Goal: Task Accomplishment & Management: Manage account settings

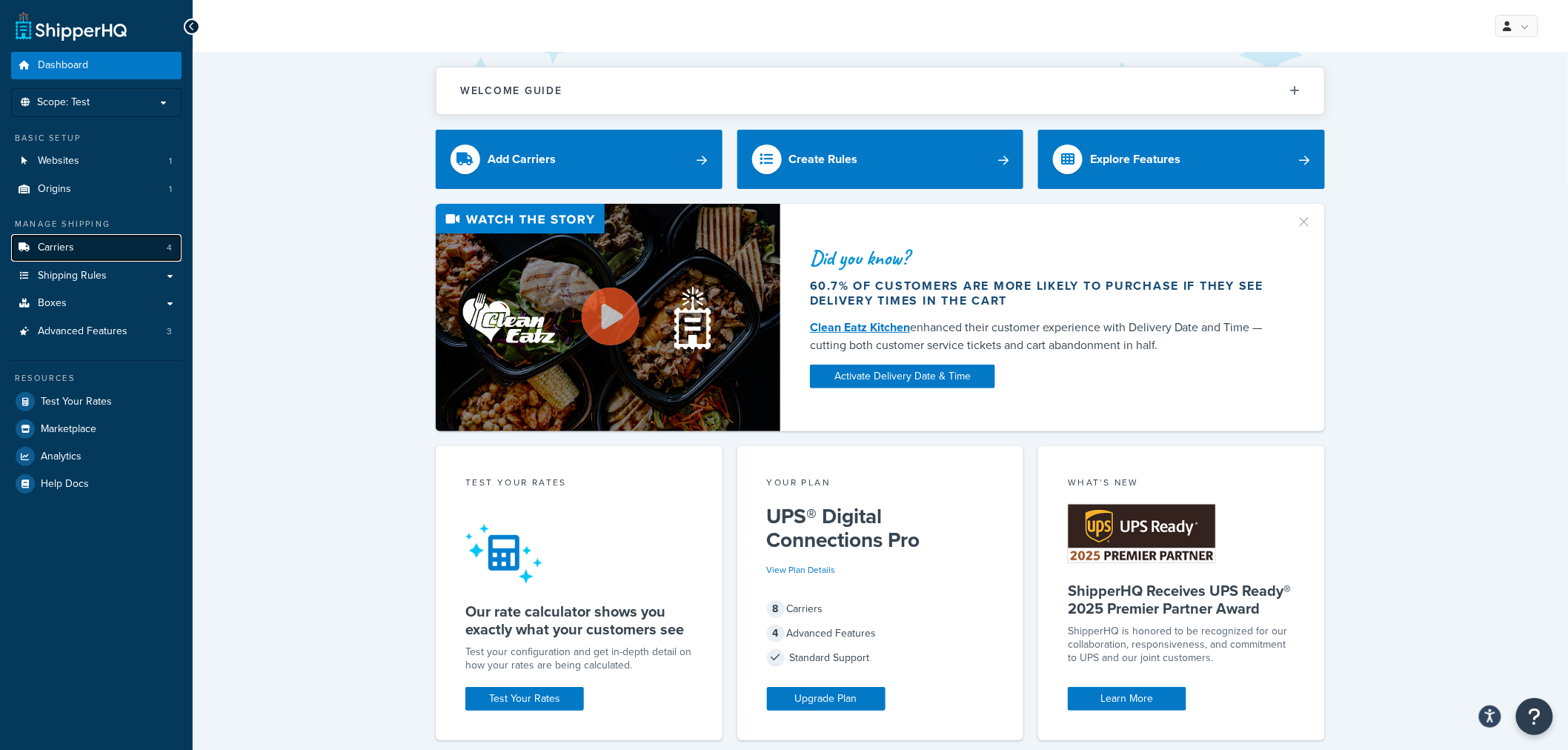
click at [114, 247] on link "Carriers 4" at bounding box center [96, 248] width 170 height 27
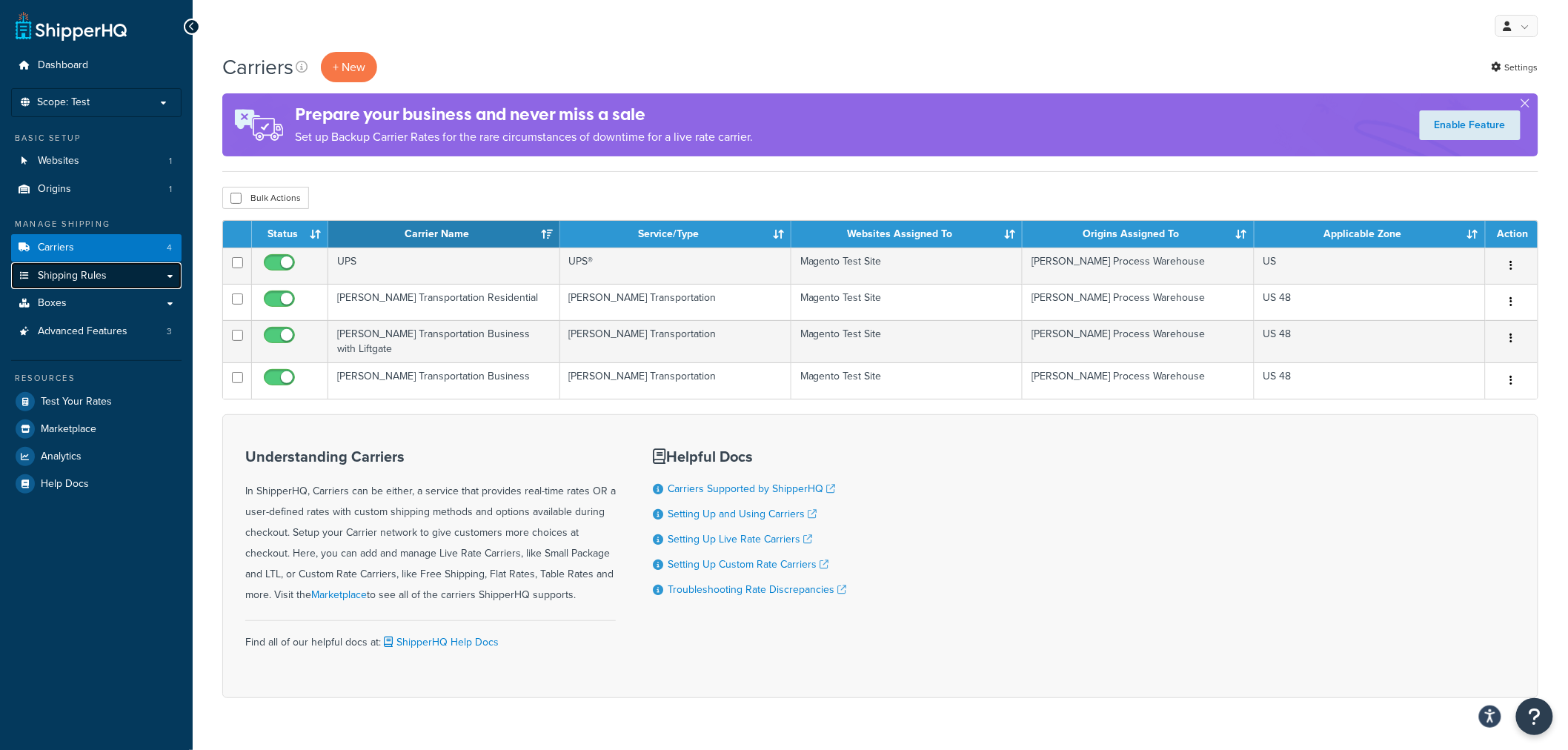
click at [130, 276] on link "Shipping Rules" at bounding box center [96, 276] width 170 height 27
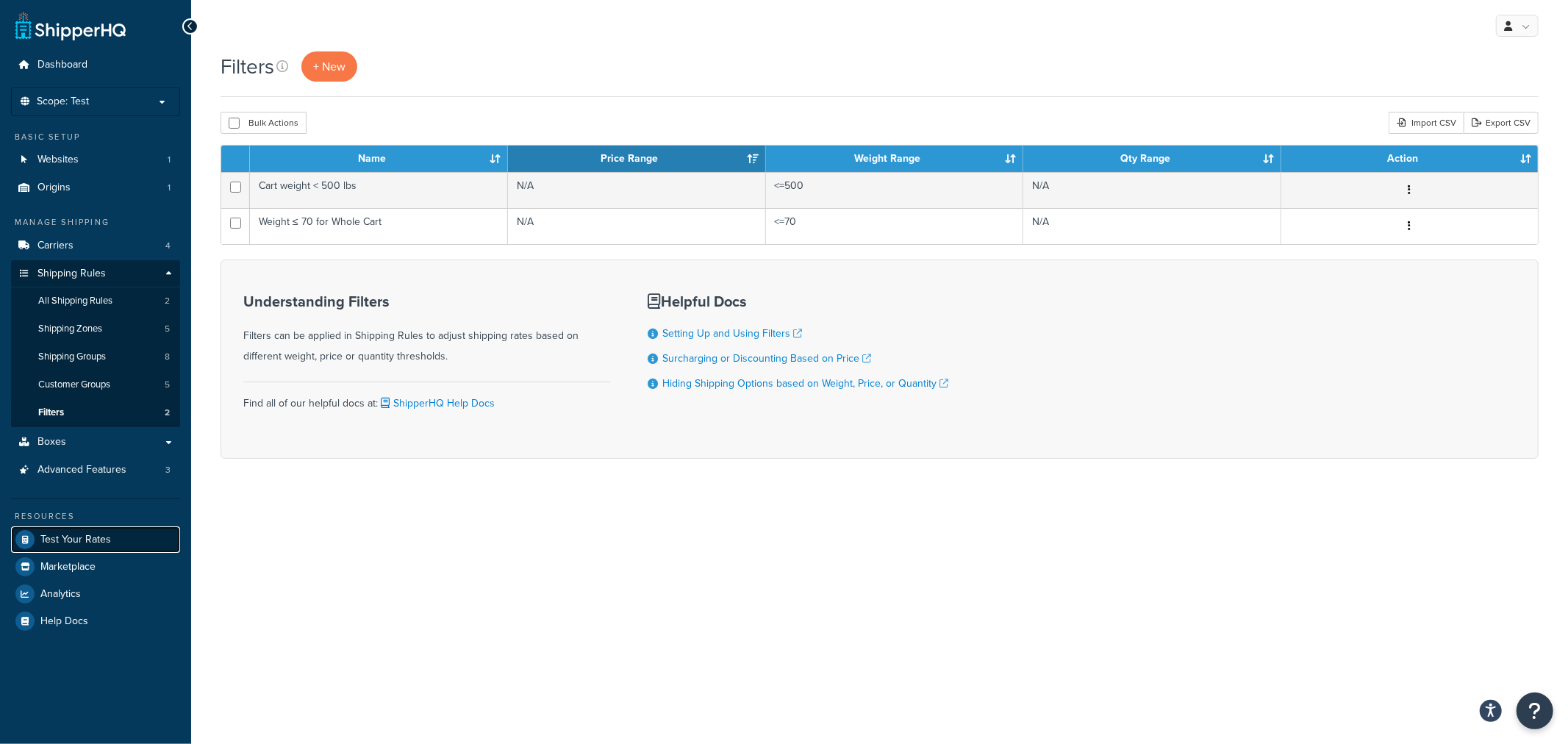
click at [97, 537] on span "Test Your Rates" at bounding box center [75, 540] width 70 height 13
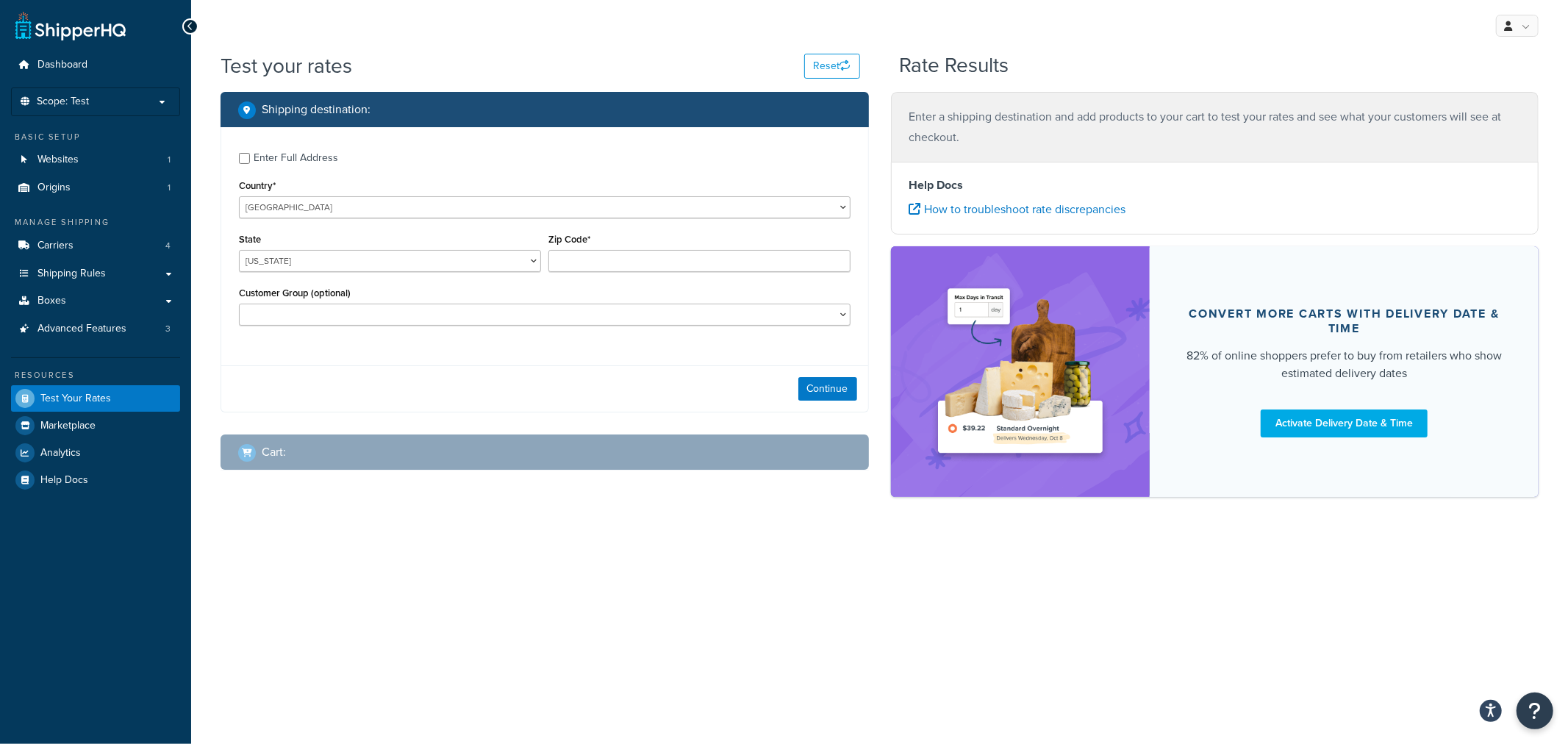
click at [275, 148] on div "Enter Full Address" at bounding box center [296, 157] width 85 height 20
click at [250, 153] on input "Enter Full Address" at bounding box center [244, 158] width 11 height 11
checkbox input "true"
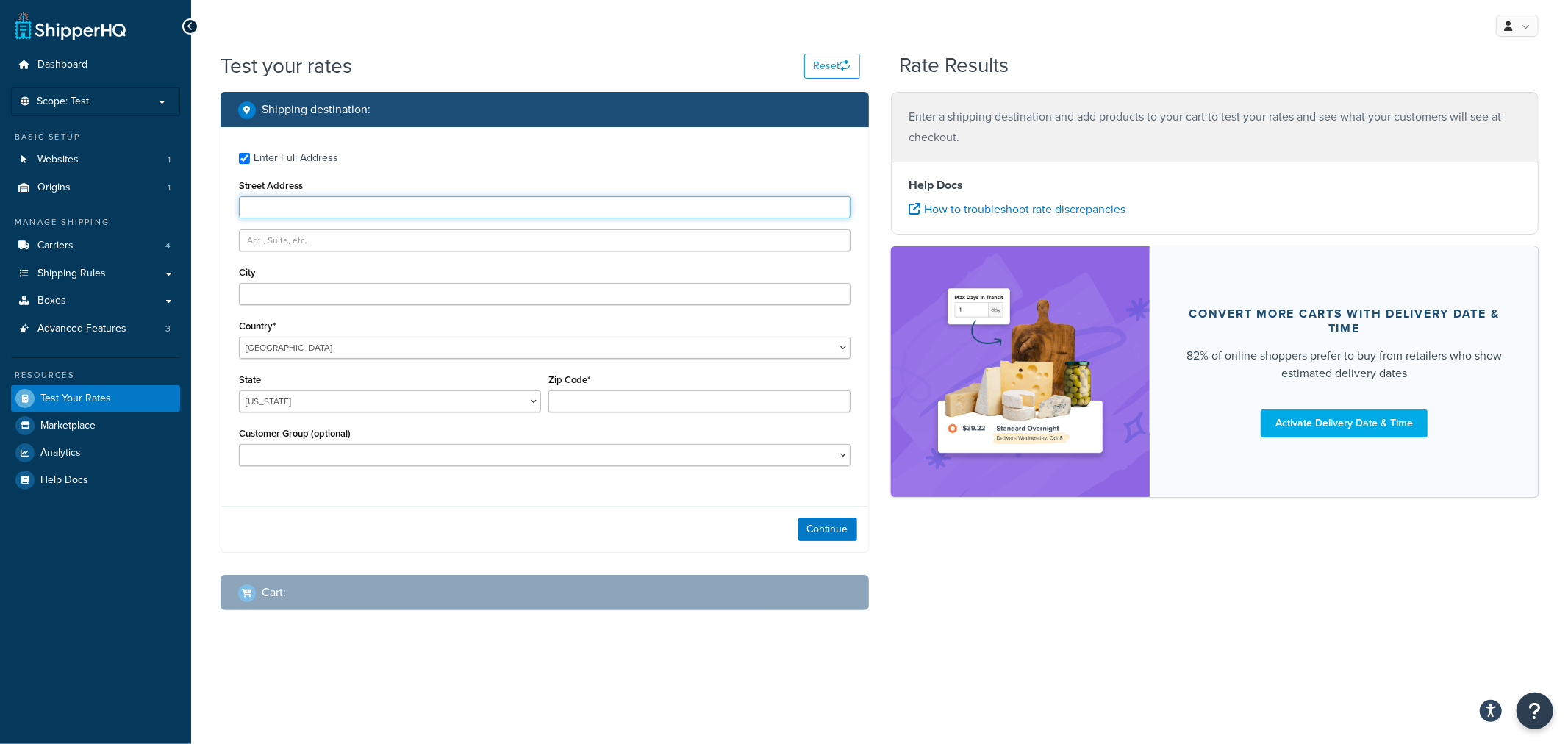
click at [289, 196] on input "Street Address" at bounding box center [545, 207] width 611 height 22
type input "[STREET_ADDRESS]"
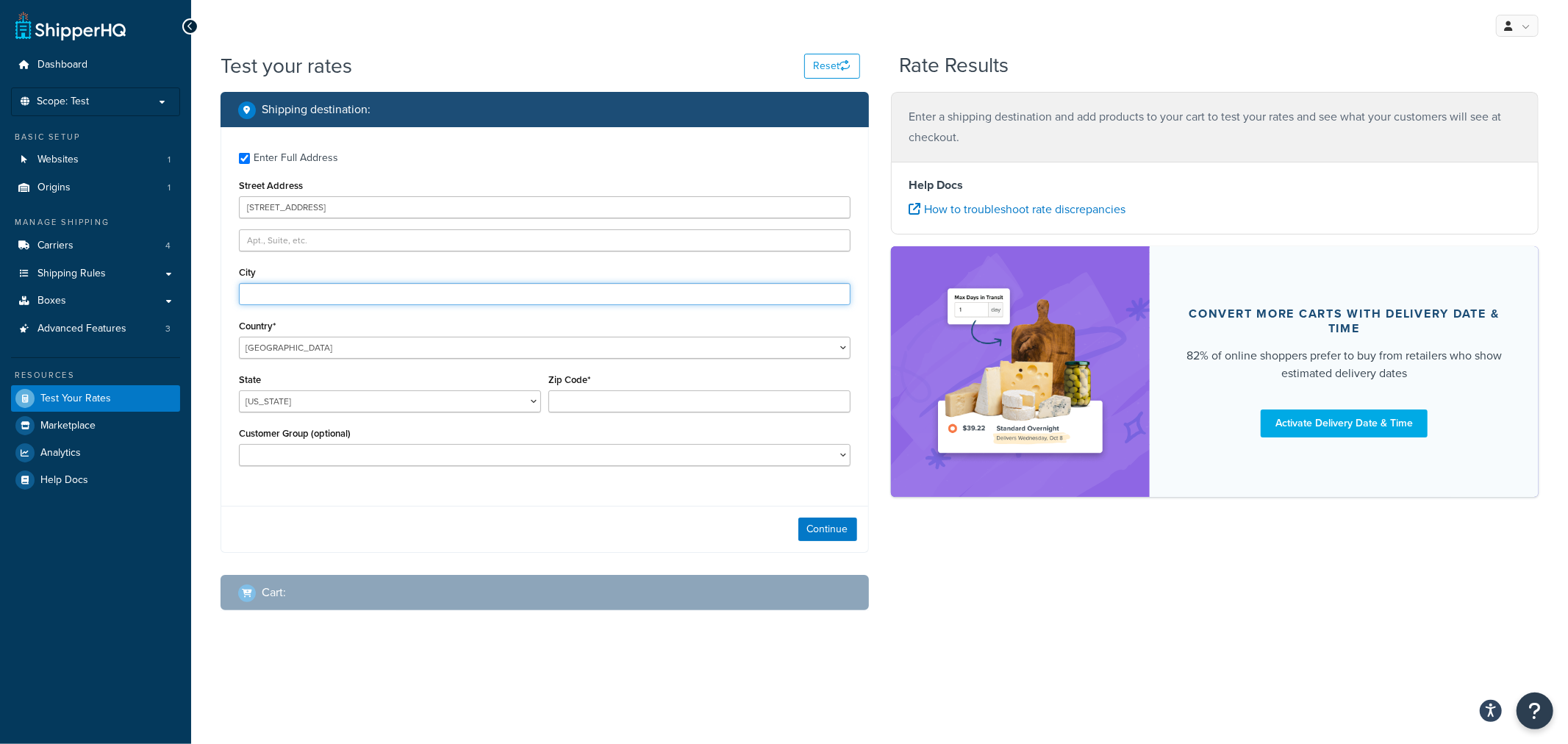
click at [357, 291] on input "City" at bounding box center [545, 294] width 611 height 22
type input "San Jose"
click at [342, 408] on select "Alabama Alaska American Samoa Arizona Arkansas Armed Forces Americas Armed Forc…" at bounding box center [390, 401] width 302 height 22
select select "CA"
click at [239, 391] on select "Alabama Alaska American Samoa Arizona Arkansas Armed Forces Americas Armed Forc…" at bounding box center [390, 401] width 302 height 22
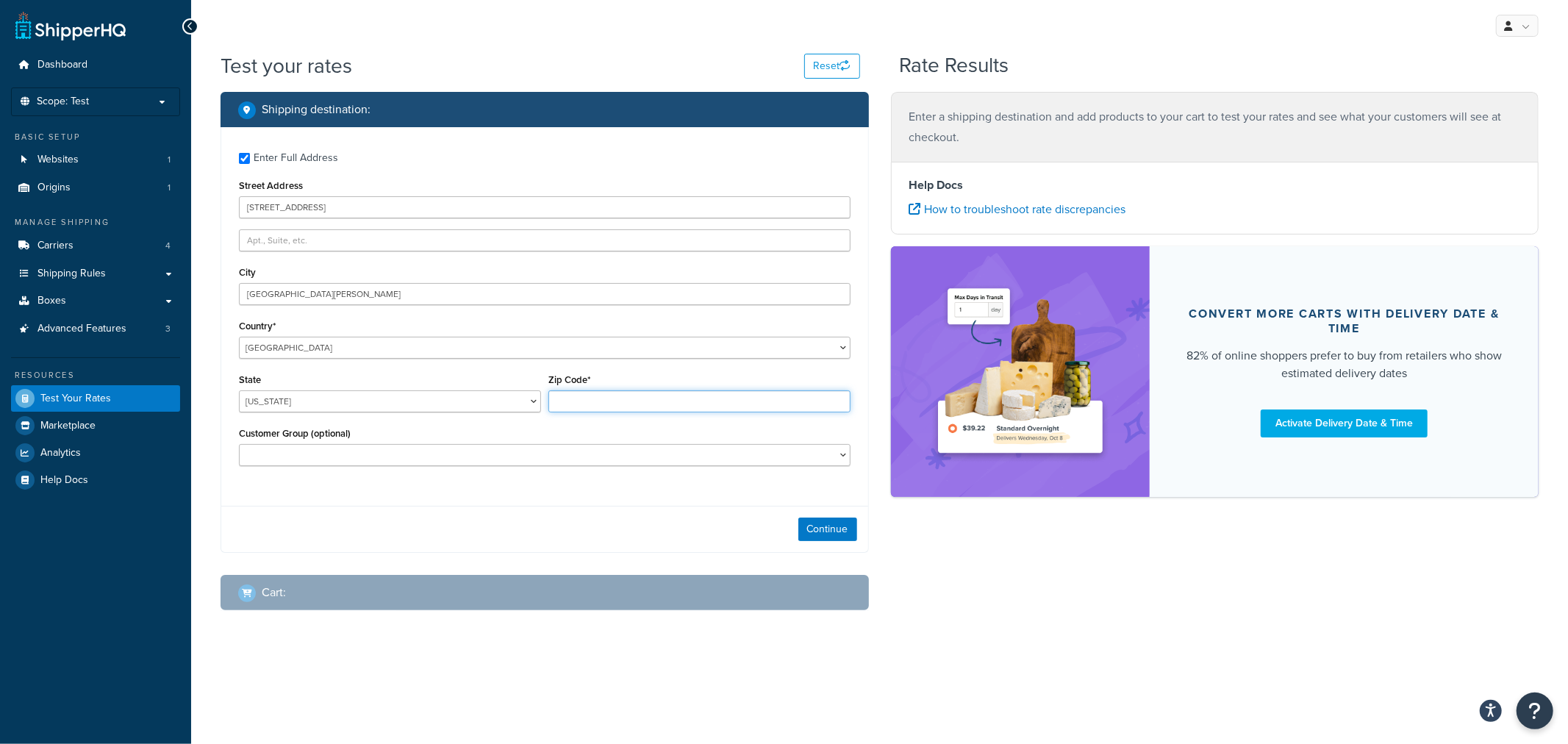
click at [570, 394] on input "Zip Code*" at bounding box center [699, 401] width 302 height 22
type input "95110-2704"
click at [842, 526] on button "Continue" at bounding box center [828, 529] width 59 height 23
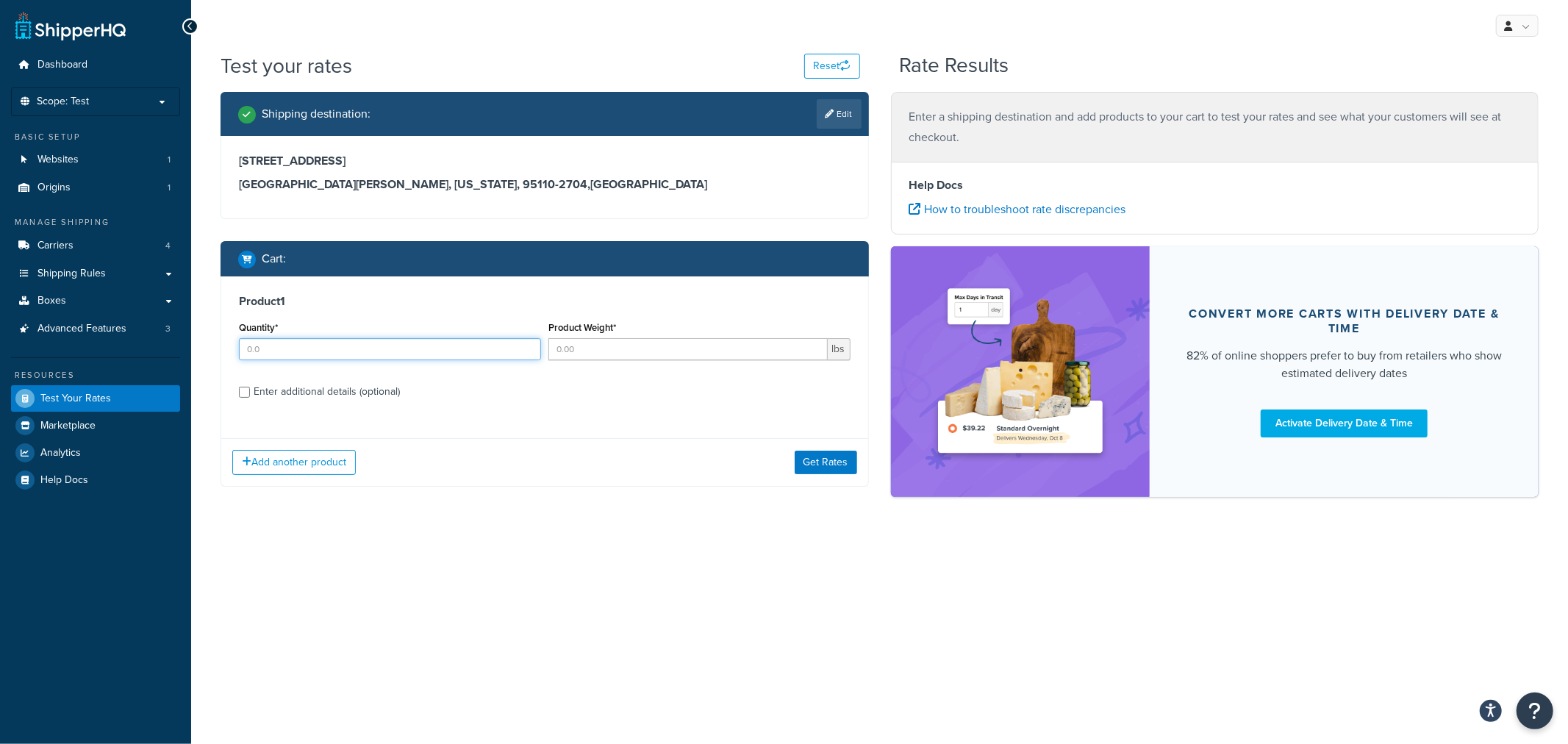
click at [376, 354] on input "Quantity*" at bounding box center [390, 349] width 302 height 22
type input "1.0"
click at [588, 347] on input "Product Weight*" at bounding box center [688, 349] width 279 height 22
type input "80.0"
click at [380, 396] on div "Enter additional details (optional)" at bounding box center [326, 391] width 146 height 20
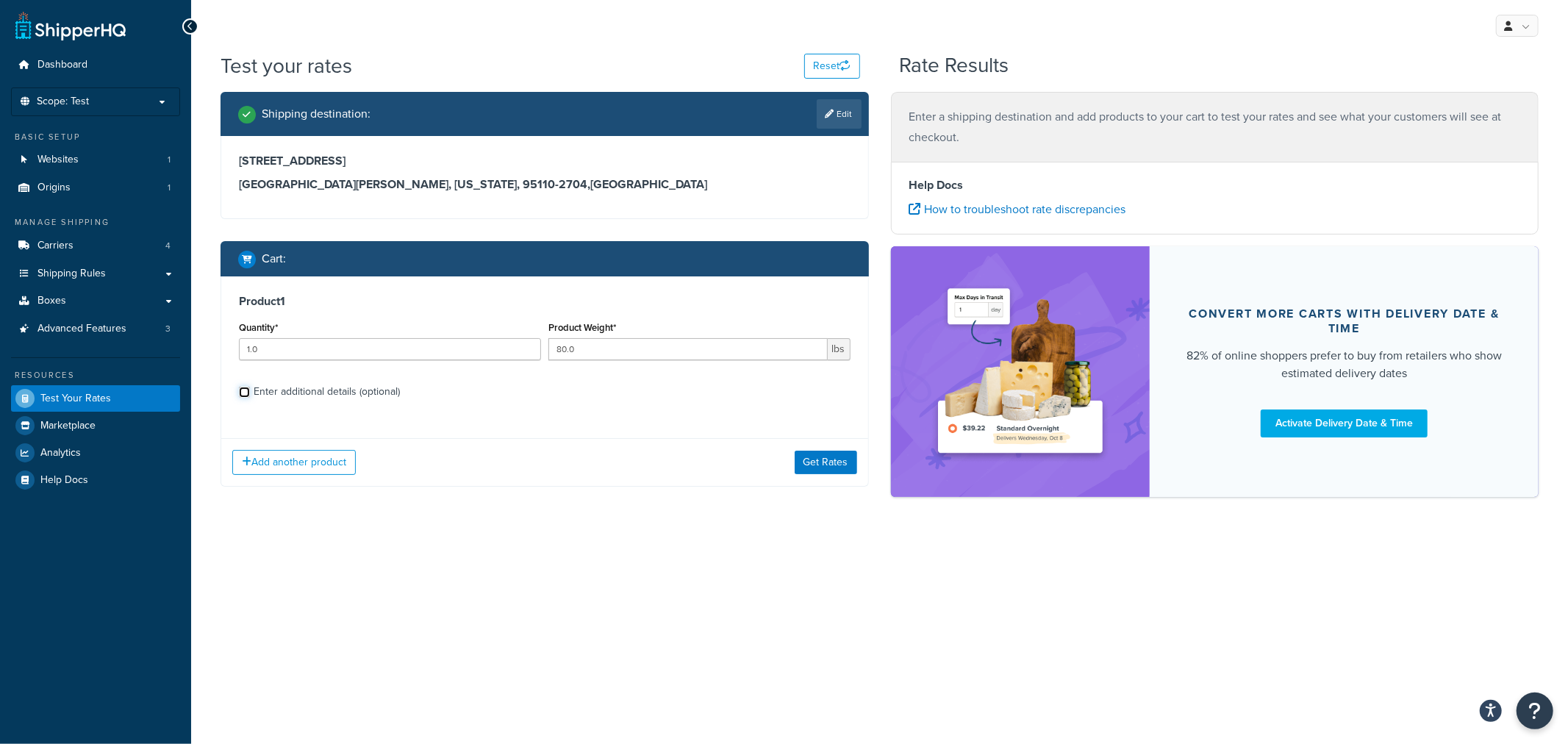
click at [250, 396] on input "Enter additional details (optional)" at bounding box center [244, 392] width 11 height 11
checkbox input "true"
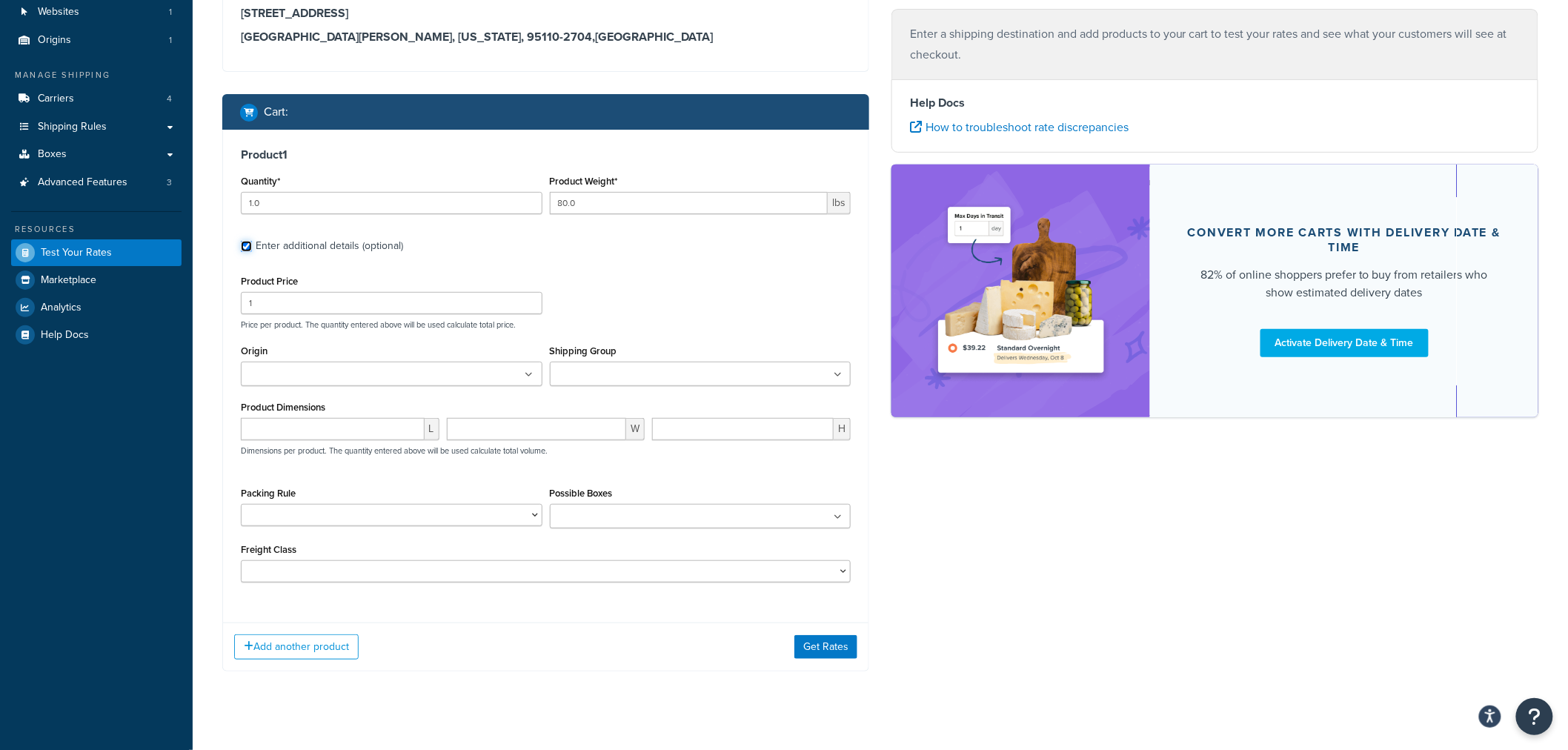
scroll to position [165, 0]
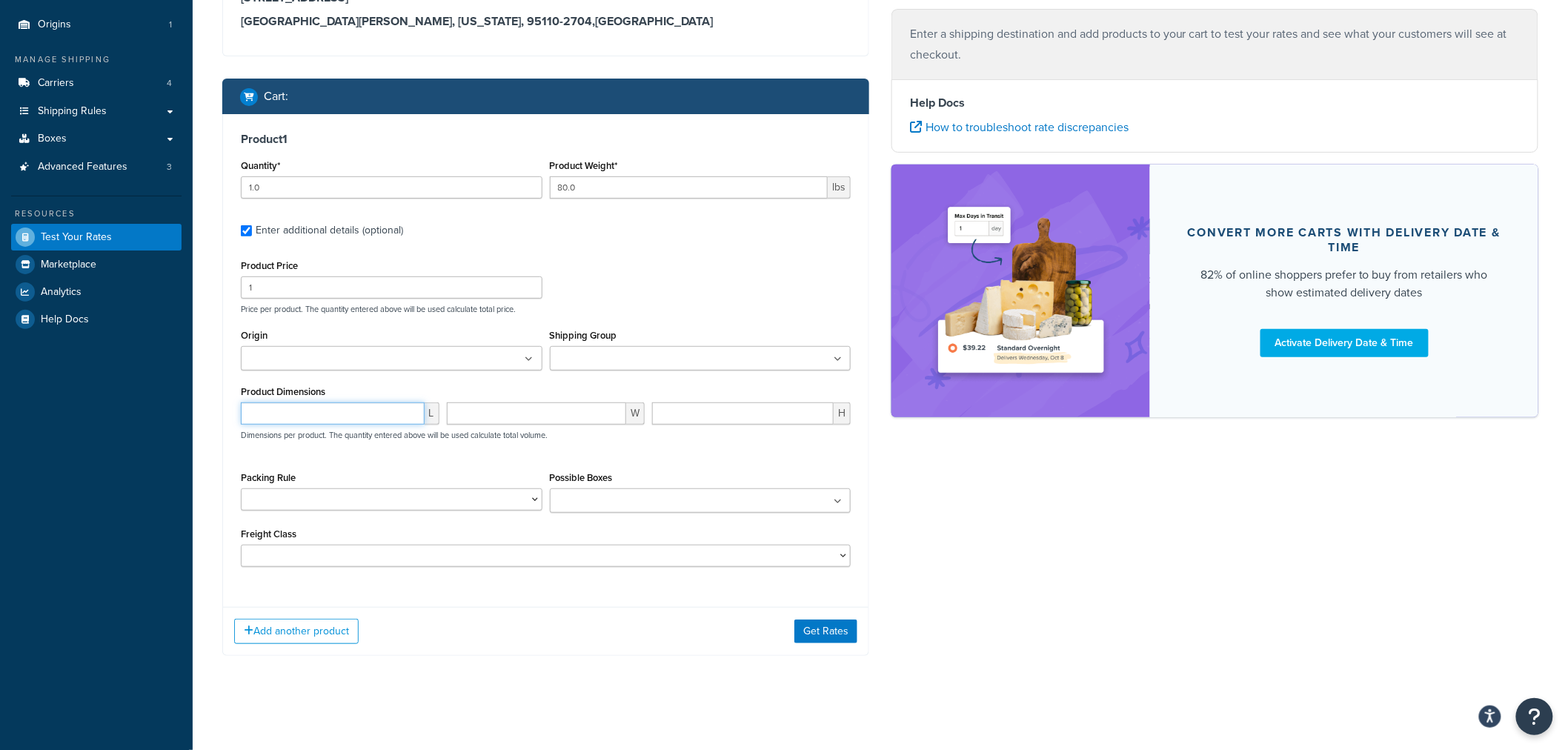
click at [372, 416] on input "number" at bounding box center [333, 413] width 184 height 22
type input "48"
type input "40"
click at [703, 417] on input "number" at bounding box center [743, 413] width 182 height 22
type input "72"
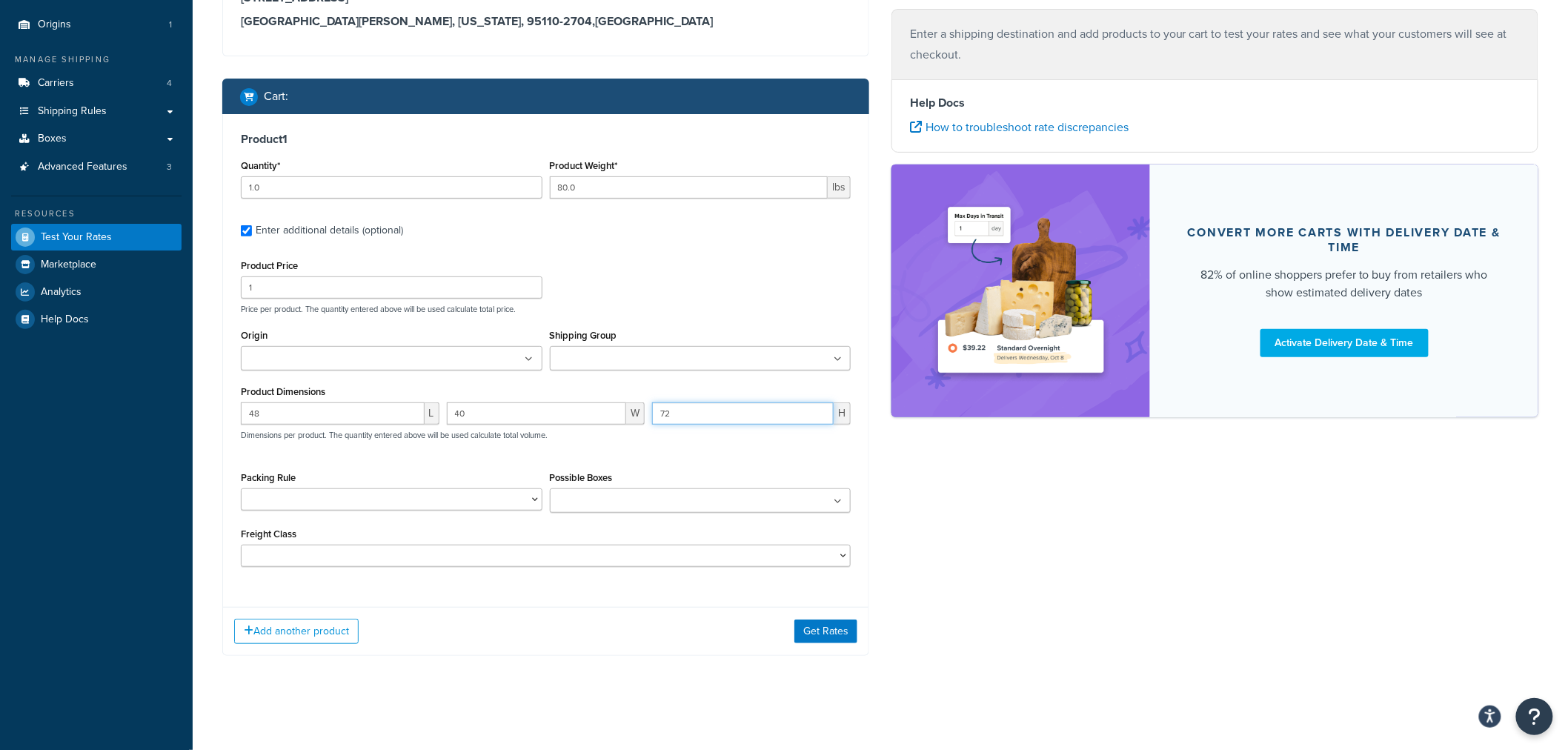
click at [735, 410] on input "72" at bounding box center [743, 413] width 182 height 22
click at [829, 639] on button "Get Rates" at bounding box center [826, 631] width 63 height 24
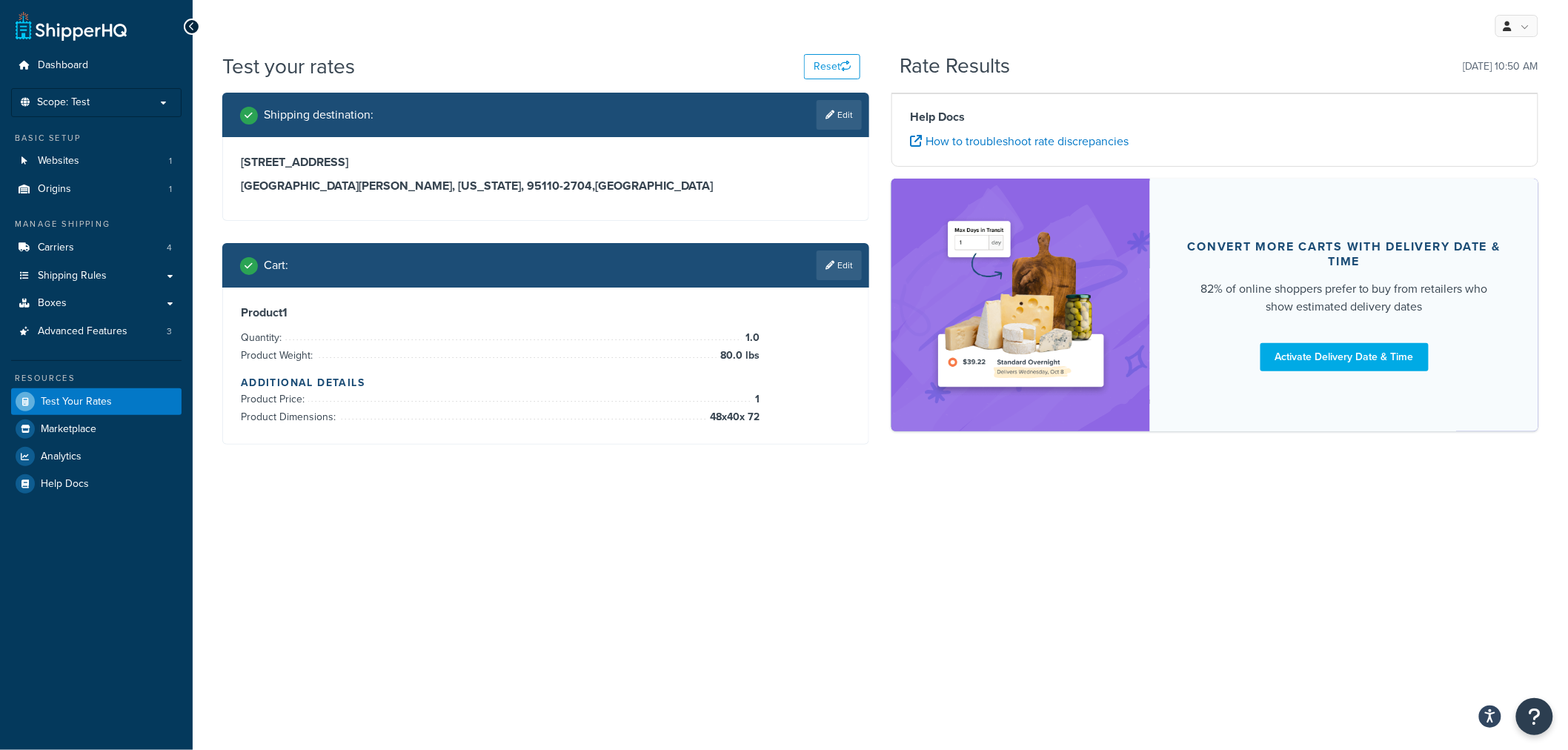
scroll to position [0, 0]
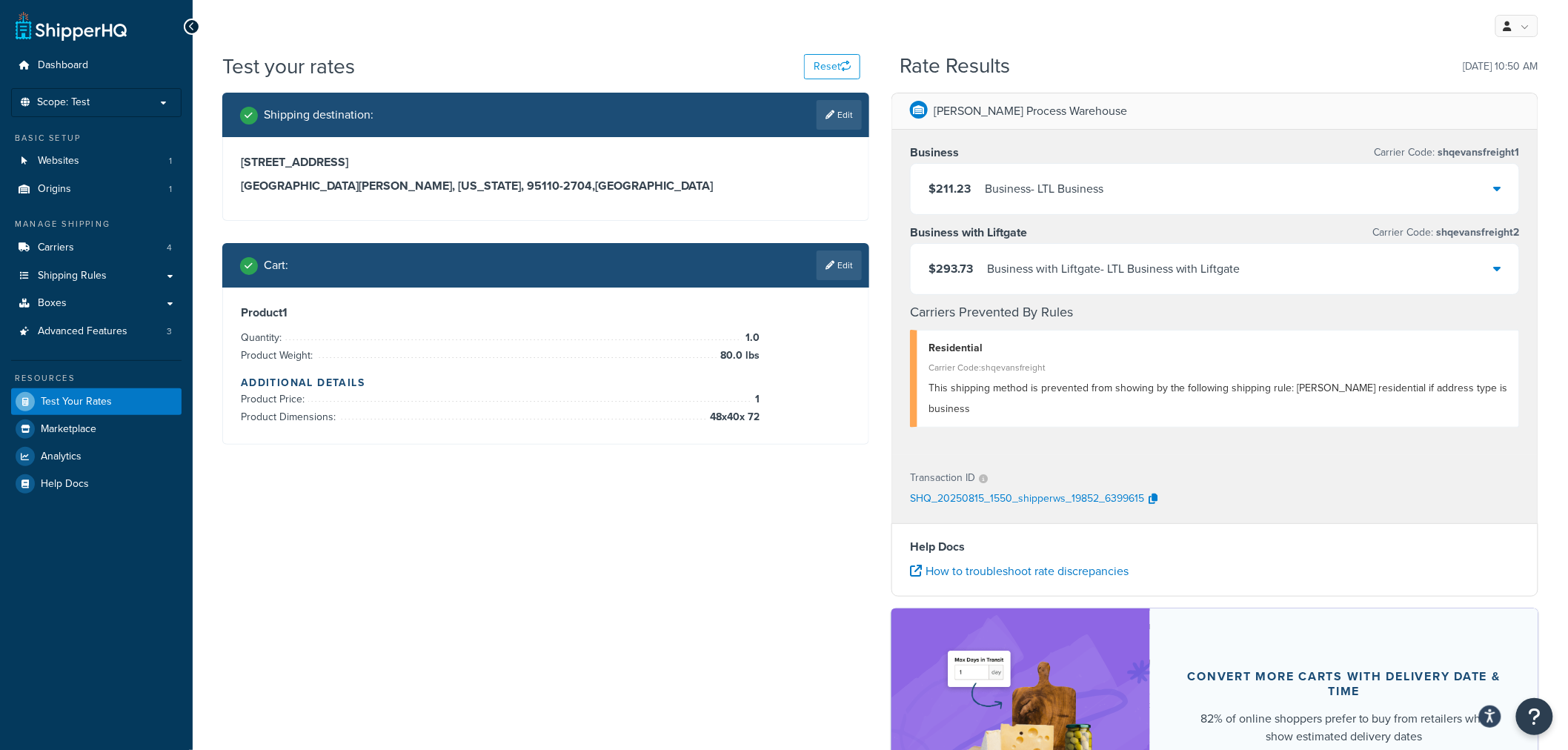
click at [1199, 188] on div "$211.23 Business - LTL Business" at bounding box center [1215, 189] width 608 height 50
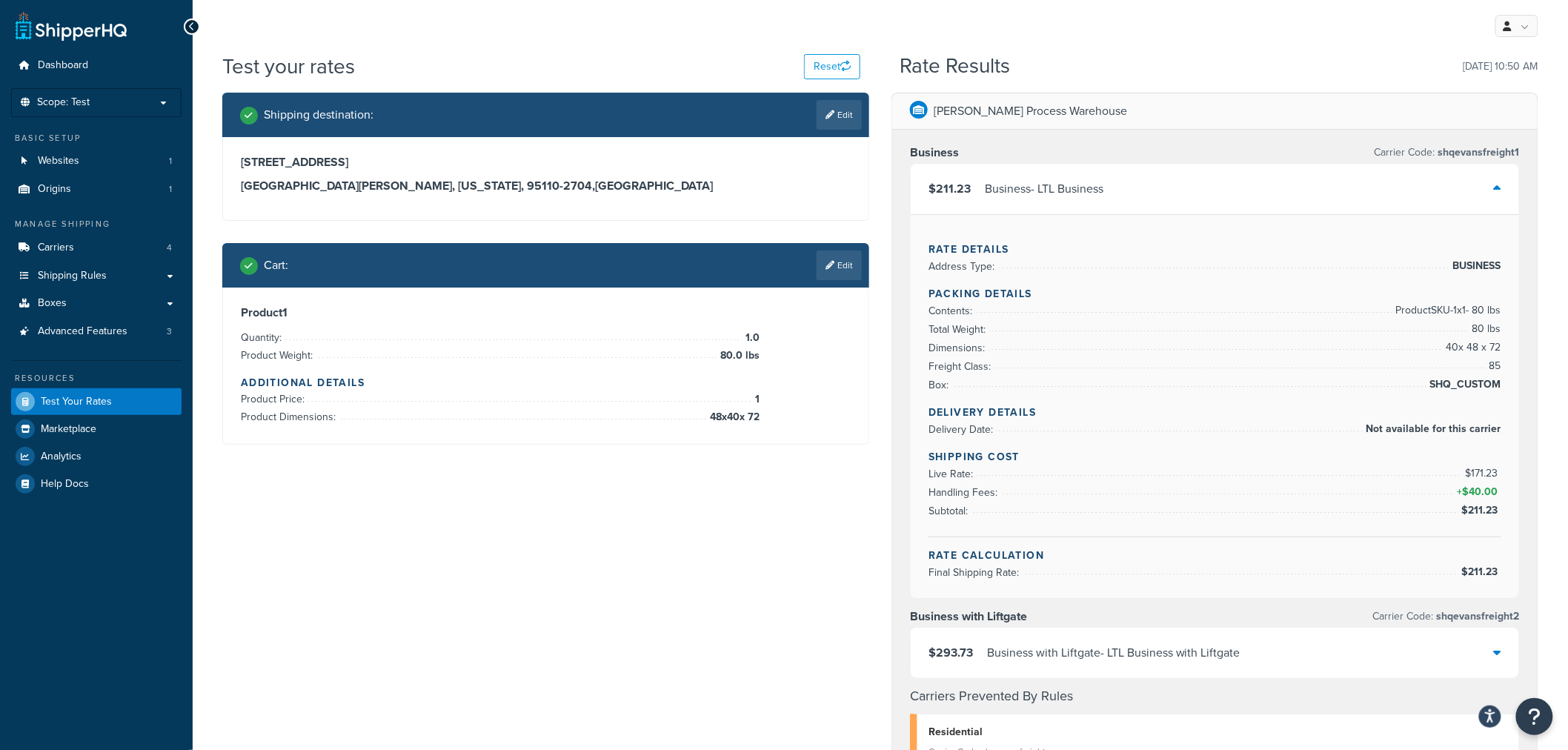
click at [1199, 188] on div "$211.23 Business - LTL Business" at bounding box center [1215, 189] width 608 height 50
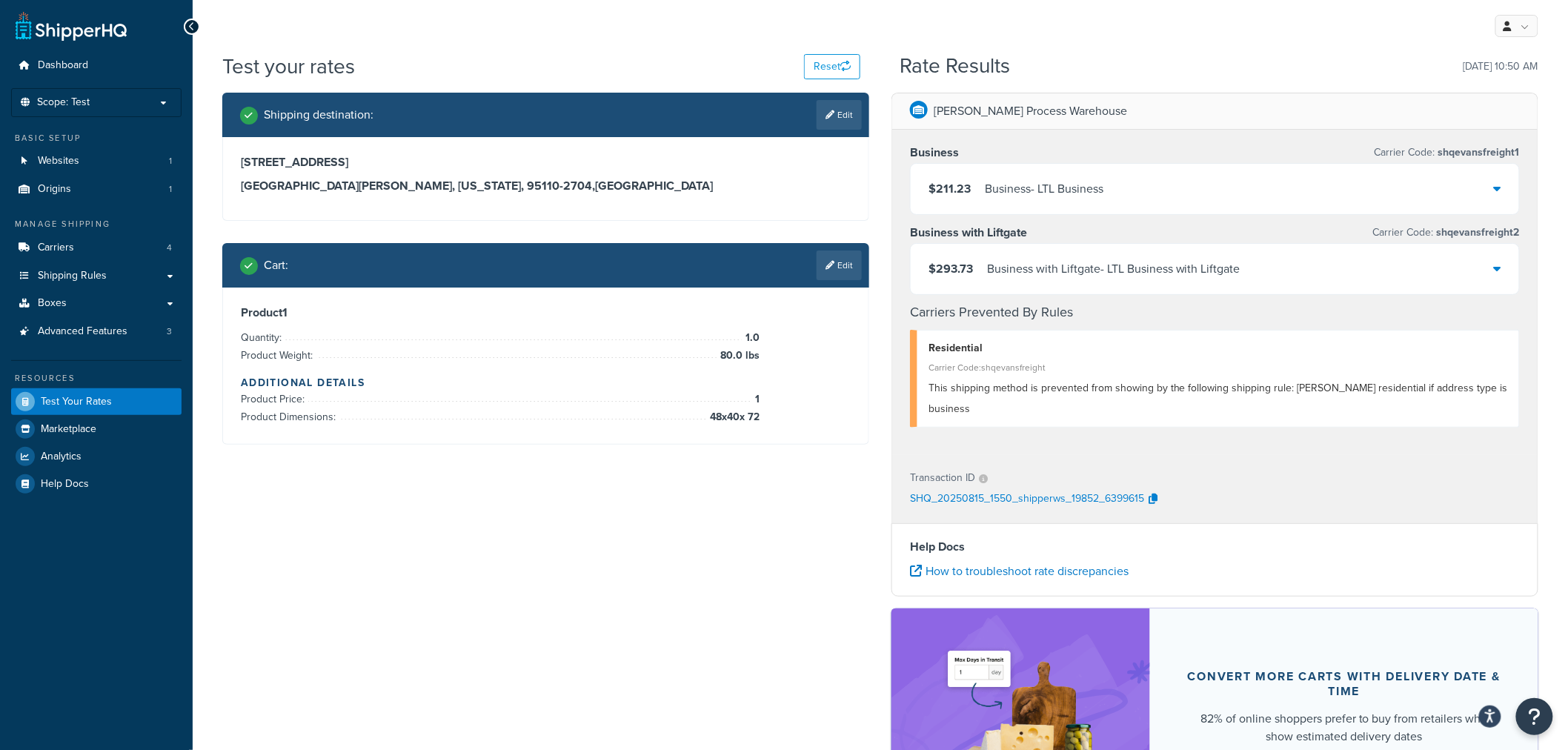
click at [1170, 288] on div "$293.73 Business with Liftgate - LTL Business with Liftgate" at bounding box center [1215, 269] width 608 height 50
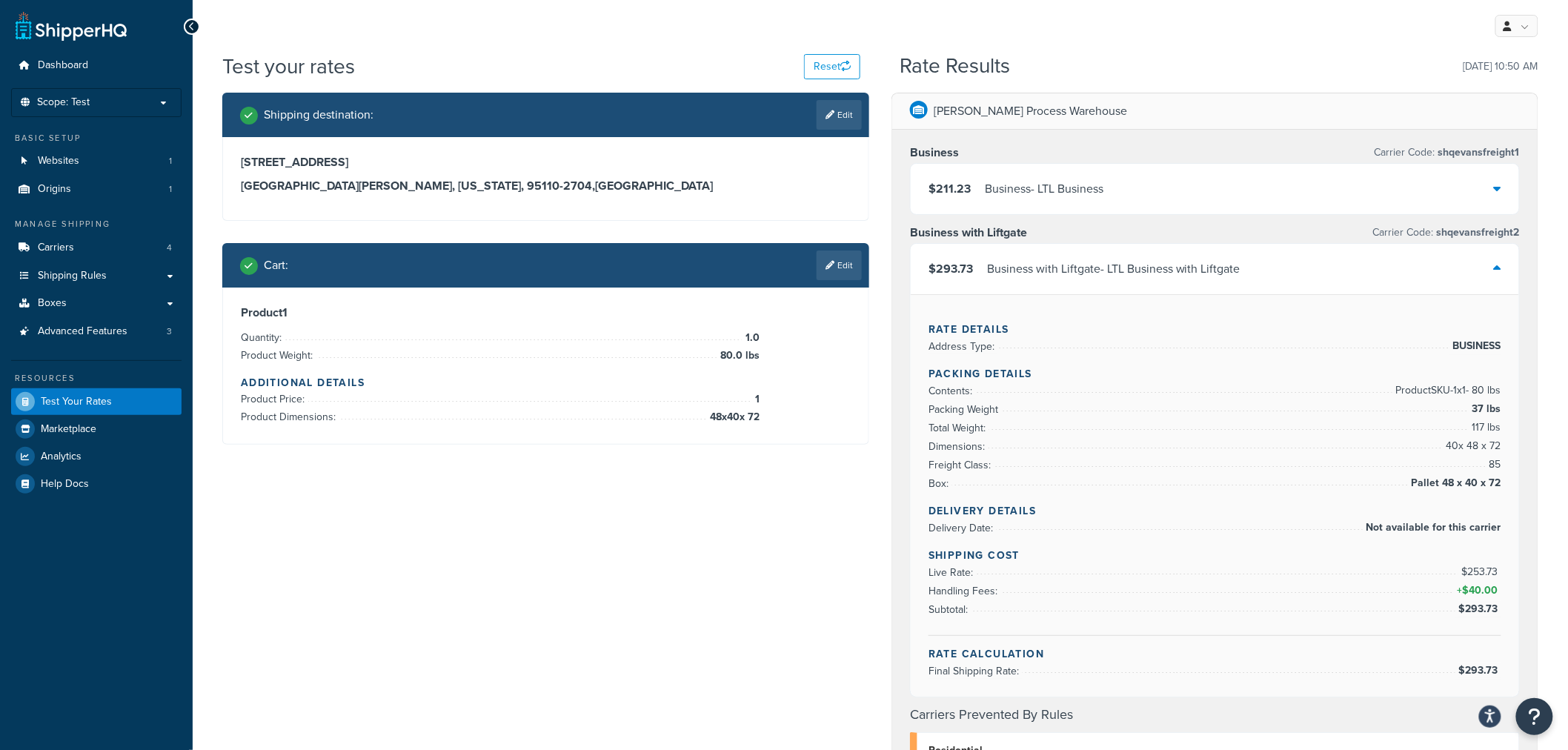
click at [1164, 198] on div "$211.23 Business - LTL Business" at bounding box center [1215, 189] width 608 height 50
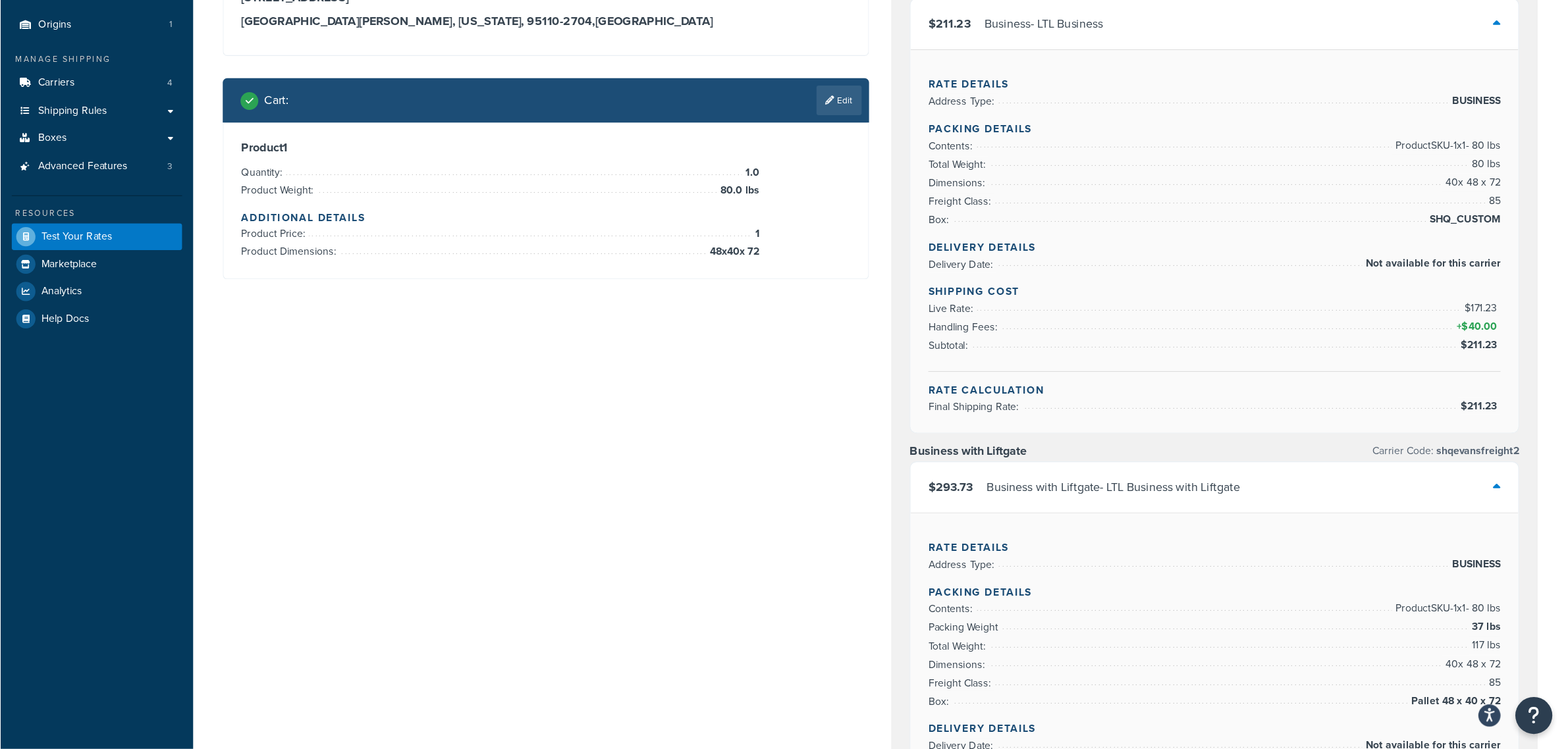
scroll to position [146, 0]
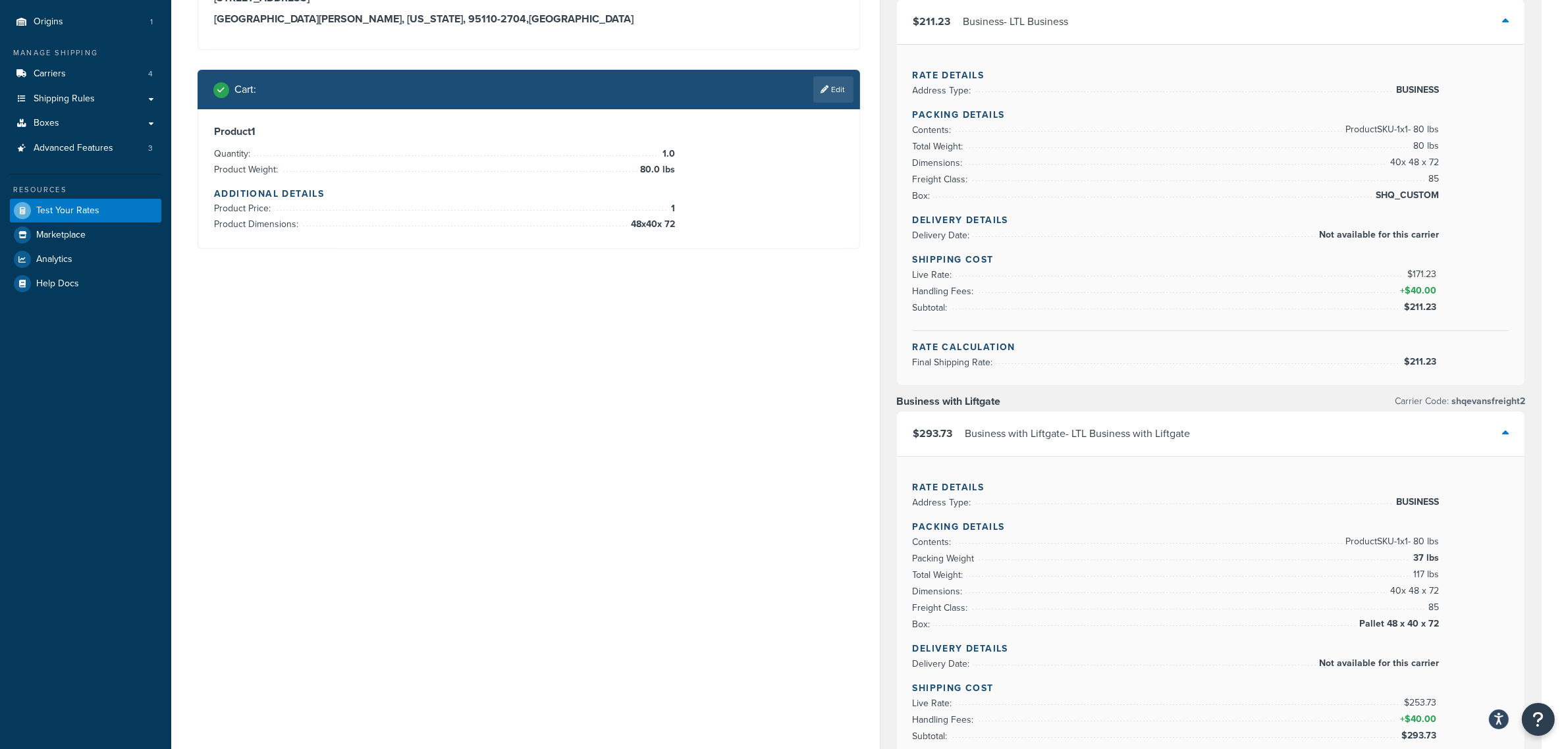
drag, startPoint x: 1396, startPoint y: 1, endPoint x: 755, endPoint y: 402, distance: 756.1
click at [755, 402] on div "Shipping destination : Edit 345 Park Avenue San Jose, California, 95110-2704 , …" at bounding box center [870, 624] width 1364 height 1376
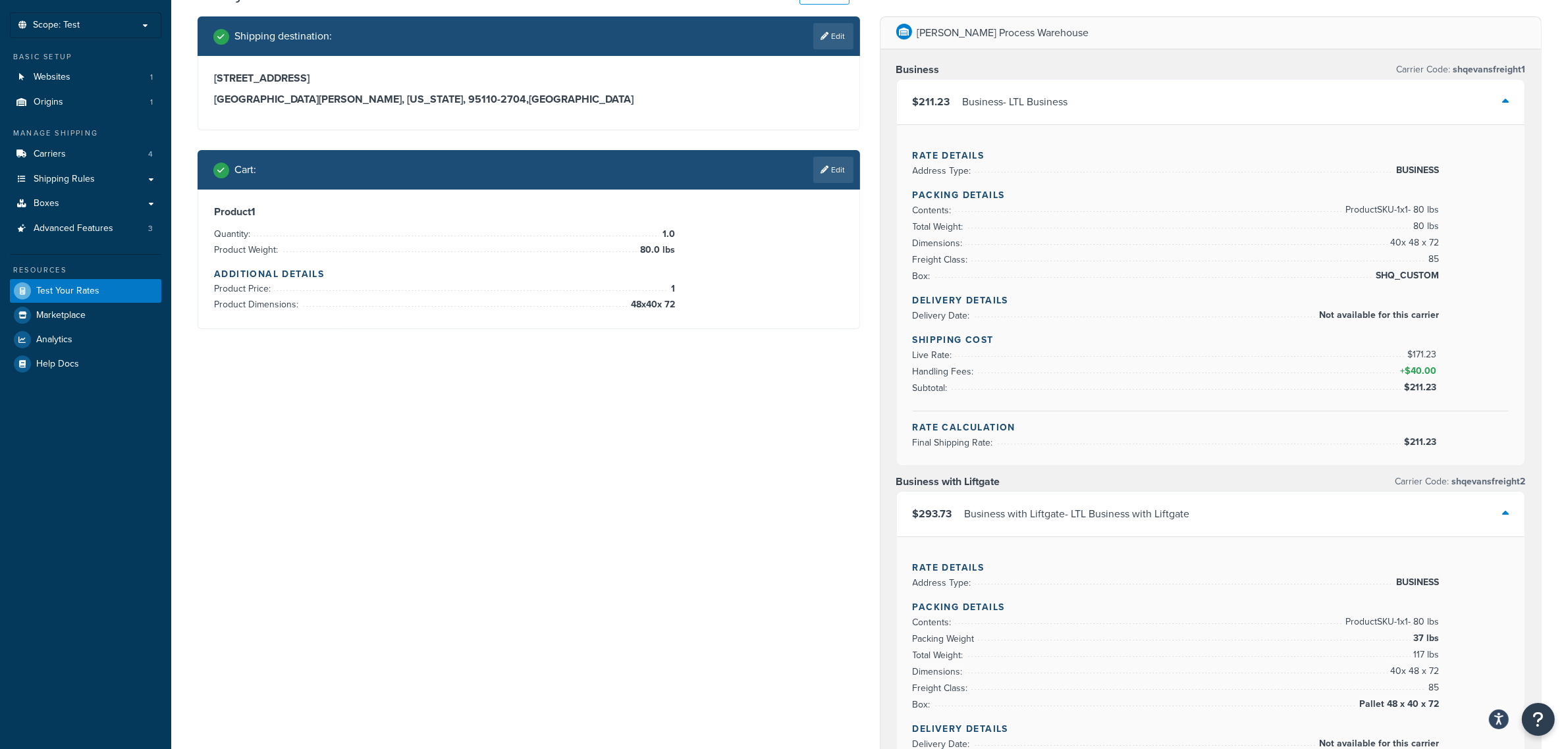
scroll to position [69, 0]
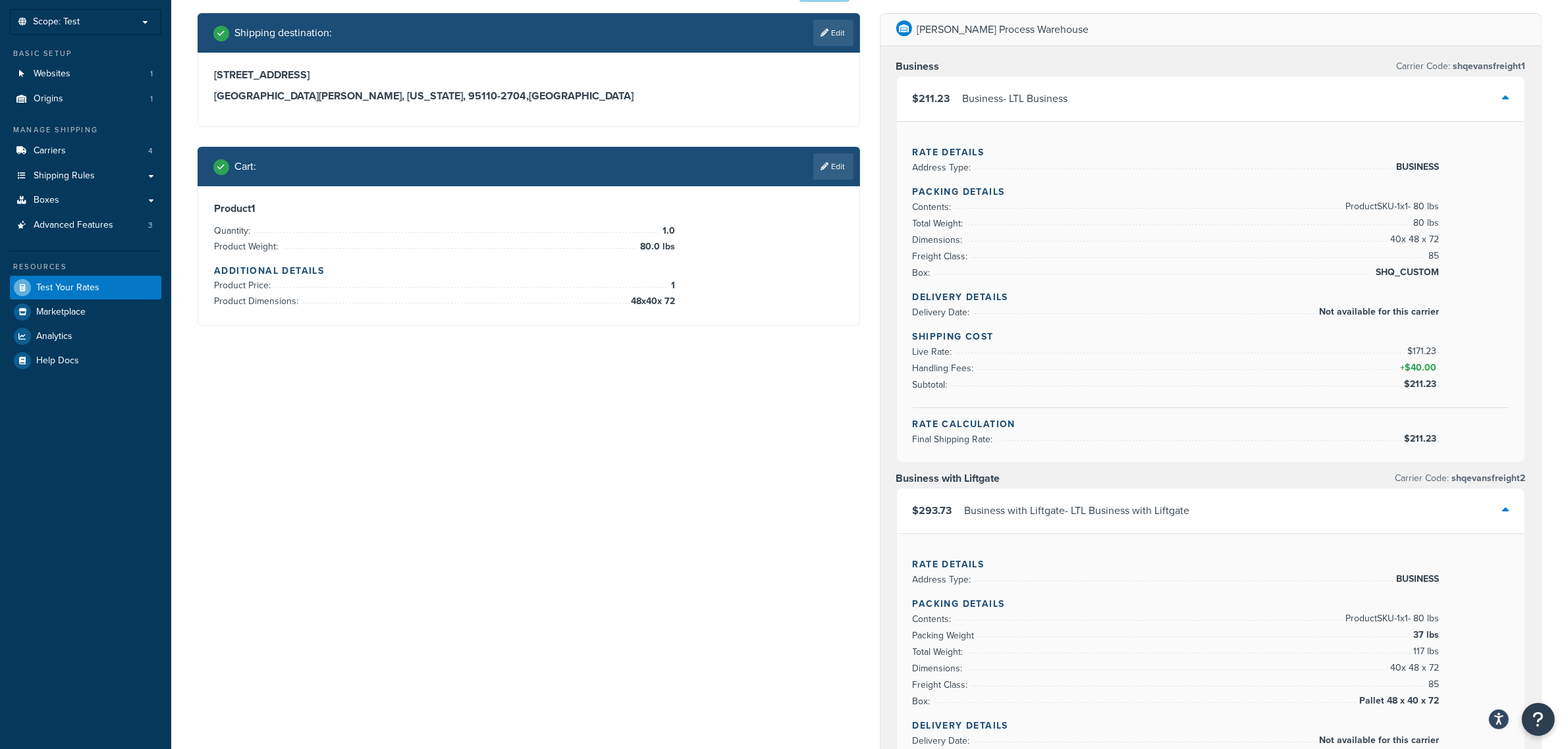
click at [721, 554] on div "Shipping destination : Edit 345 Park Avenue San Jose, California, 95110-2704 , …" at bounding box center [870, 701] width 1364 height 1376
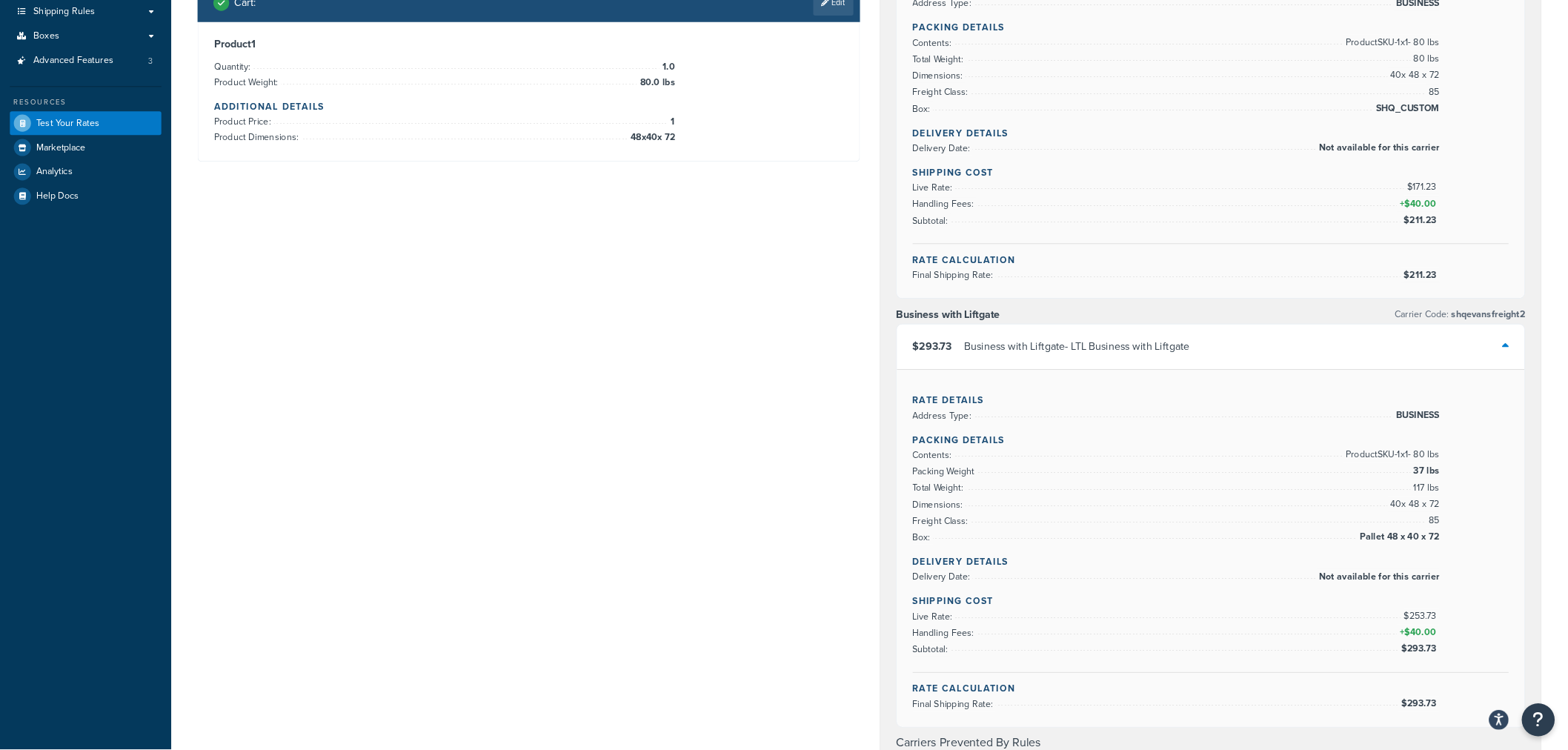
scroll to position [0, 0]
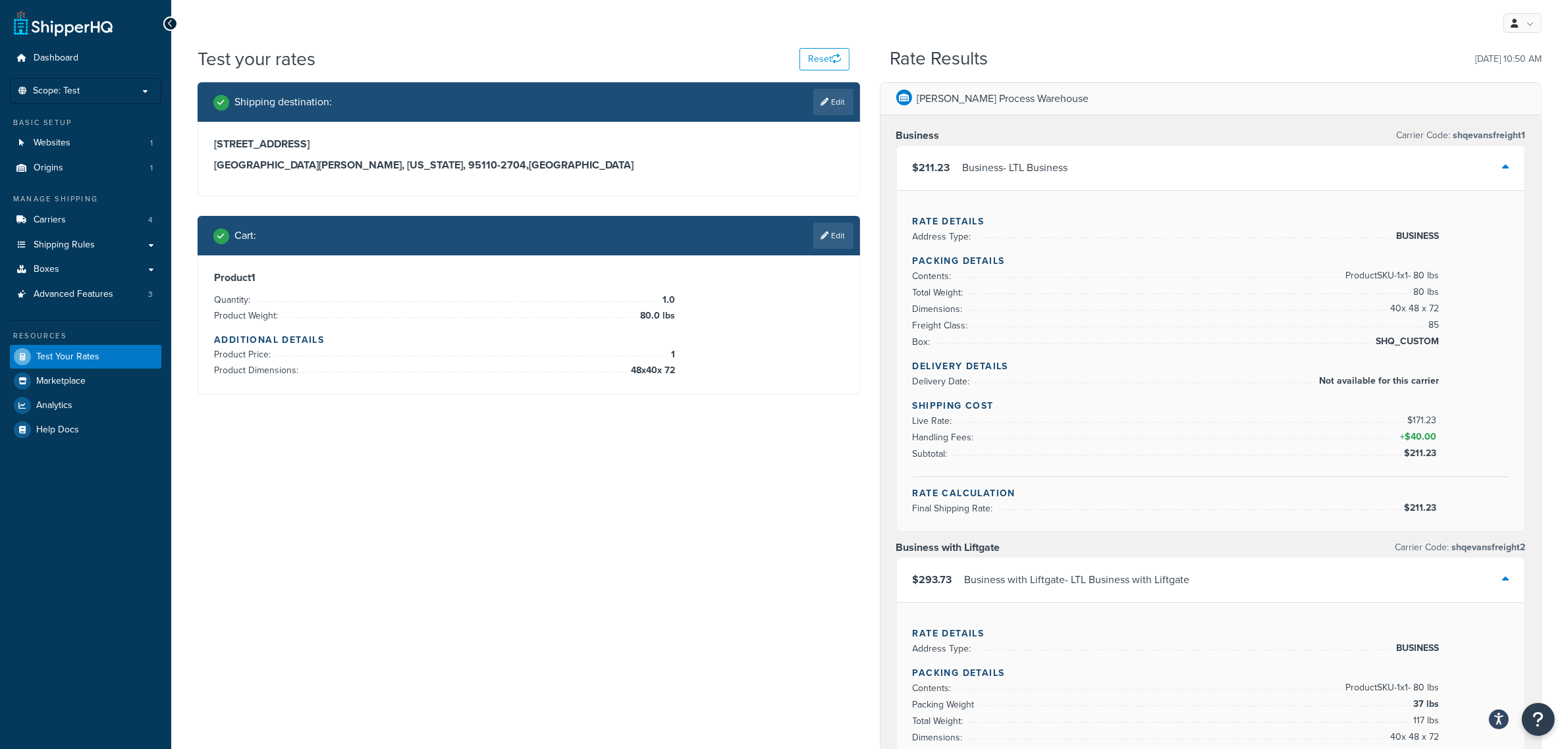
click at [1404, 161] on div "$211.23 Business - LTL Business" at bounding box center [1211, 168] width 628 height 45
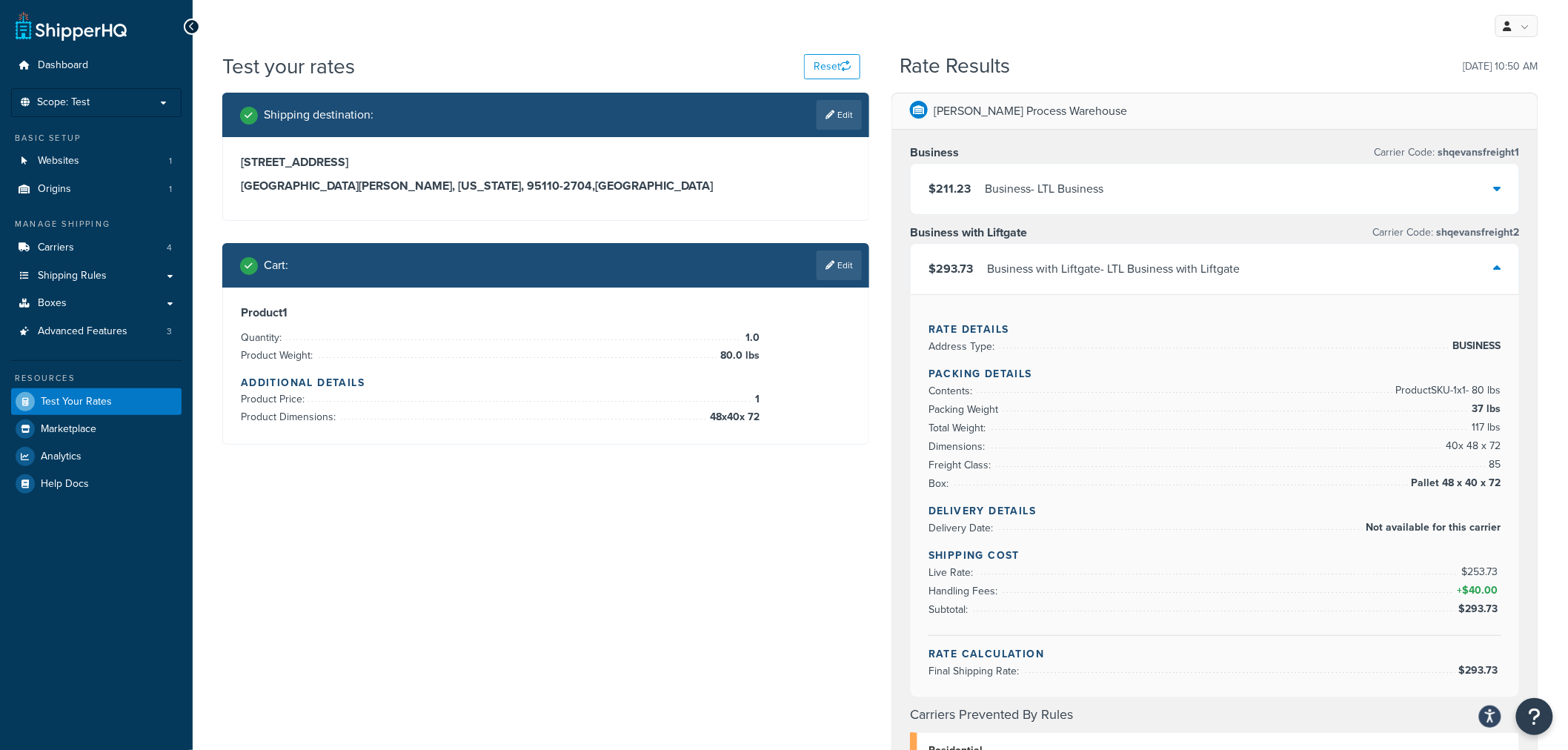
drag, startPoint x: 1761, startPoint y: 2, endPoint x: 872, endPoint y: 438, distance: 990.2
click at [872, 438] on div "Shipping destination : Edit 345 Park Avenue San Jose, California, 95110-2704 , …" at bounding box center [546, 279] width 669 height 375
click at [832, 63] on button "Reset" at bounding box center [832, 66] width 56 height 25
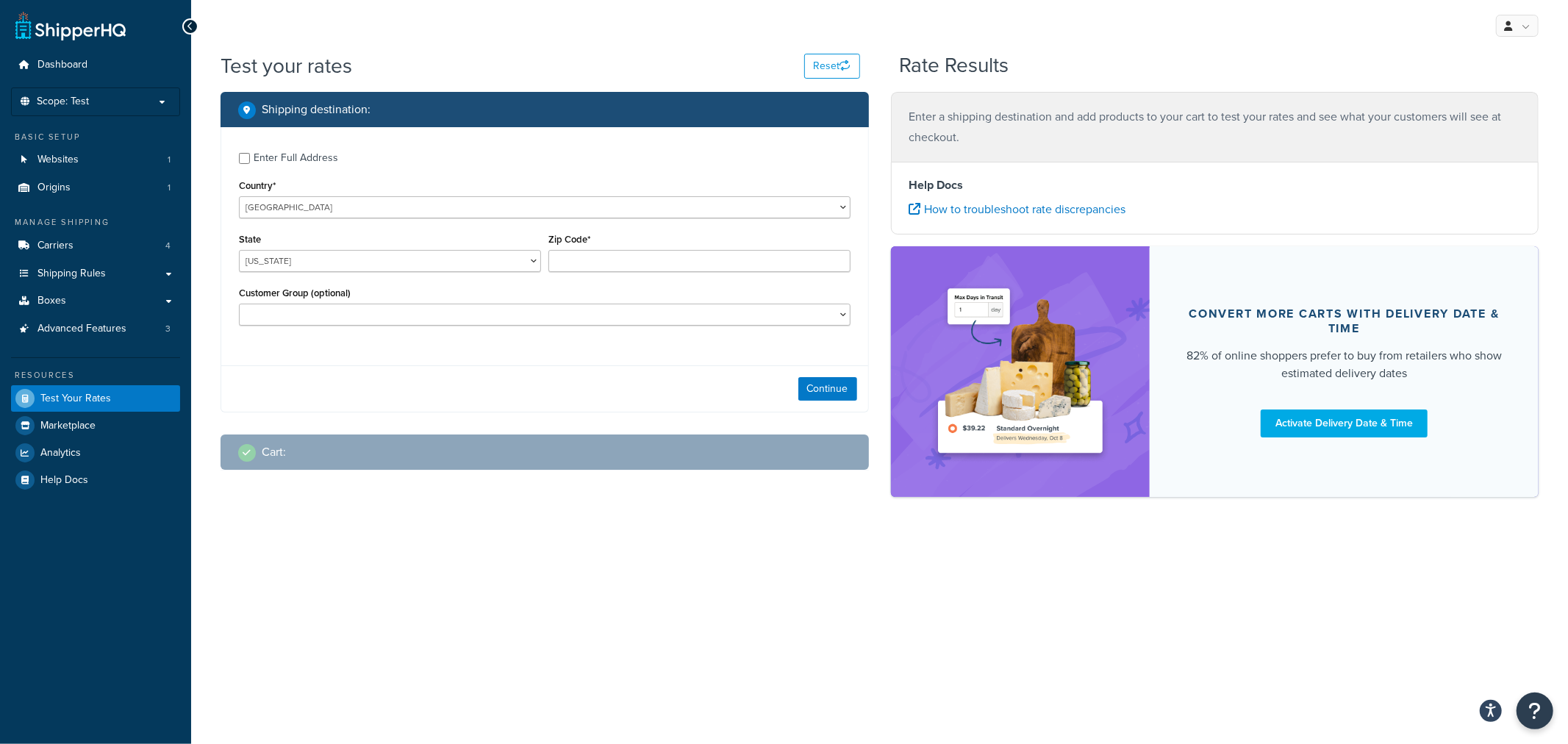
click at [325, 163] on div "Enter Full Address" at bounding box center [296, 157] width 85 height 20
click at [250, 163] on input "Enter Full Address" at bounding box center [244, 158] width 11 height 11
checkbox input "true"
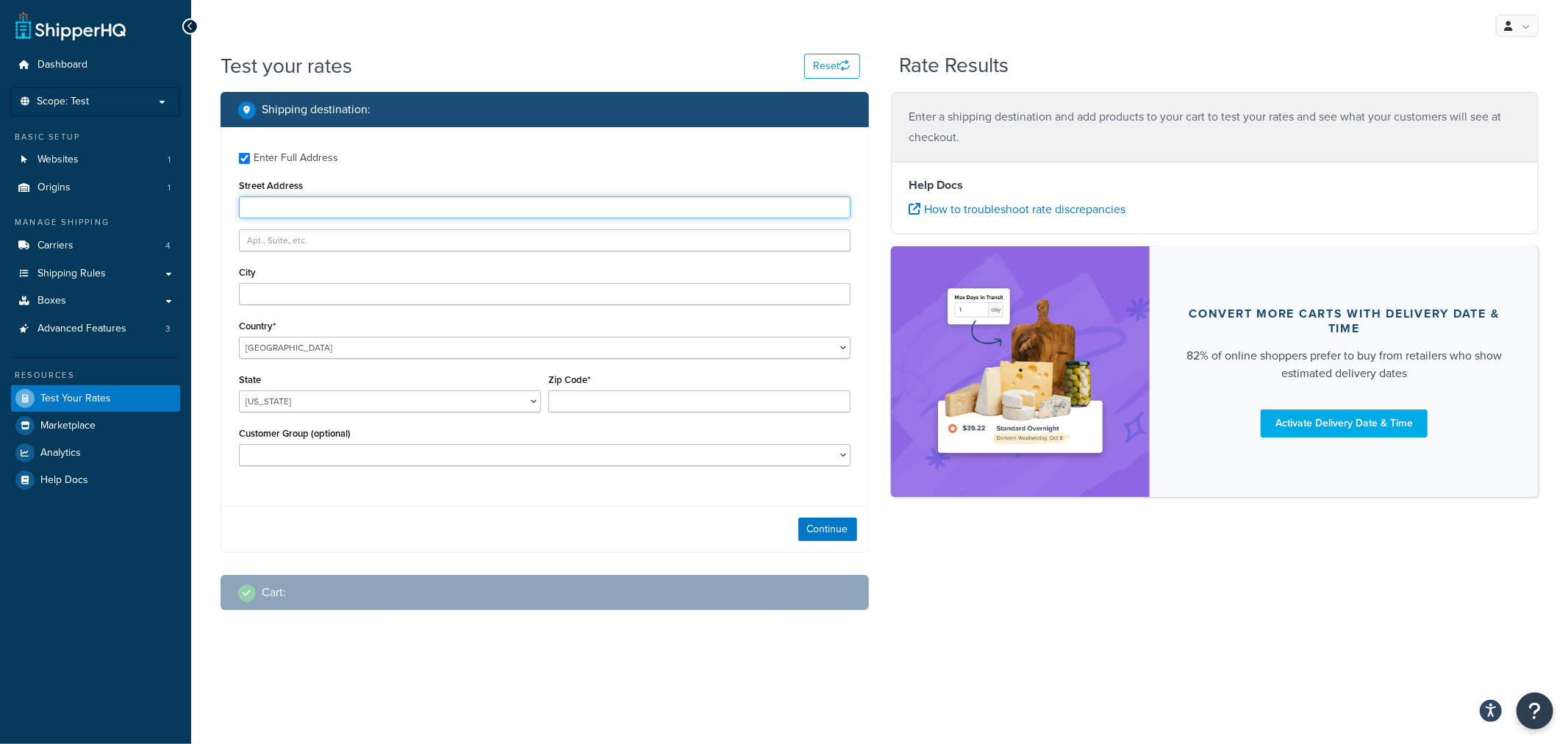
click at [318, 197] on input "Street Address" at bounding box center [545, 207] width 611 height 22
type input "345 Park Avenue"
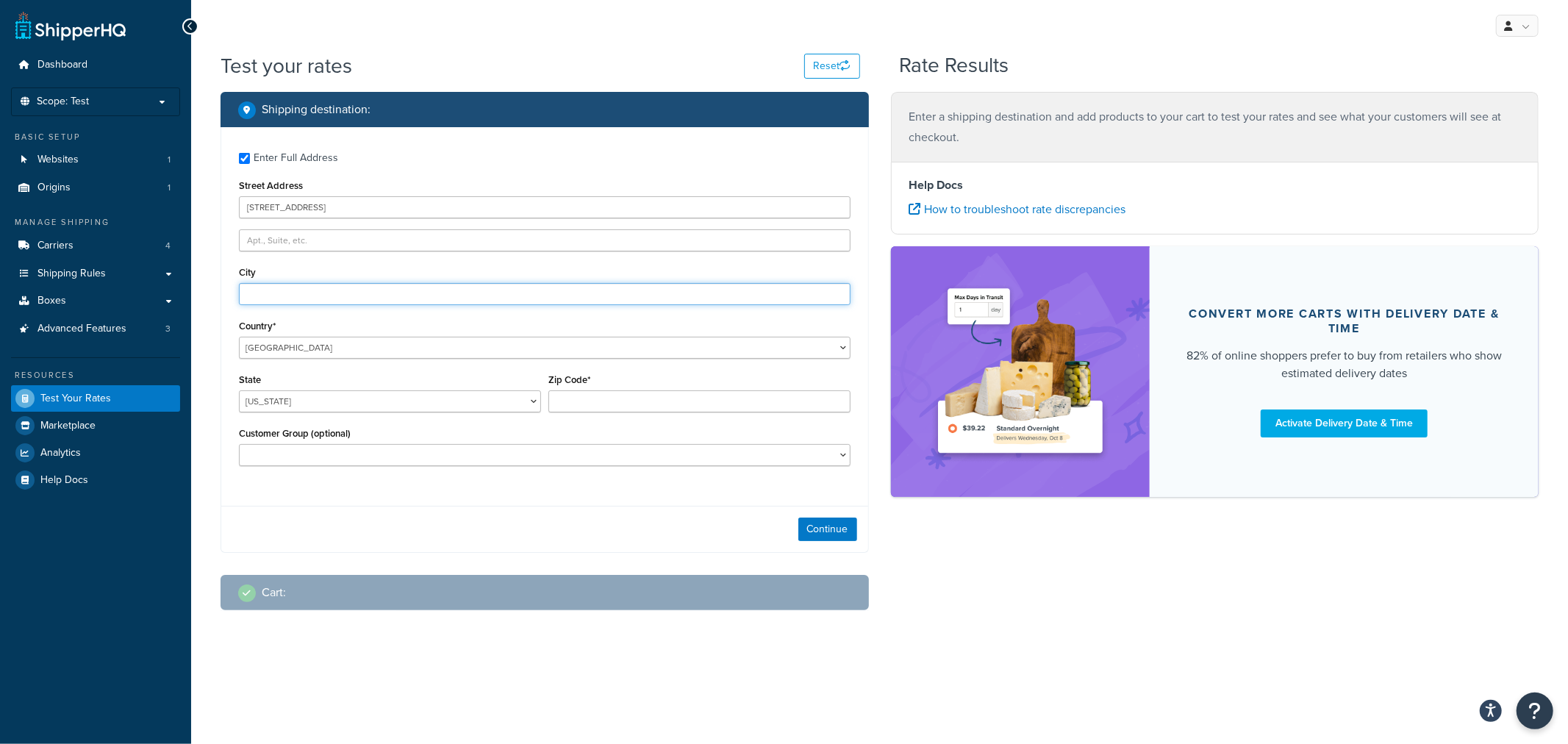
click at [338, 291] on input "City" at bounding box center [545, 294] width 611 height 22
type input "San Jose"
click at [366, 402] on select "Alabama Alaska American Samoa Arizona Arkansas Armed Forces Americas Armed Forc…" at bounding box center [390, 401] width 302 height 22
select select "CA"
click at [239, 391] on select "Alabama Alaska American Samoa Arizona Arkansas Armed Forces Americas Armed Forc…" at bounding box center [390, 401] width 302 height 22
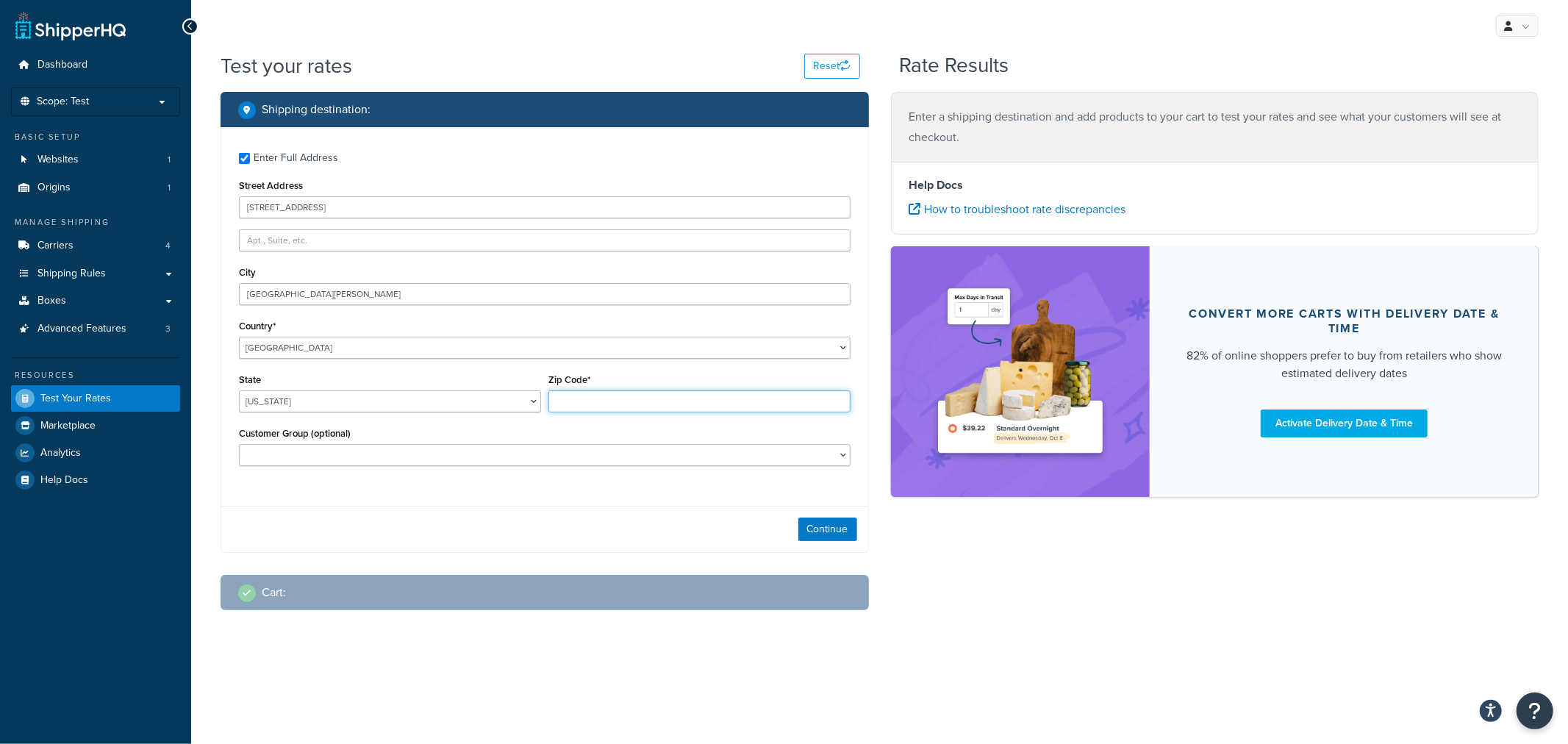
click at [586, 394] on input "Zip Code*" at bounding box center [699, 401] width 302 height 22
type input "95110-2704"
click at [817, 523] on button "Continue" at bounding box center [828, 529] width 59 height 23
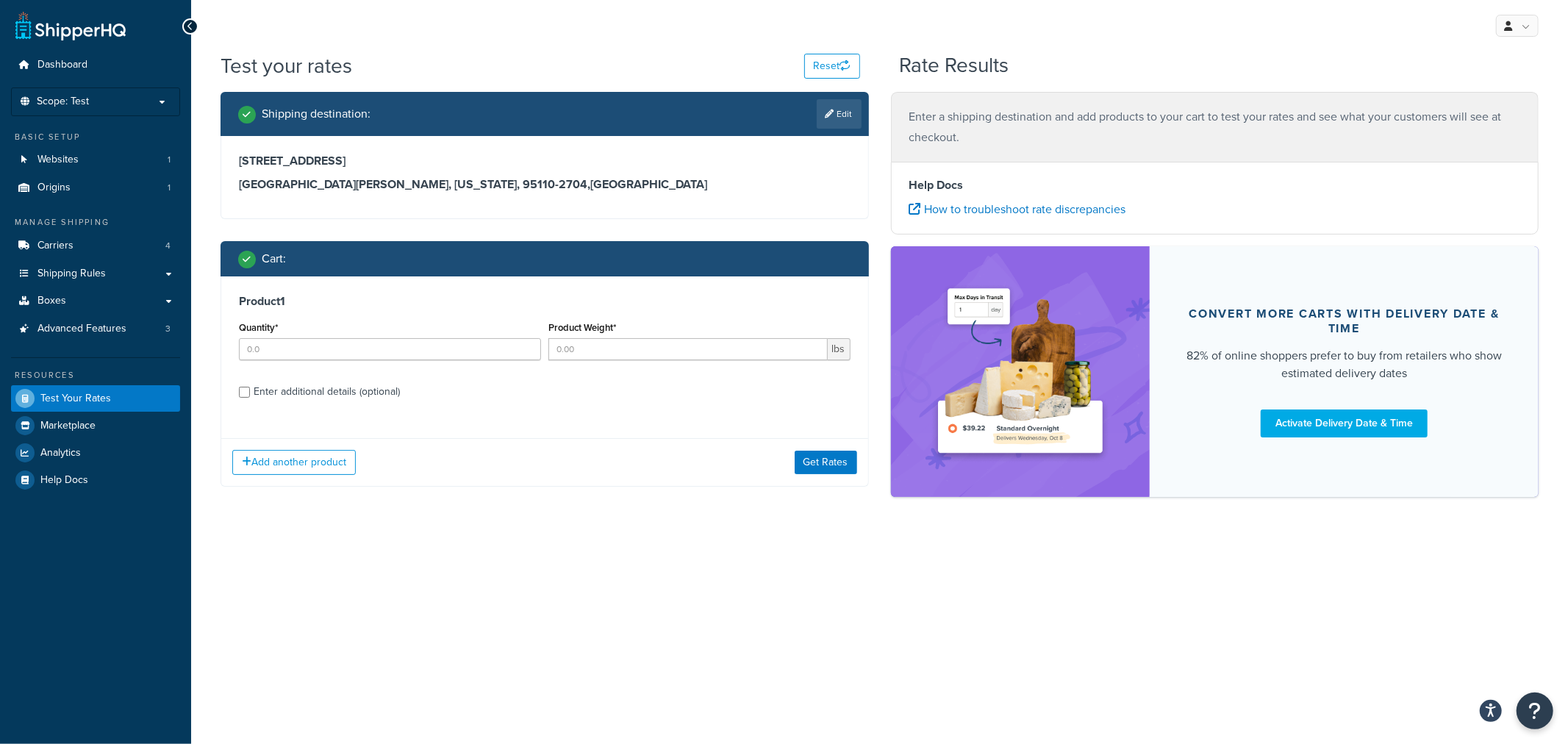
click at [294, 397] on div "Enter additional details (optional)" at bounding box center [326, 391] width 146 height 20
click at [250, 397] on input "Enter additional details (optional)" at bounding box center [244, 392] width 11 height 11
checkbox input "true"
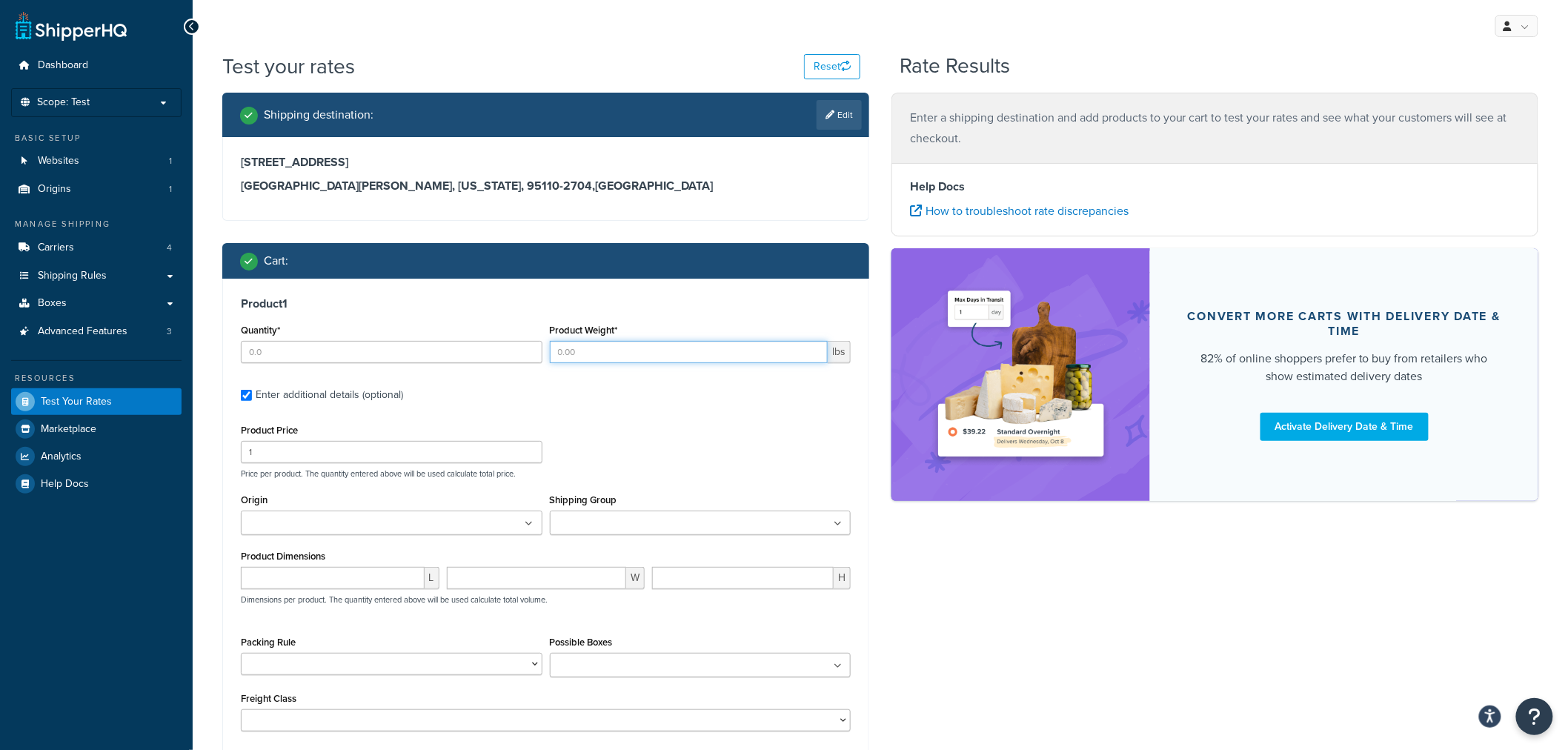
click at [637, 353] on input "Product Weight*" at bounding box center [689, 352] width 279 height 22
type input "80.0"
click at [417, 351] on input "Quantity*" at bounding box center [391, 352] width 301 height 22
type input "1.0"
click at [612, 423] on div "Product Price 1 Price per product. The quantity entered above will be used calc…" at bounding box center [546, 449] width 617 height 59
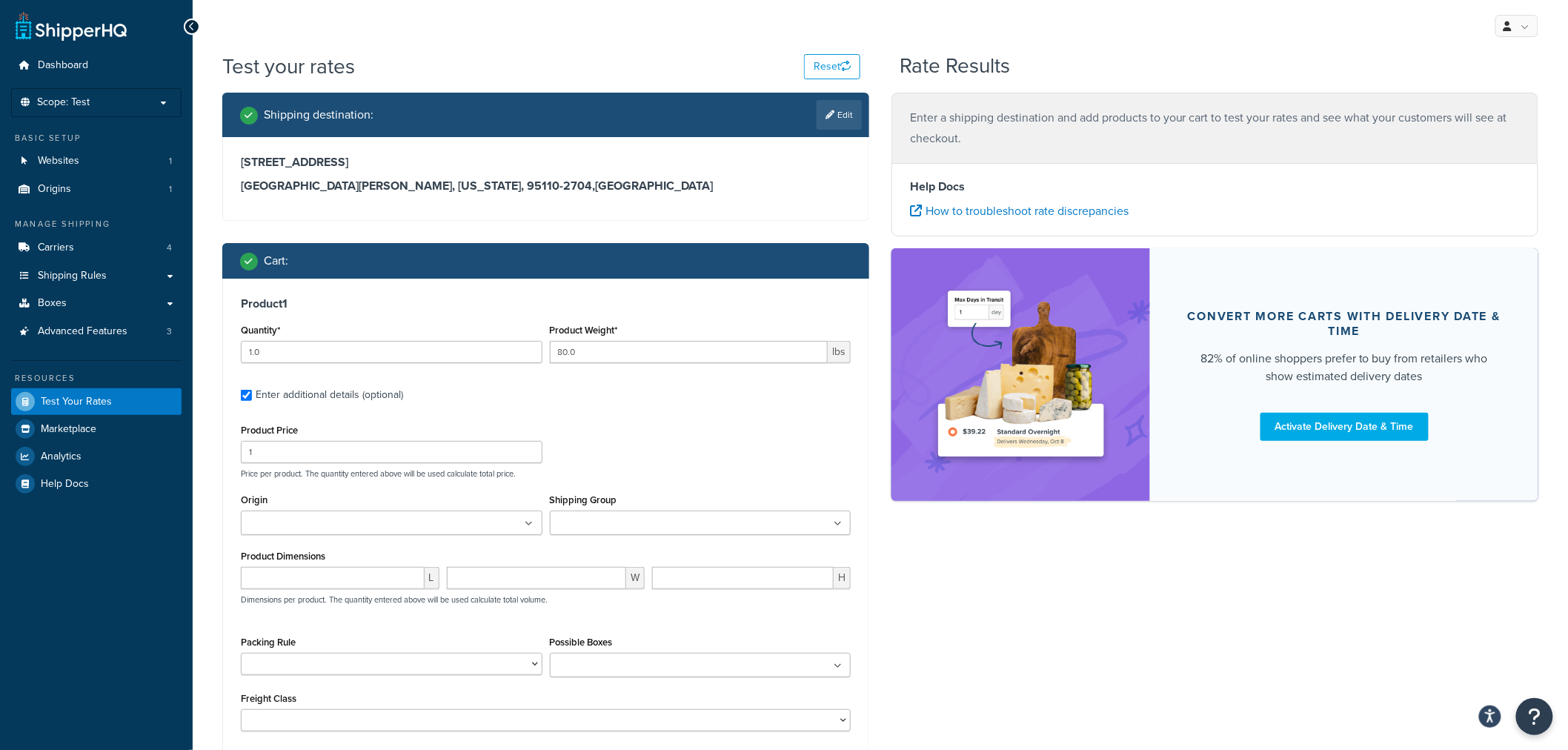
scroll to position [82, 0]
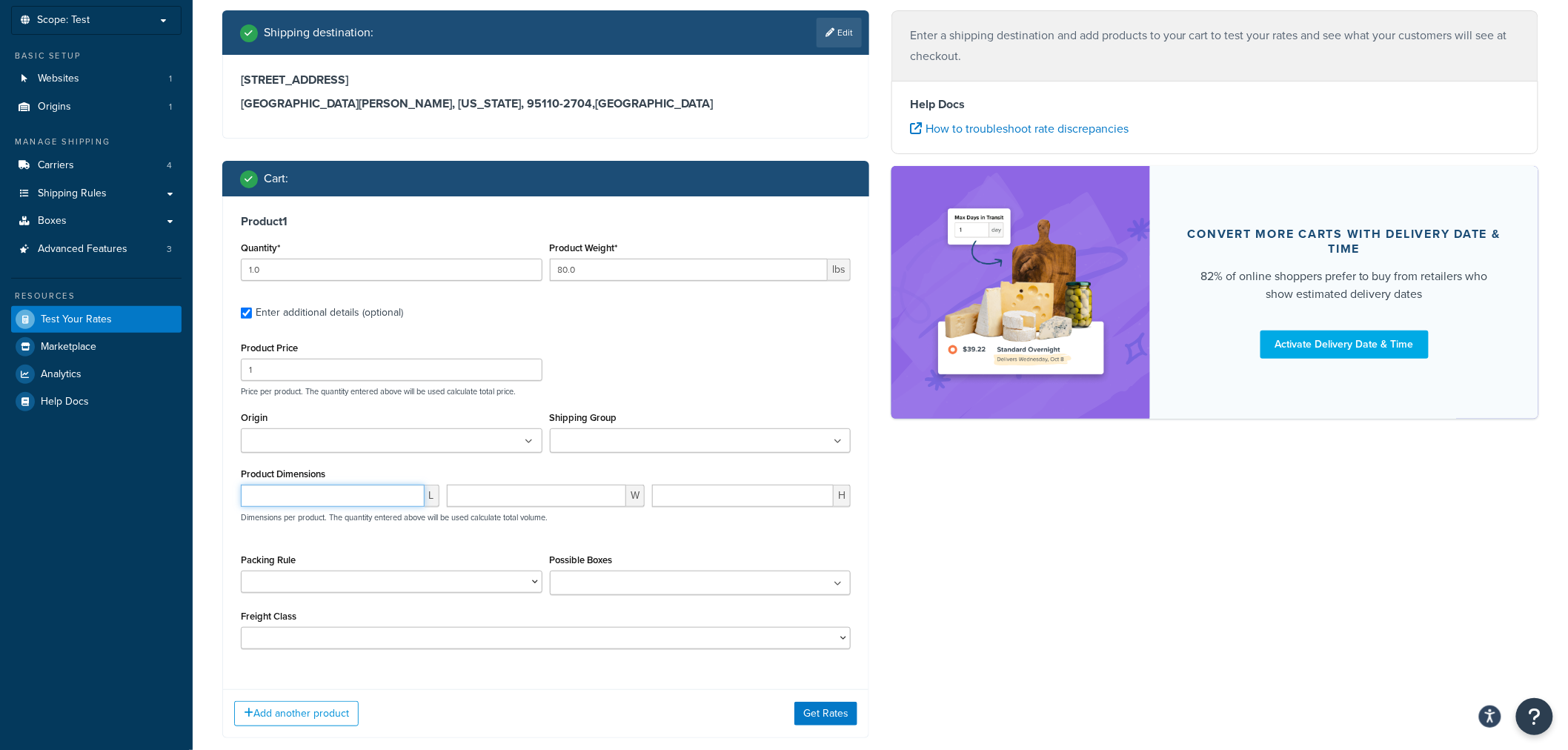
click at [338, 499] on input "number" at bounding box center [333, 495] width 184 height 22
type input "24"
click at [551, 491] on input "number" at bounding box center [537, 495] width 180 height 22
type input "24"
click at [726, 498] on input "number" at bounding box center [743, 495] width 182 height 22
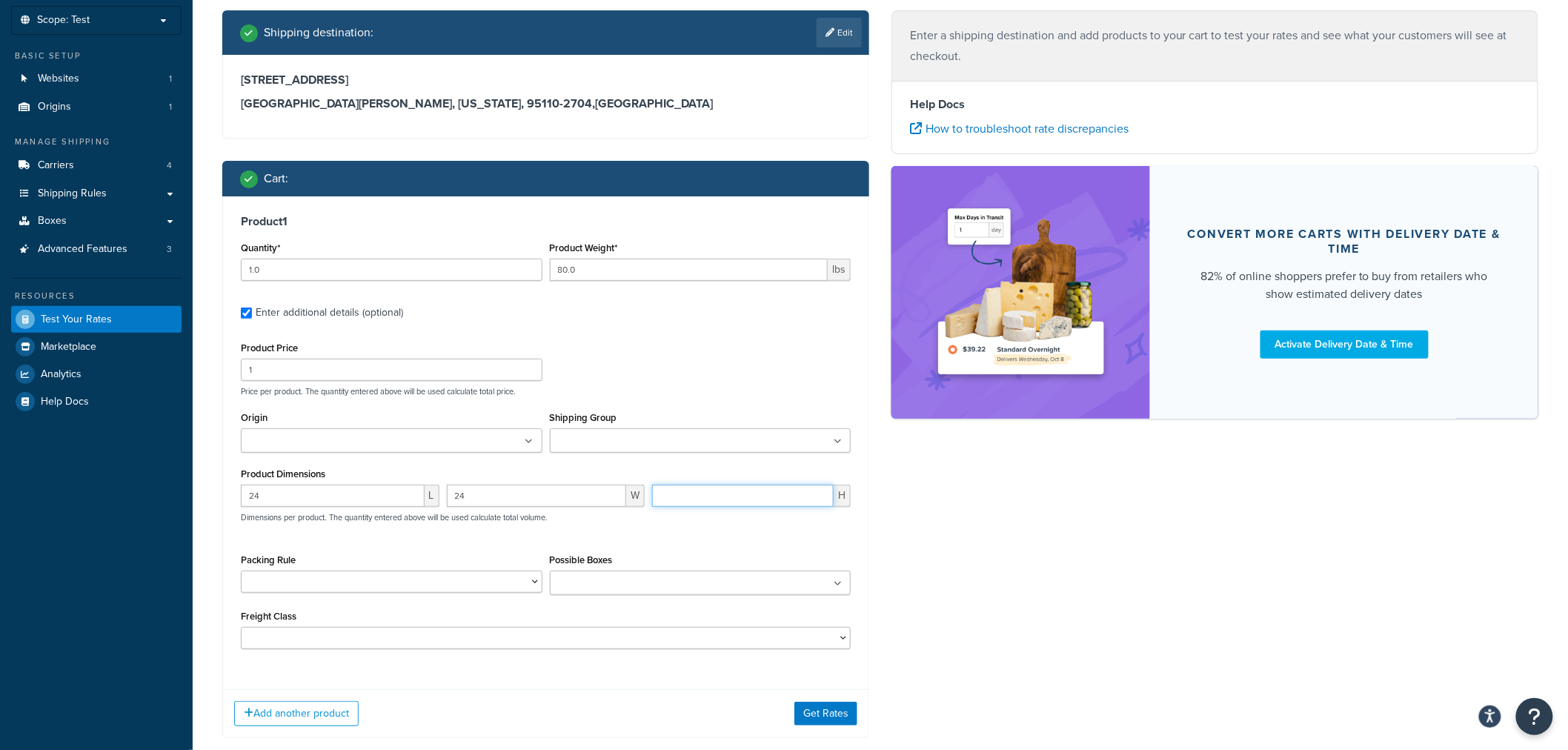
click at [705, 497] on input "number" at bounding box center [743, 495] width 182 height 22
type input "72"
click at [839, 716] on button "Get Rates" at bounding box center [826, 713] width 63 height 24
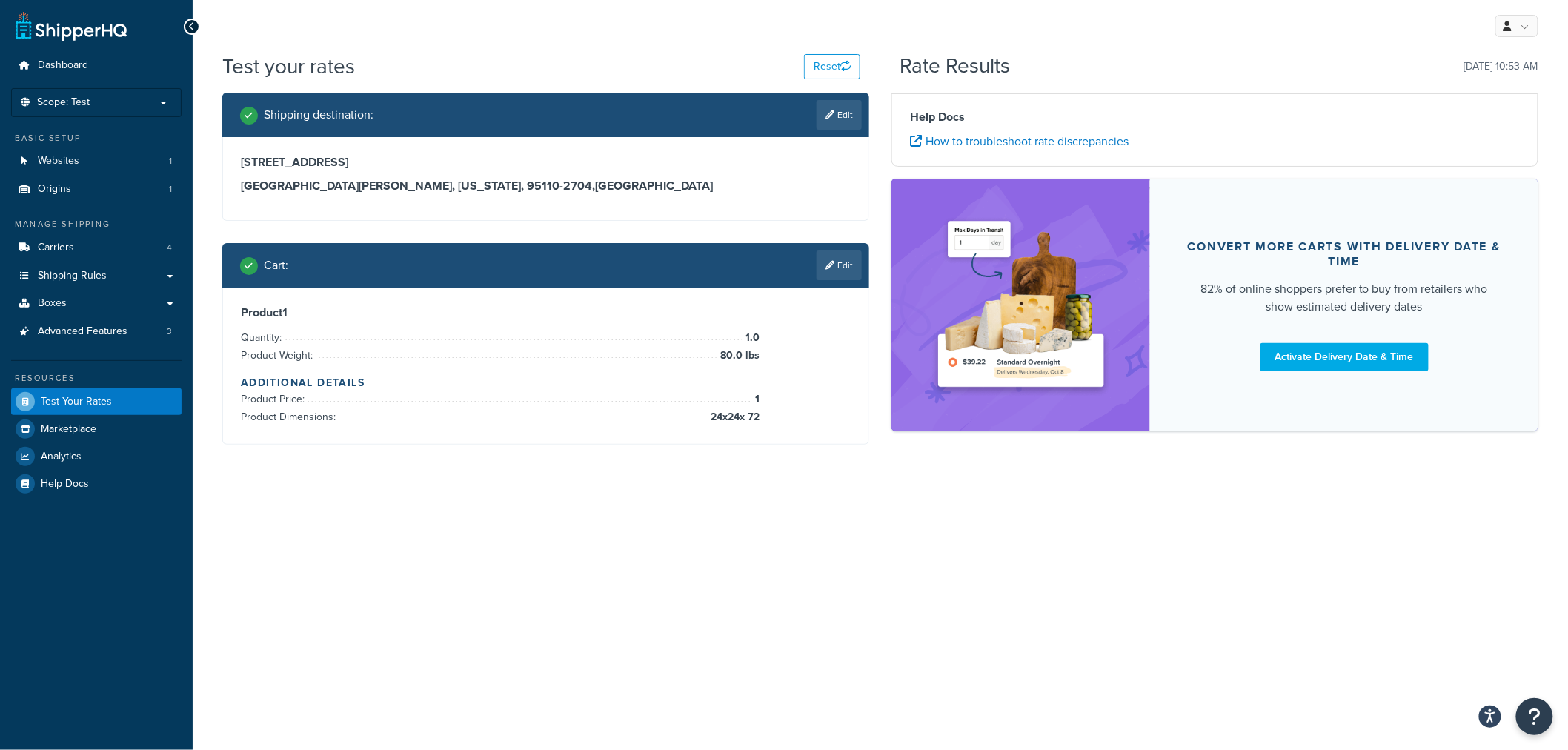
scroll to position [0, 0]
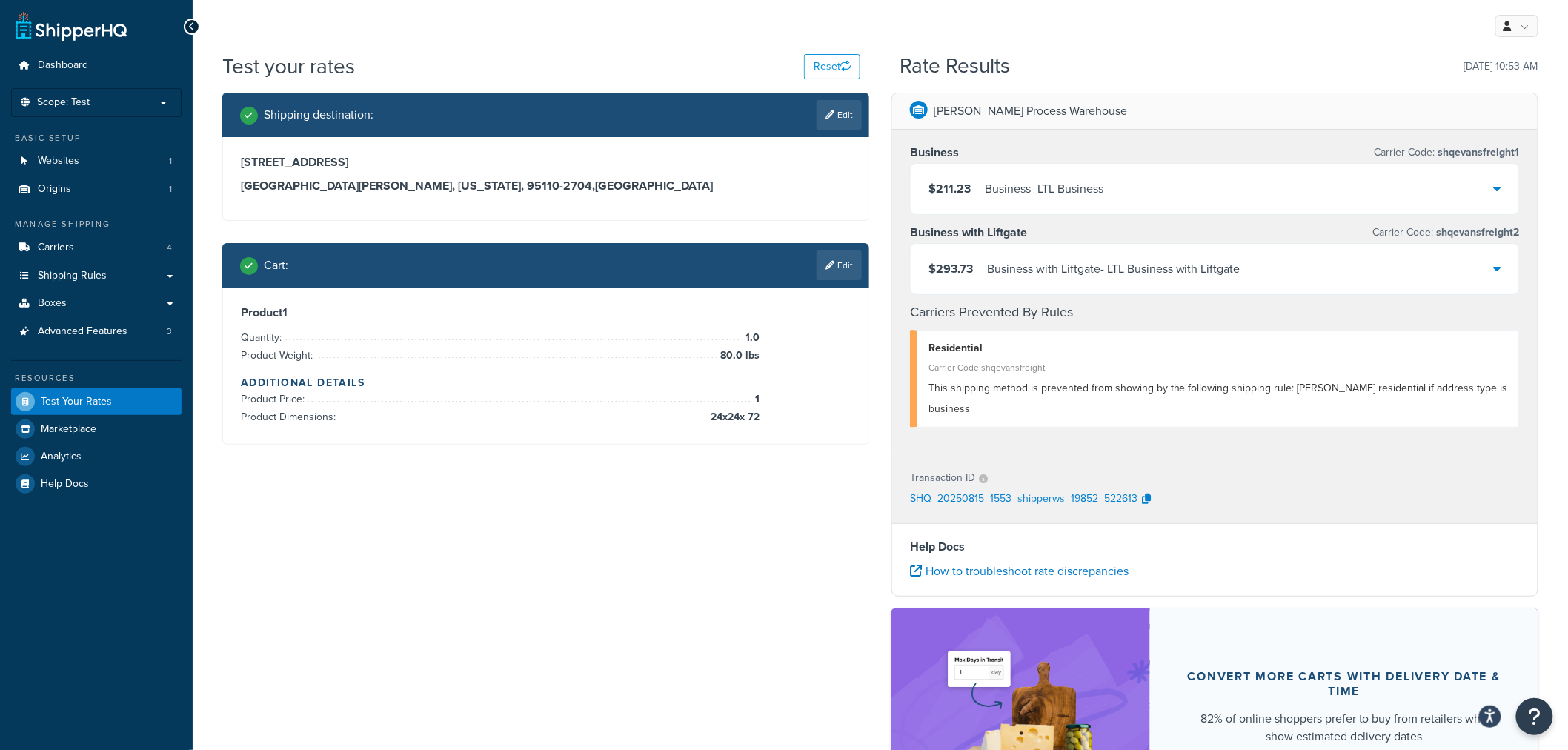
click at [823, 631] on div "Shipping destination : Edit 345 Park Avenue San Jose, California, 95110-2704 , …" at bounding box center [881, 484] width 1338 height 784
click at [1204, 189] on div "$211.23 Business - LTL Business" at bounding box center [1215, 189] width 608 height 50
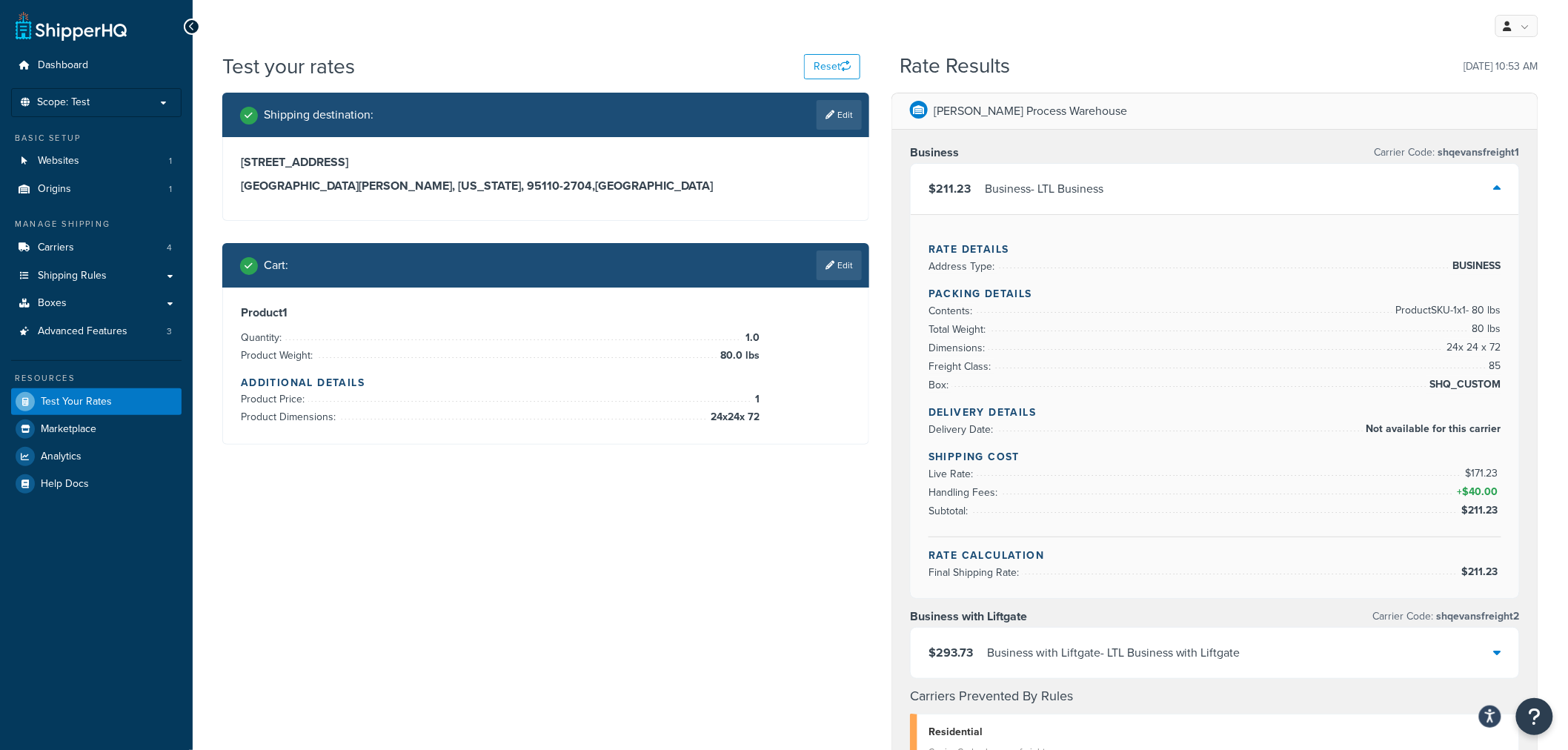
click at [1204, 189] on div "$211.23 Business - LTL Business" at bounding box center [1215, 189] width 608 height 50
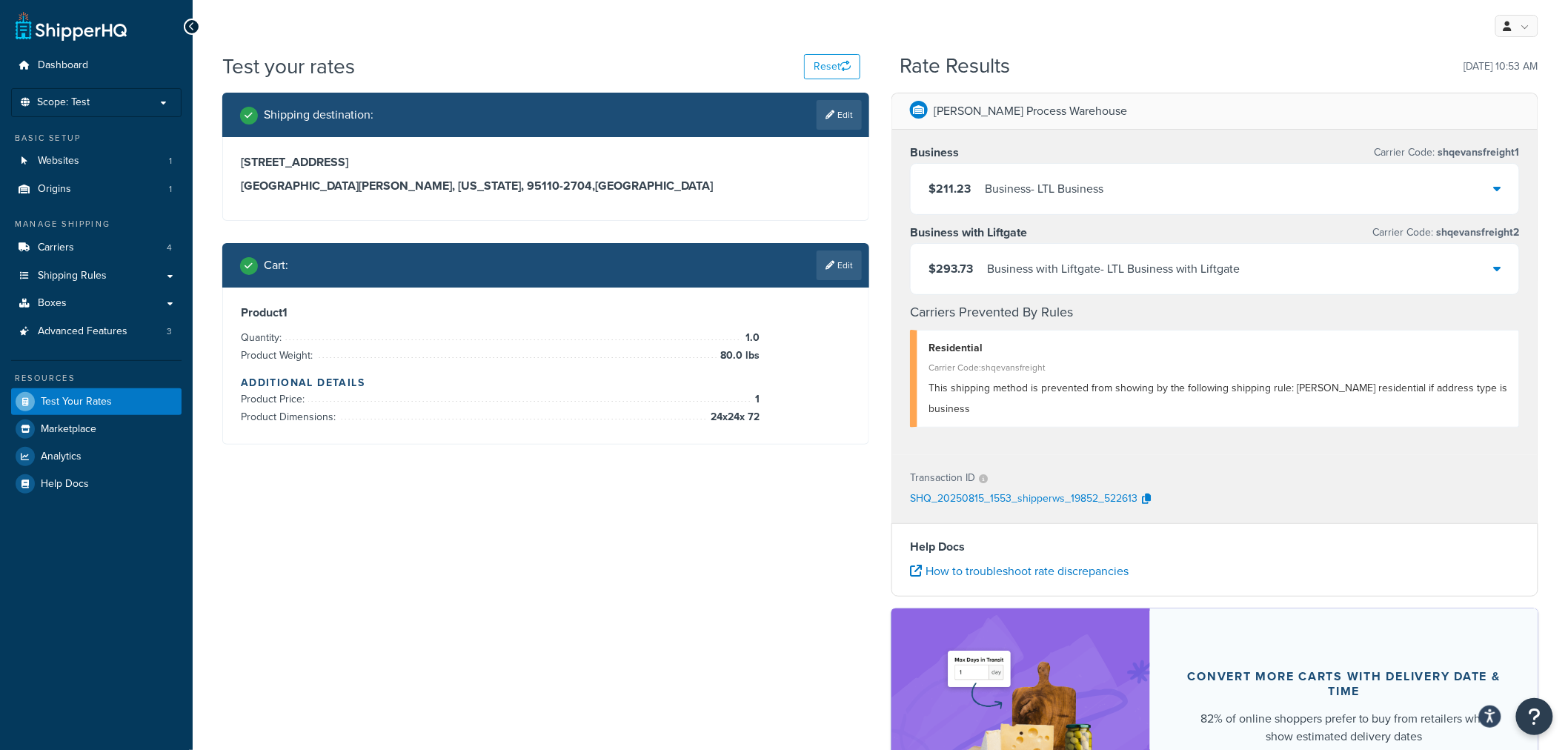
click at [1189, 274] on div "Business with Liftgate - LTL Business with Liftgate" at bounding box center [1114, 269] width 253 height 21
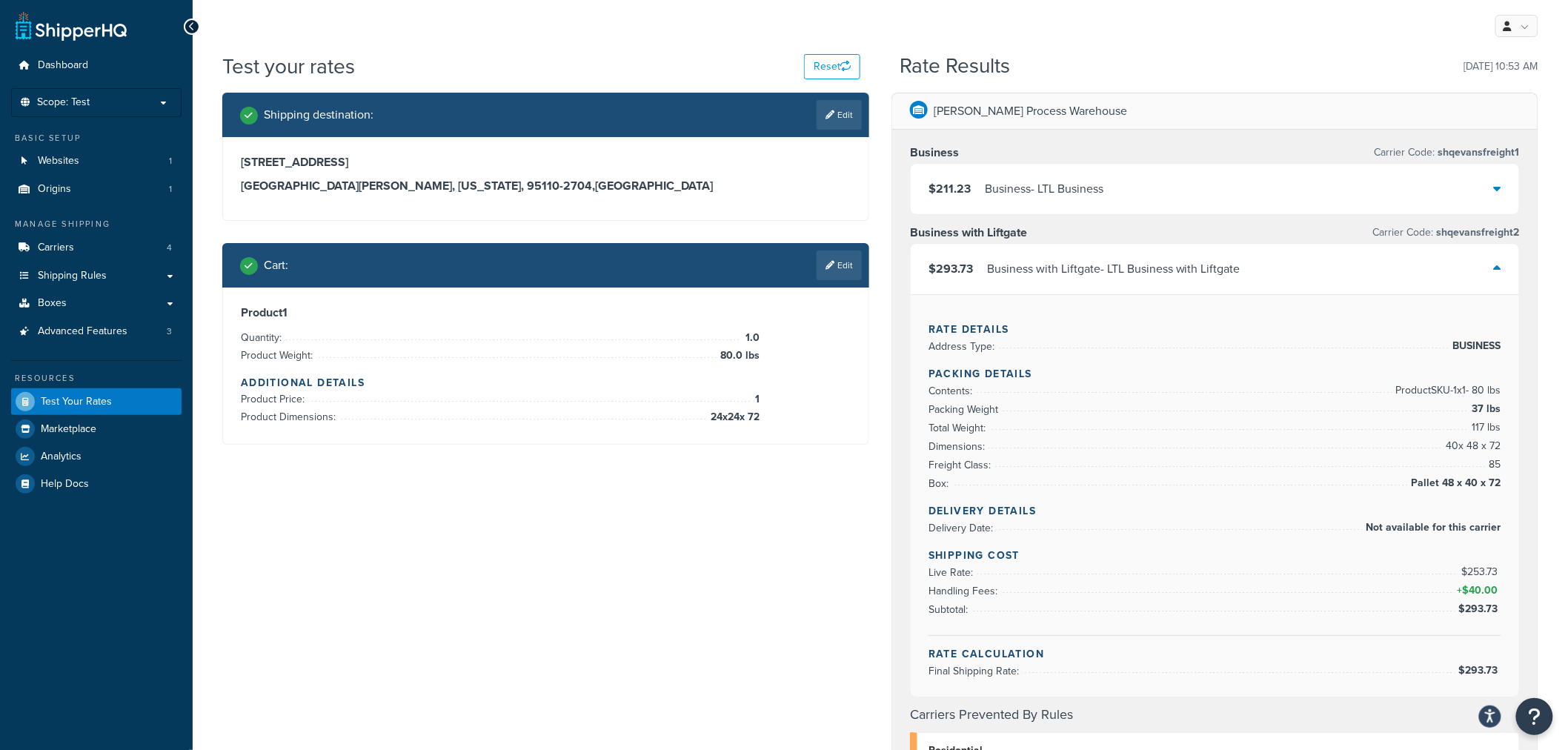
click at [1170, 184] on div "$211.23 Business - LTL Business" at bounding box center [1215, 189] width 608 height 50
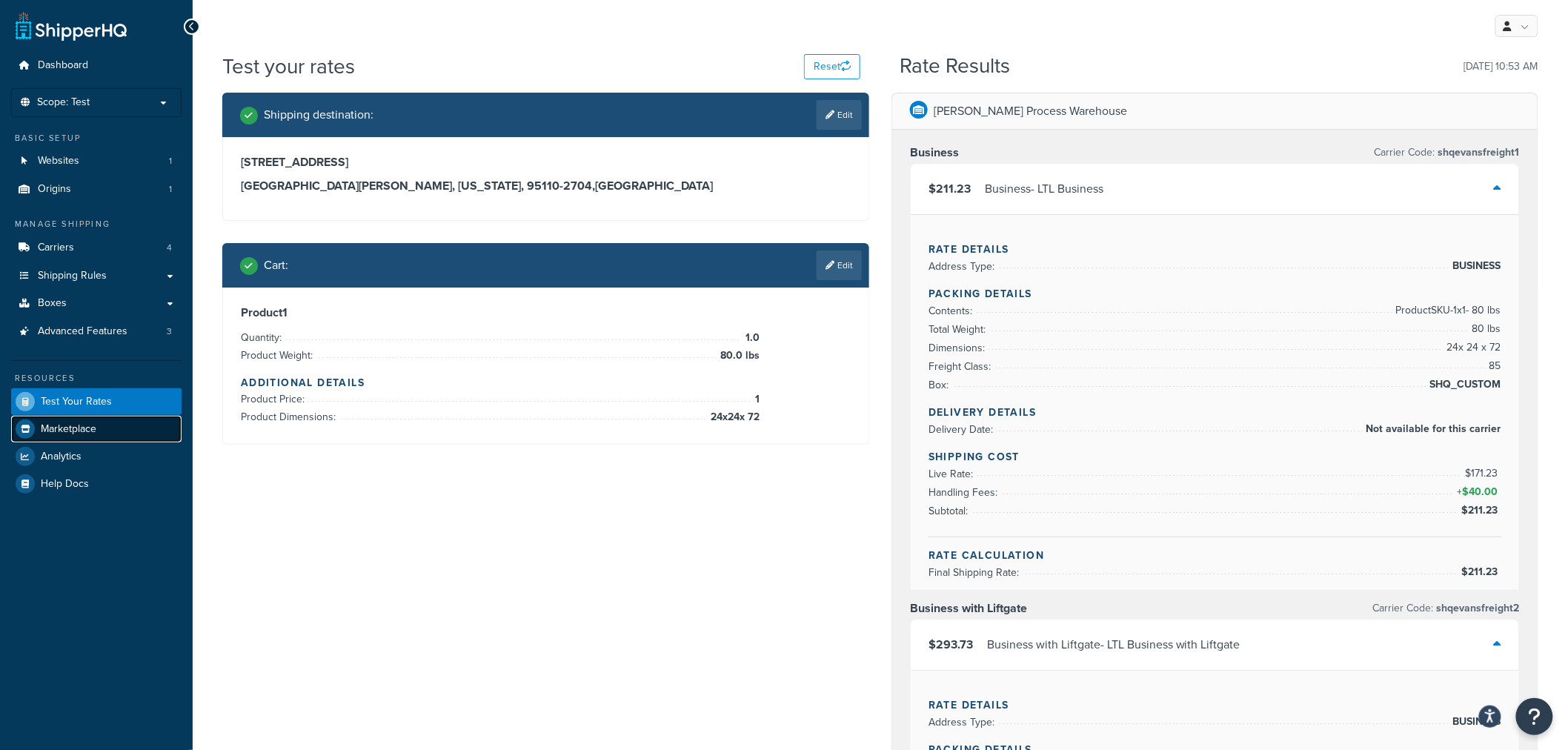
click at [96, 435] on link "Marketplace" at bounding box center [96, 429] width 170 height 27
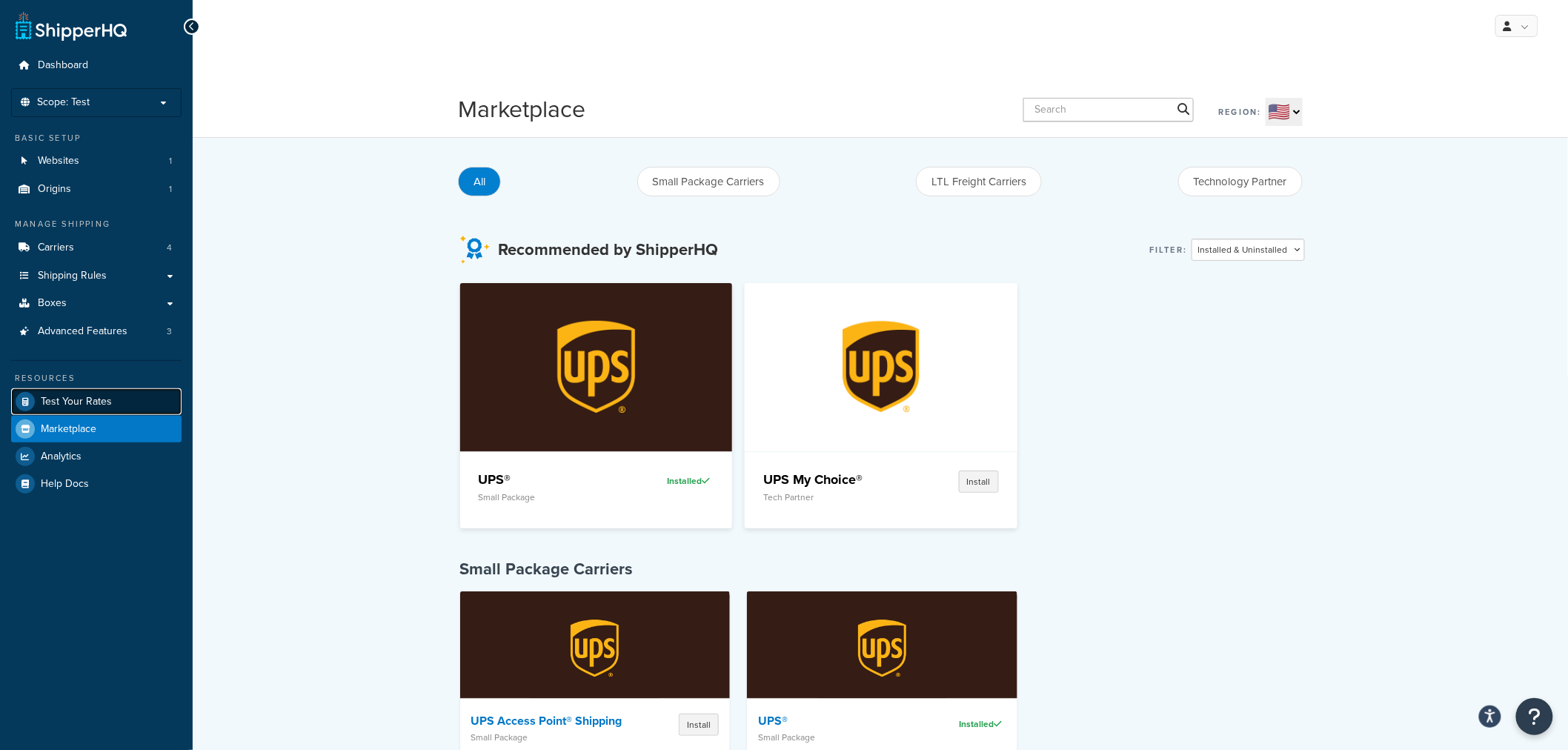
click at [118, 402] on link "Test Your Rates" at bounding box center [96, 401] width 170 height 27
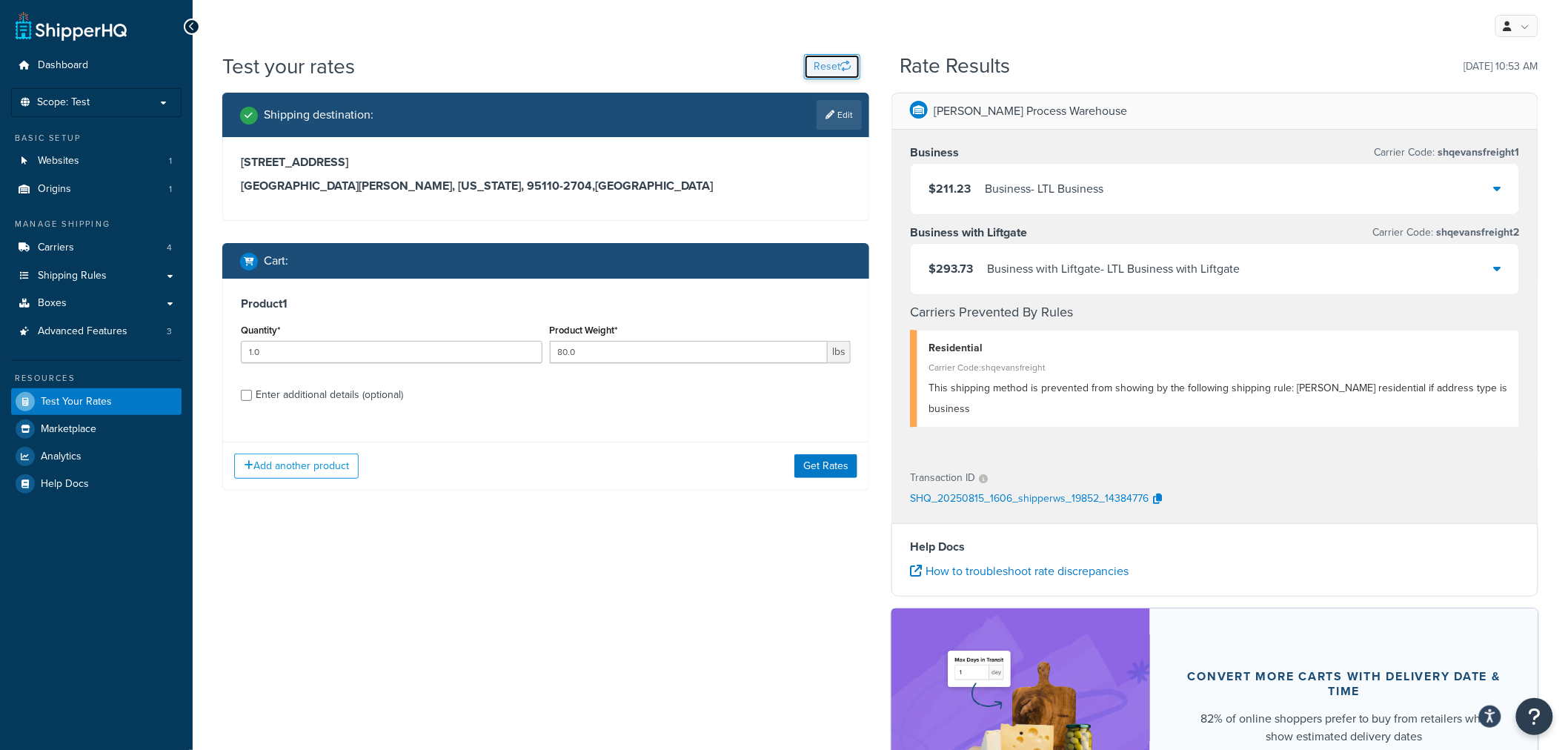
click at [845, 65] on icon "button" at bounding box center [845, 66] width 11 height 11
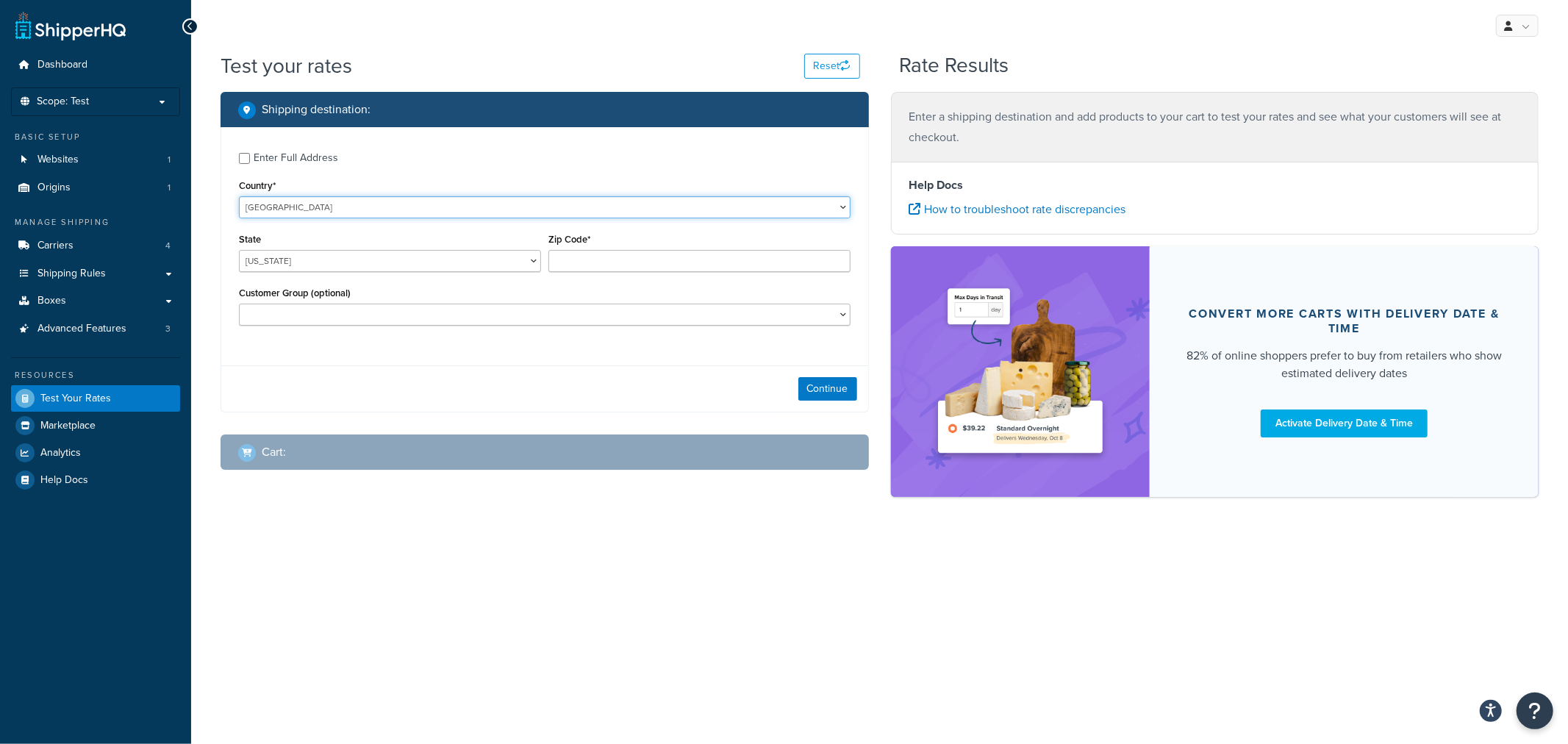
click at [533, 213] on select "United States United Kingdom Afghanistan Åland Islands Albania Algeria American…" at bounding box center [545, 207] width 611 height 22
click at [304, 154] on div "Enter Full Address" at bounding box center [296, 157] width 85 height 20
click at [250, 154] on input "Enter Full Address" at bounding box center [244, 158] width 11 height 11
checkbox input "true"
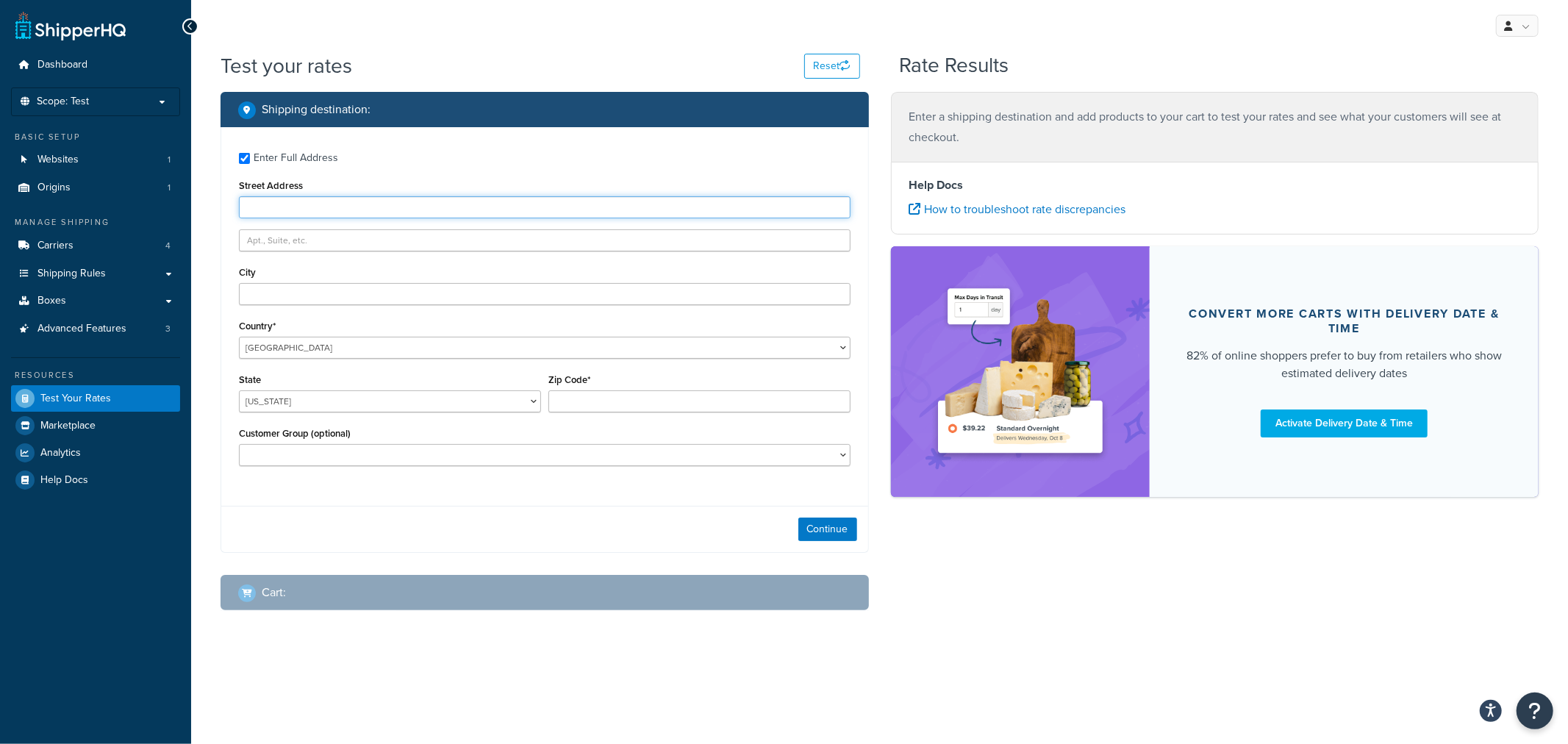
click at [307, 208] on input "Street Address" at bounding box center [545, 207] width 611 height 22
type input "345 Park Avenue"
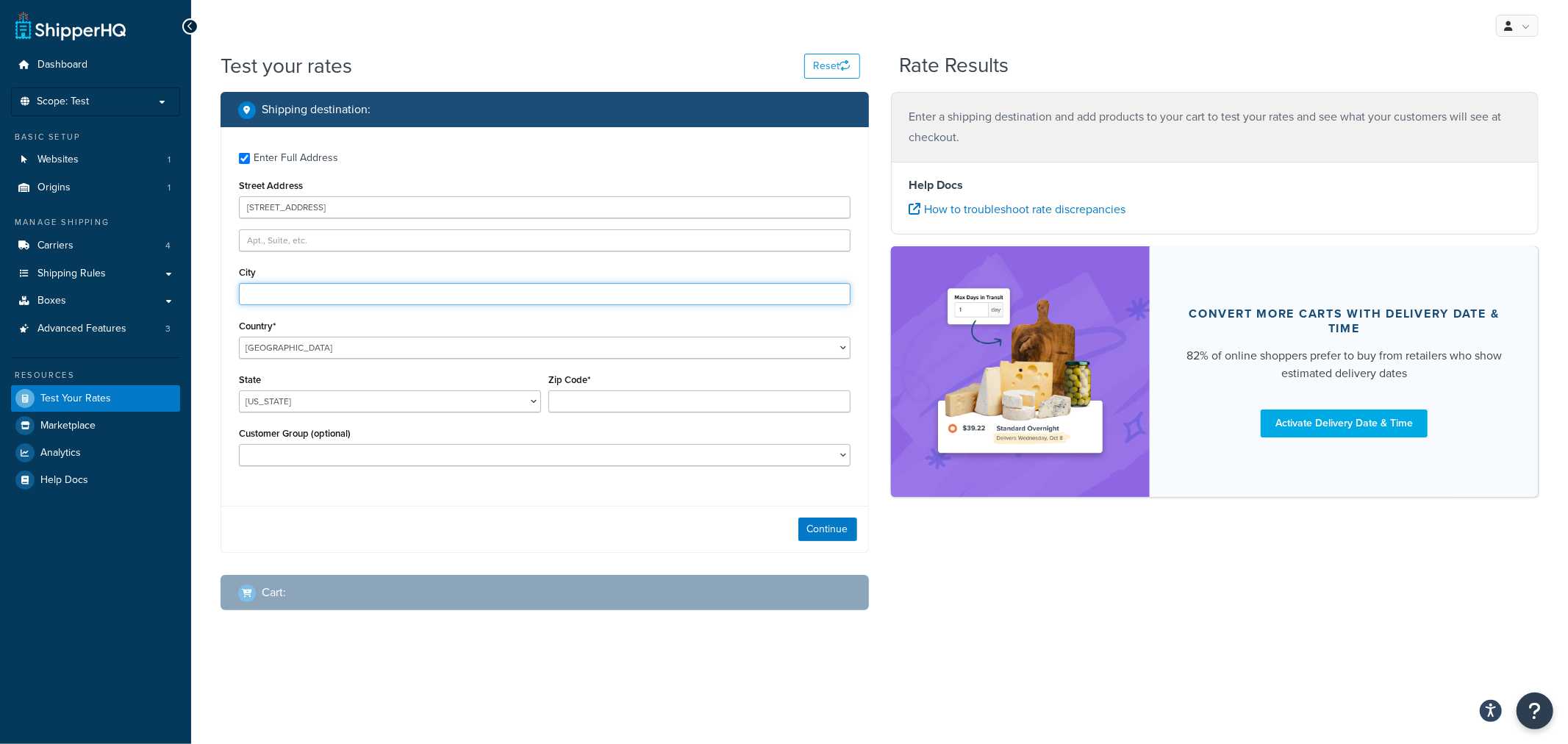
click at [366, 290] on input "City" at bounding box center [545, 294] width 611 height 22
type input "San Jose"
click at [347, 405] on select "Alabama Alaska American Samoa Arizona Arkansas Armed Forces Americas Armed Forc…" at bounding box center [390, 401] width 302 height 22
select select "CA"
click at [239, 391] on select "Alabama Alaska American Samoa Arizona Arkansas Armed Forces Americas Armed Forc…" at bounding box center [390, 401] width 302 height 22
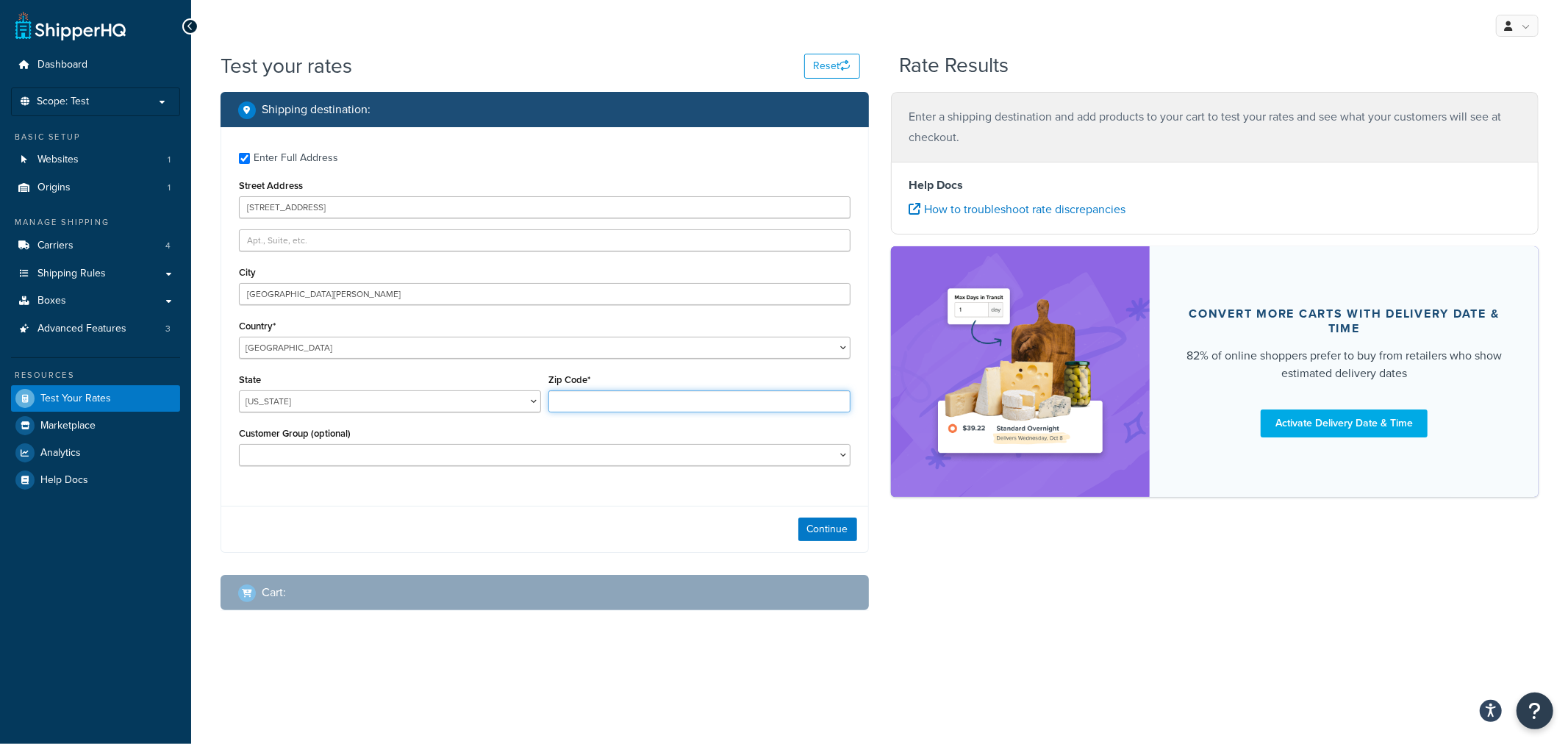
click at [655, 400] on input "Zip Code*" at bounding box center [699, 401] width 302 height 22
type input "95110-2704"
click at [821, 526] on button "Continue" at bounding box center [828, 529] width 59 height 23
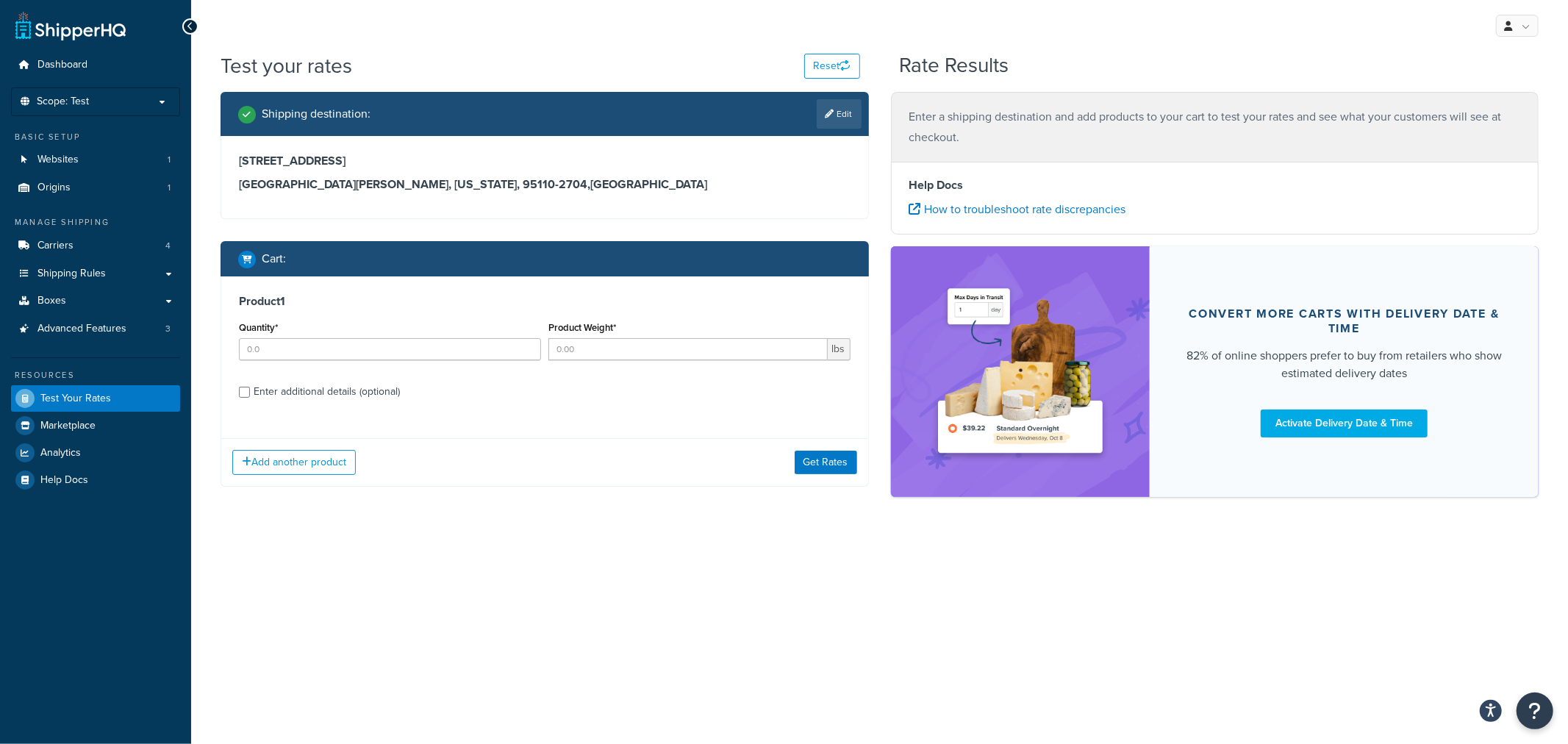
click at [354, 393] on div "Enter additional details (optional)" at bounding box center [326, 391] width 146 height 20
click at [250, 393] on input "Enter additional details (optional)" at bounding box center [244, 392] width 11 height 11
checkbox input "true"
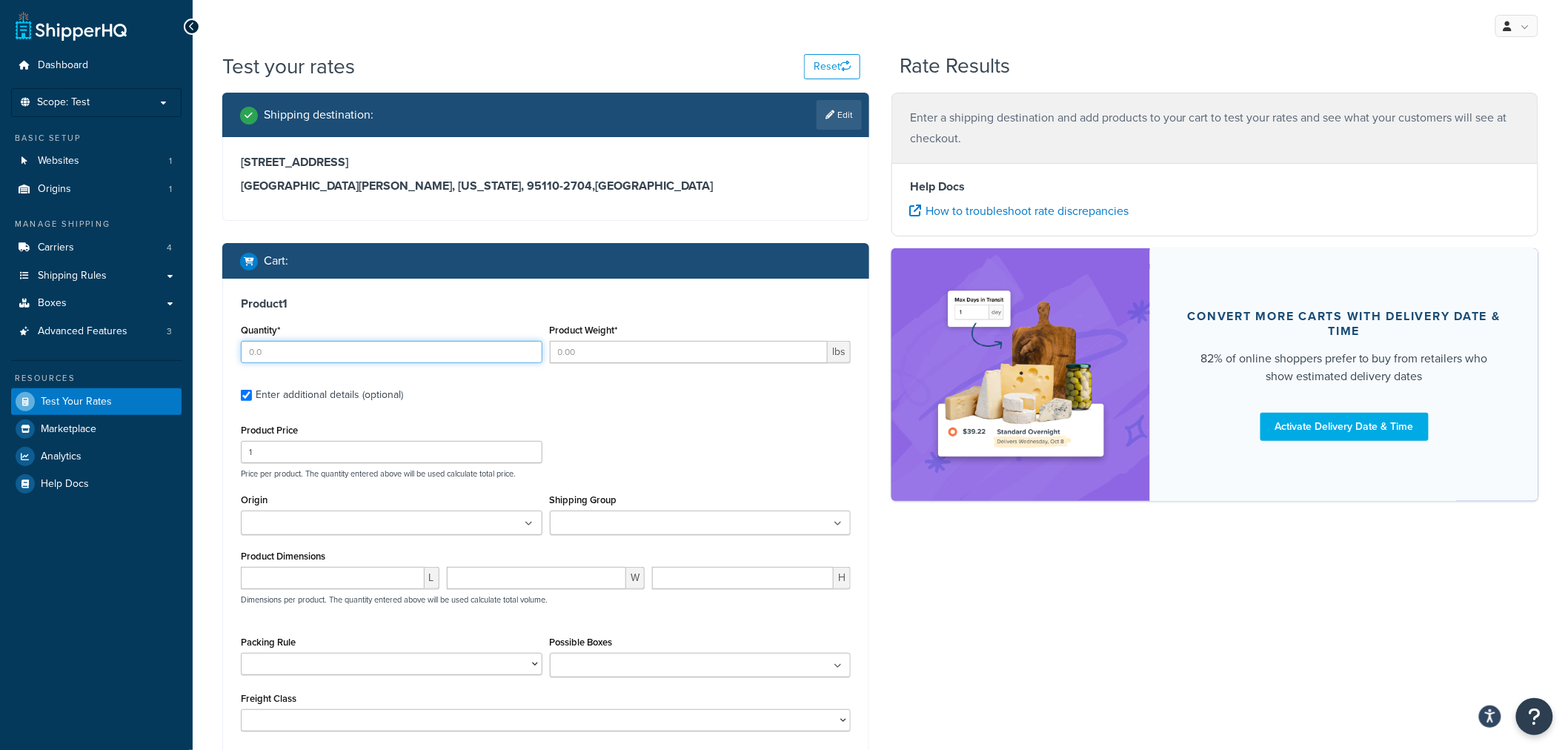
click at [358, 349] on input "Quantity*" at bounding box center [391, 352] width 301 height 22
type input "1.0"
click at [652, 353] on input "Product Weight*" at bounding box center [689, 352] width 279 height 22
type input "80.0"
click at [356, 566] on div "Product Dimensions L W H Dimensions per product. The quantity entered above wil…" at bounding box center [546, 584] width 610 height 75
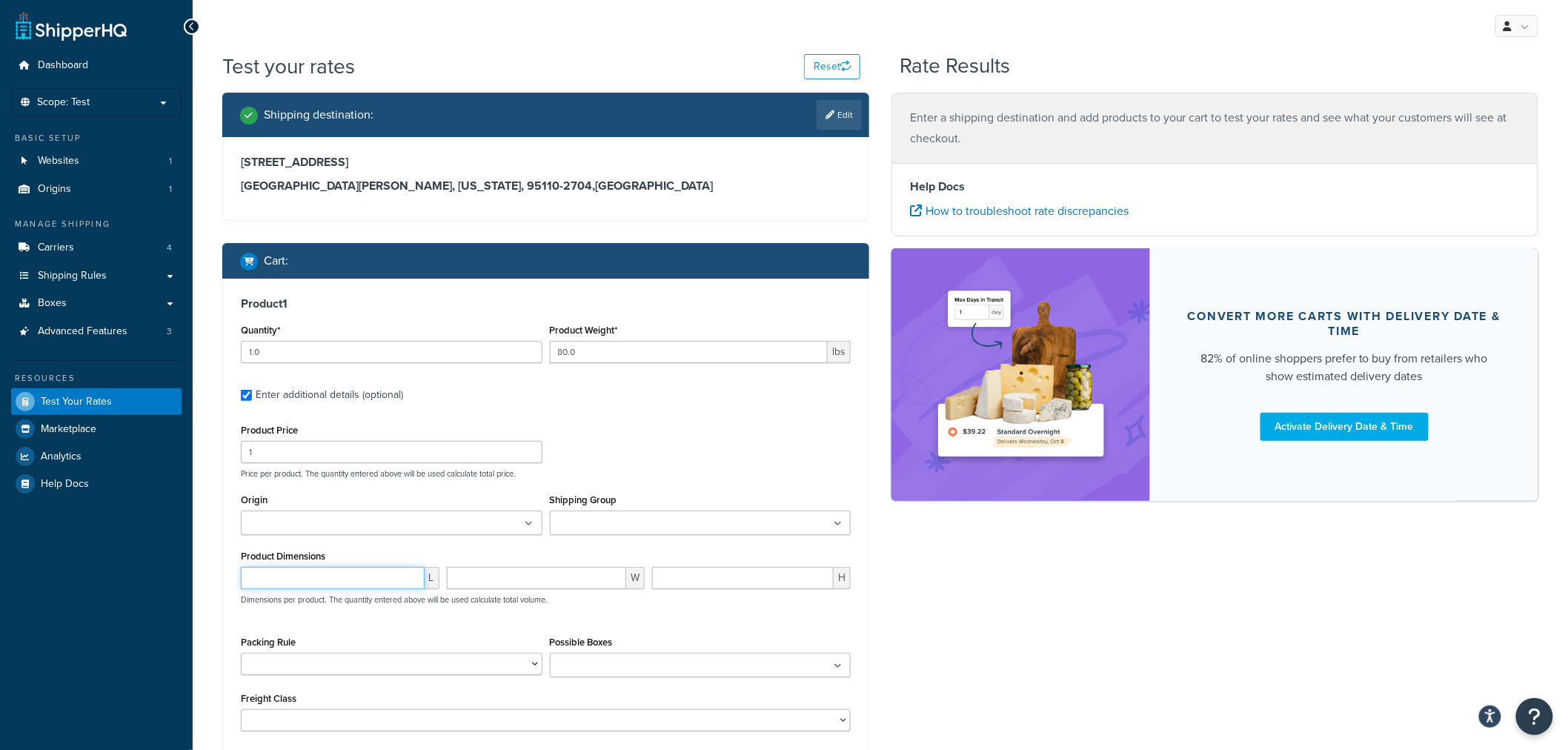
click at [346, 589] on input "number" at bounding box center [333, 578] width 184 height 22
type input "24"
type input "72"
click at [892, 616] on div "Shipping destination : Edit 345 Park Avenue San Jose, California, 95110-2704 , …" at bounding box center [881, 467] width 1338 height 750
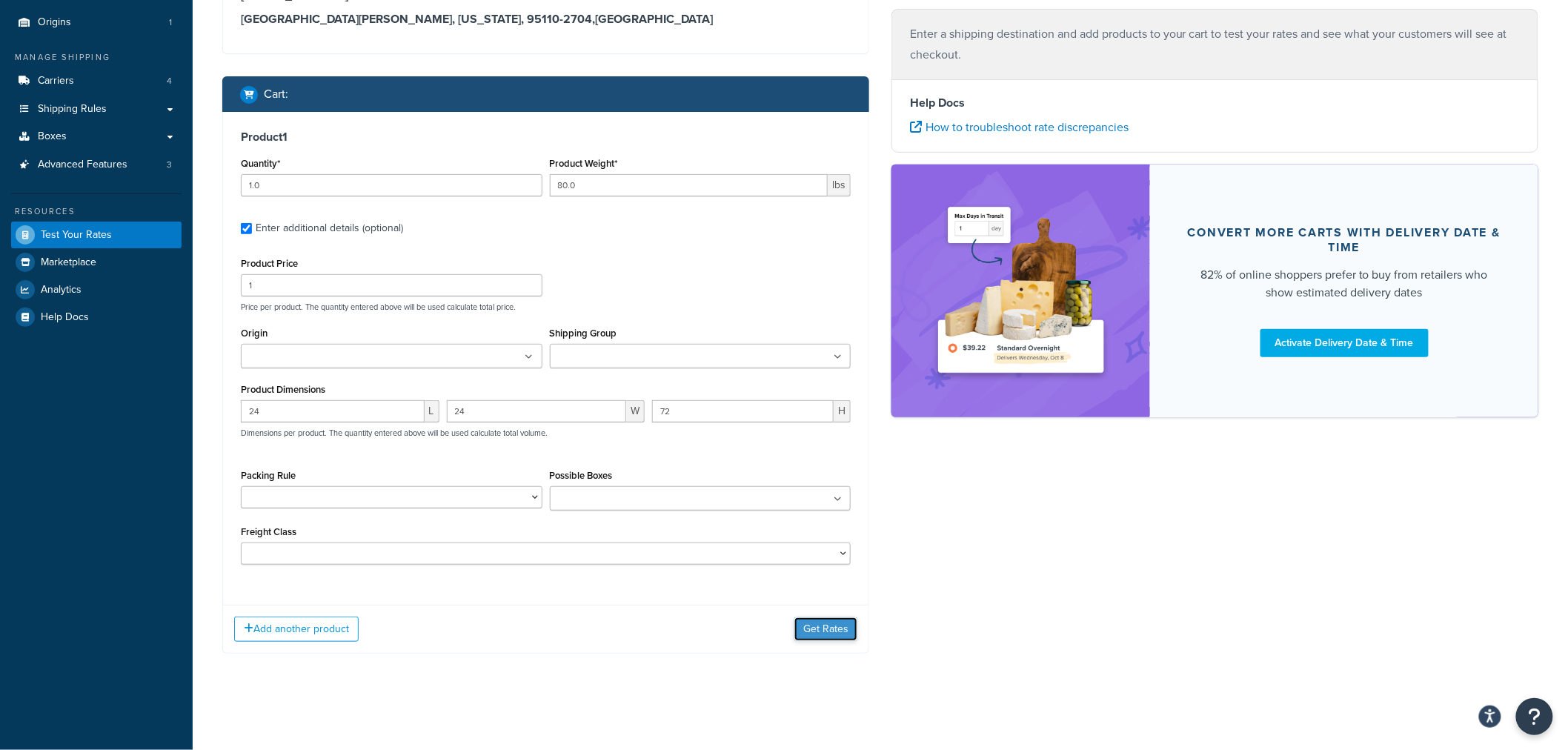
click at [843, 630] on button "Get Rates" at bounding box center [826, 629] width 63 height 24
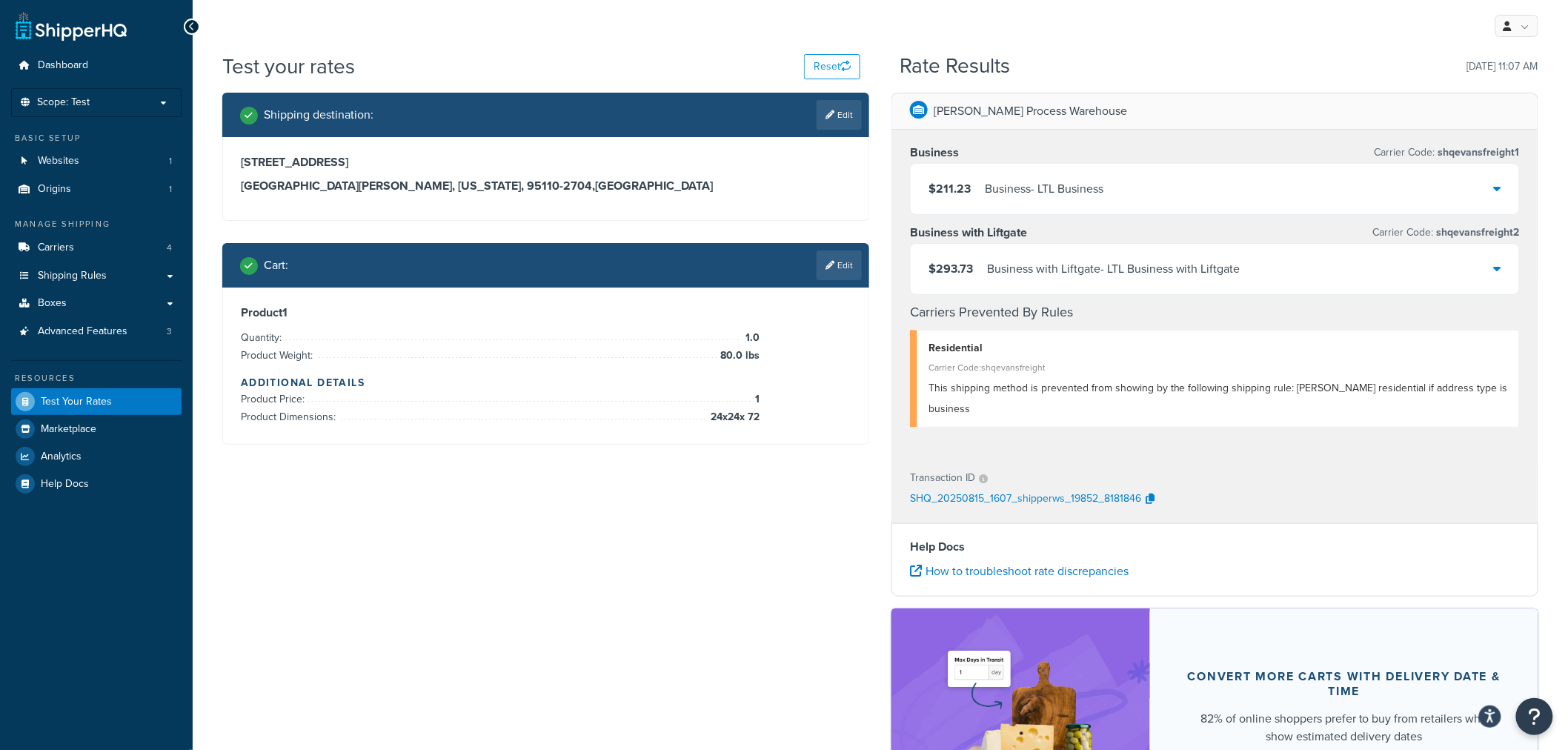
click at [1056, 186] on div "Business - LTL Business" at bounding box center [1044, 188] width 118 height 21
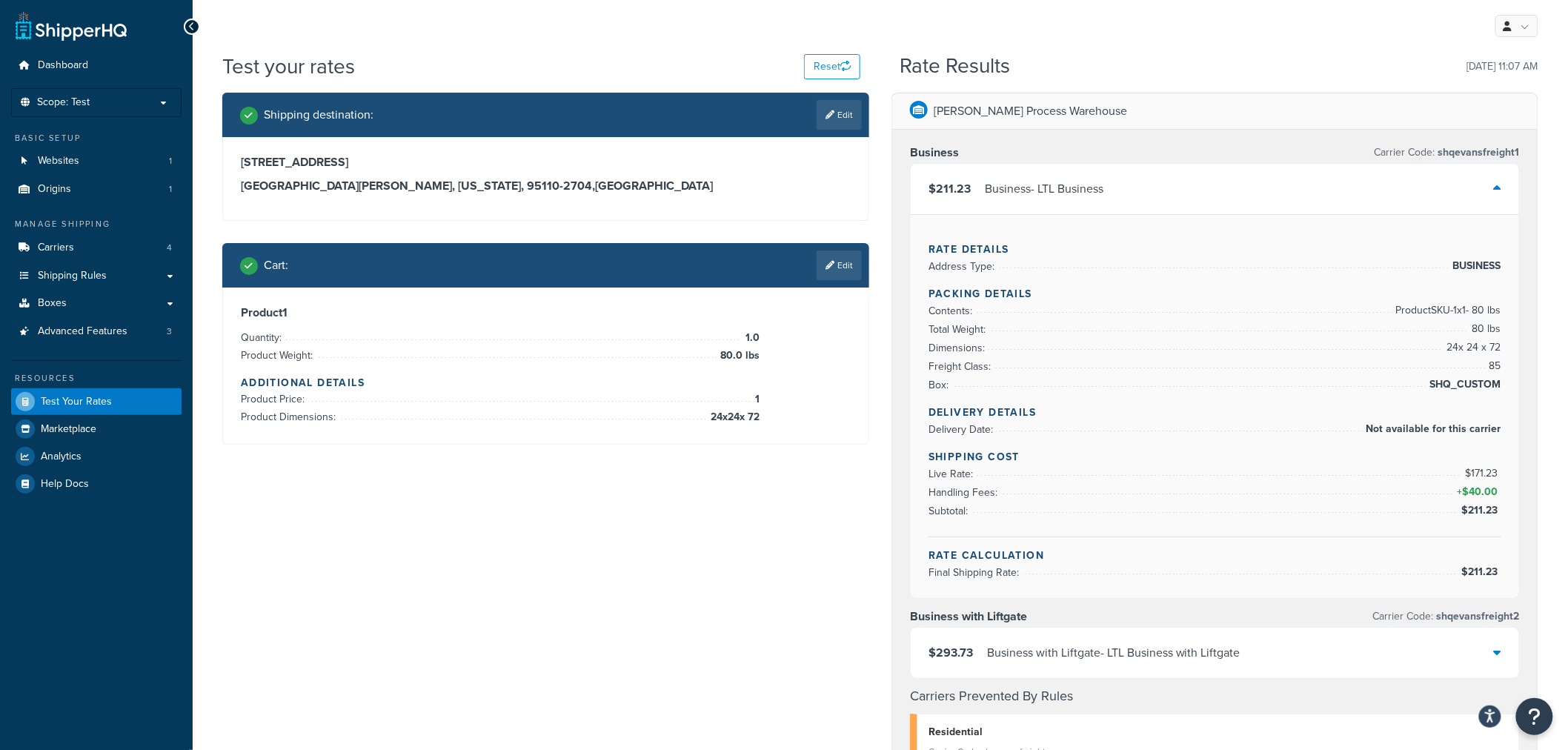
click at [1056, 186] on div "Business - LTL Business" at bounding box center [1044, 188] width 118 height 21
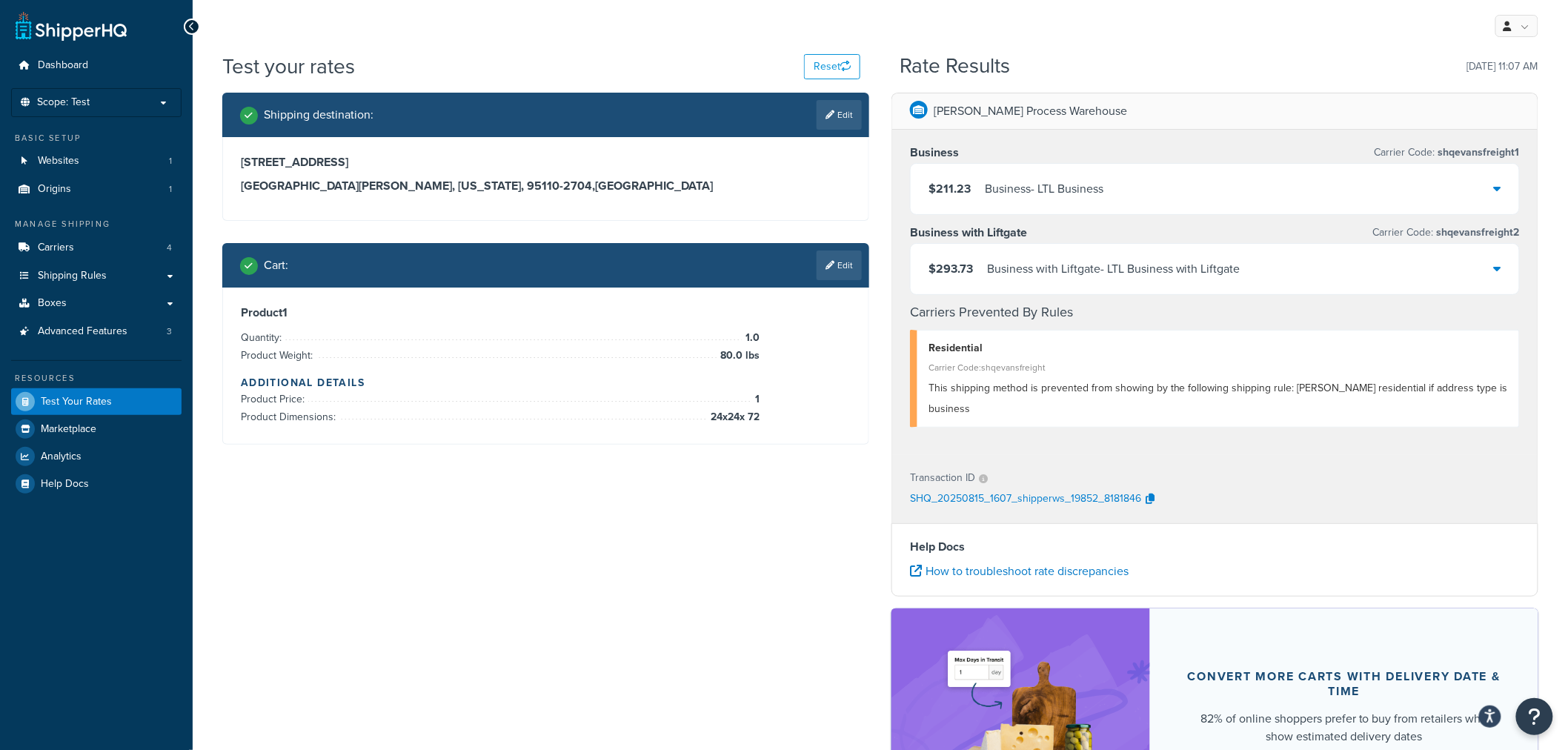
click at [1021, 272] on div "Business with Liftgate - LTL Business with Liftgate" at bounding box center [1114, 269] width 253 height 21
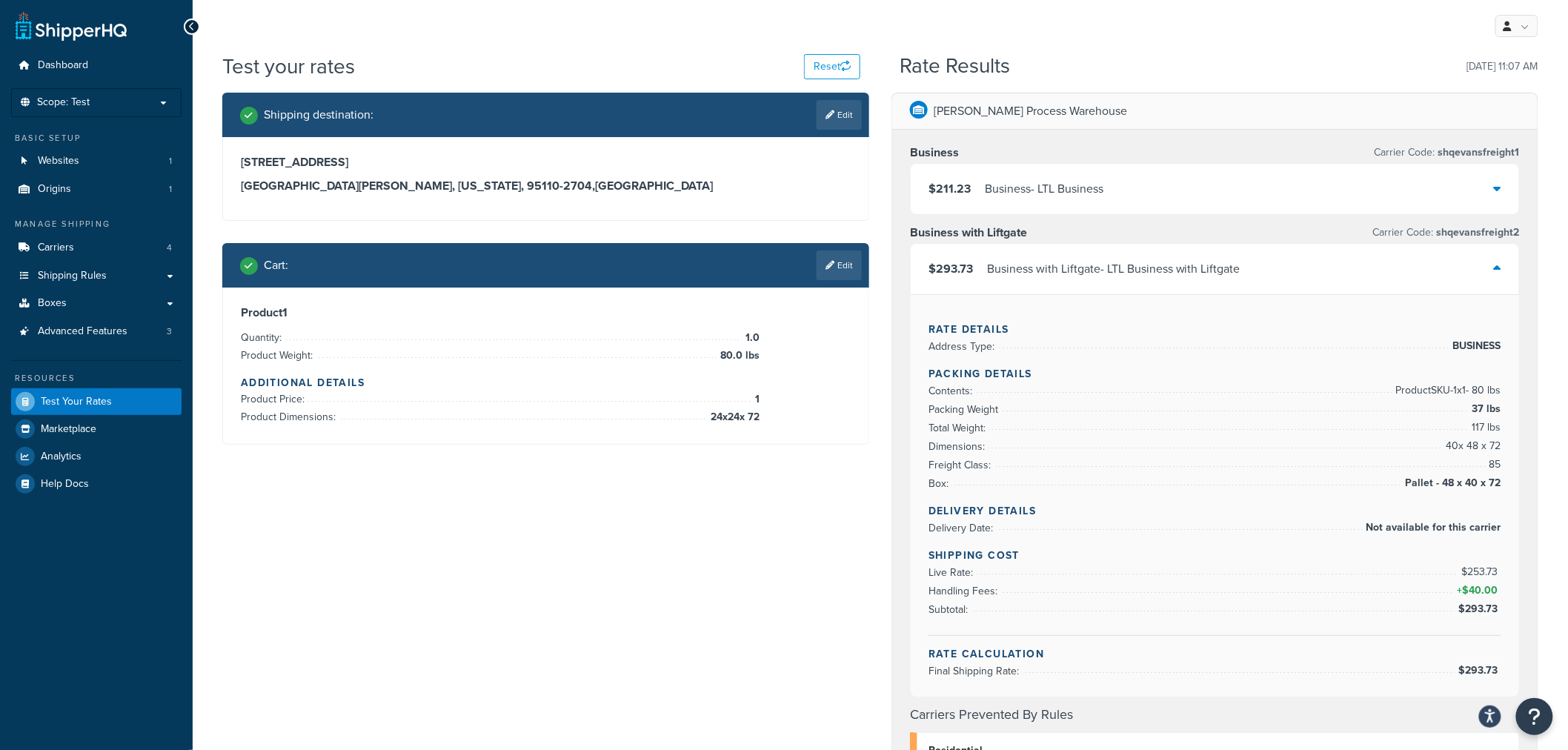
click at [1021, 272] on div "Business with Liftgate - LTL Business with Liftgate" at bounding box center [1114, 269] width 253 height 21
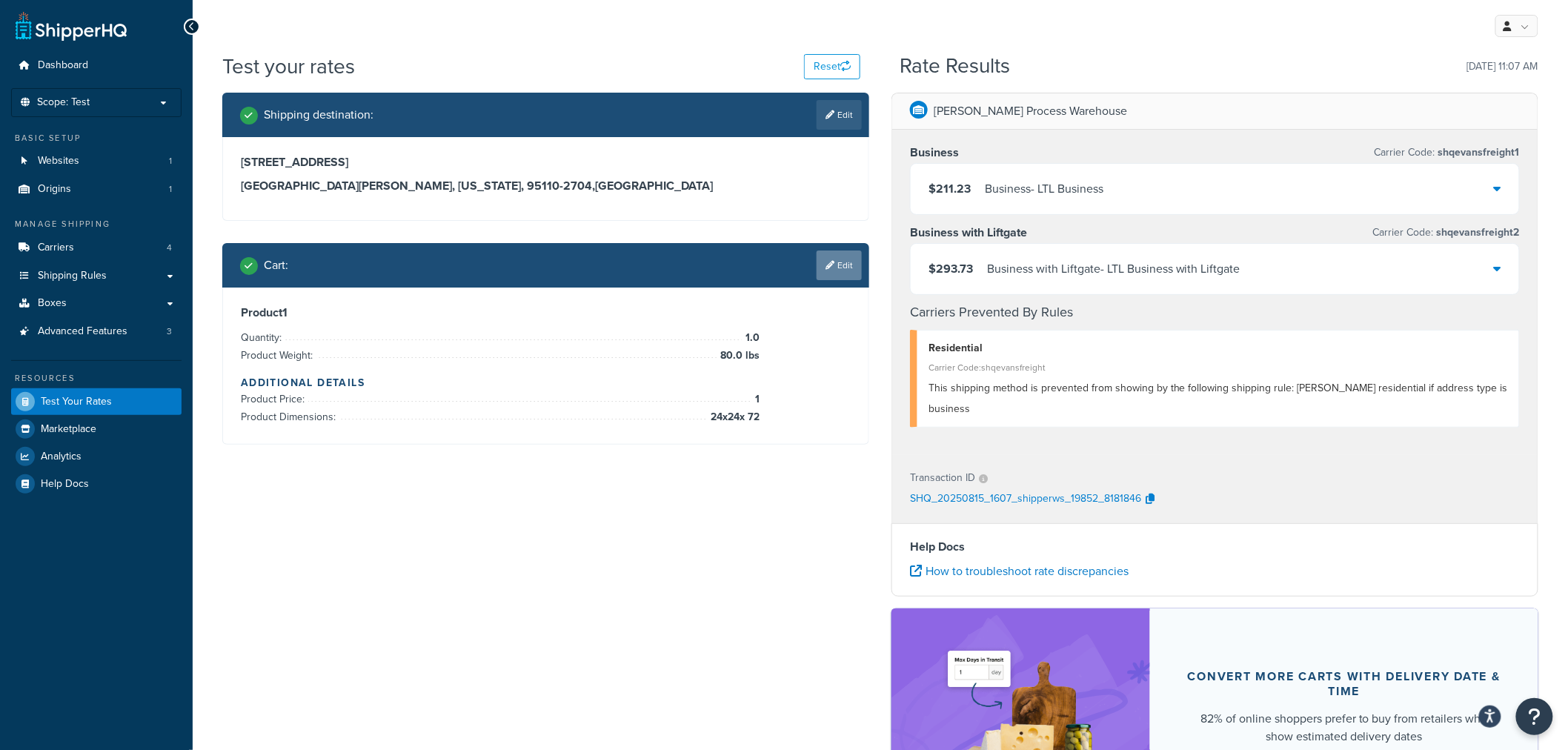
click at [835, 267] on link "Edit" at bounding box center [839, 265] width 45 height 30
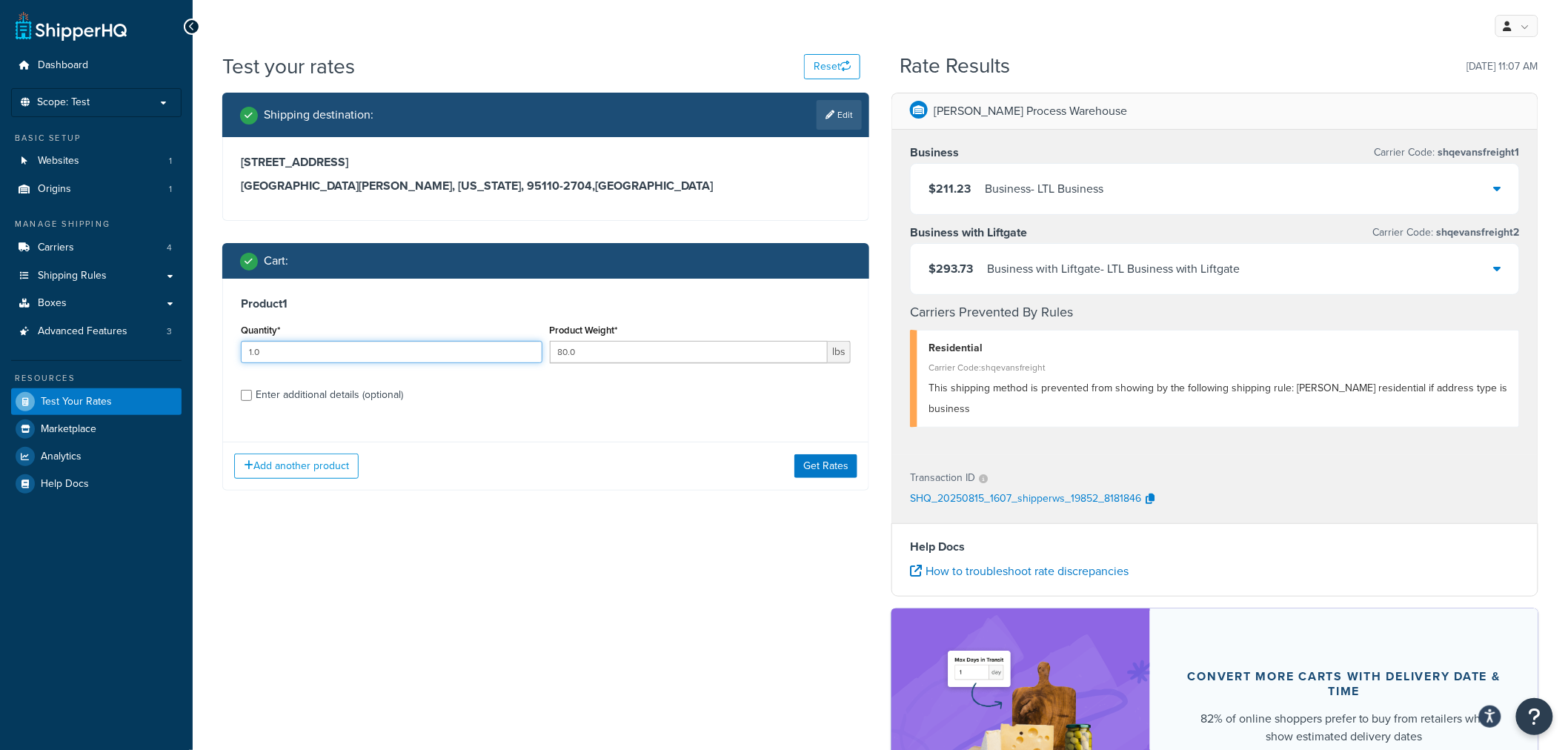
click at [343, 363] on input "1.0" at bounding box center [391, 352] width 301 height 22
type input "1.0"
click at [569, 351] on input "80.0" at bounding box center [689, 352] width 279 height 22
type input "120.0"
click at [824, 464] on button "Get Rates" at bounding box center [826, 465] width 63 height 24
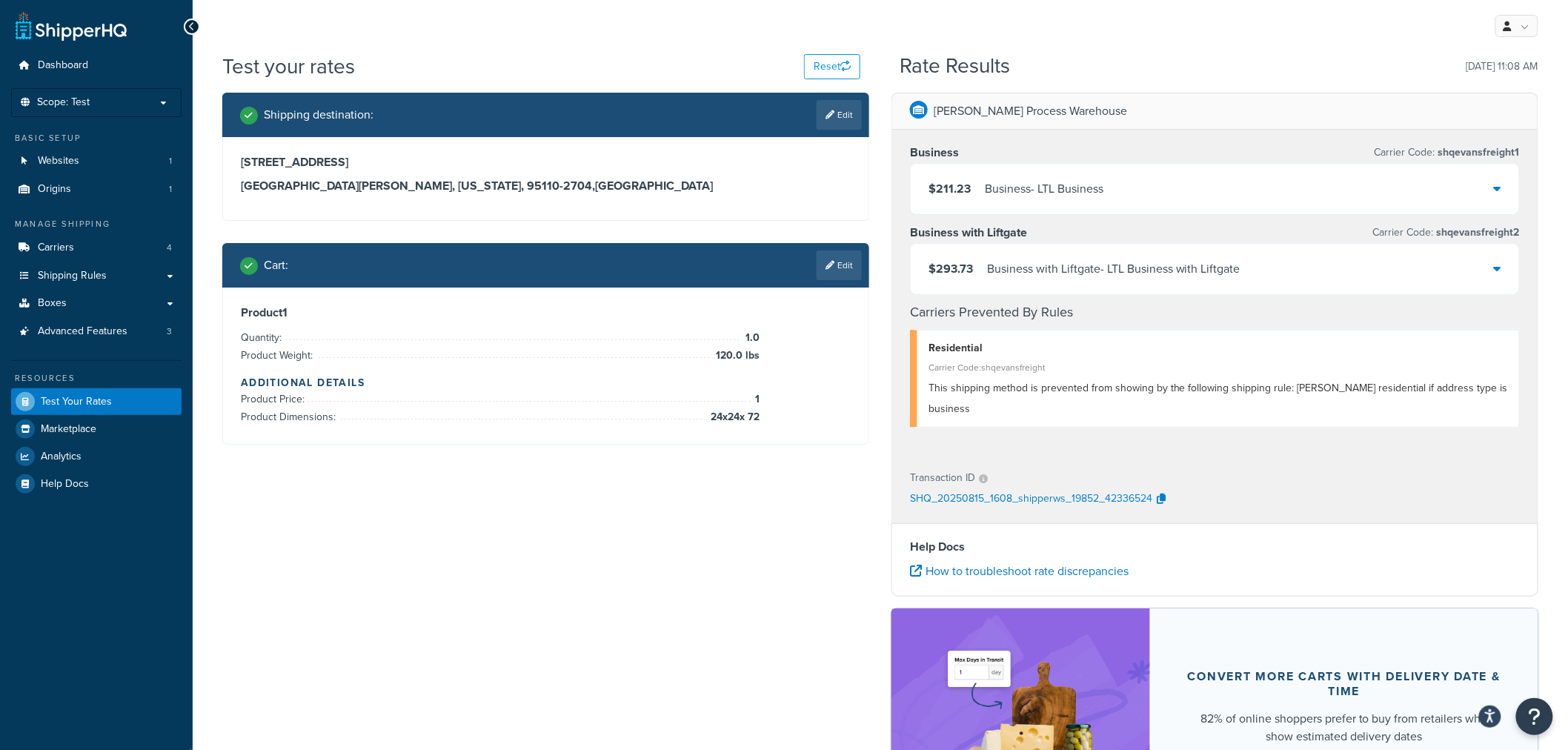
click at [1100, 198] on div "Business - LTL Business" at bounding box center [1044, 188] width 118 height 21
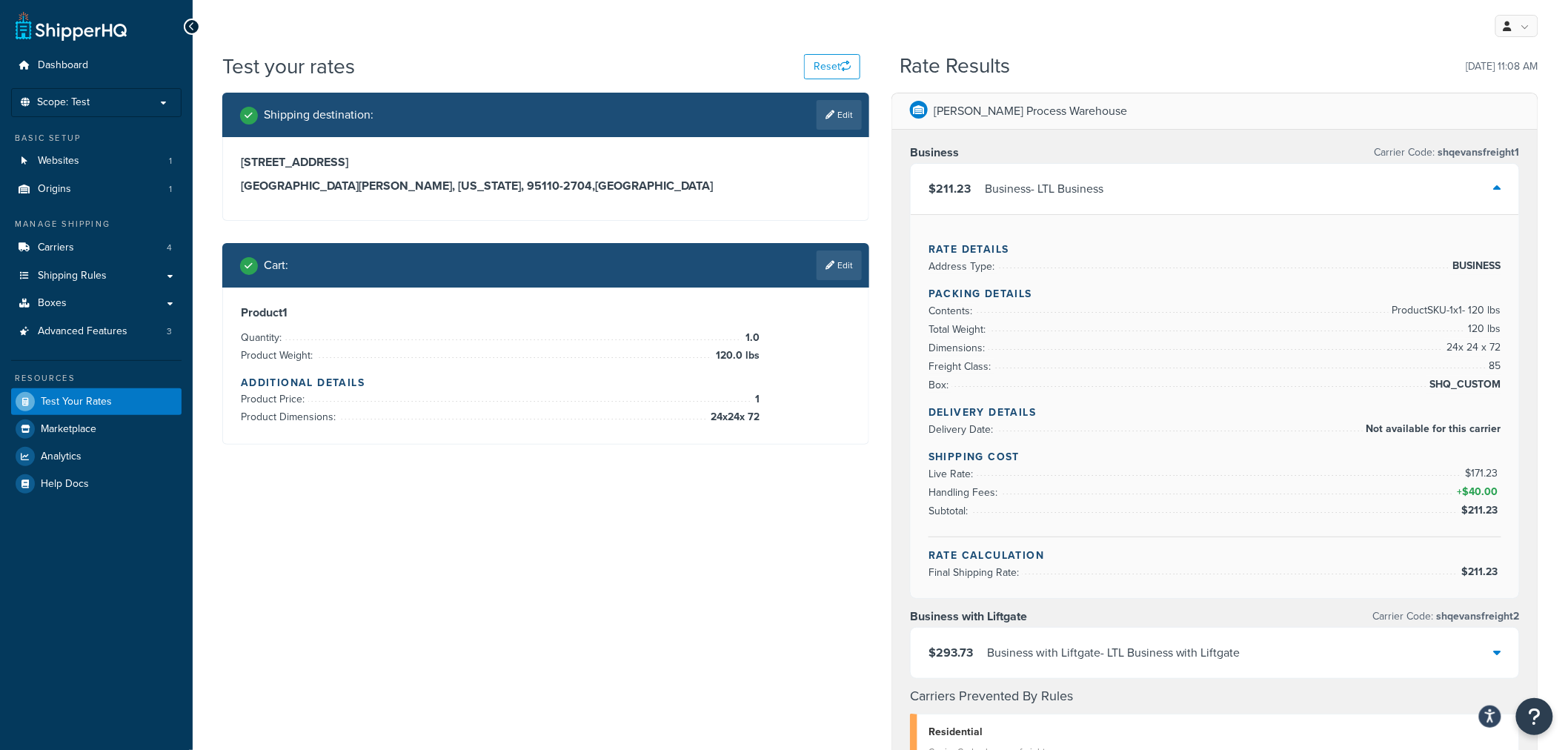
click at [1100, 198] on div "Business - LTL Business" at bounding box center [1044, 188] width 118 height 21
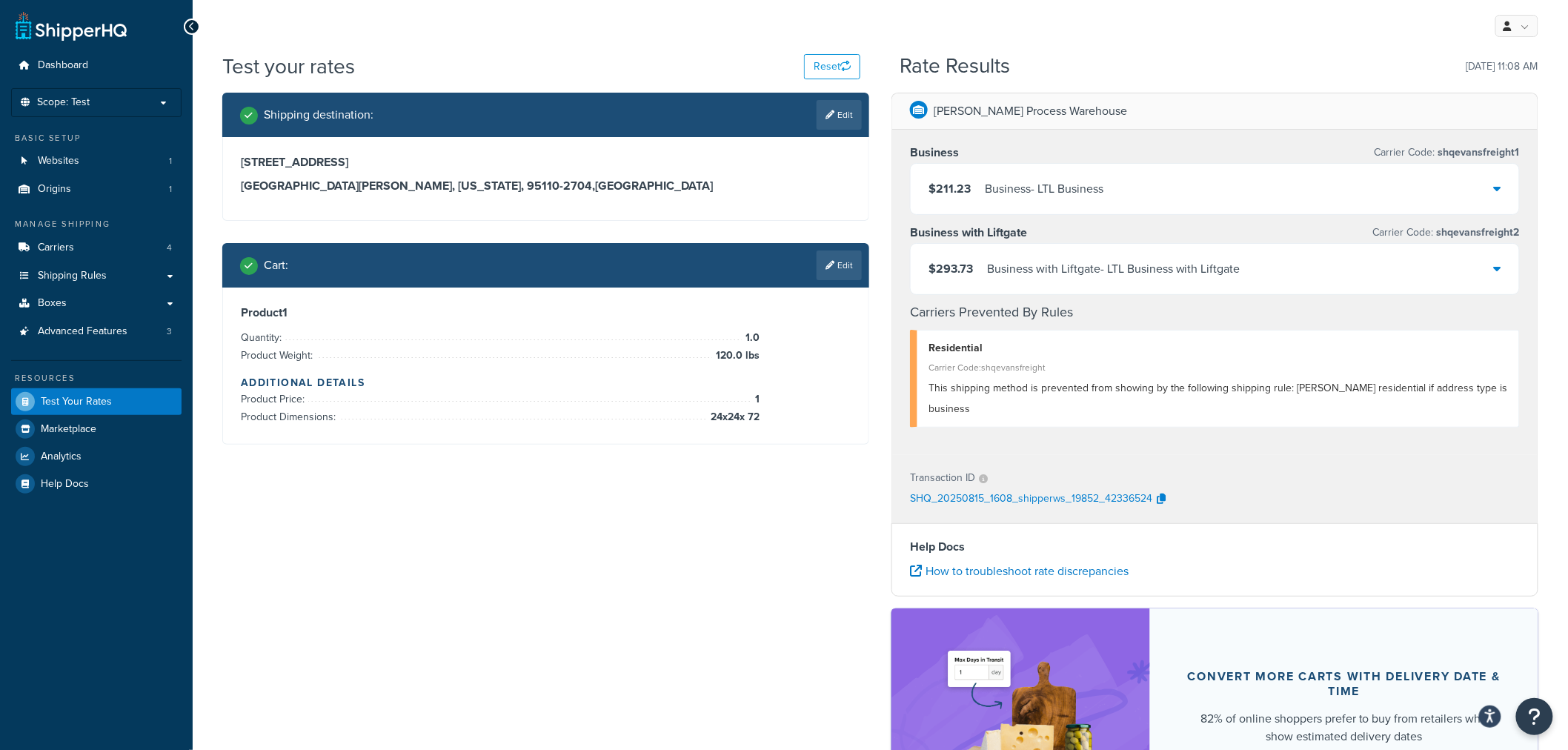
click at [1058, 259] on div "Business with Liftgate - LTL Business with Liftgate" at bounding box center [1114, 269] width 253 height 21
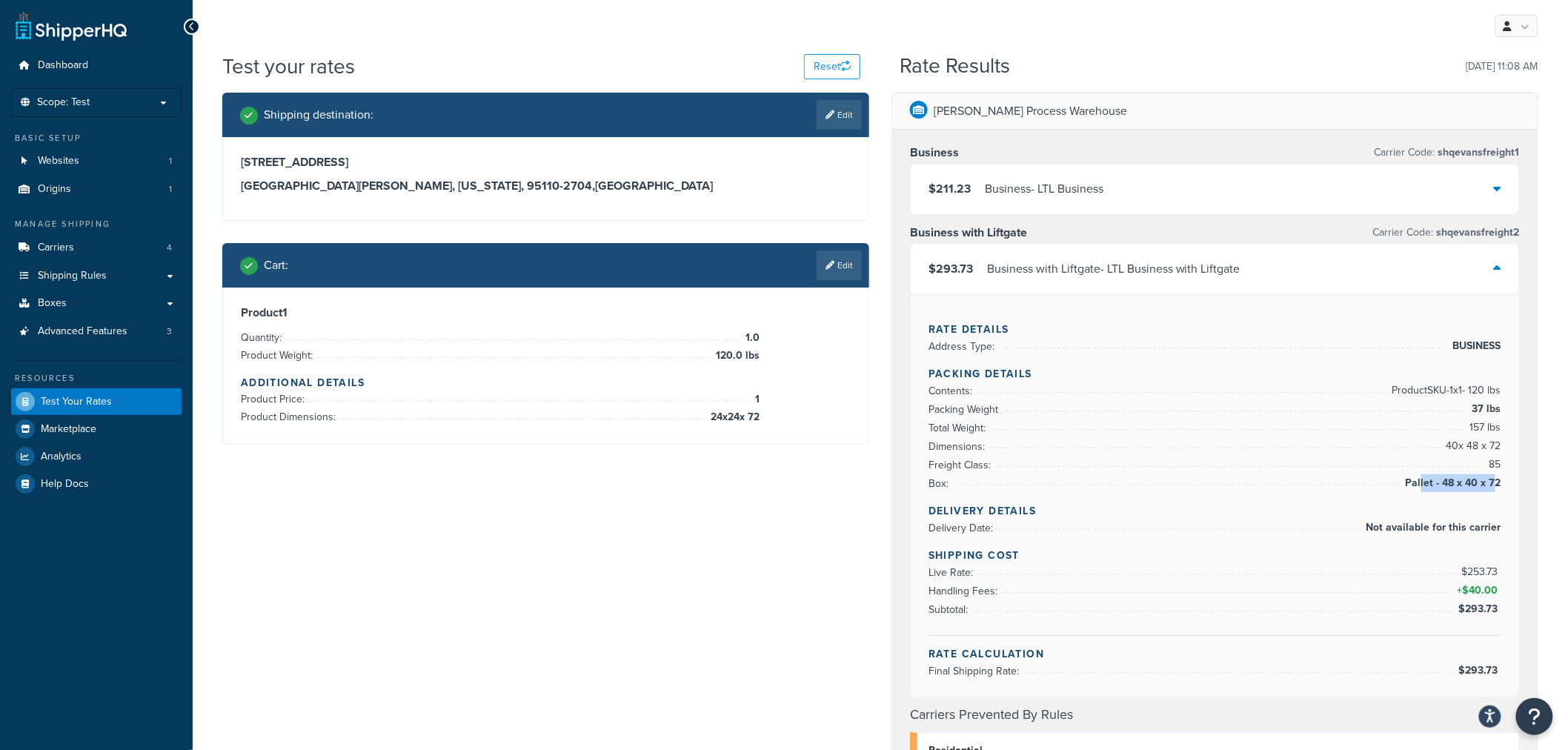
drag, startPoint x: 1425, startPoint y: 478, endPoint x: 1499, endPoint y: 478, distance: 74.0
click at [1499, 478] on span "Pallet - 48 x 40 x 72" at bounding box center [1452, 483] width 99 height 18
drag, startPoint x: 1447, startPoint y: 481, endPoint x: 1500, endPoint y: 479, distance: 53.0
click at [1500, 479] on span "Pallet - 48 x 40 x 72" at bounding box center [1452, 483] width 99 height 18
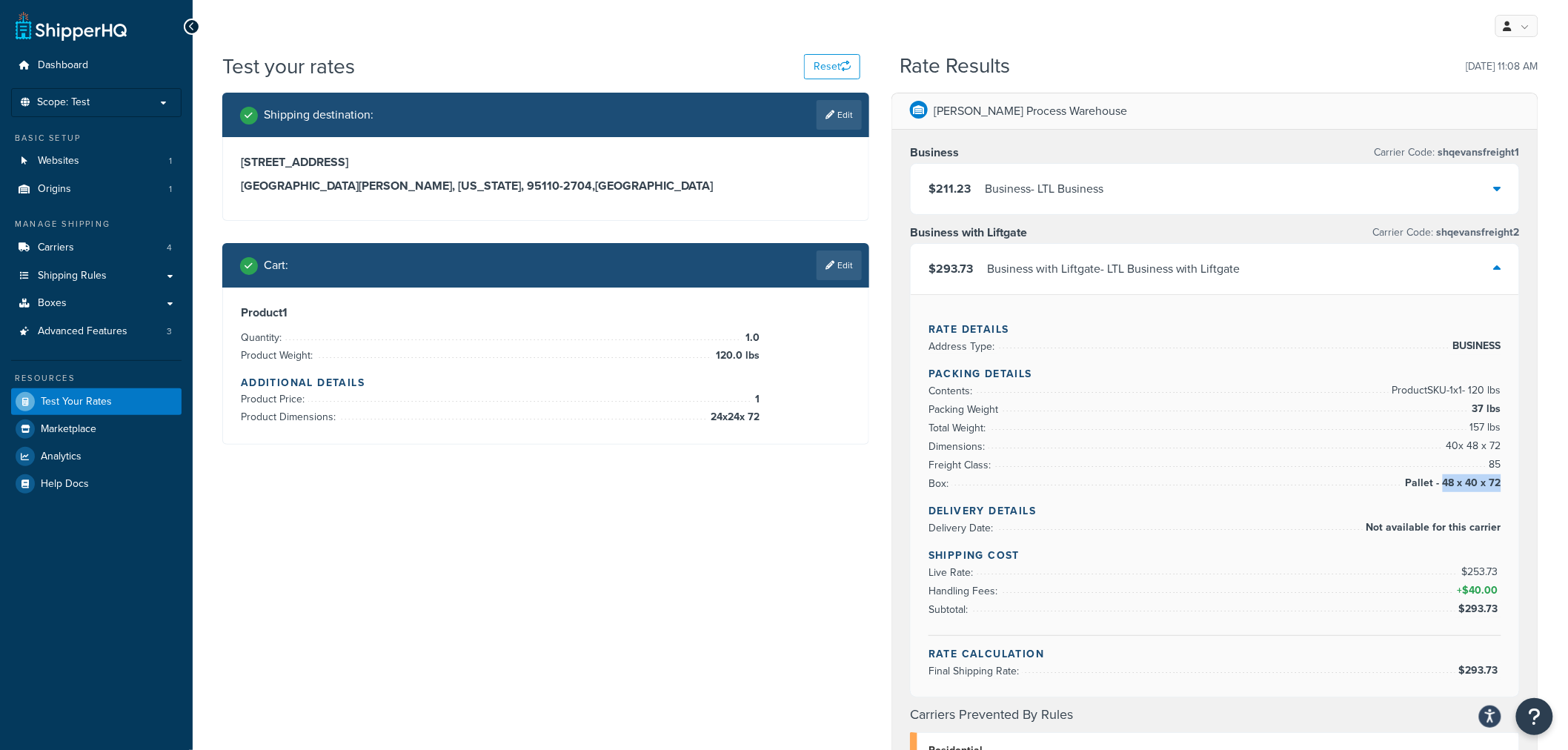
click at [1500, 479] on span "Pallet - 48 x 40 x 72" at bounding box center [1452, 483] width 99 height 18
click at [1315, 269] on div "$293.73 Business with Liftgate - LTL Business with Liftgate" at bounding box center [1215, 269] width 608 height 50
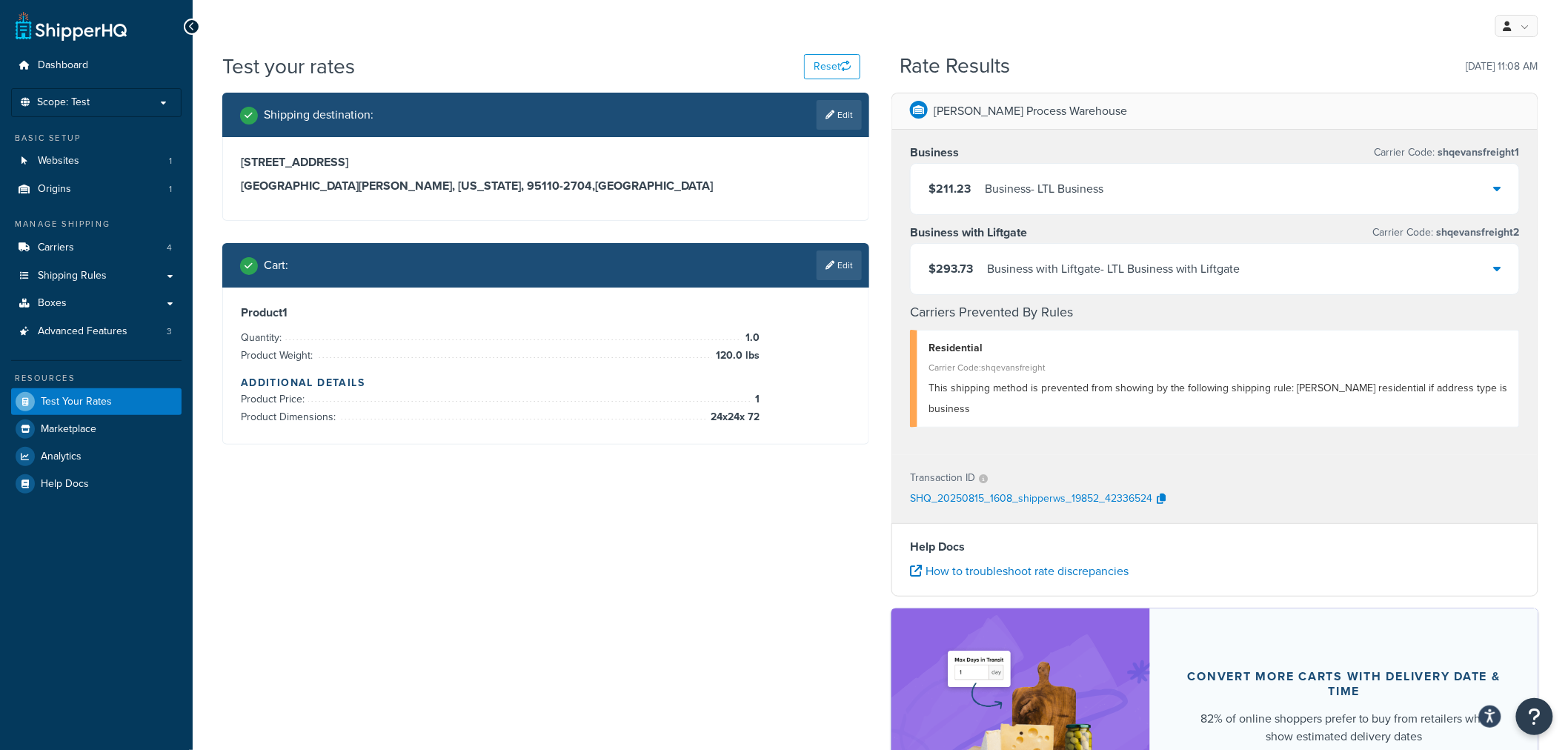
click at [1315, 269] on div "$293.73 Business with Liftgate - LTL Business with Liftgate" at bounding box center [1215, 269] width 608 height 50
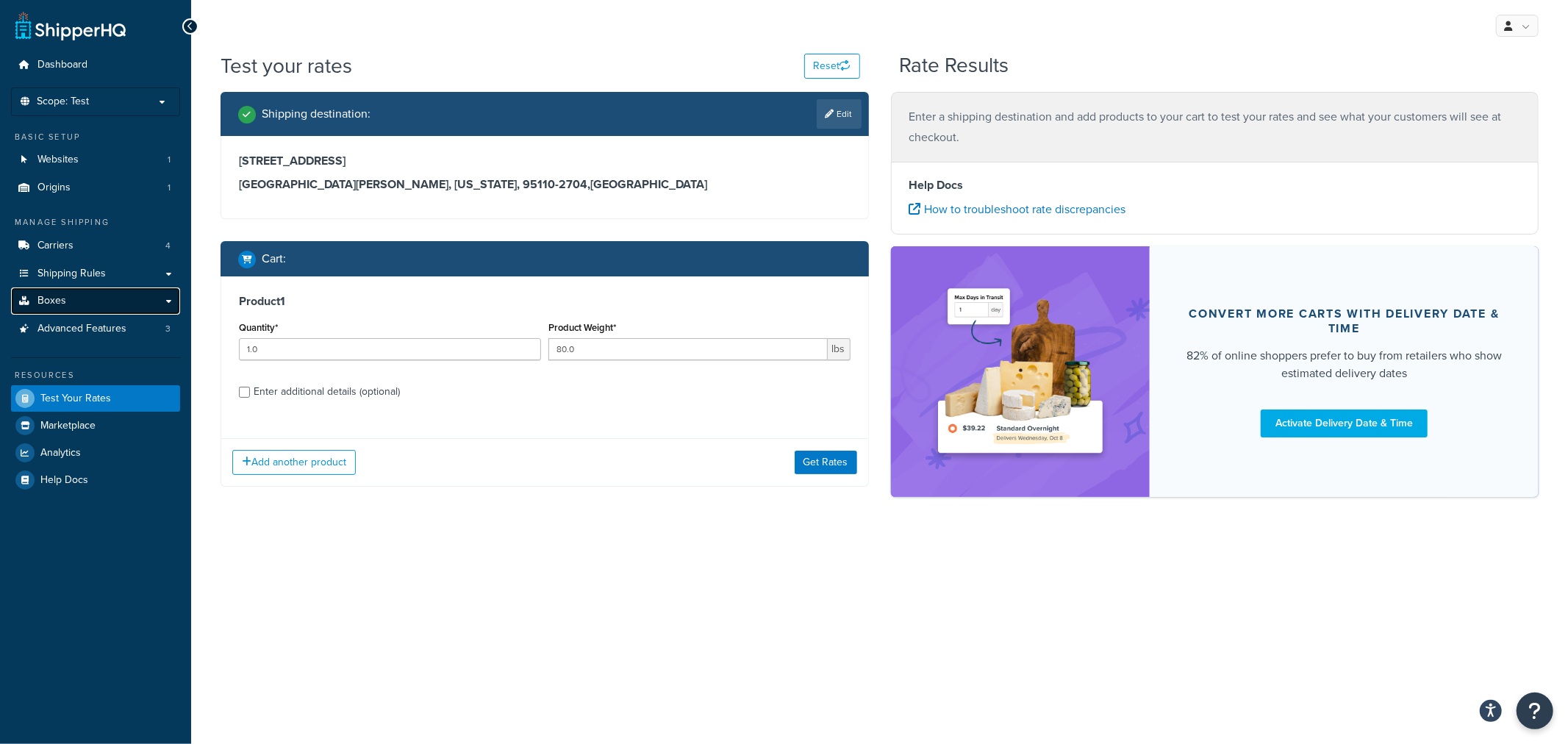
click at [60, 301] on span "Boxes" at bounding box center [52, 300] width 29 height 13
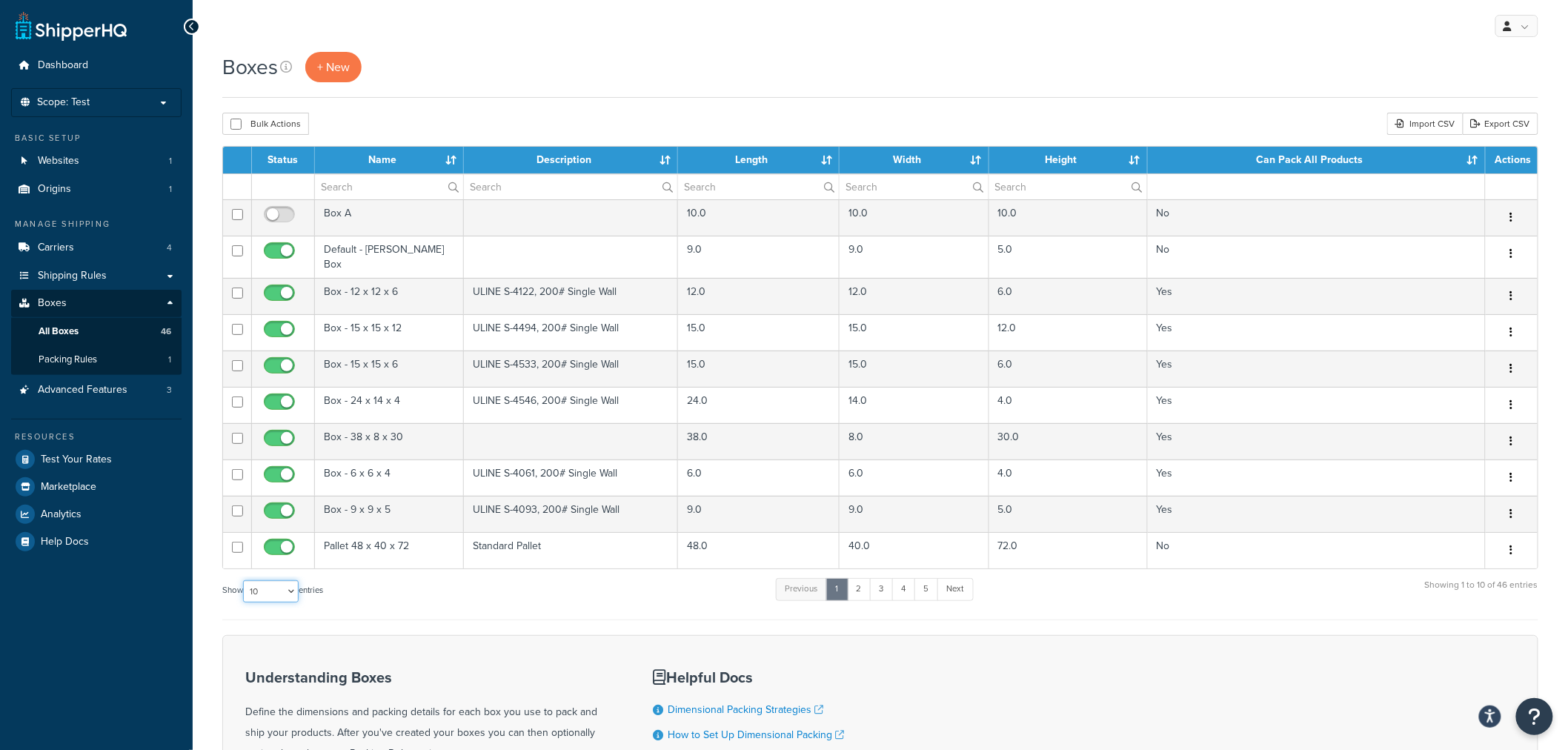
click at [285, 587] on select "10 15 25 50 100 1000" at bounding box center [271, 591] width 56 height 22
select select "100"
click at [245, 581] on select "10 15 25 50 100 1000" at bounding box center [271, 591] width 56 height 22
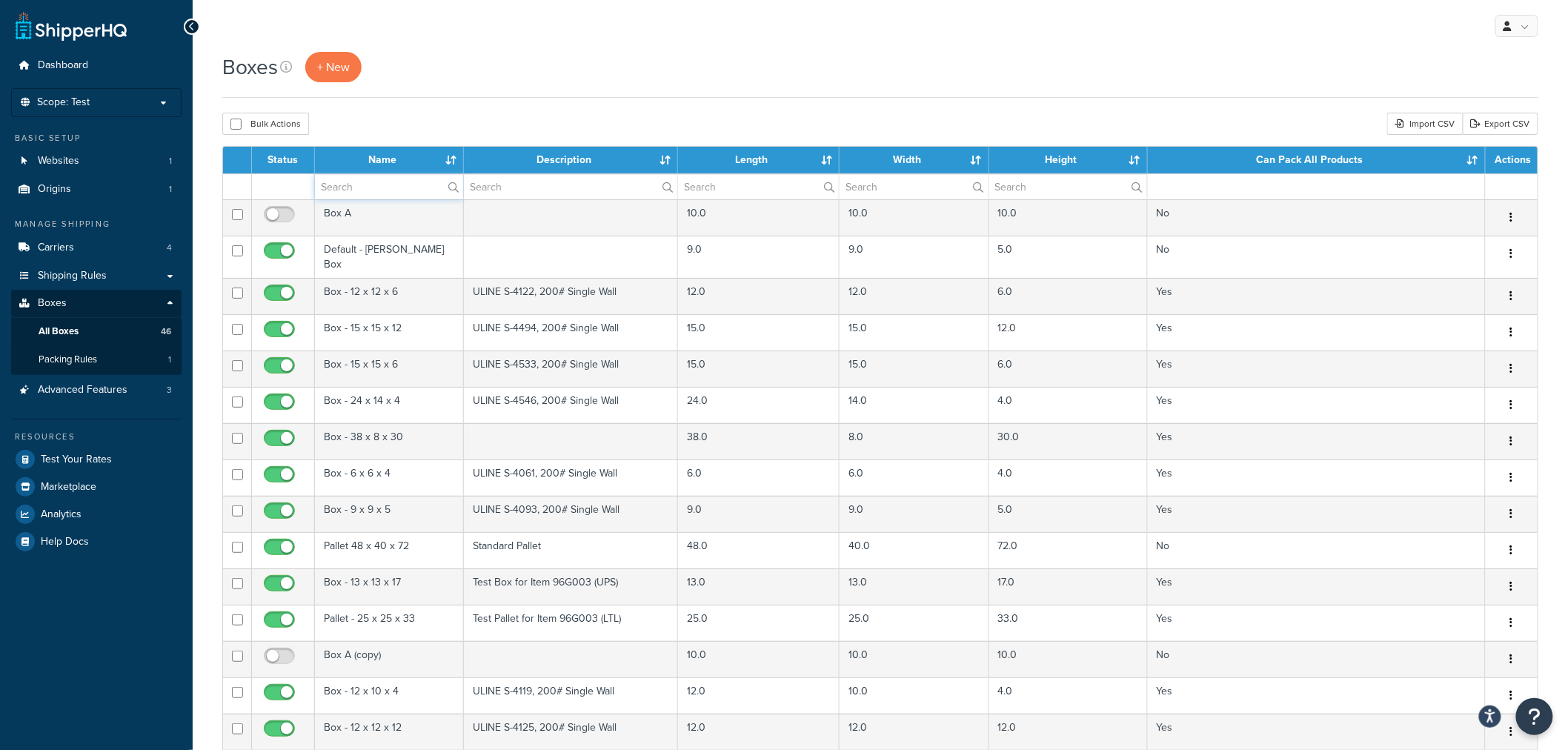
click at [369, 188] on input "text" at bounding box center [389, 186] width 148 height 25
type input "pallet"
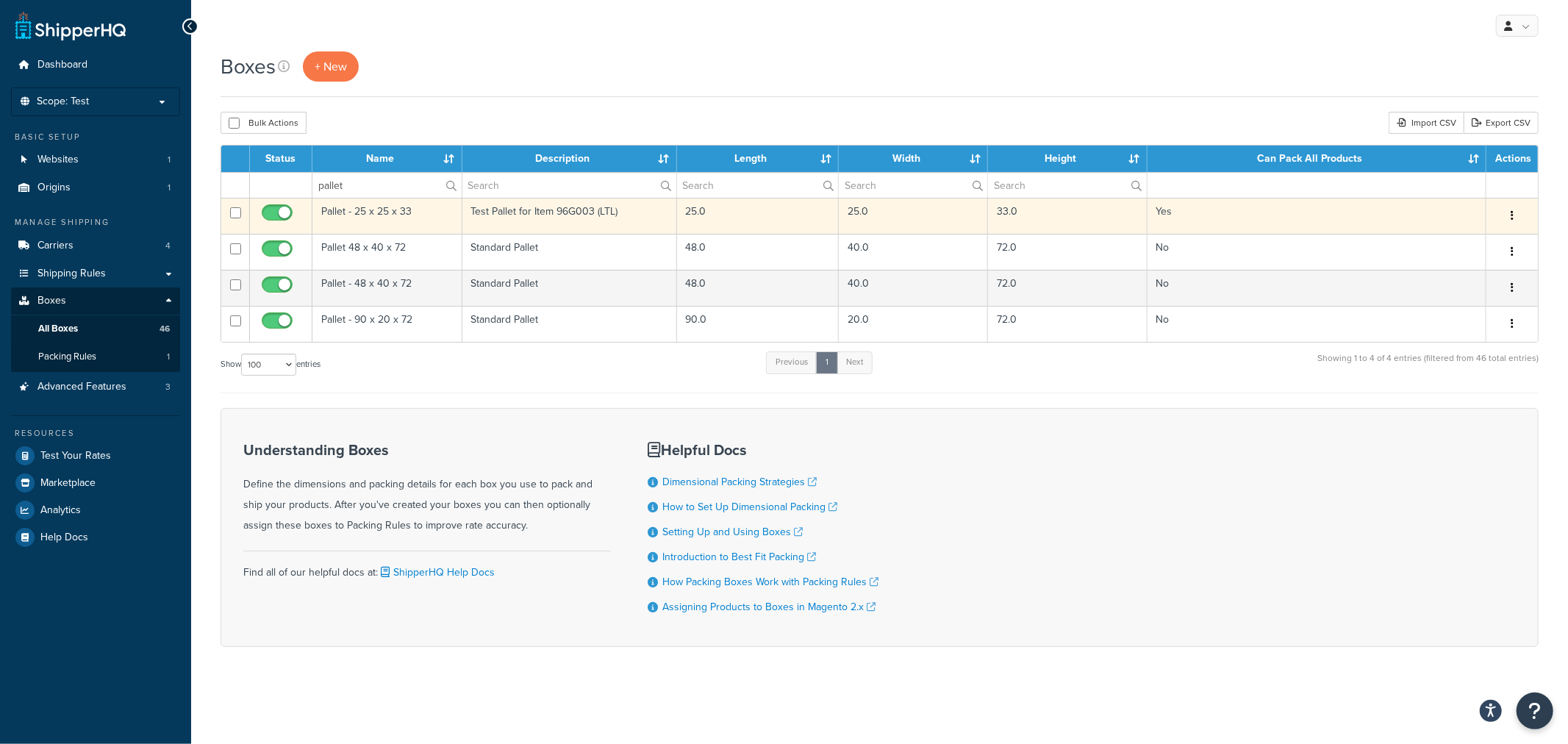
click at [478, 210] on td "Test Pallet for Item 96G003 (LTL)" at bounding box center [570, 216] width 215 height 36
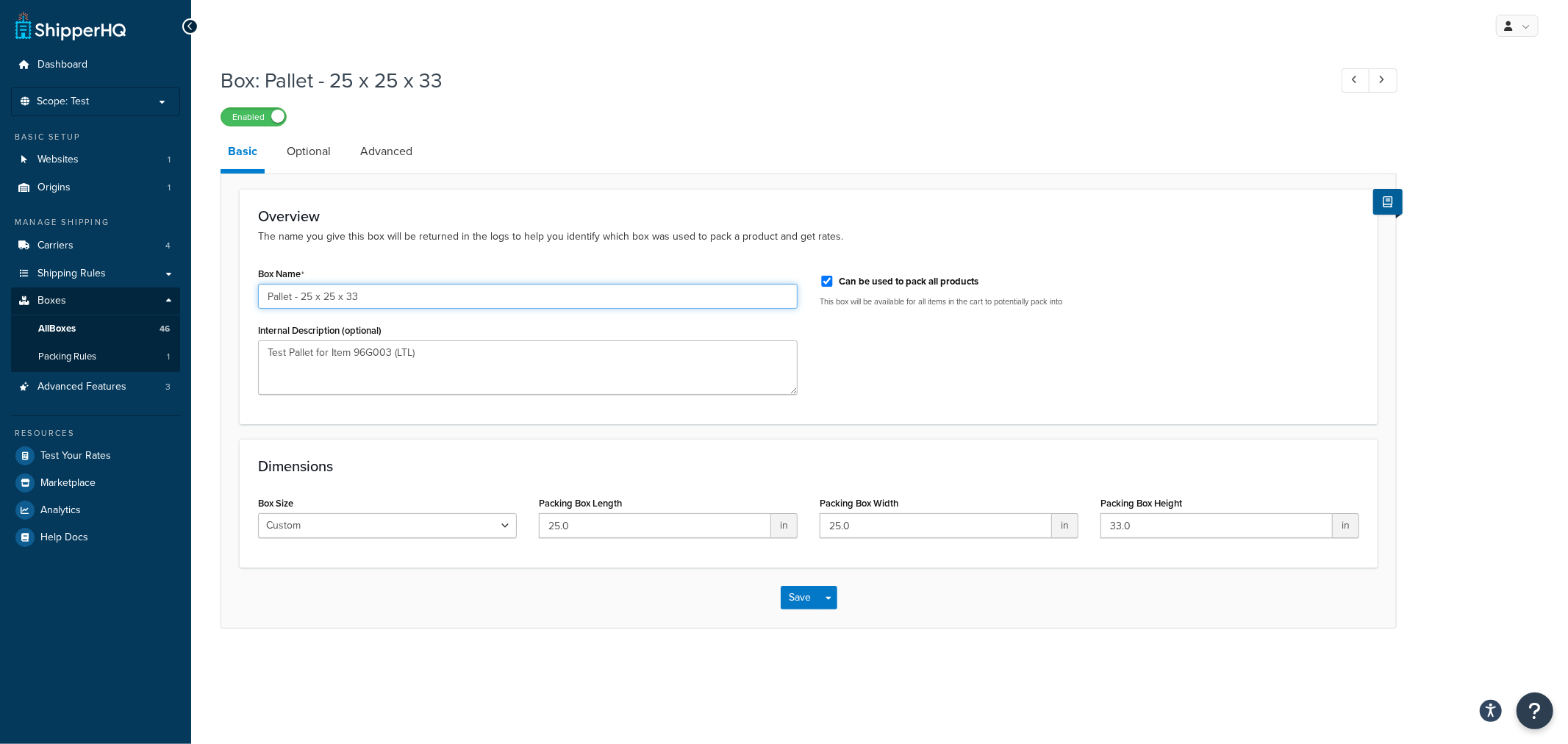
click at [454, 300] on input "Pallet - 25 x 25 x 33" at bounding box center [527, 296] width 540 height 25
type input "Pallet - 25 x 25 x 72"
click at [1156, 526] on input "33.0" at bounding box center [1216, 525] width 232 height 25
type input "72"
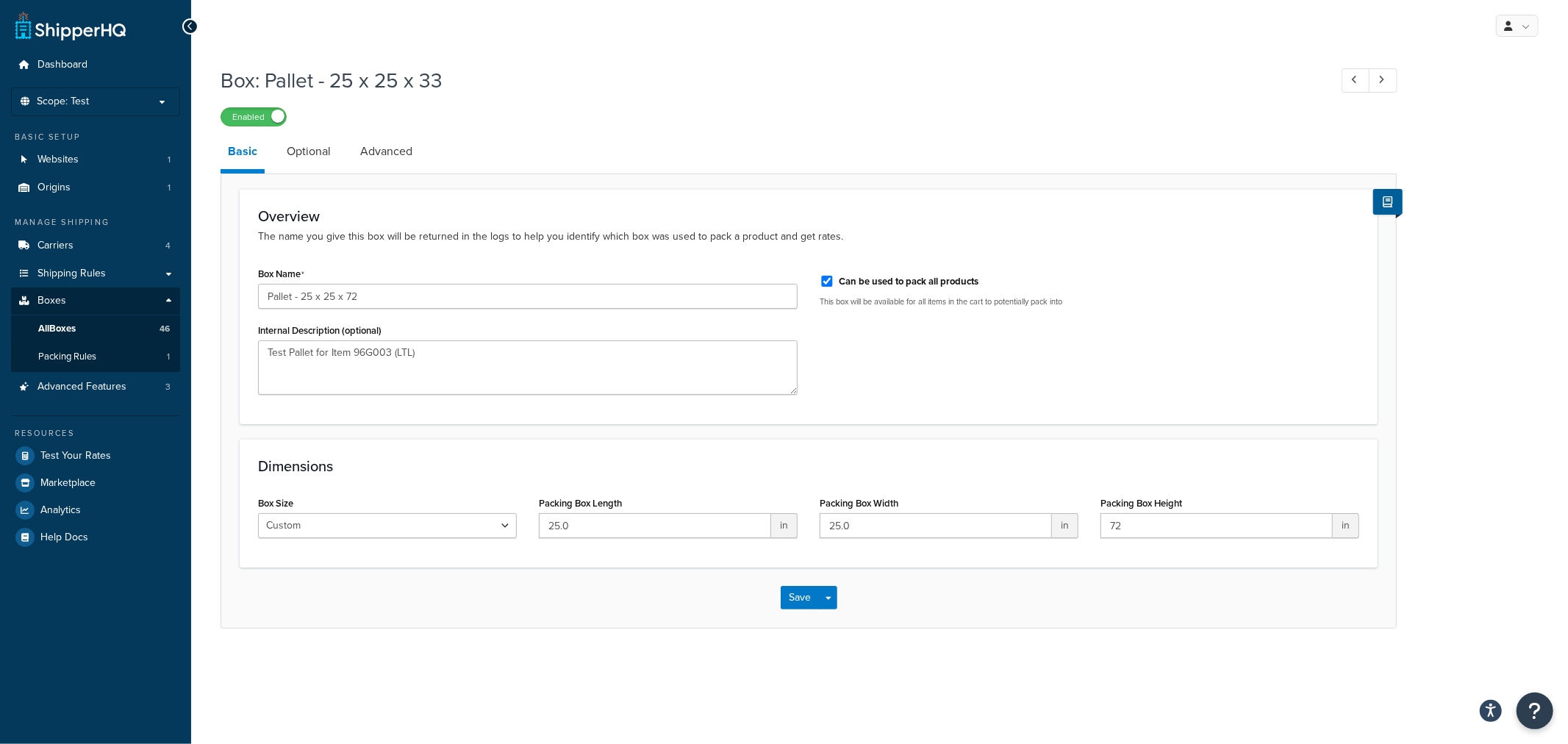
click at [1126, 569] on div "Save Save Dropdown Save and Edit Save and Duplicate Save and Create New" at bounding box center [808, 598] width 1174 height 61
click at [293, 147] on link "Optional" at bounding box center [309, 151] width 59 height 36
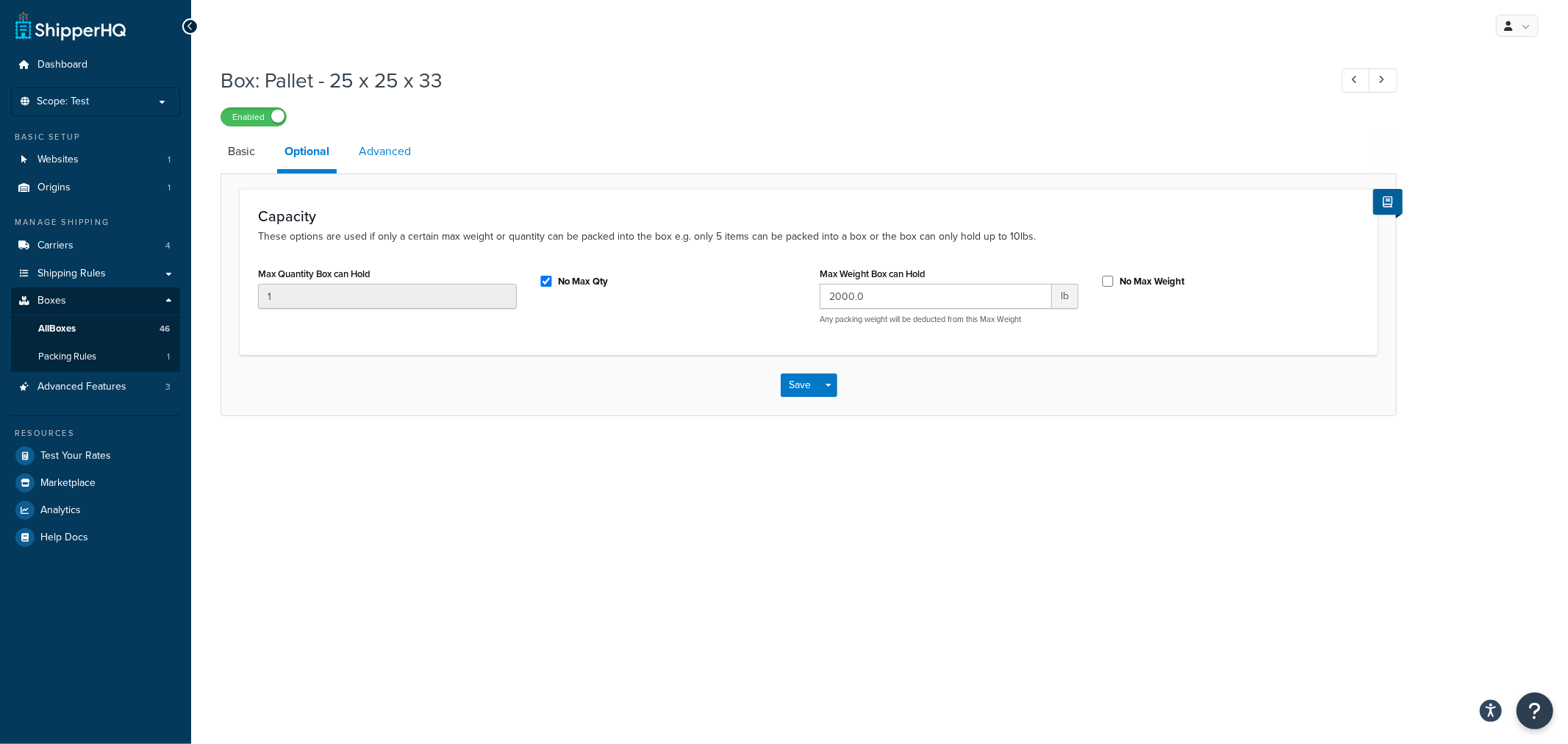
click at [387, 150] on link "Advanced" at bounding box center [384, 151] width 67 height 36
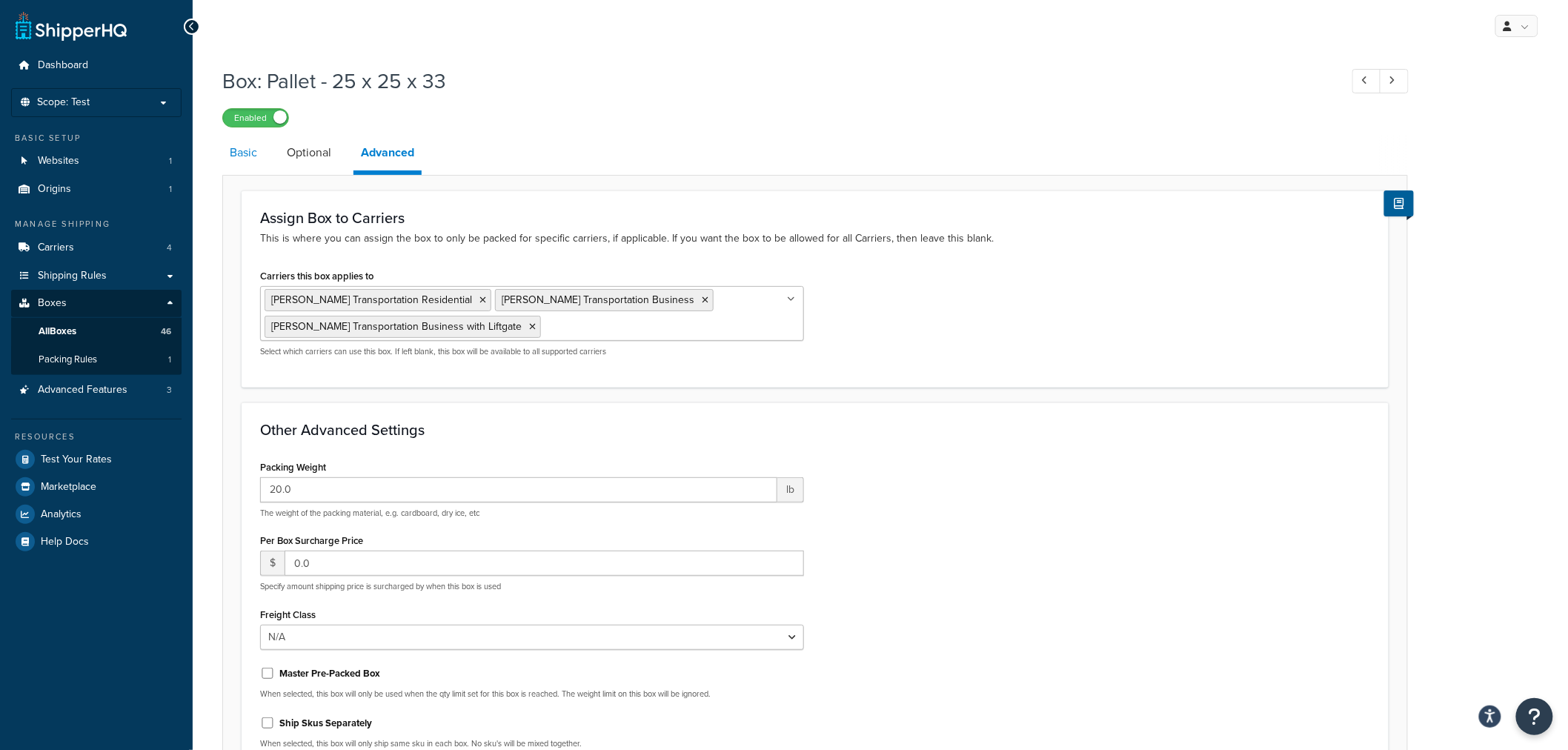
click at [256, 150] on link "Basic" at bounding box center [243, 153] width 42 height 36
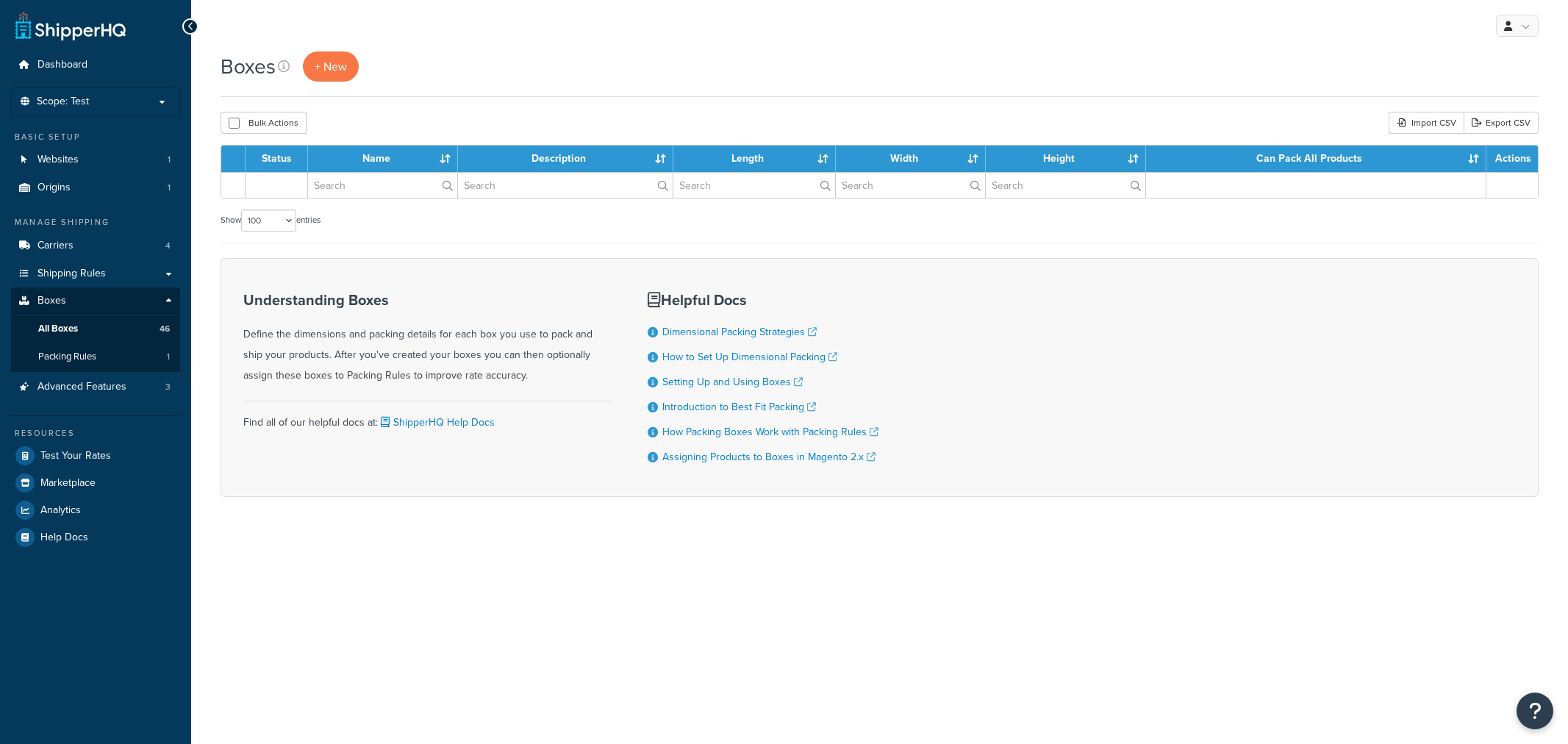
select select "100"
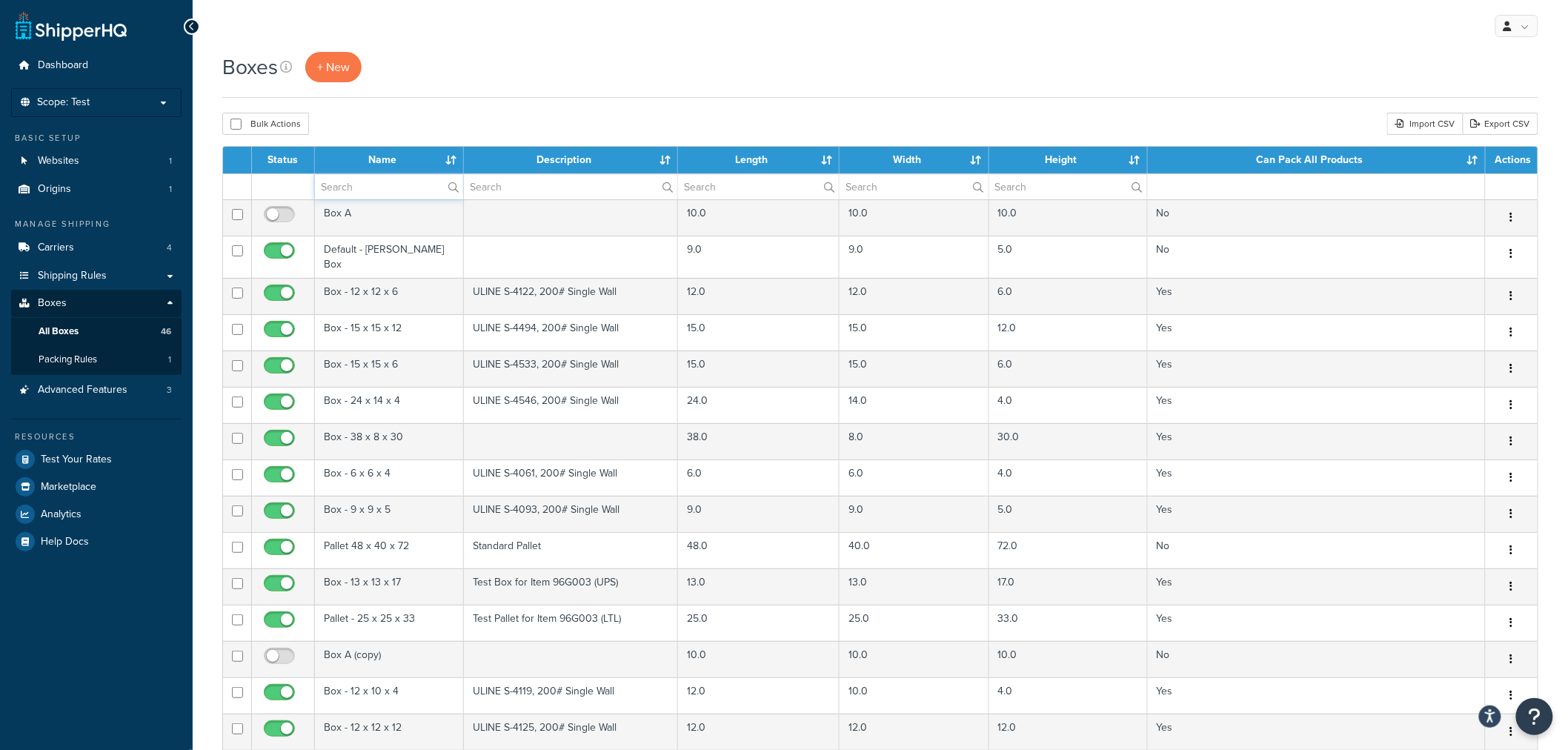
click at [399, 187] on input "text" at bounding box center [389, 186] width 148 height 25
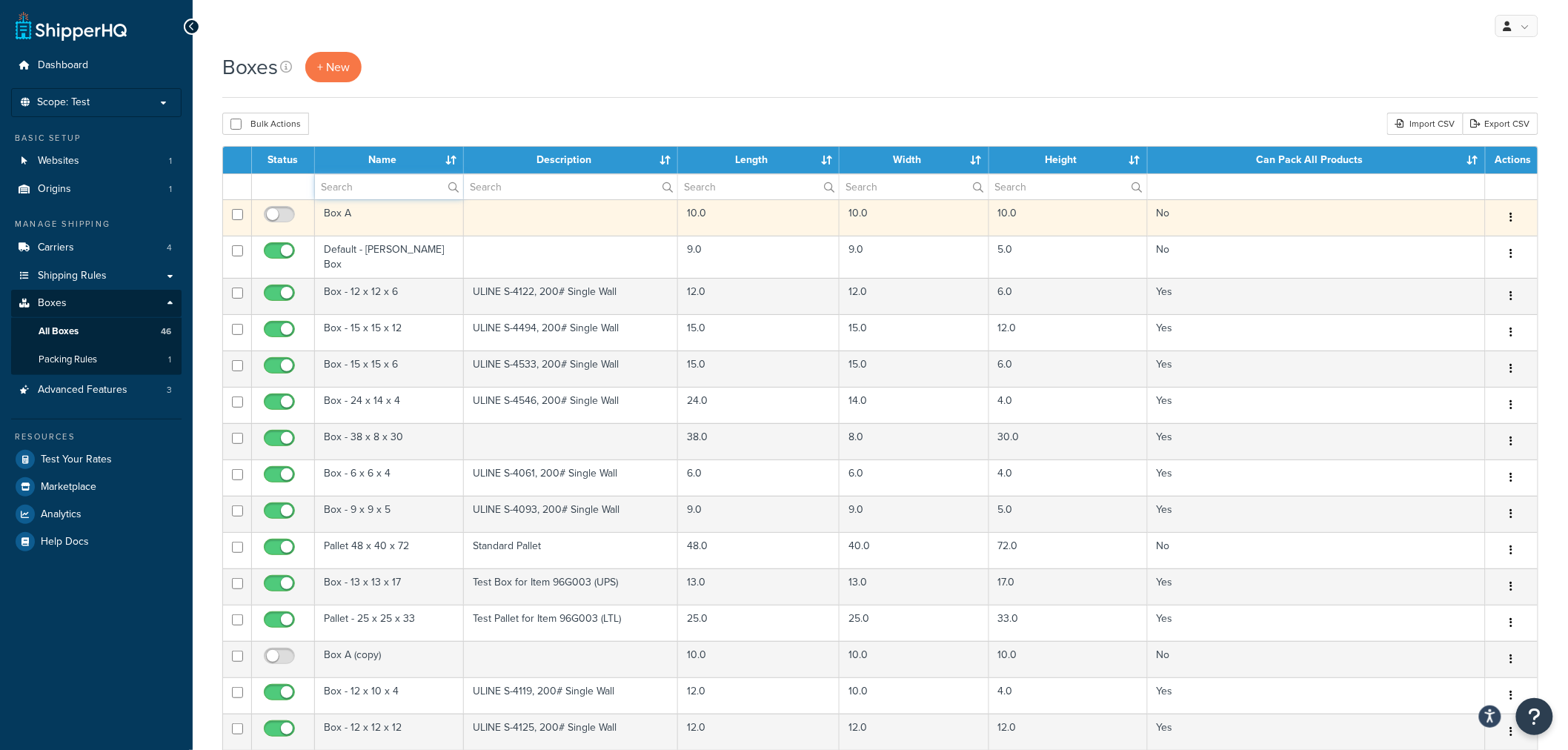
type input "pallet"
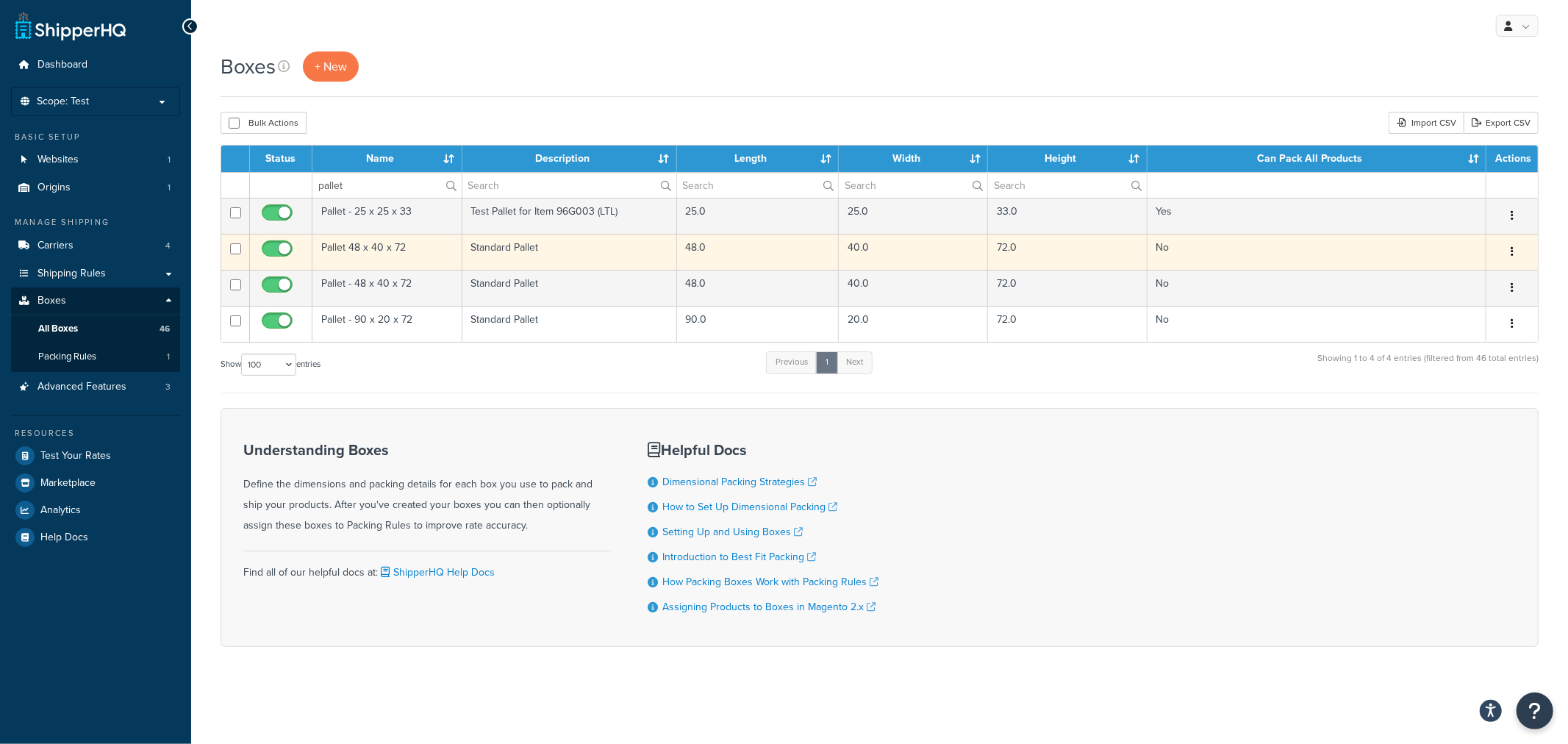
click at [1509, 250] on button "button" at bounding box center [1511, 252] width 20 height 23
click at [1448, 344] on link "Delete" at bounding box center [1463, 340] width 116 height 30
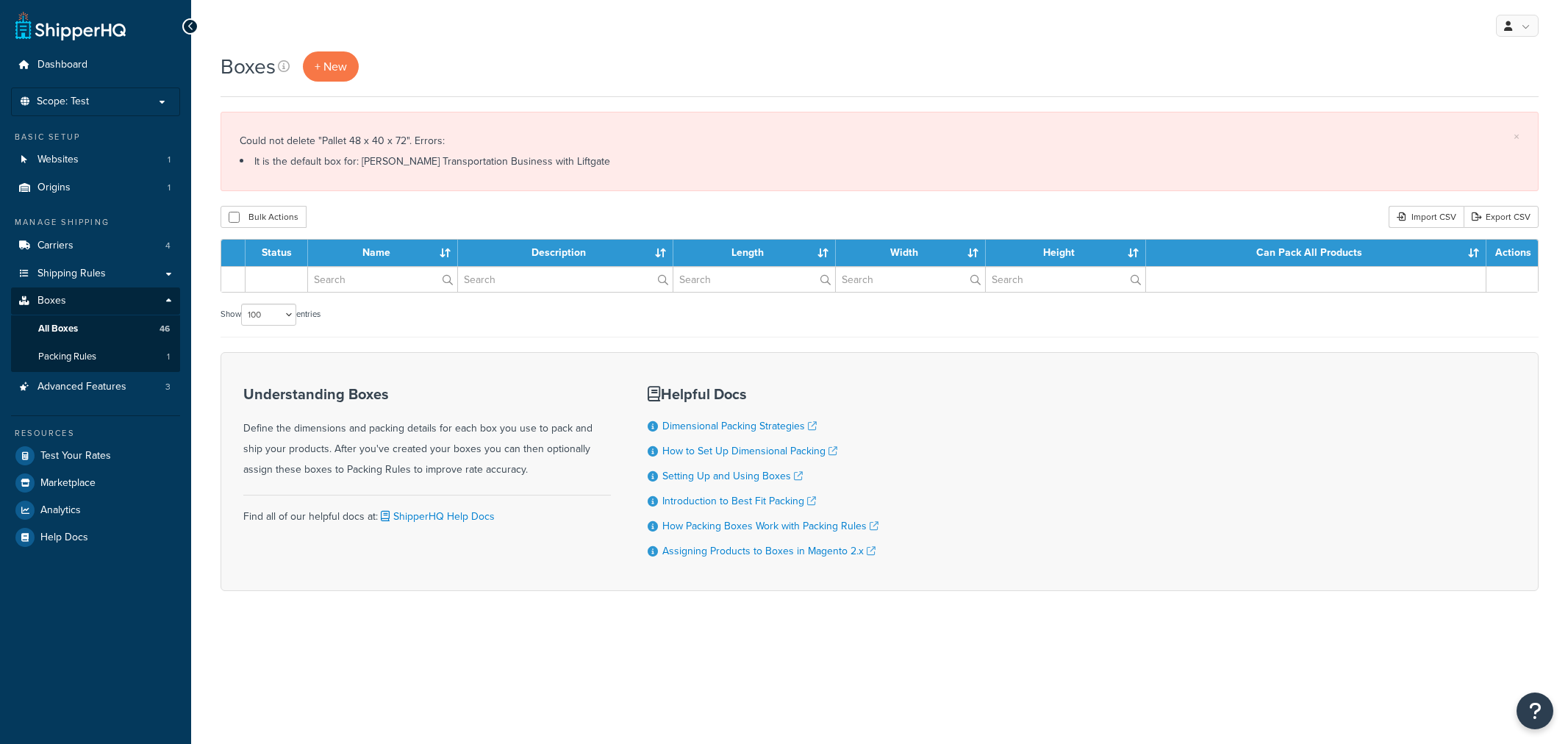
select select "100"
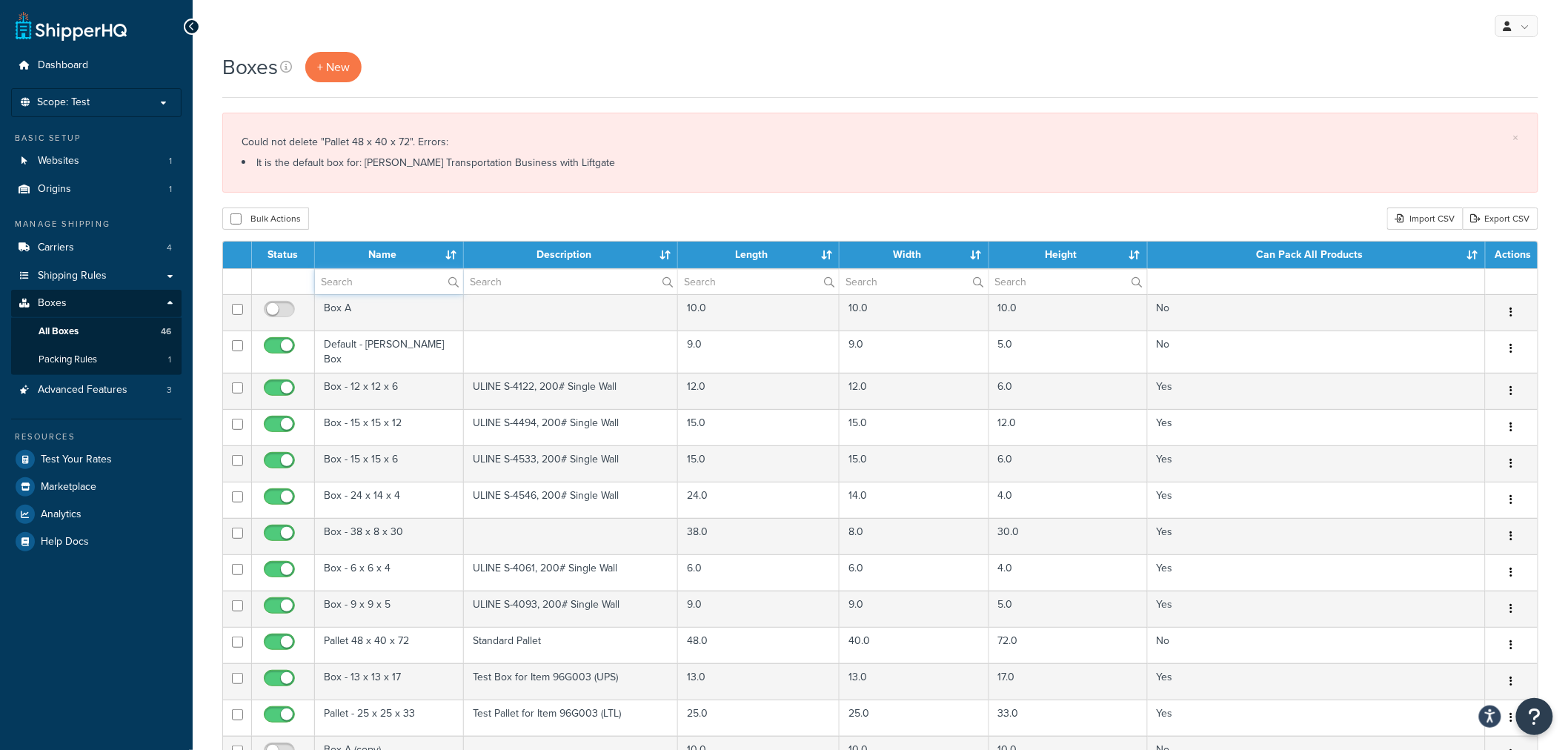
click at [351, 279] on input "text" at bounding box center [389, 282] width 148 height 25
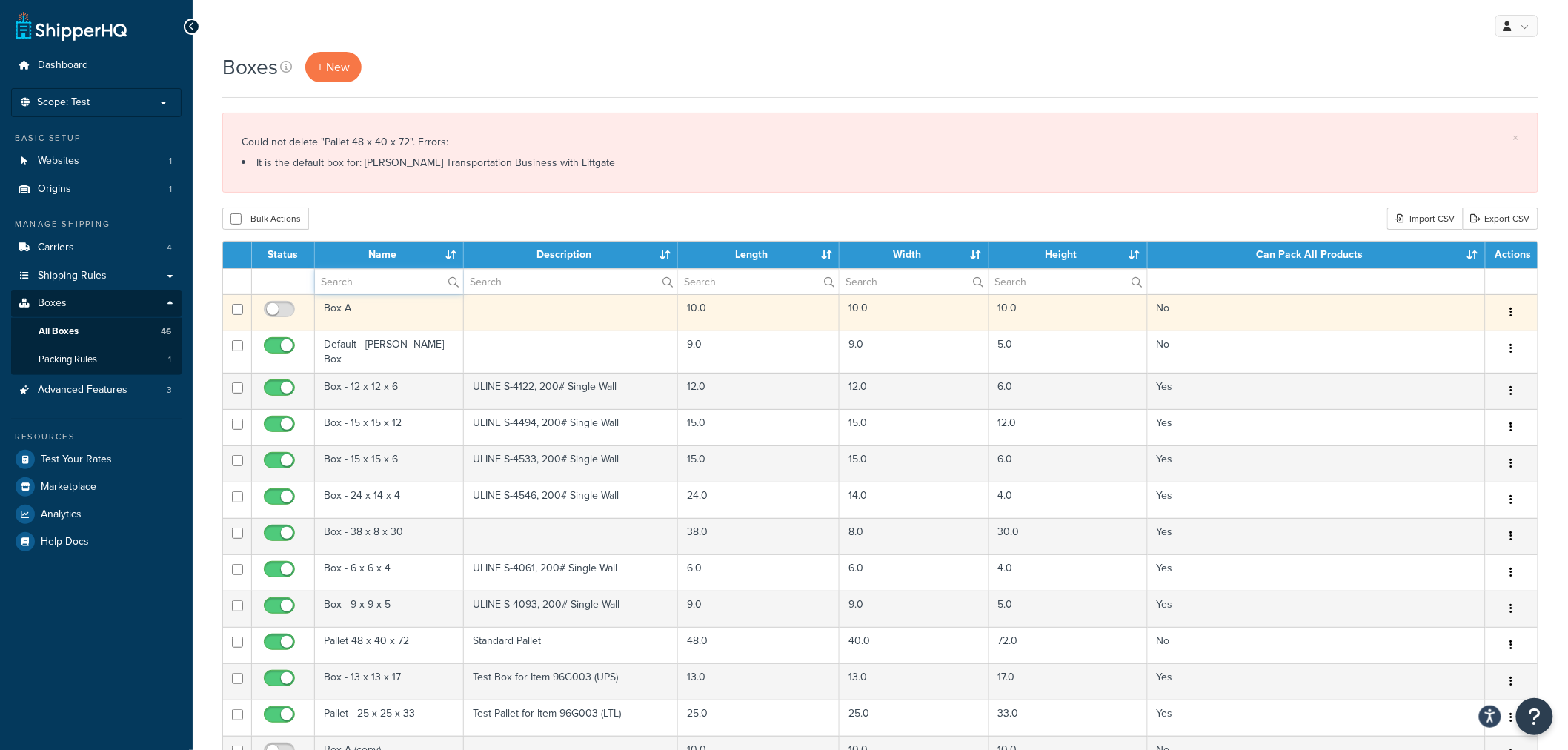
type input "pallet"
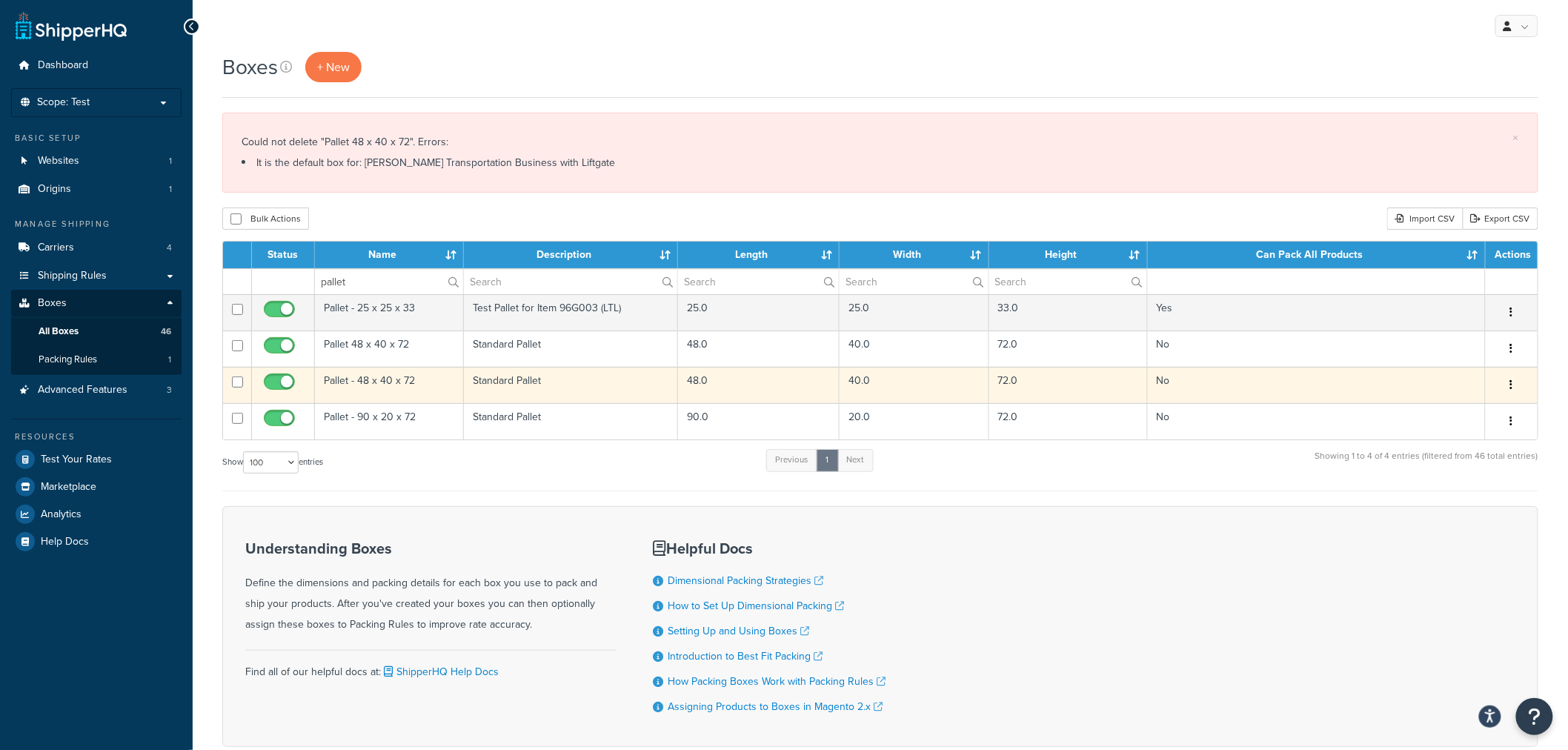
click at [1515, 382] on button "button" at bounding box center [1512, 385] width 21 height 24
click at [1450, 475] on link "Delete" at bounding box center [1463, 474] width 117 height 31
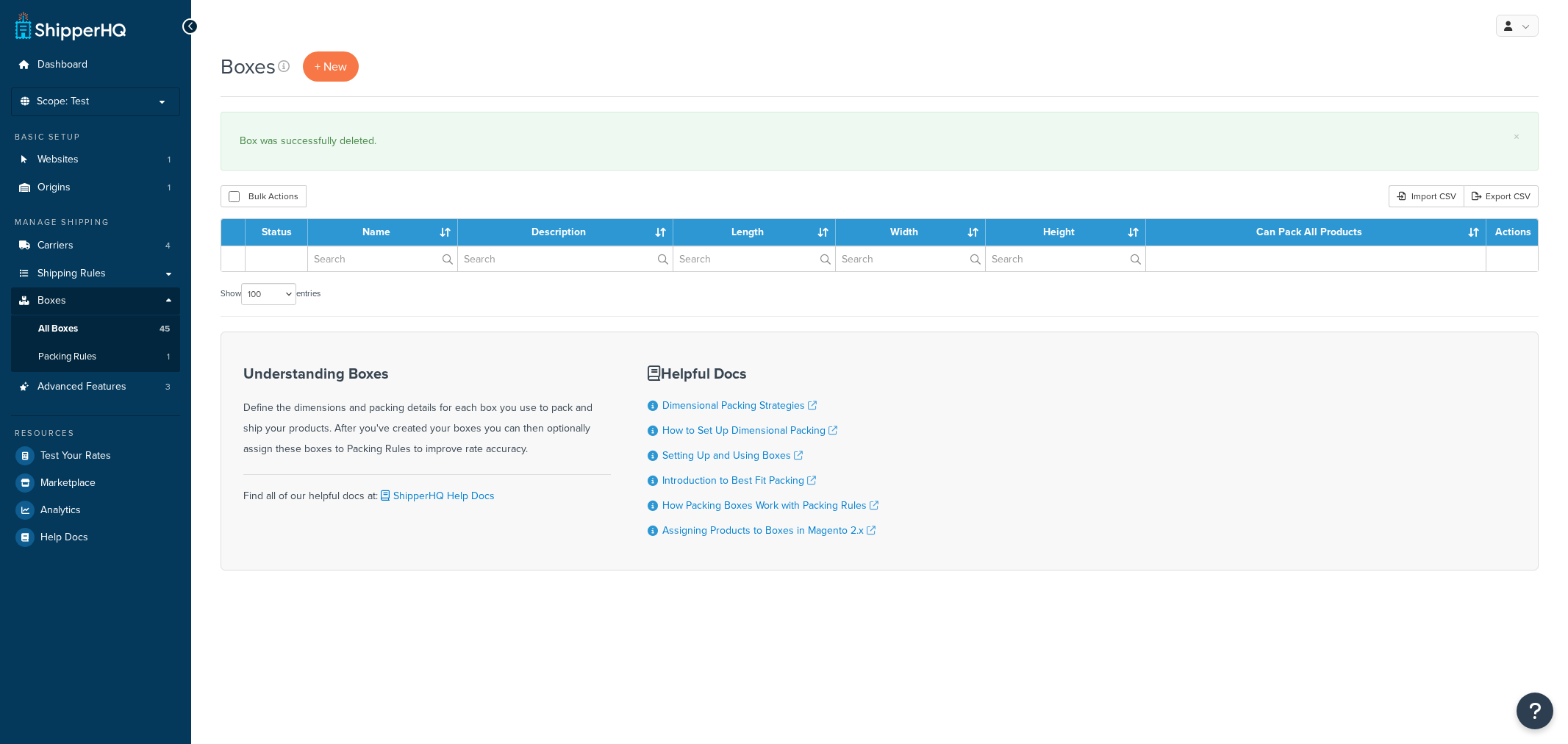
select select "100"
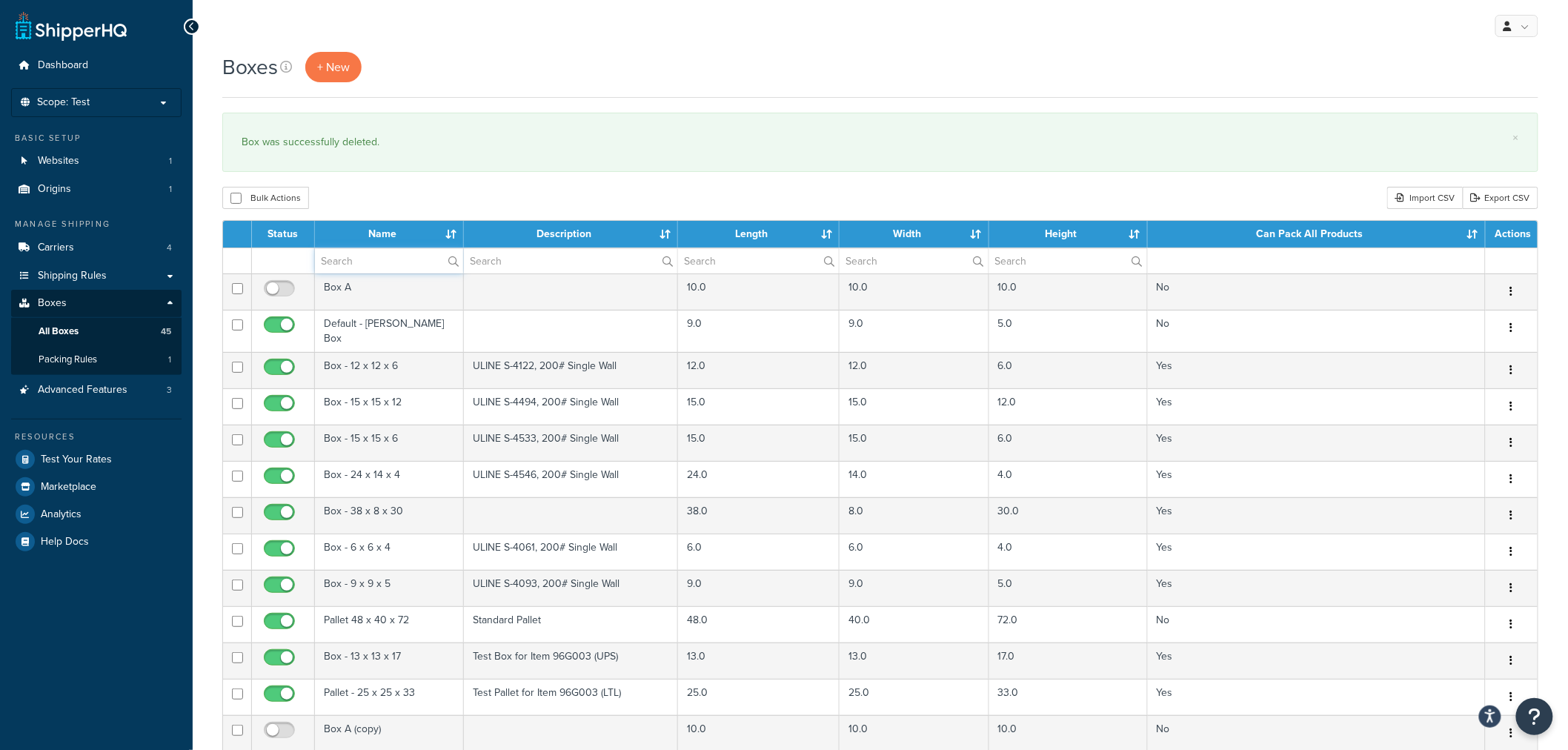
click at [372, 253] on input "text" at bounding box center [389, 260] width 148 height 25
type input "pallet"
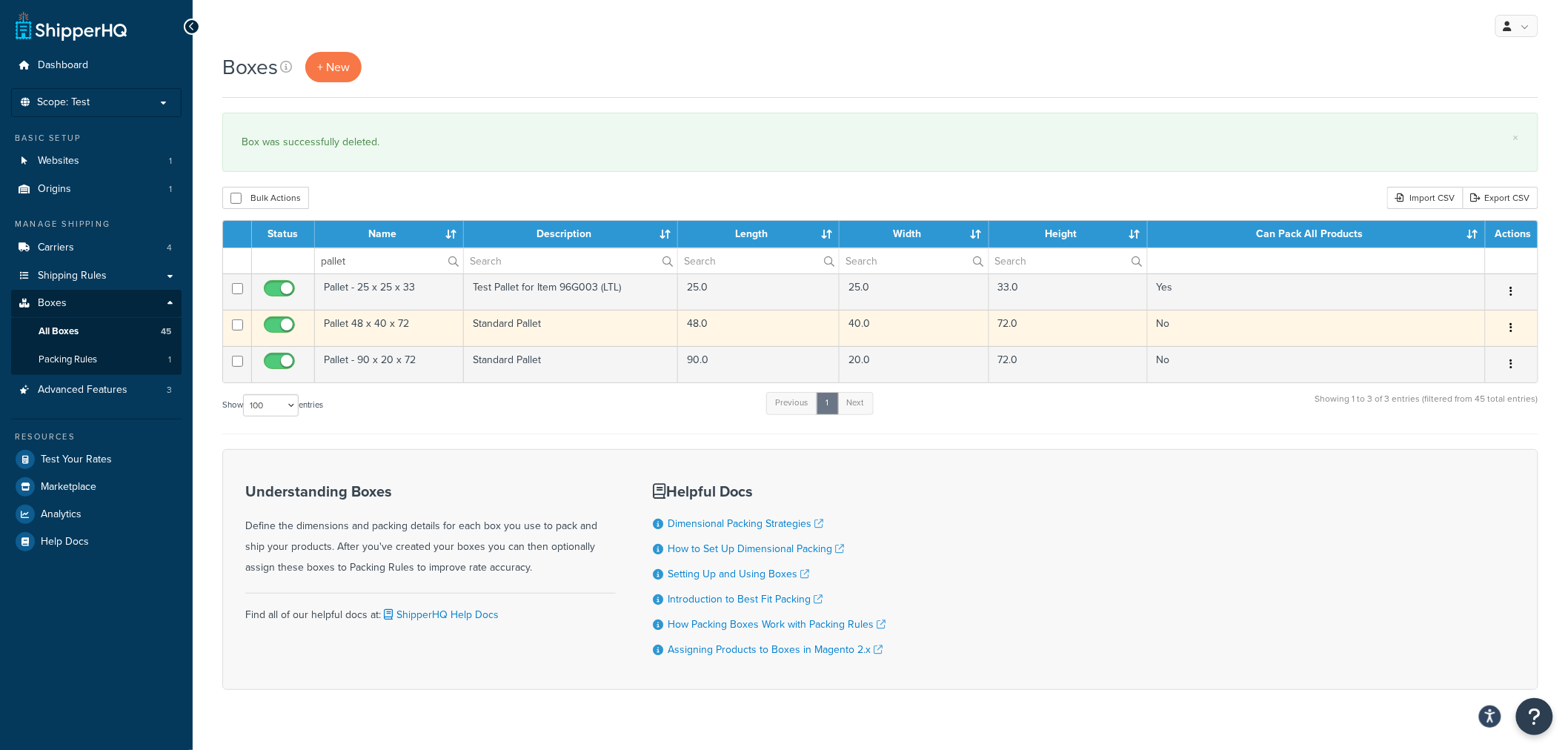
click at [413, 328] on td "Pallet 48 x 40 x 72" at bounding box center [389, 328] width 149 height 37
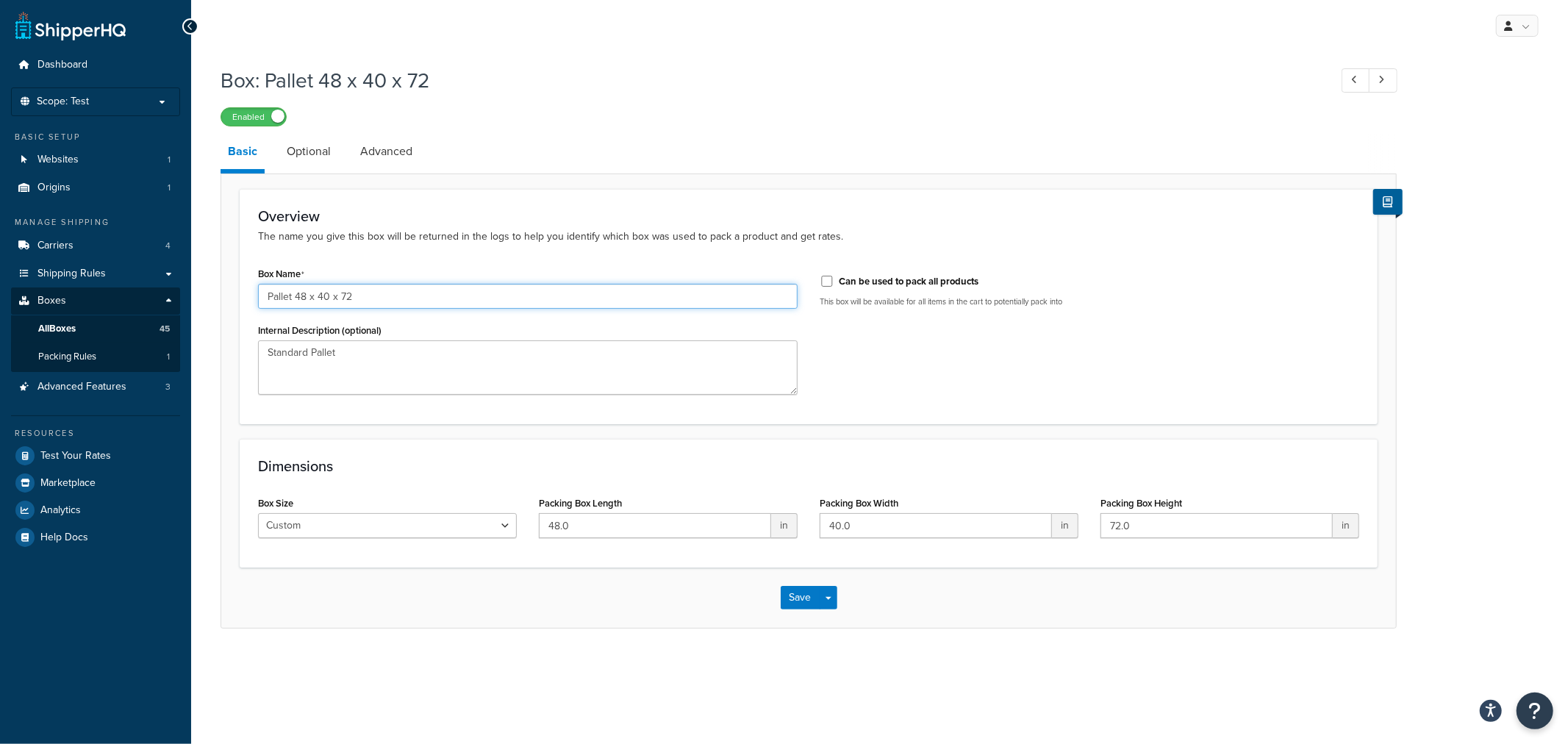
click at [295, 297] on input "Pallet 48 x 40 x 72" at bounding box center [527, 296] width 540 height 25
type input "Pallet - 48 x 40 x 72"
click at [803, 591] on button "Save" at bounding box center [801, 597] width 39 height 23
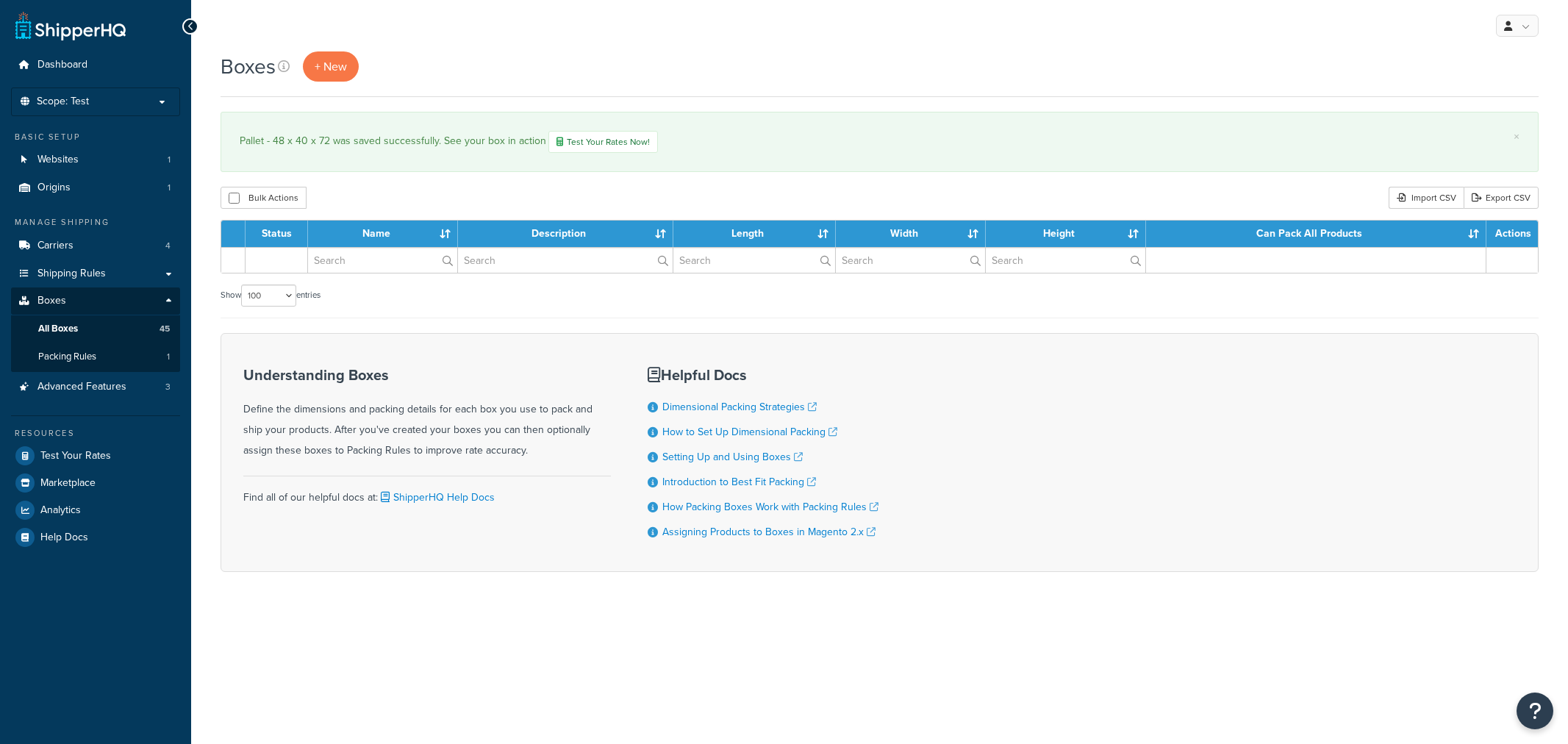
select select "100"
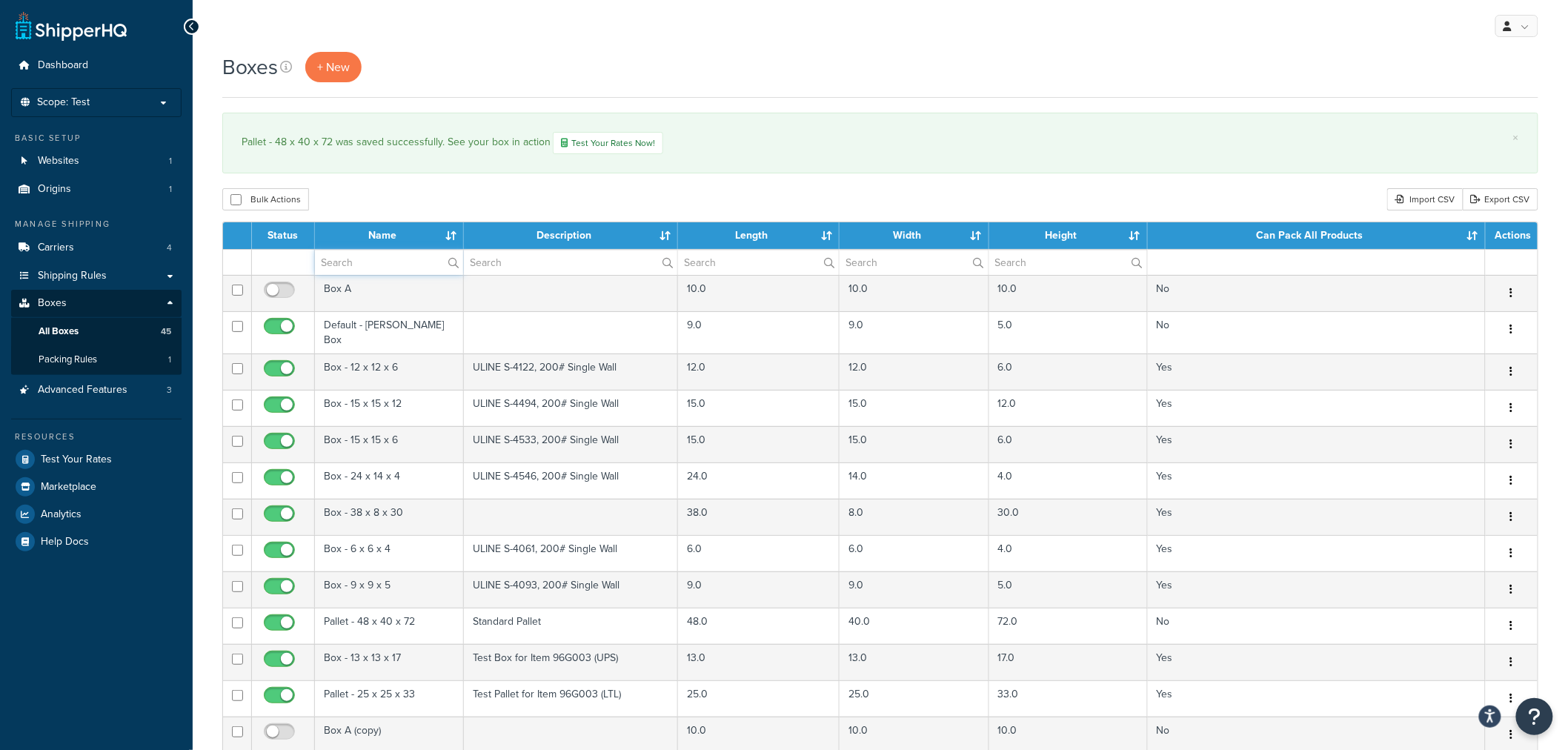
click at [425, 260] on input "text" at bounding box center [389, 262] width 148 height 25
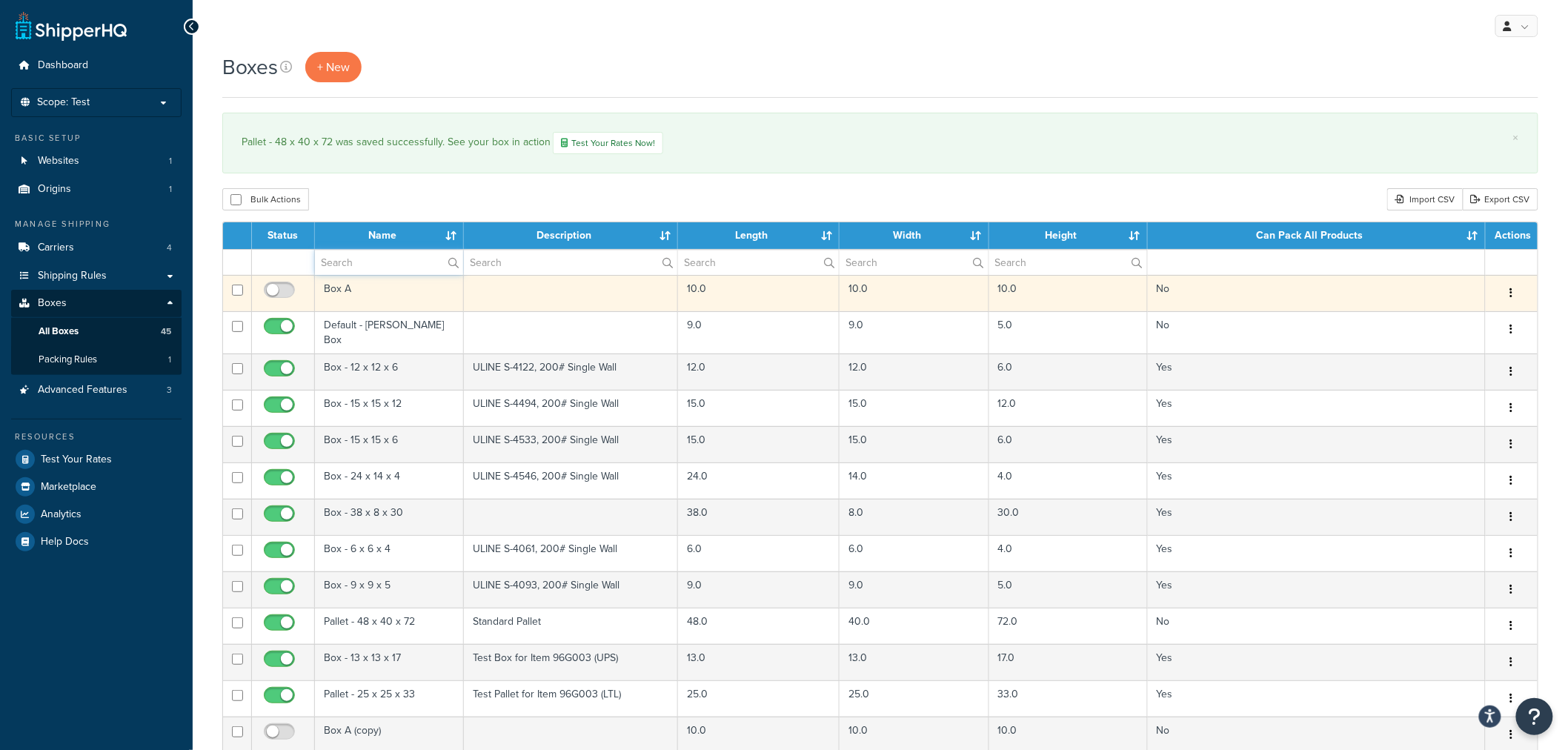
type input "pallet"
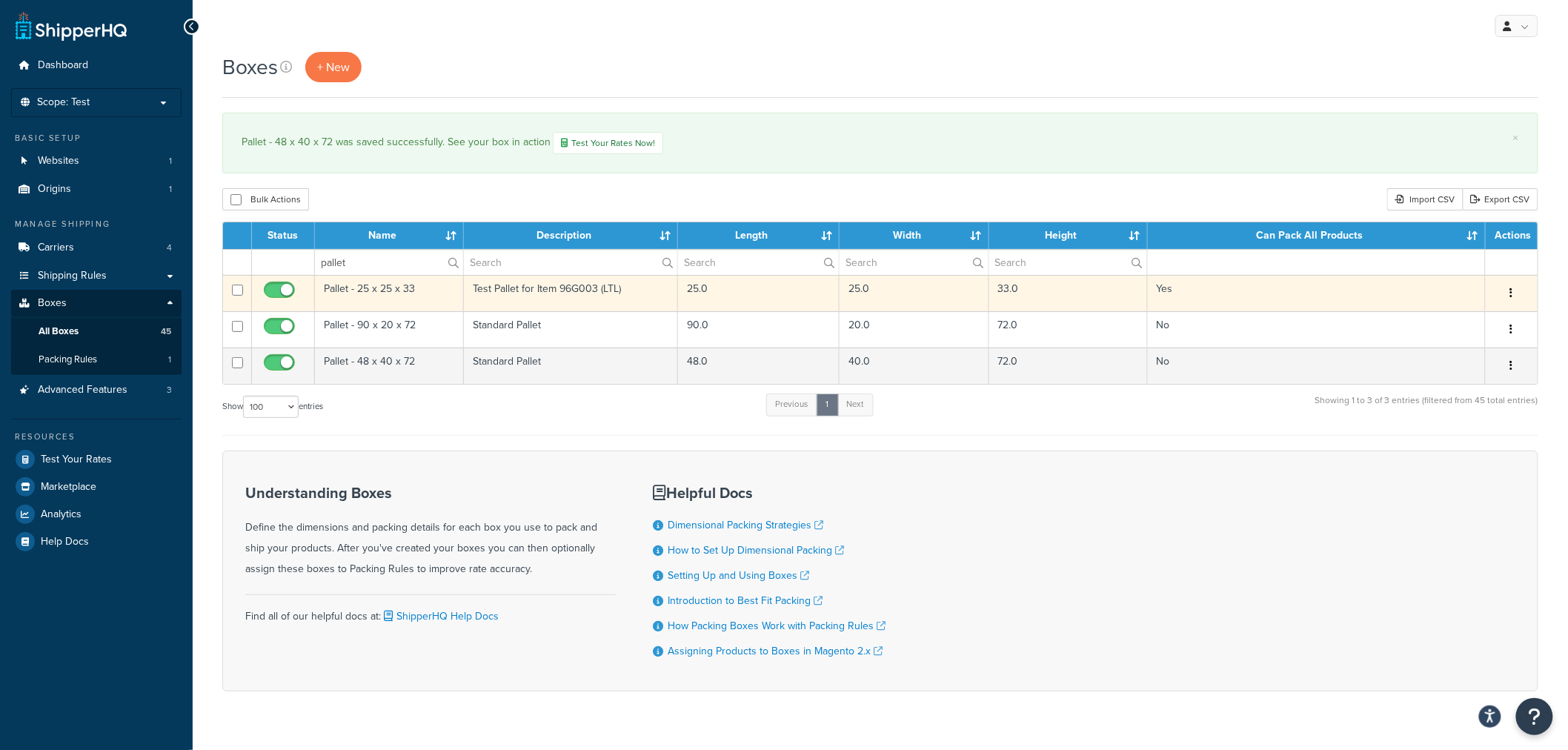
click at [620, 301] on td "Test Pallet for Item 96G003 (LTL)" at bounding box center [571, 293] width 214 height 37
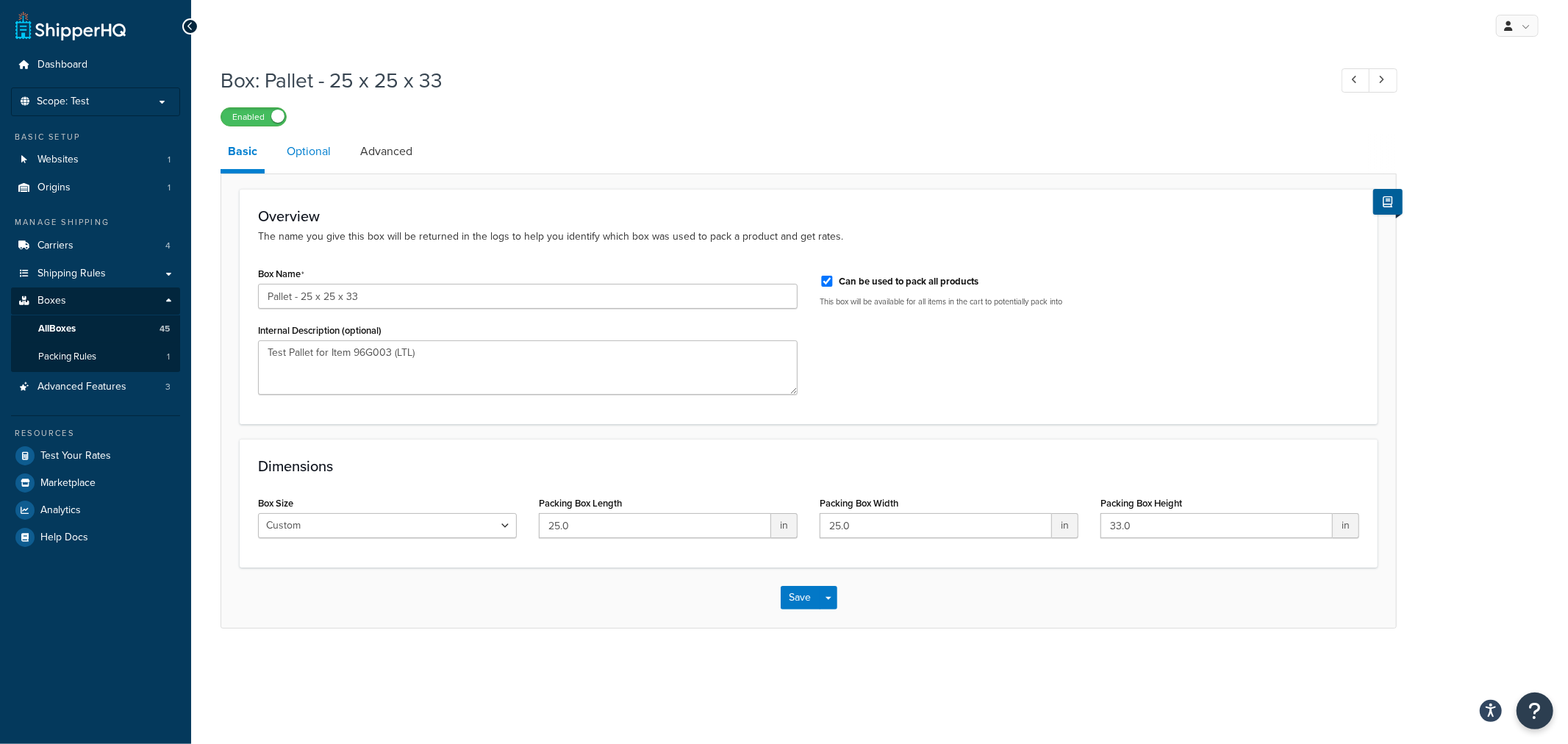
click at [331, 159] on link "Optional" at bounding box center [309, 151] width 59 height 36
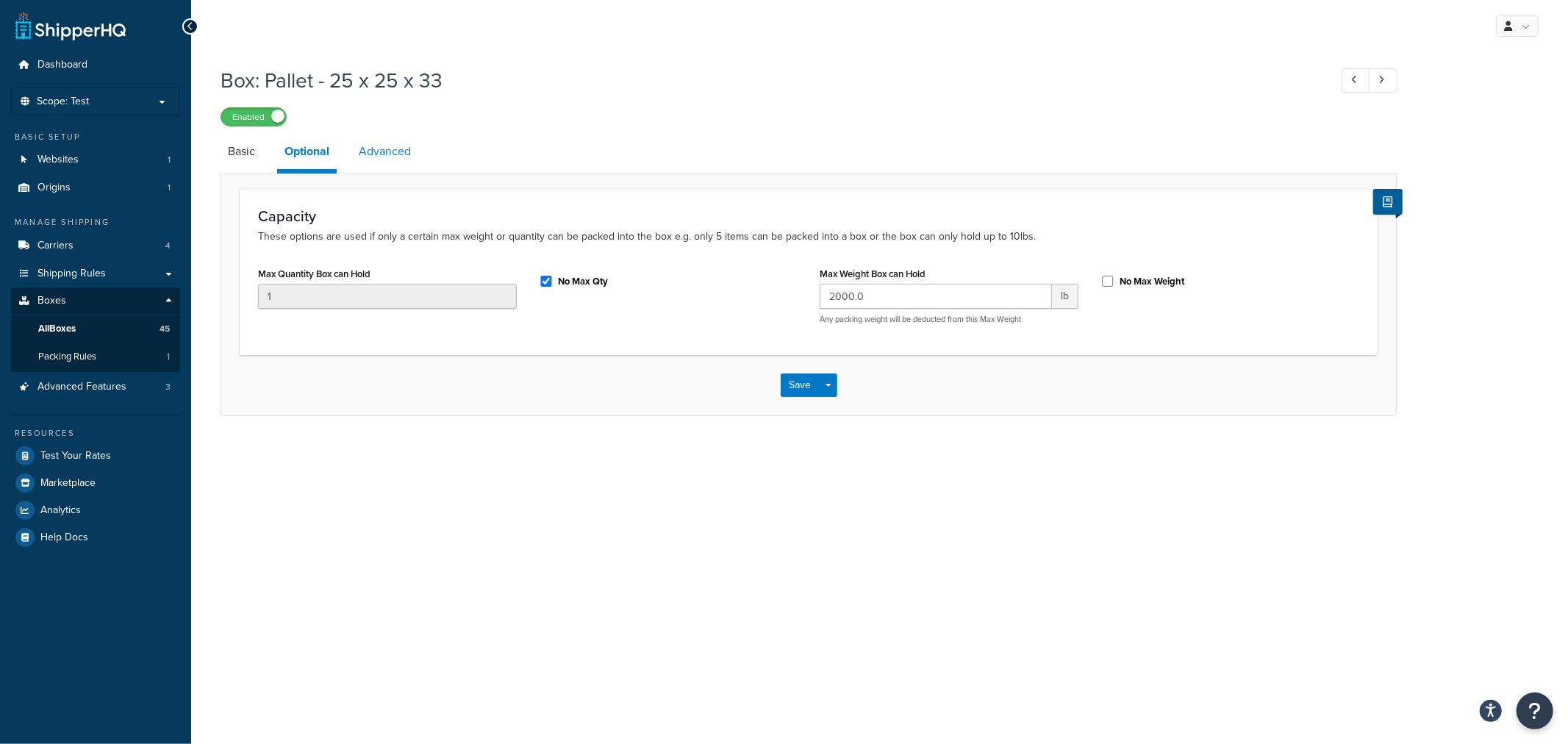
click at [380, 156] on link "Advanced" at bounding box center [384, 151] width 67 height 36
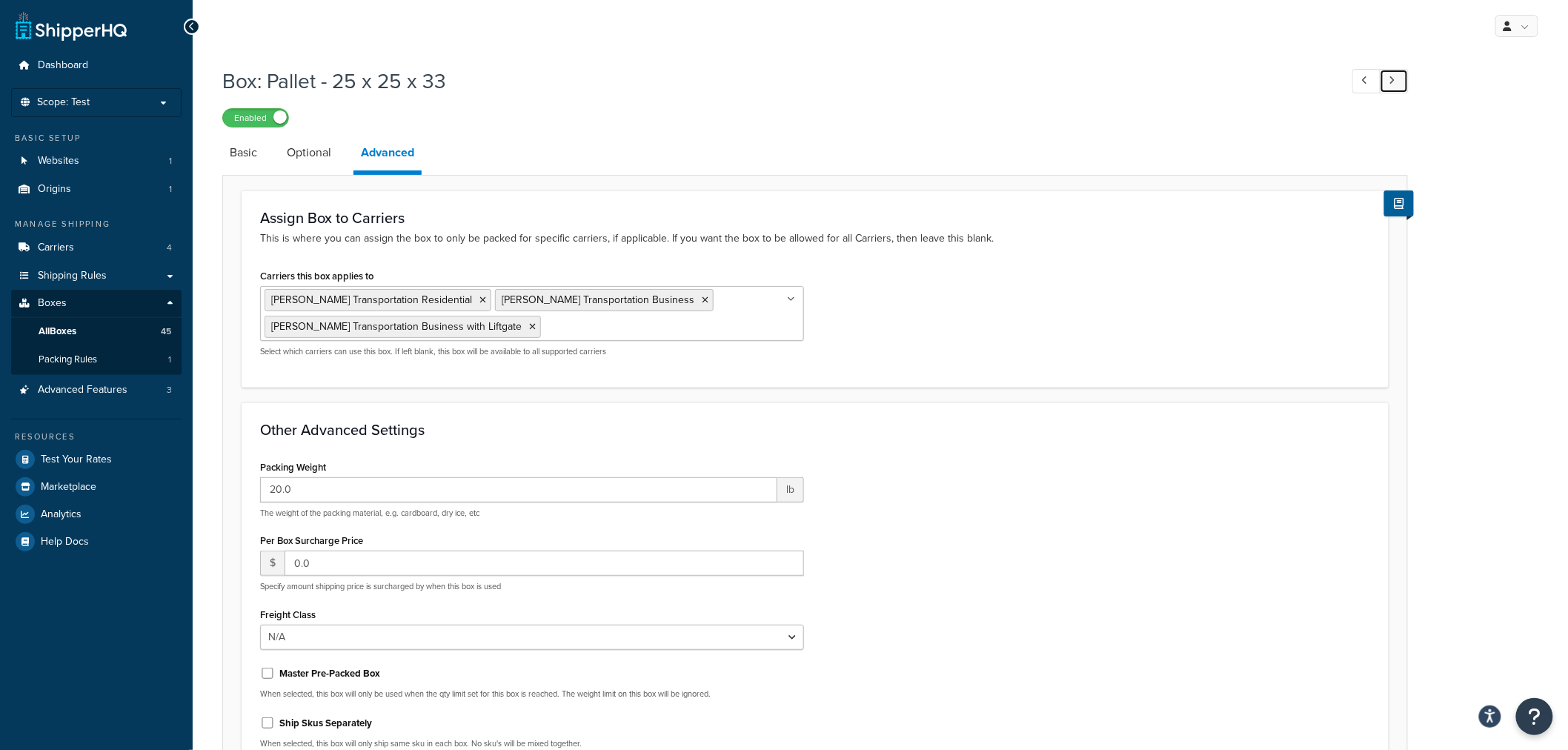
click at [1397, 90] on link at bounding box center [1395, 81] width 29 height 24
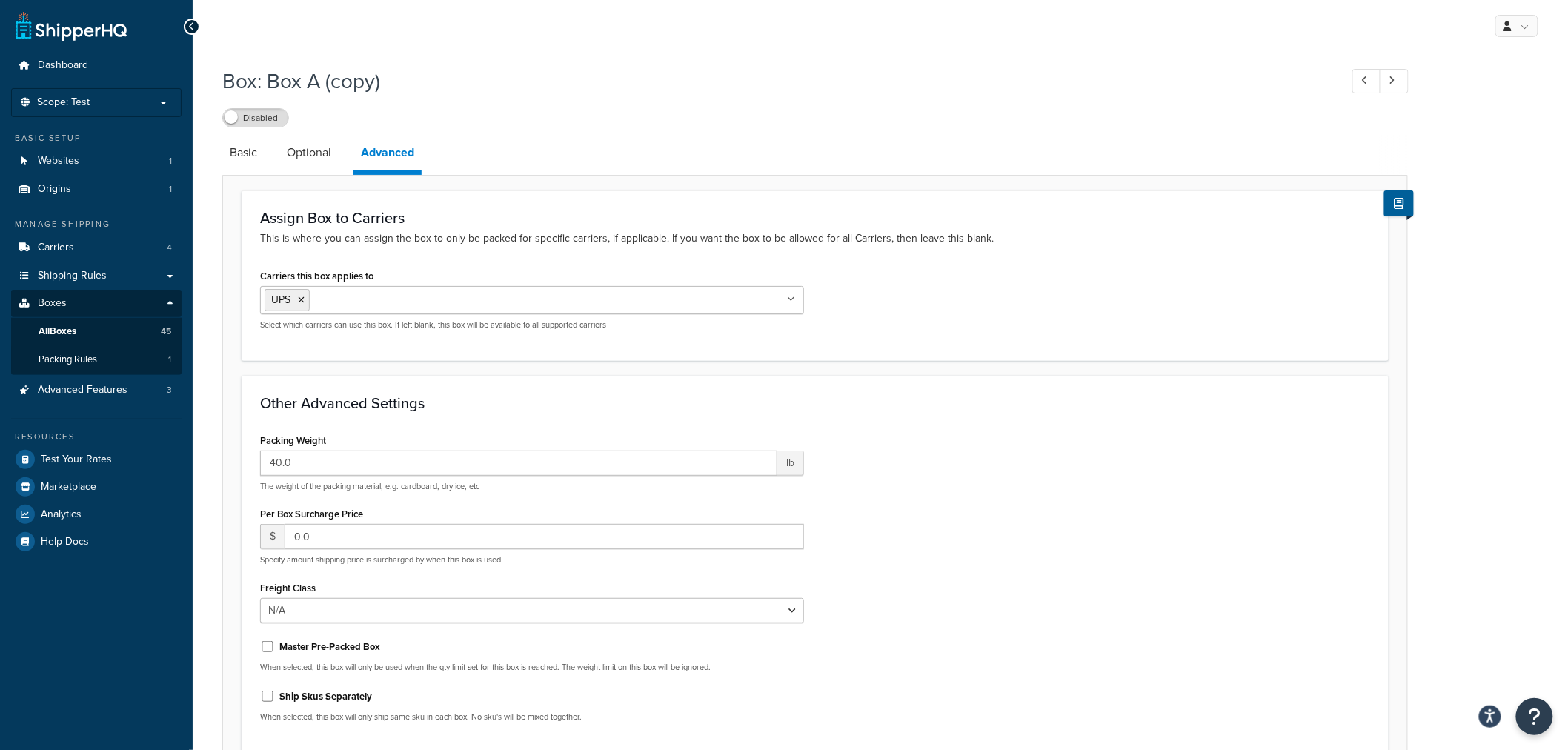
click at [268, 150] on li "Basic" at bounding box center [250, 153] width 57 height 36
click at [1397, 82] on link at bounding box center [1395, 81] width 29 height 24
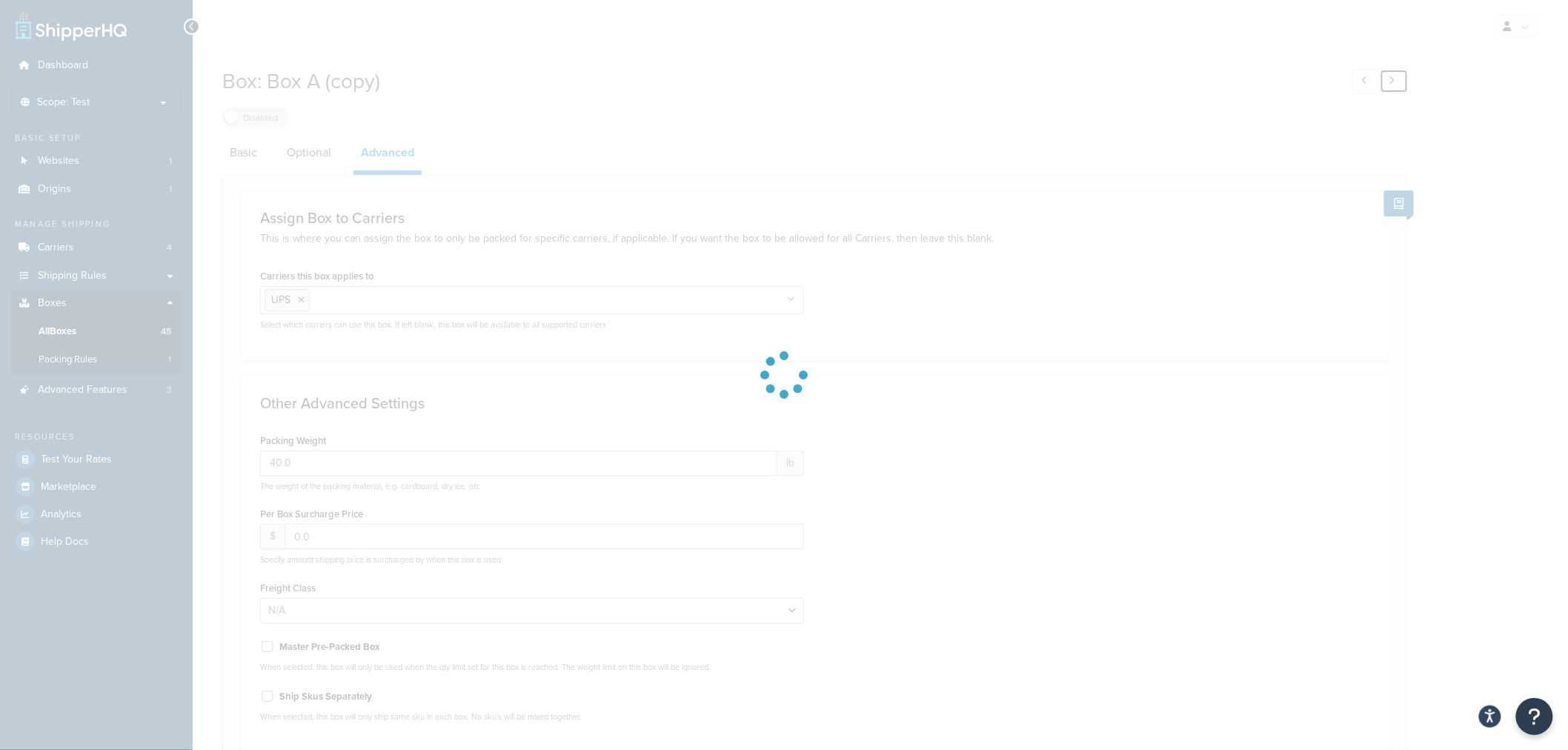
type input "1.0"
select select "85"
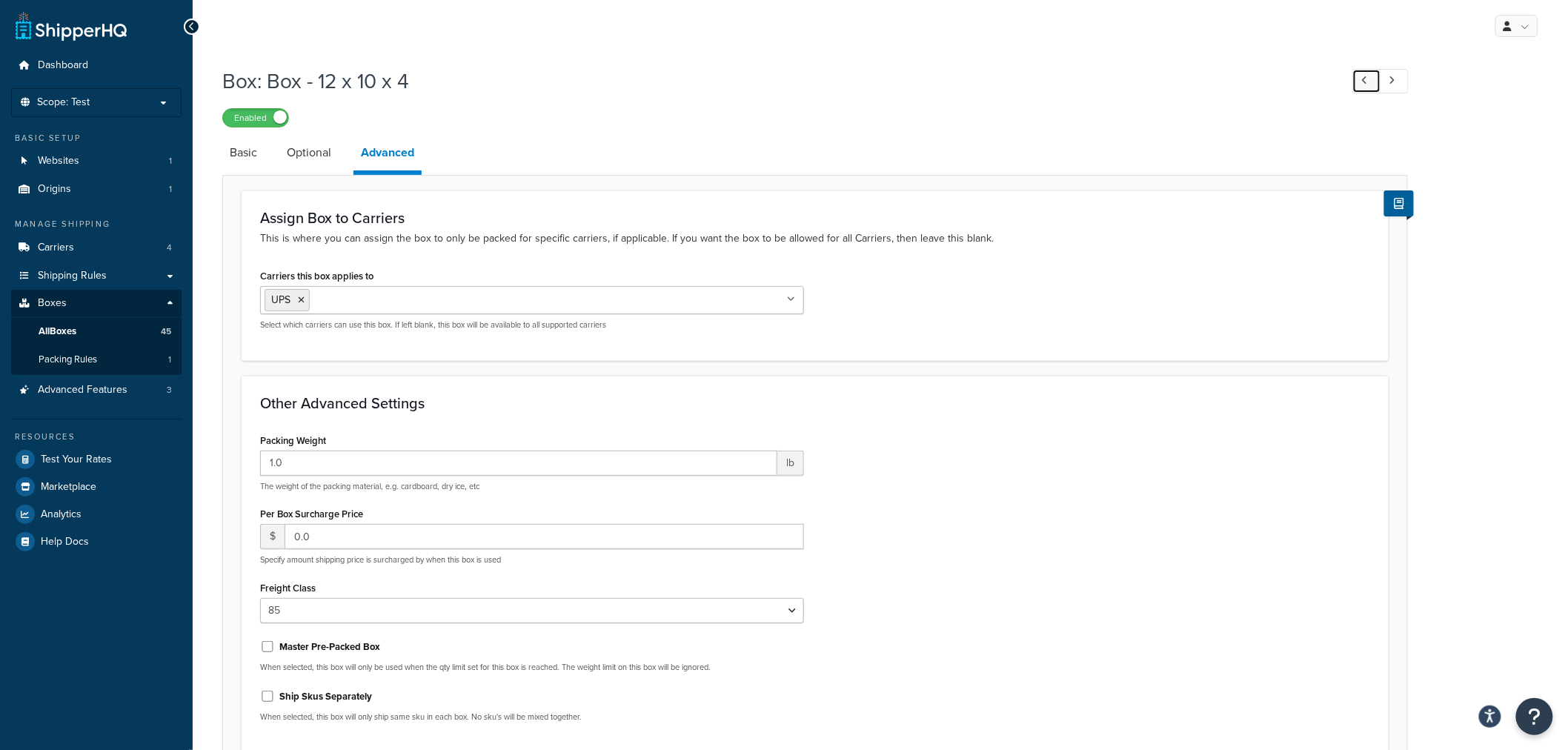
click at [1373, 79] on link at bounding box center [1367, 81] width 29 height 24
type input "20.0"
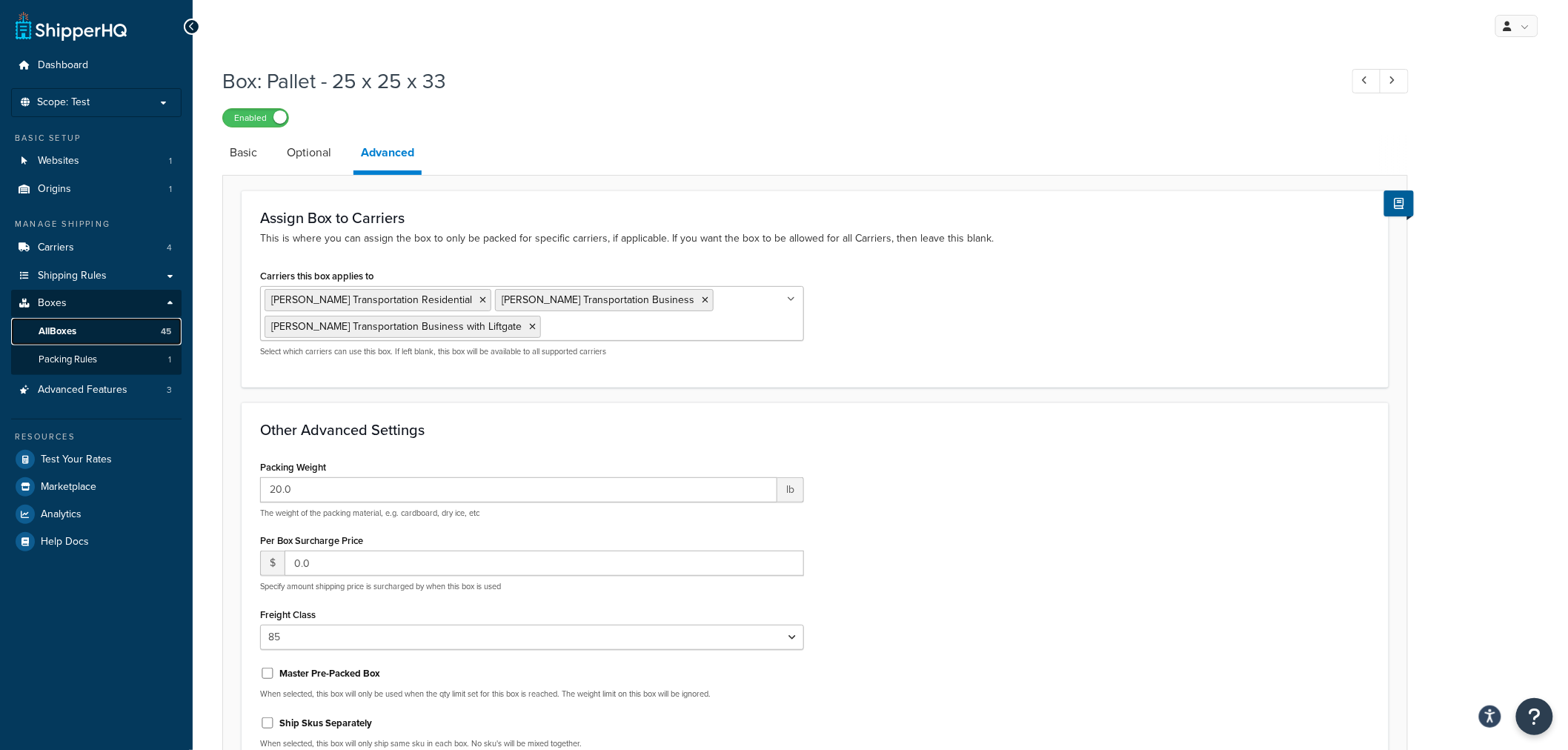
click at [101, 323] on link "All Boxes 45" at bounding box center [96, 332] width 170 height 27
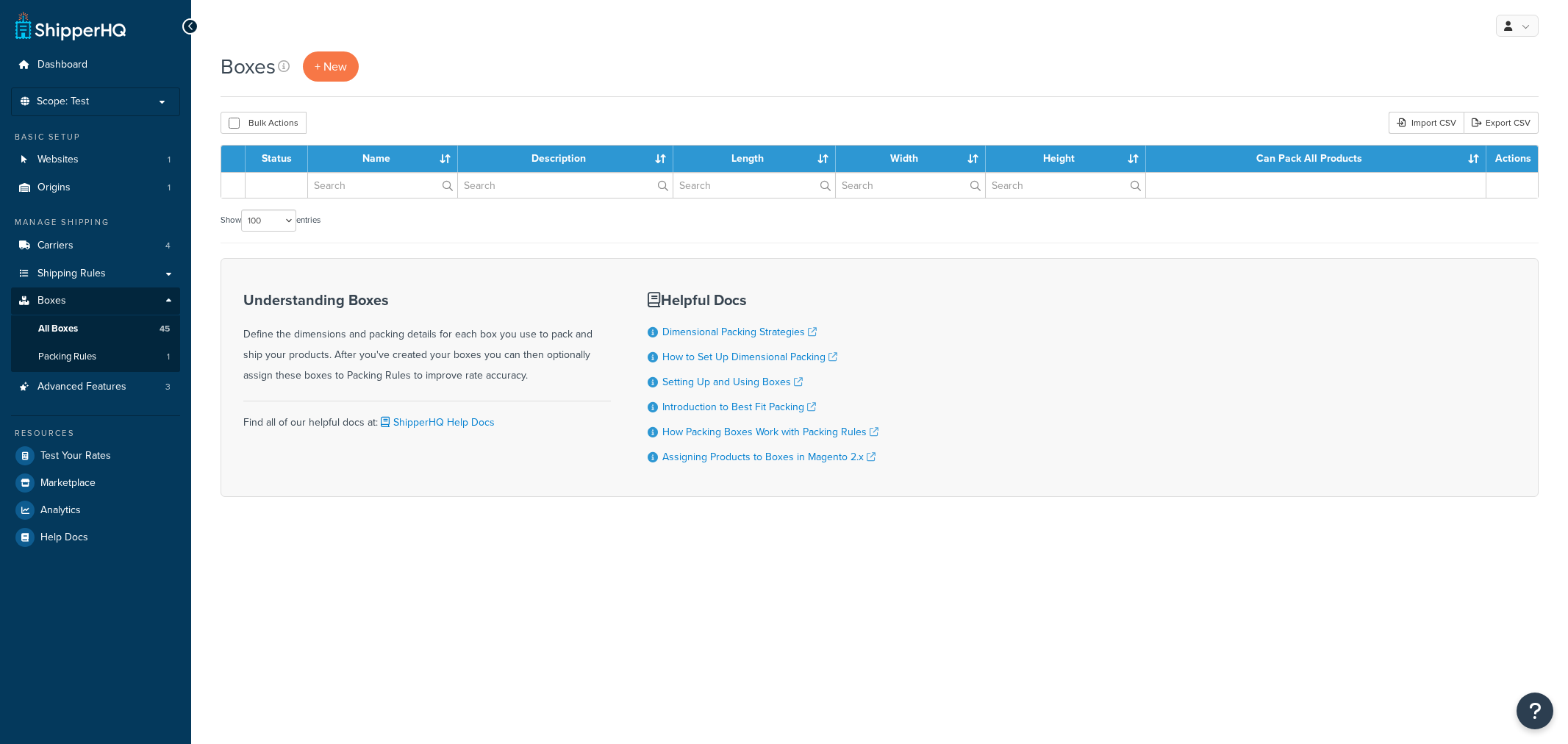
select select "100"
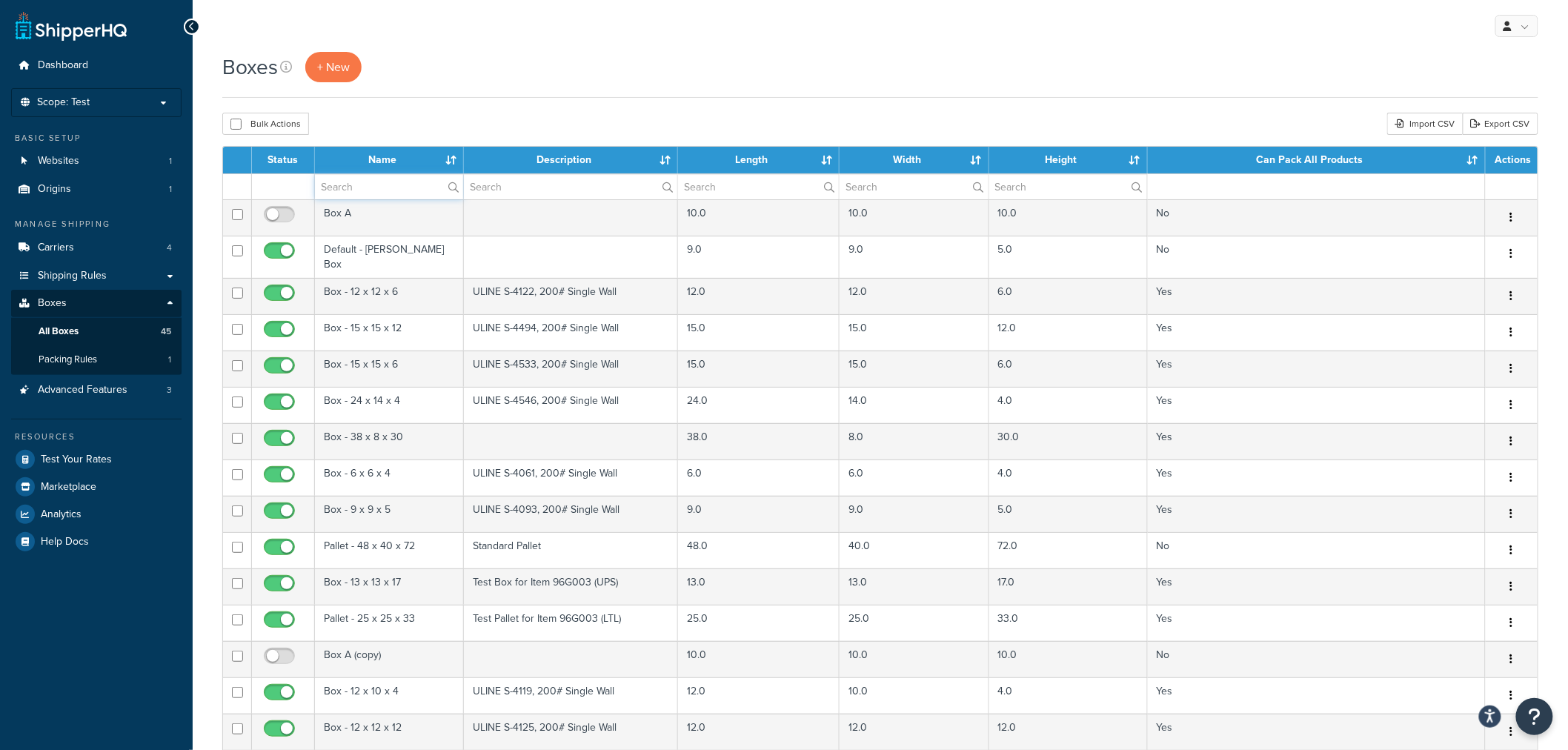
click at [379, 194] on input "text" at bounding box center [389, 186] width 148 height 25
type input "pallet"
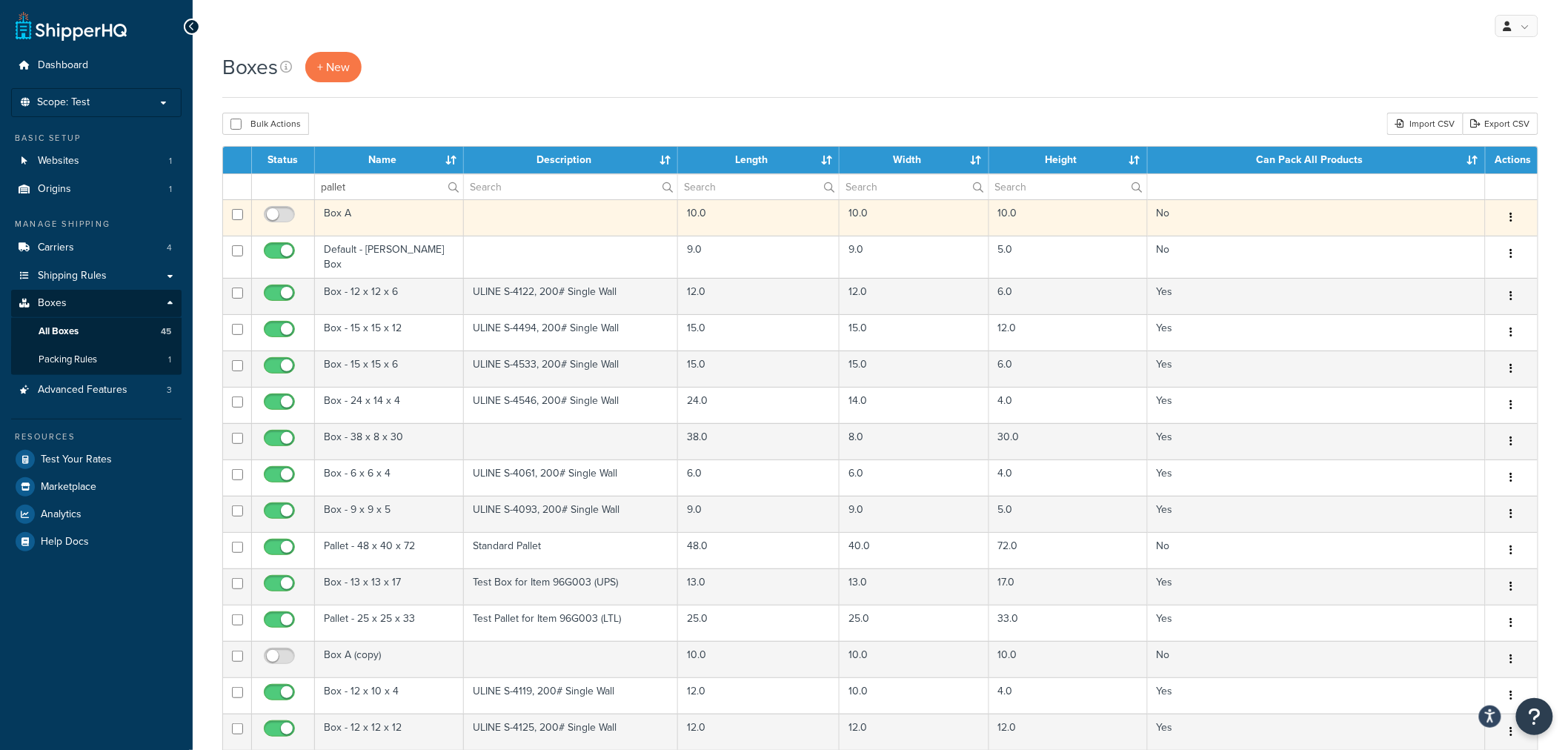
click at [418, 228] on td "Box A" at bounding box center [389, 217] width 149 height 37
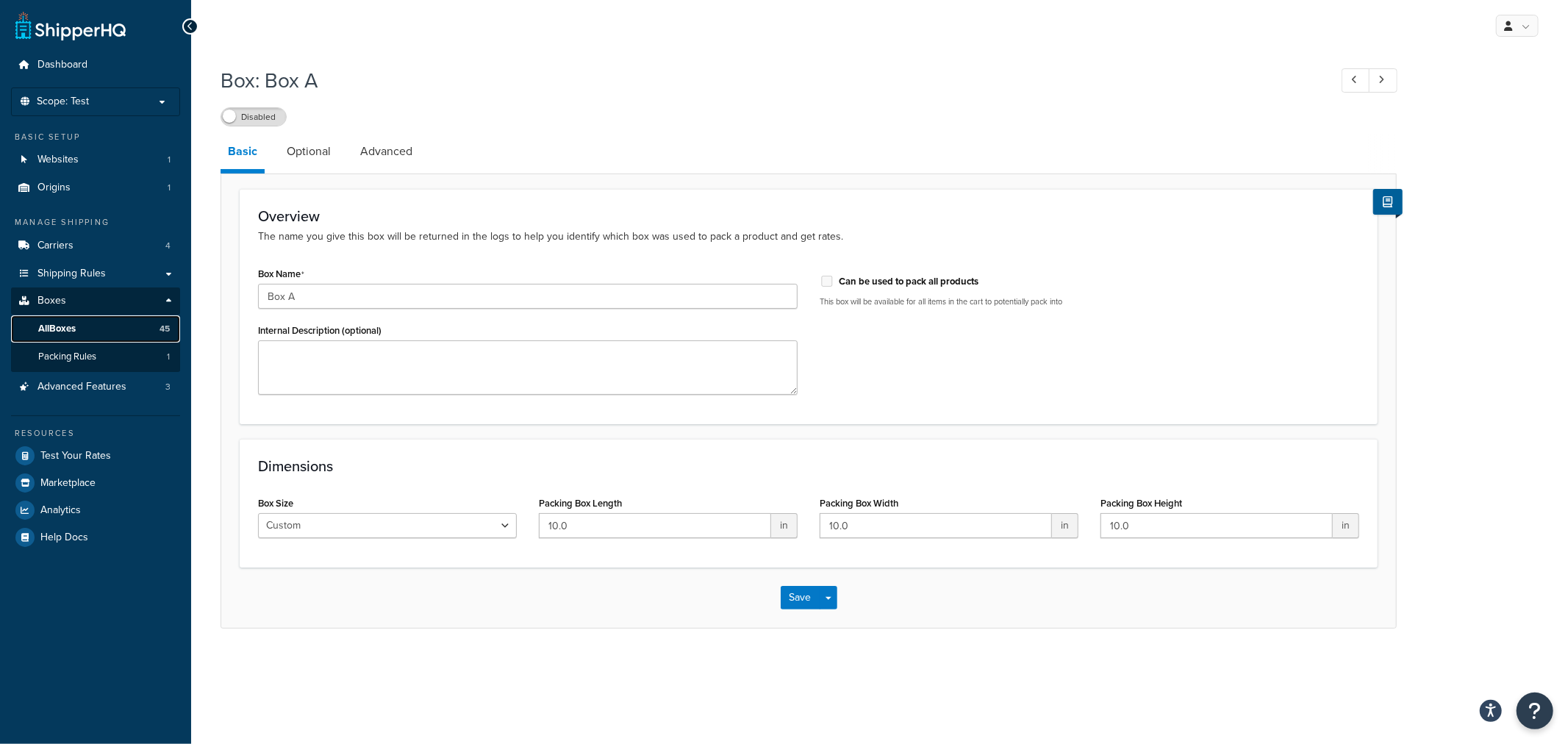
click at [87, 328] on link "All Boxes 45" at bounding box center [95, 329] width 169 height 27
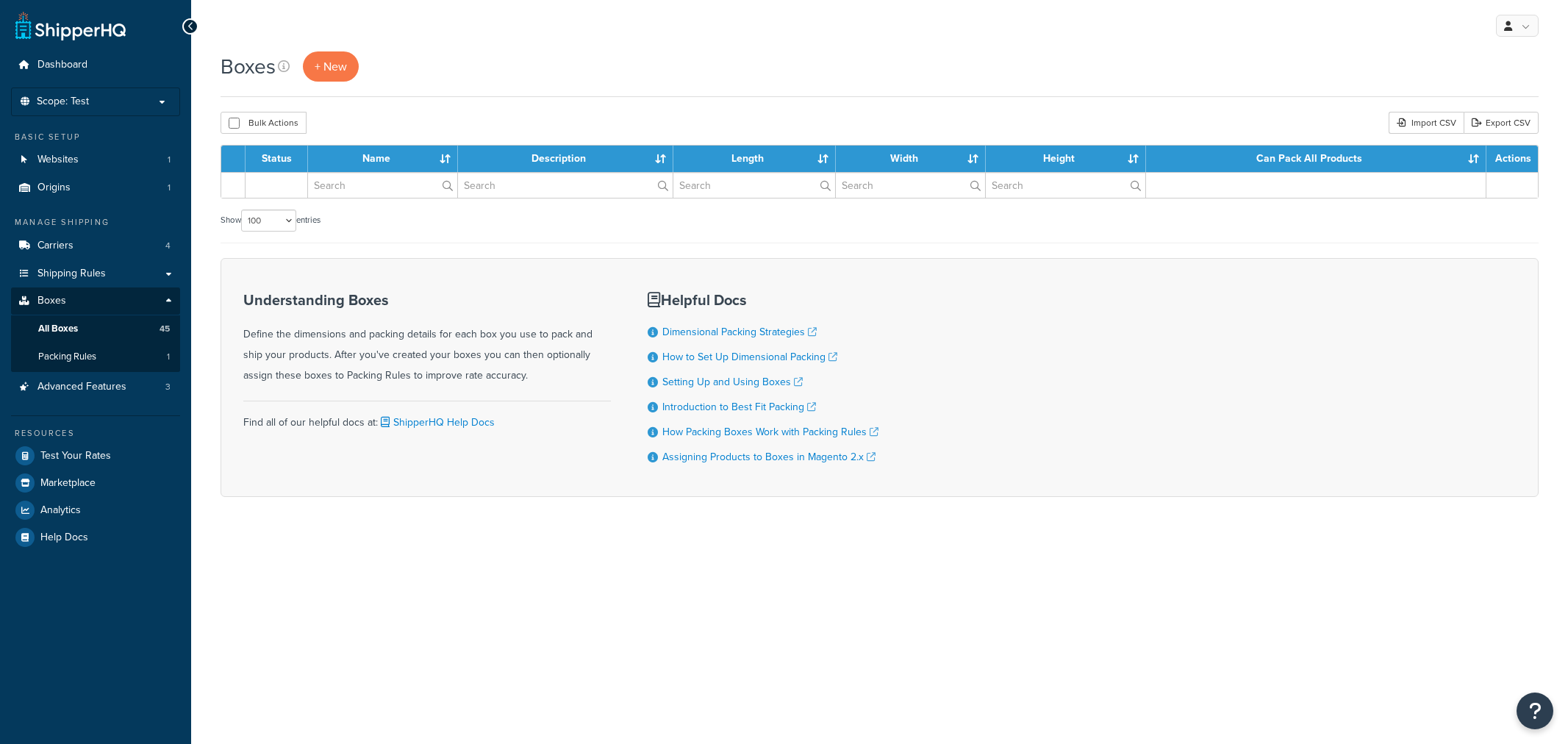
select select "100"
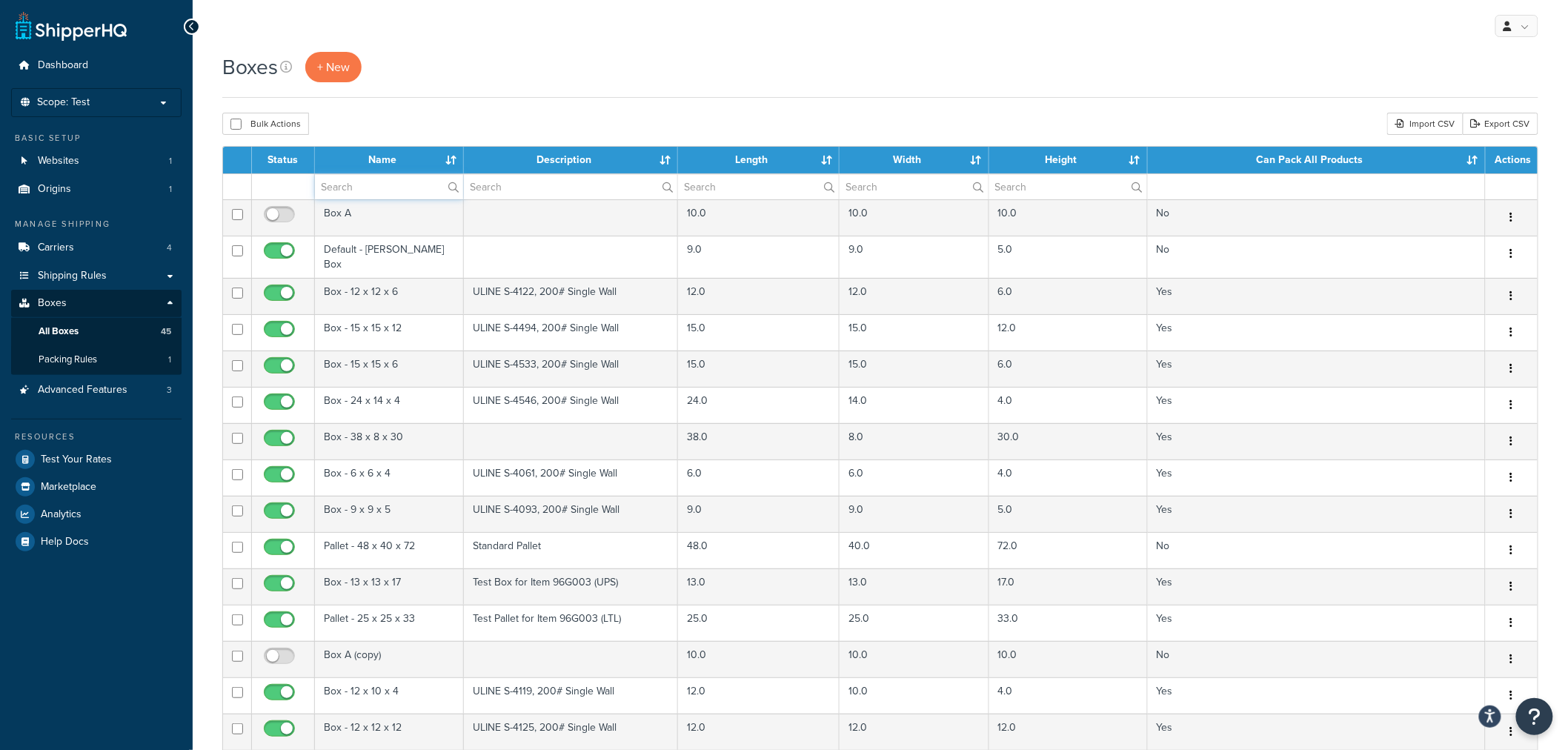
click at [391, 194] on input "text" at bounding box center [389, 186] width 148 height 25
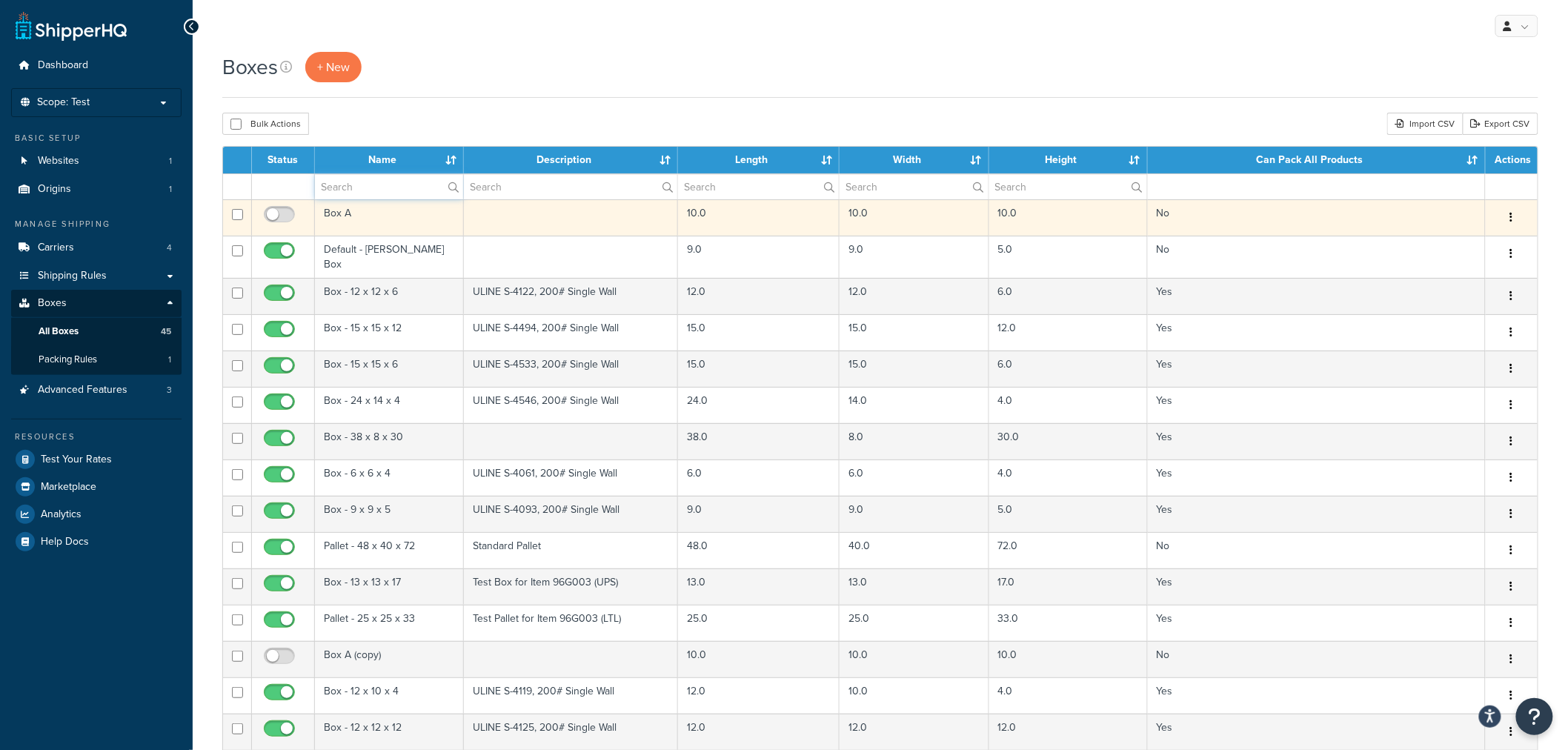
type input "pallet"
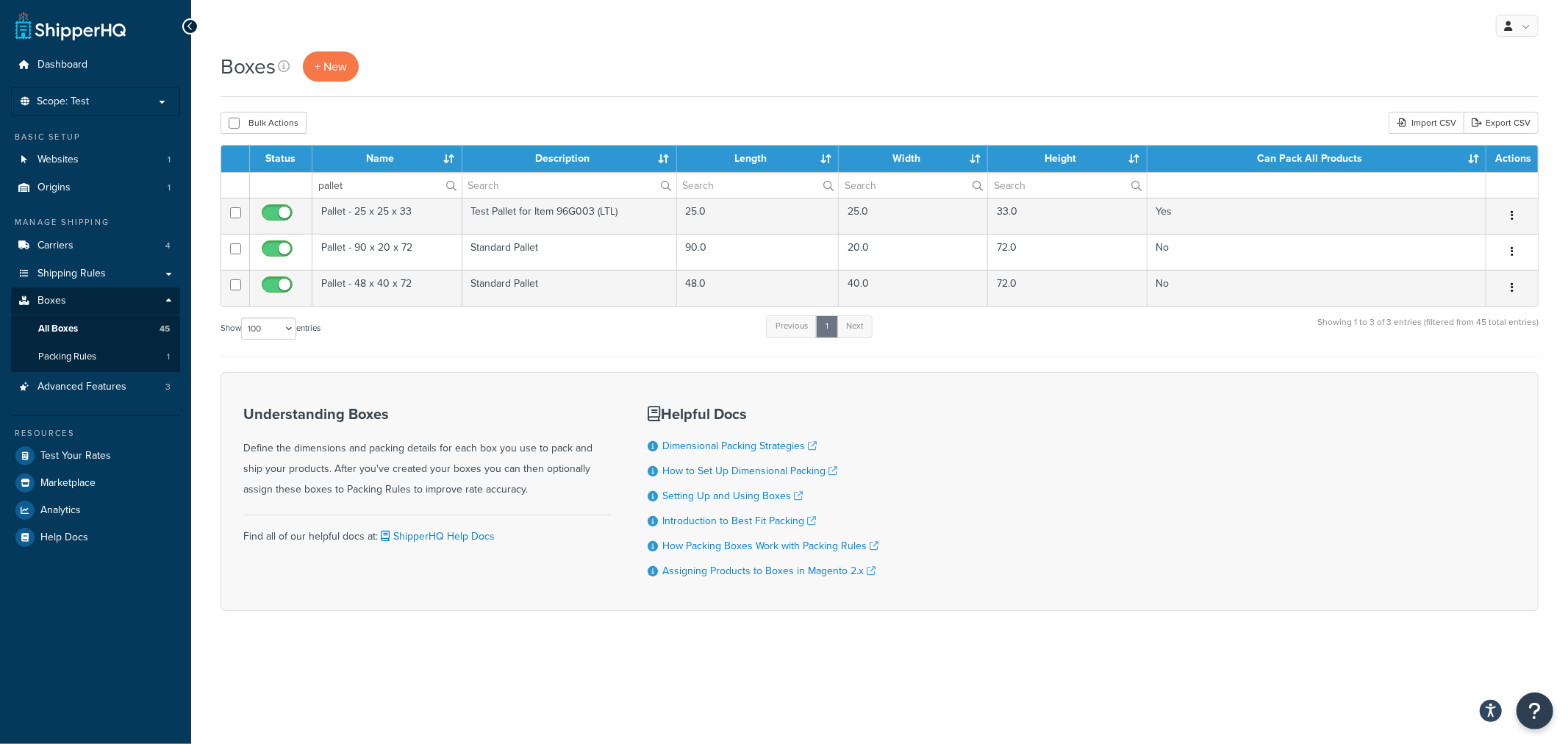
click at [1235, 33] on div "My Profile Billing Global Settings Contact Us Logout" at bounding box center [879, 26] width 1377 height 51
click at [1190, 341] on div "Show 10 15 25 50 100 1000 entries Previous 1 Next Showing 1 to 3 of 3 entries (…" at bounding box center [879, 335] width 1318 height 43
click at [1063, 52] on div "Boxes + New" at bounding box center [879, 67] width 1318 height 30
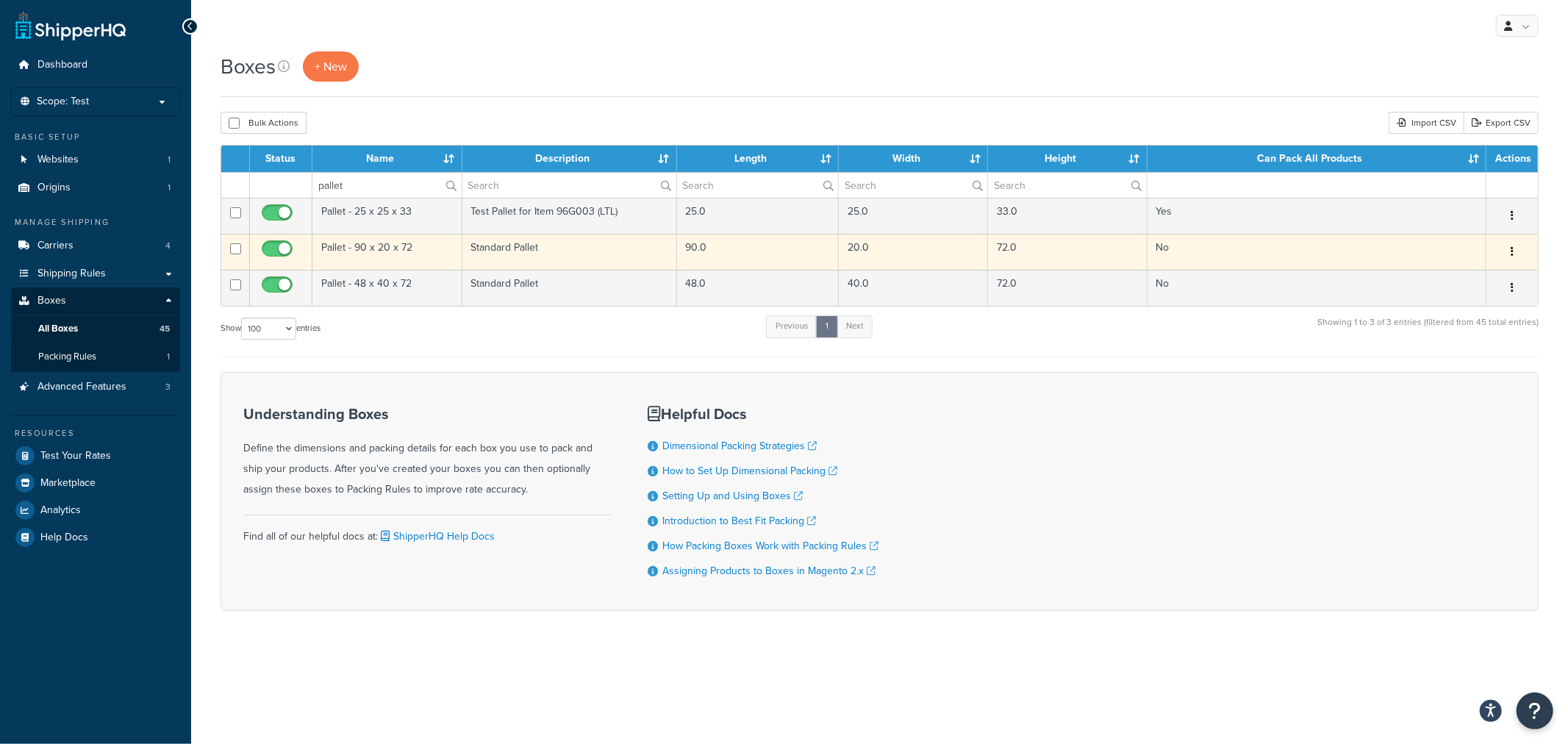
click at [421, 255] on td "Pallet - 90 x 20 x 72" at bounding box center [387, 252] width 150 height 36
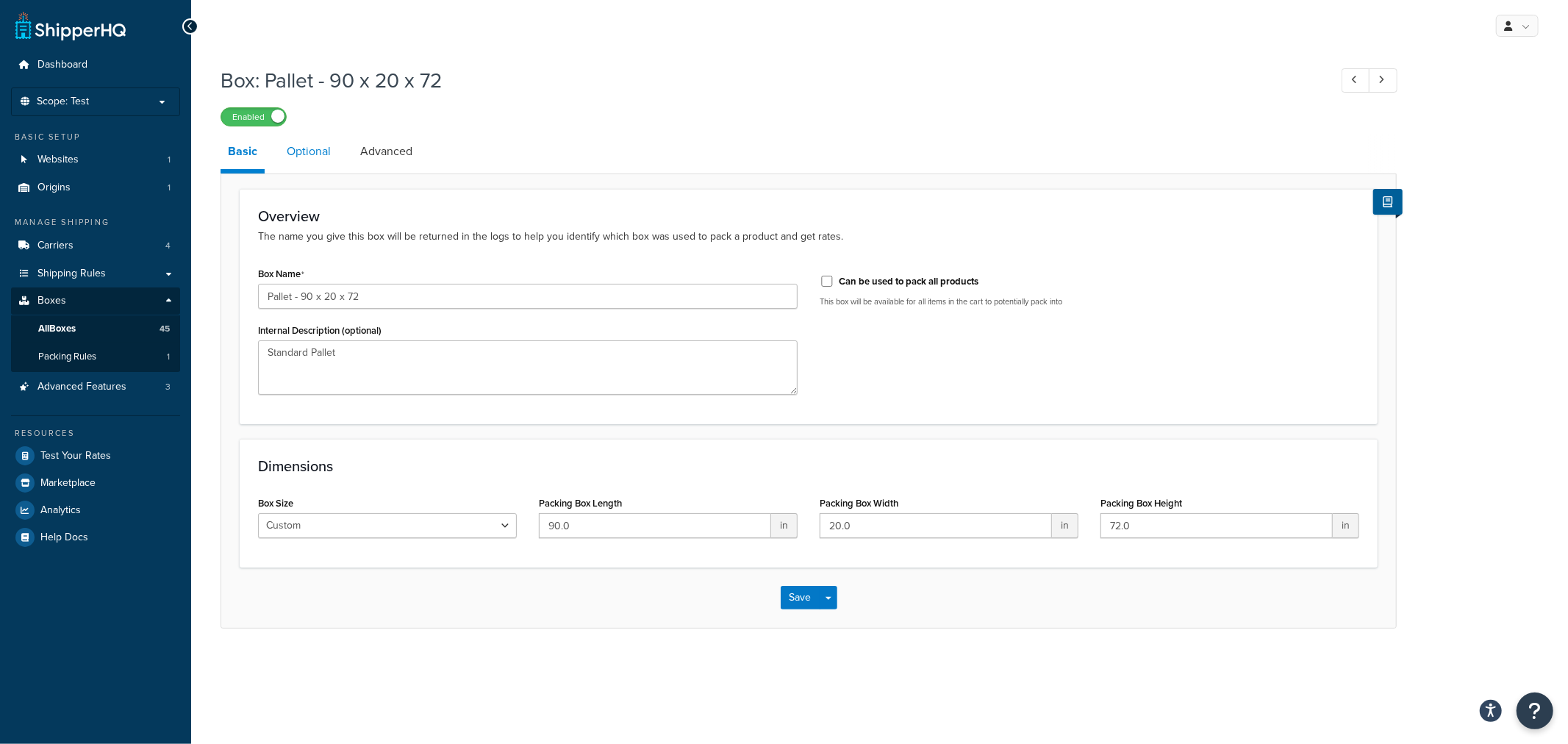
click at [328, 154] on link "Optional" at bounding box center [309, 151] width 59 height 36
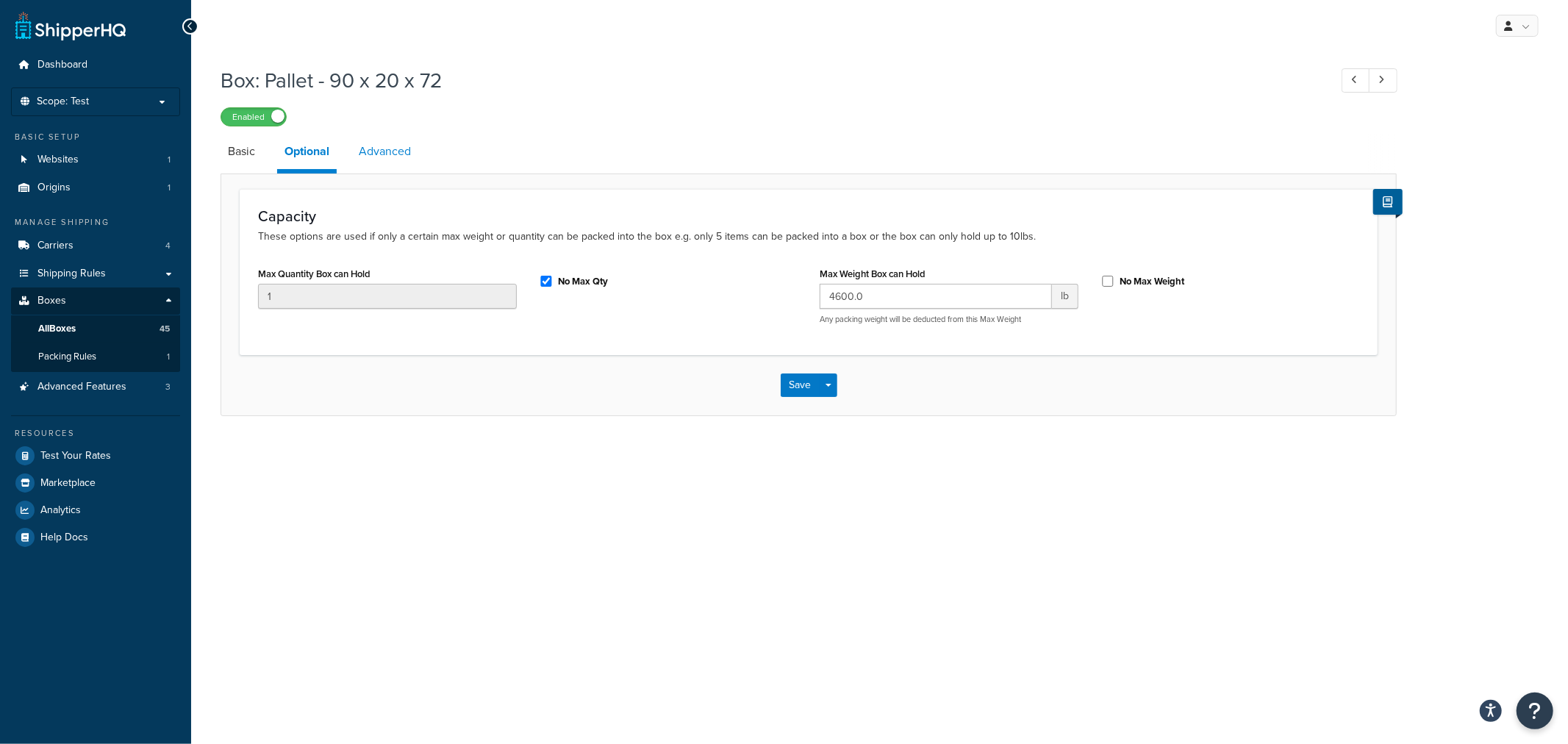
click at [406, 158] on link "Advanced" at bounding box center [384, 151] width 67 height 36
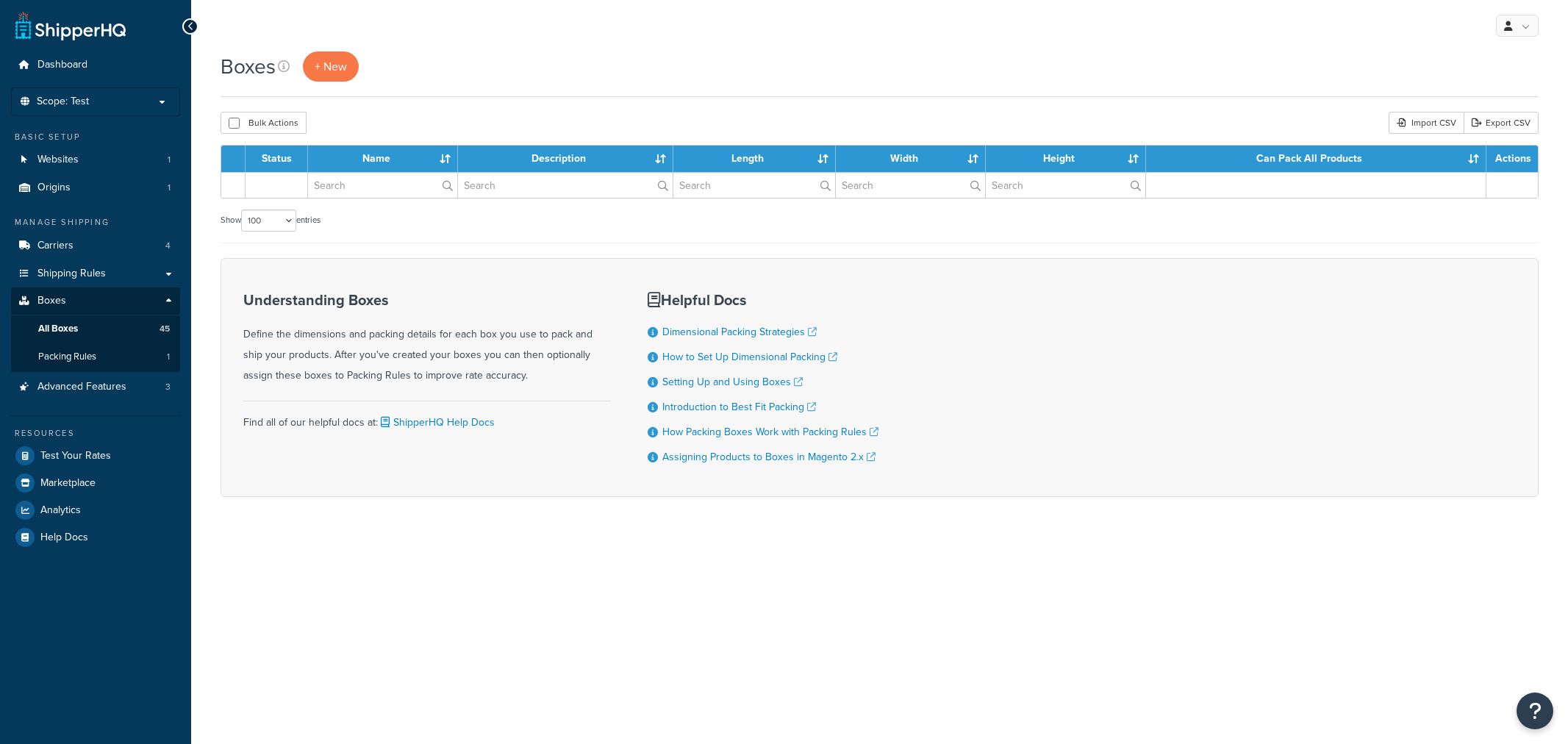
select select "100"
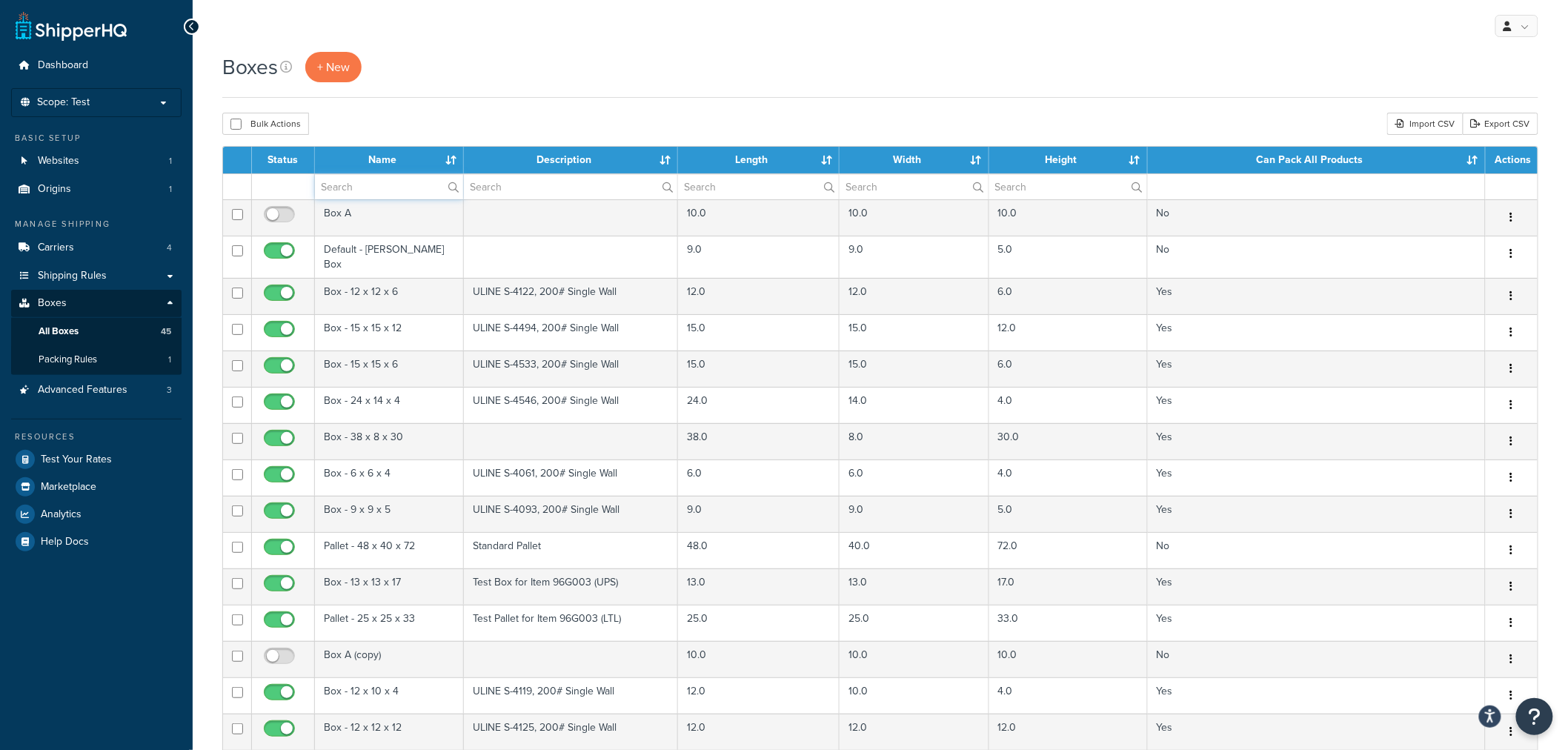
click at [371, 182] on input "text" at bounding box center [389, 186] width 148 height 25
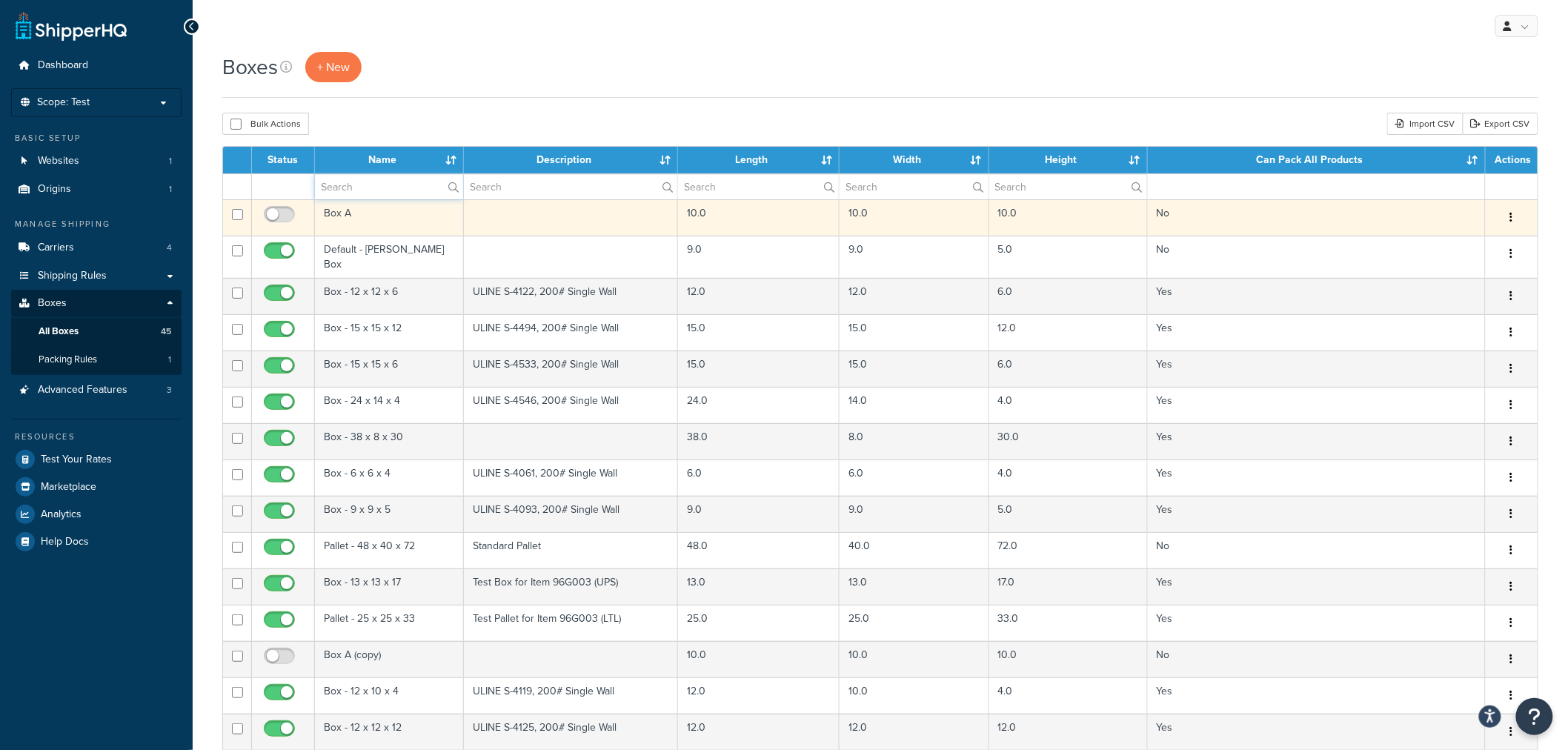
type input "pallet"
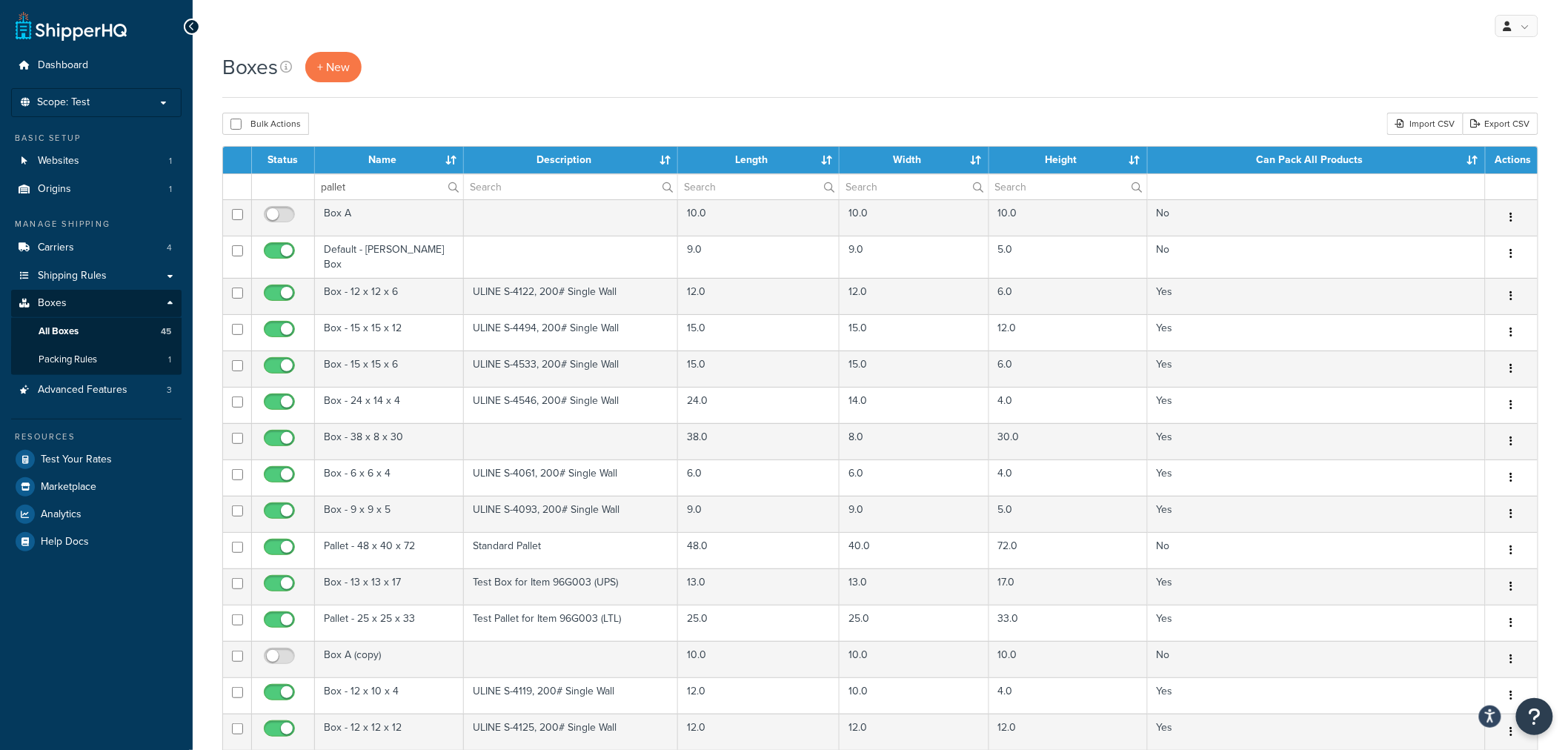
click at [452, 189] on label "pallet" at bounding box center [389, 186] width 148 height 25
click at [452, 189] on input "pallet" at bounding box center [389, 186] width 148 height 25
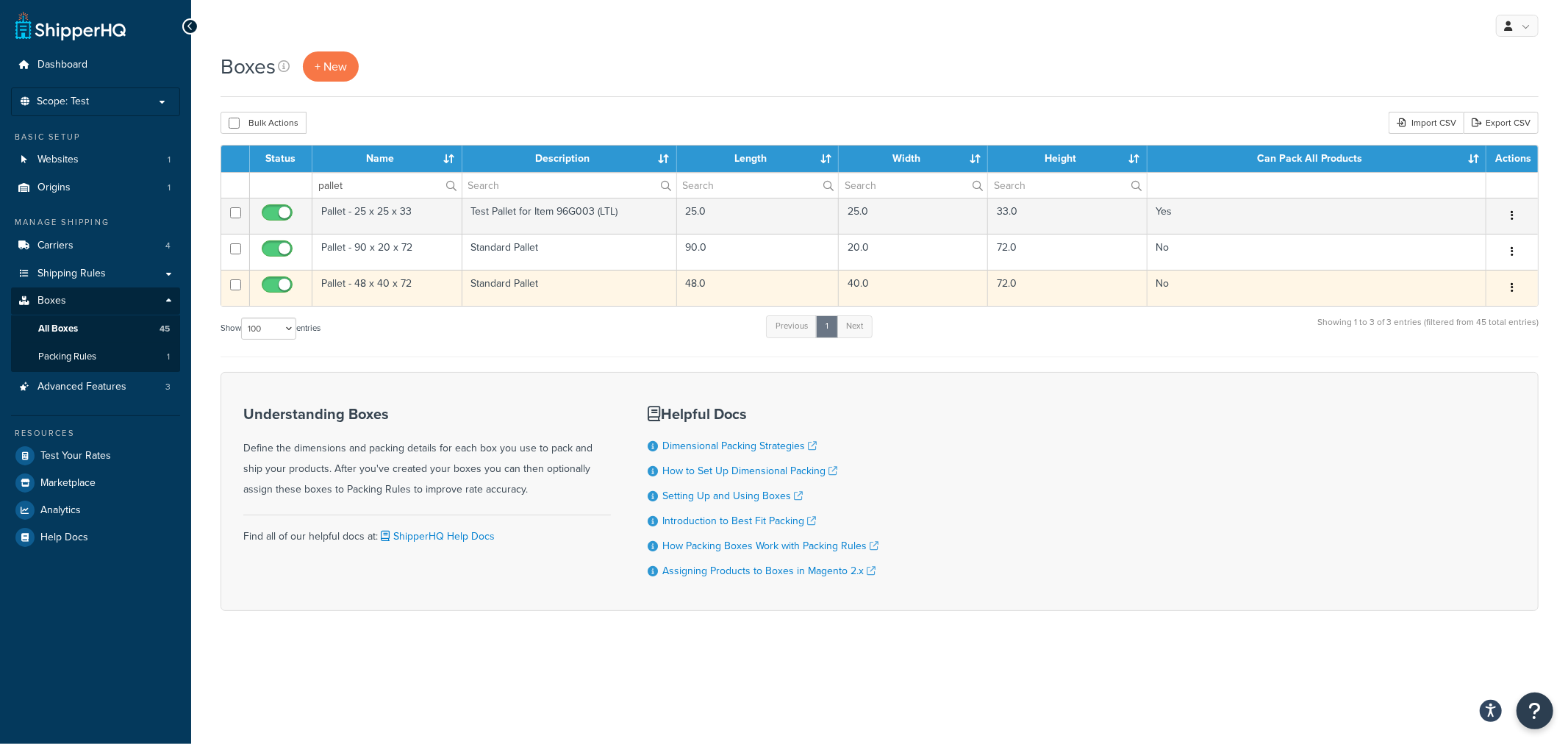
click at [397, 285] on td "Pallet - 48 x 40 x 72" at bounding box center [387, 288] width 150 height 36
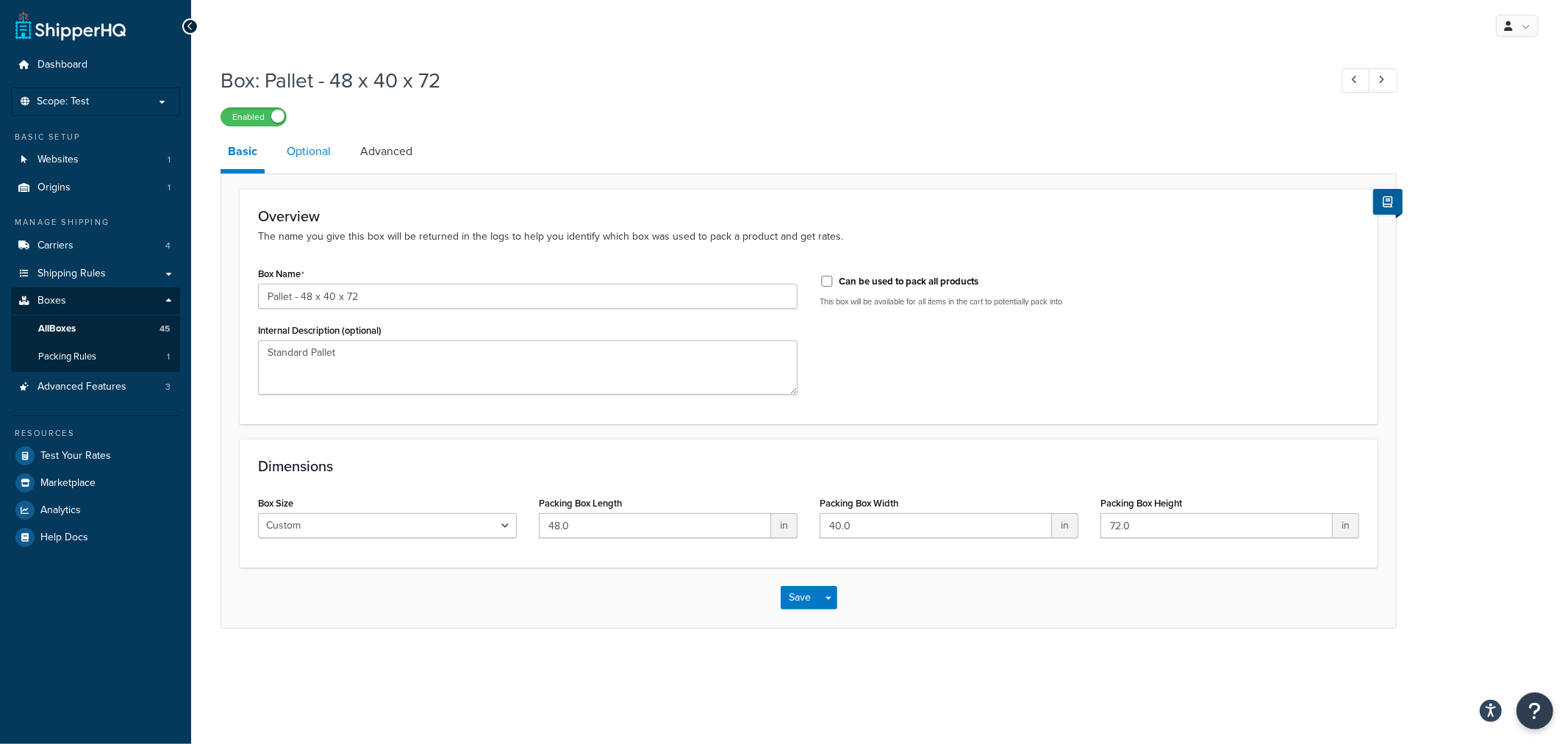
click at [329, 154] on link "Optional" at bounding box center [309, 151] width 59 height 36
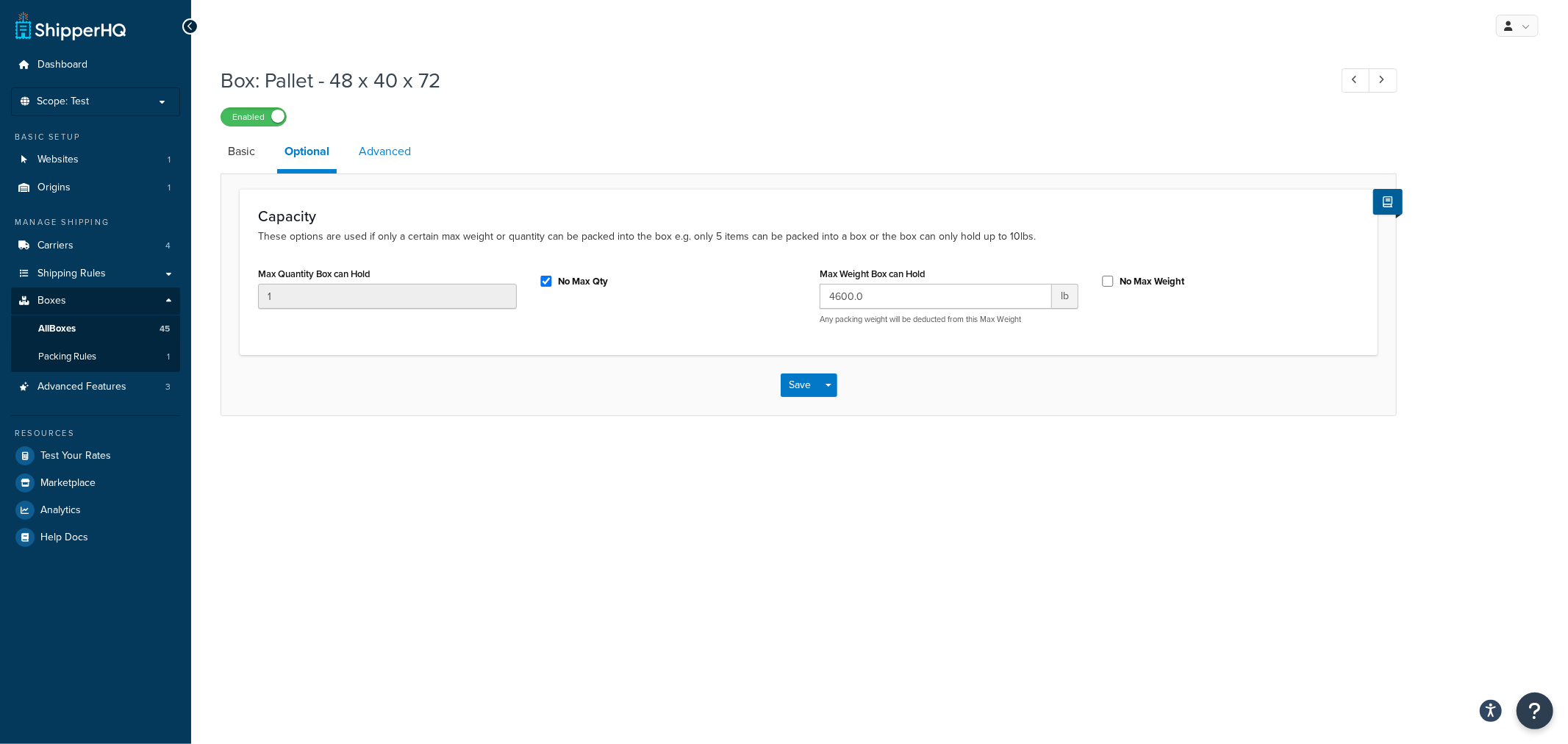
click at [376, 159] on link "Advanced" at bounding box center [384, 151] width 67 height 36
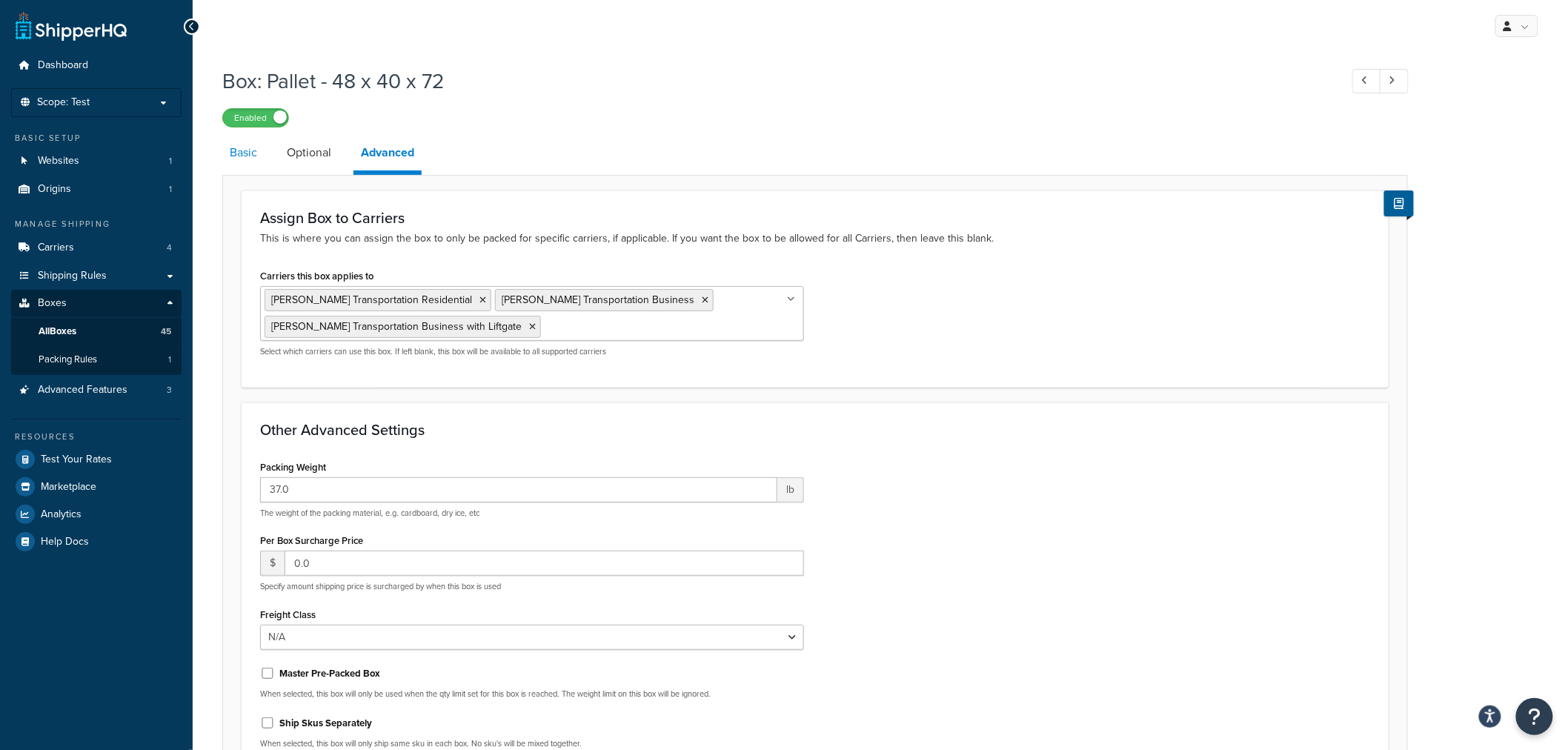
click at [246, 157] on link "Basic" at bounding box center [243, 153] width 42 height 36
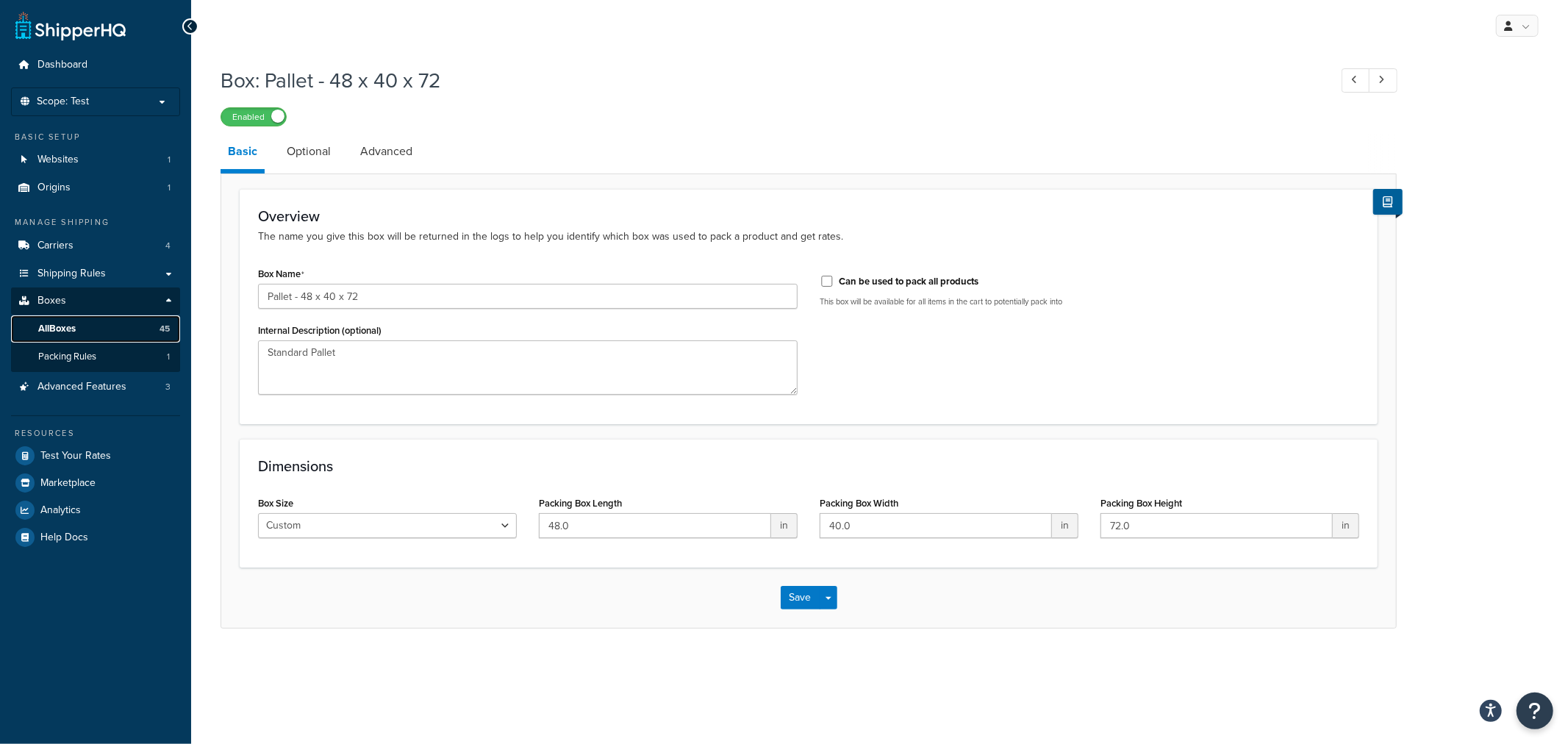
click at [98, 326] on link "All Boxes 45" at bounding box center [95, 329] width 169 height 27
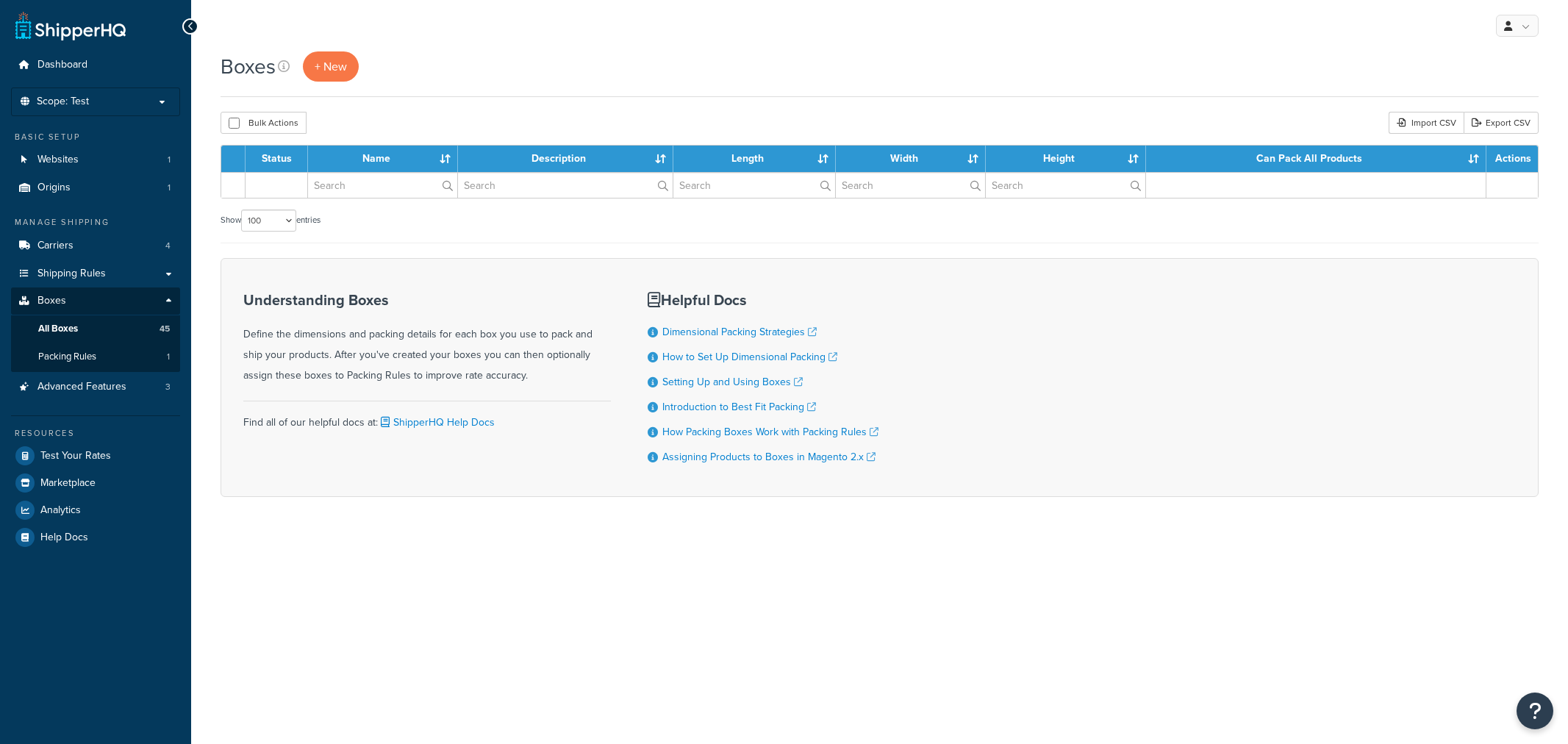
select select "100"
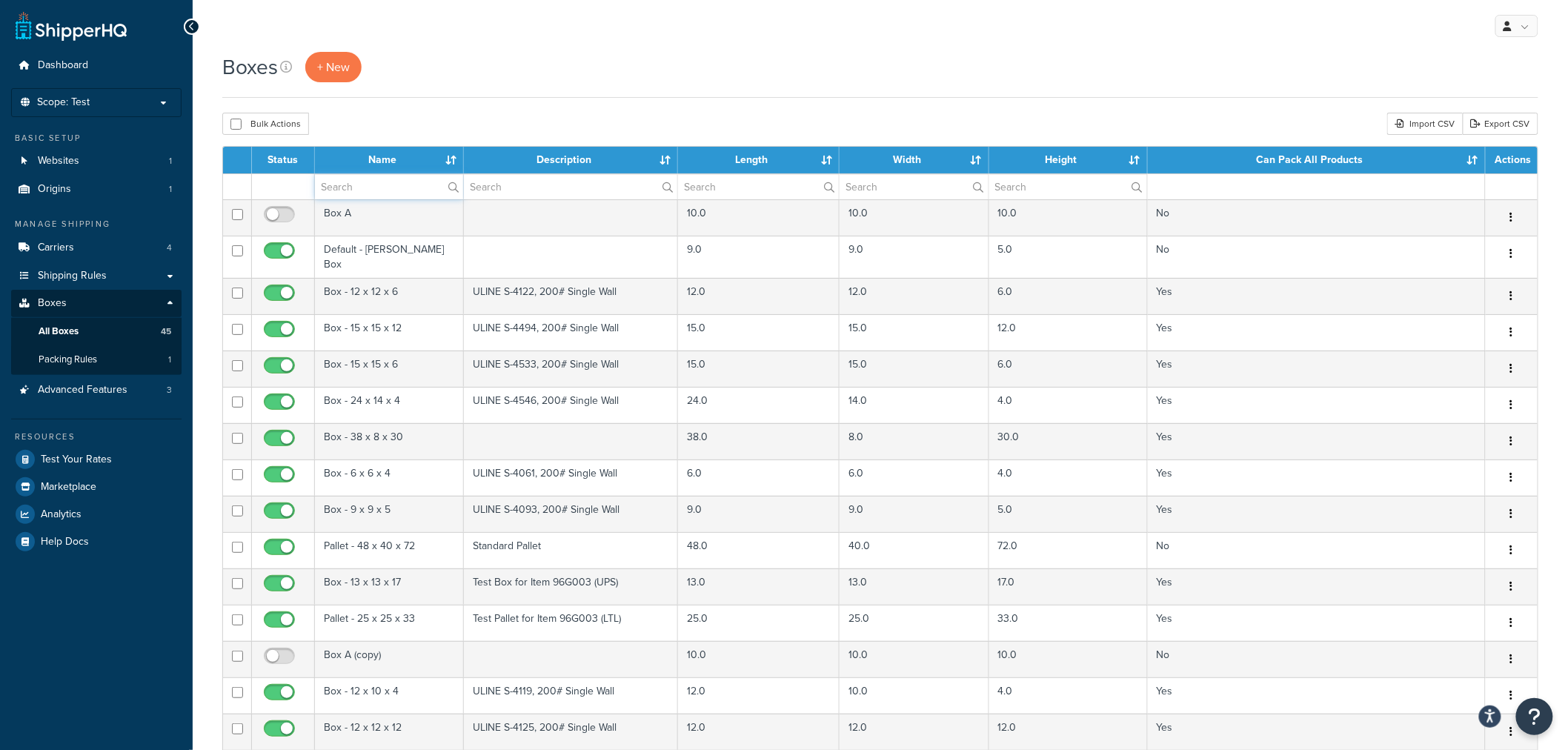
click at [352, 176] on input "text" at bounding box center [389, 186] width 148 height 25
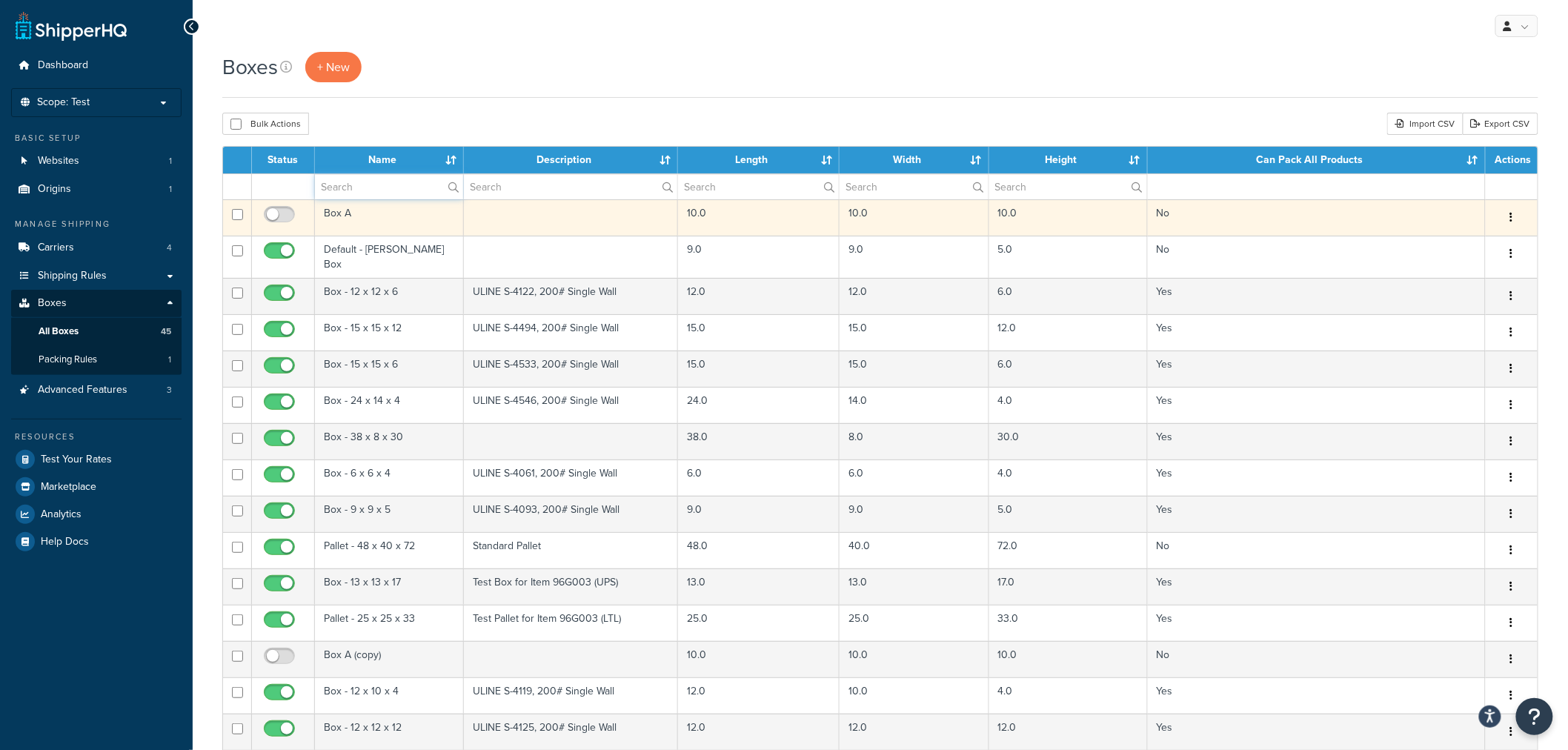
type input "pallet"
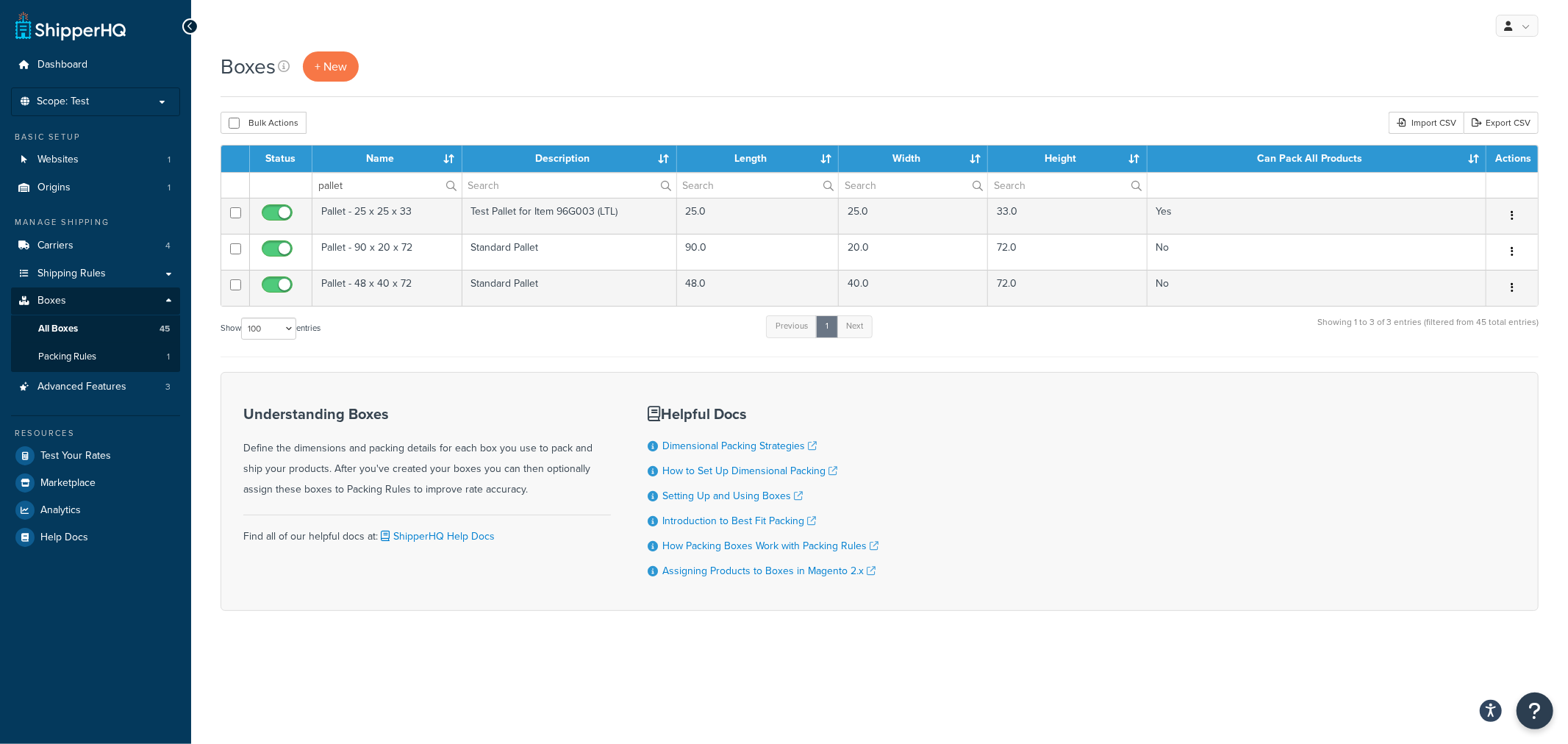
click at [1551, 293] on div "Boxes + New Bulk Actions Duplicate [GEOGRAPHIC_DATA] Import CSV Export CSV Cont…" at bounding box center [879, 356] width 1377 height 611
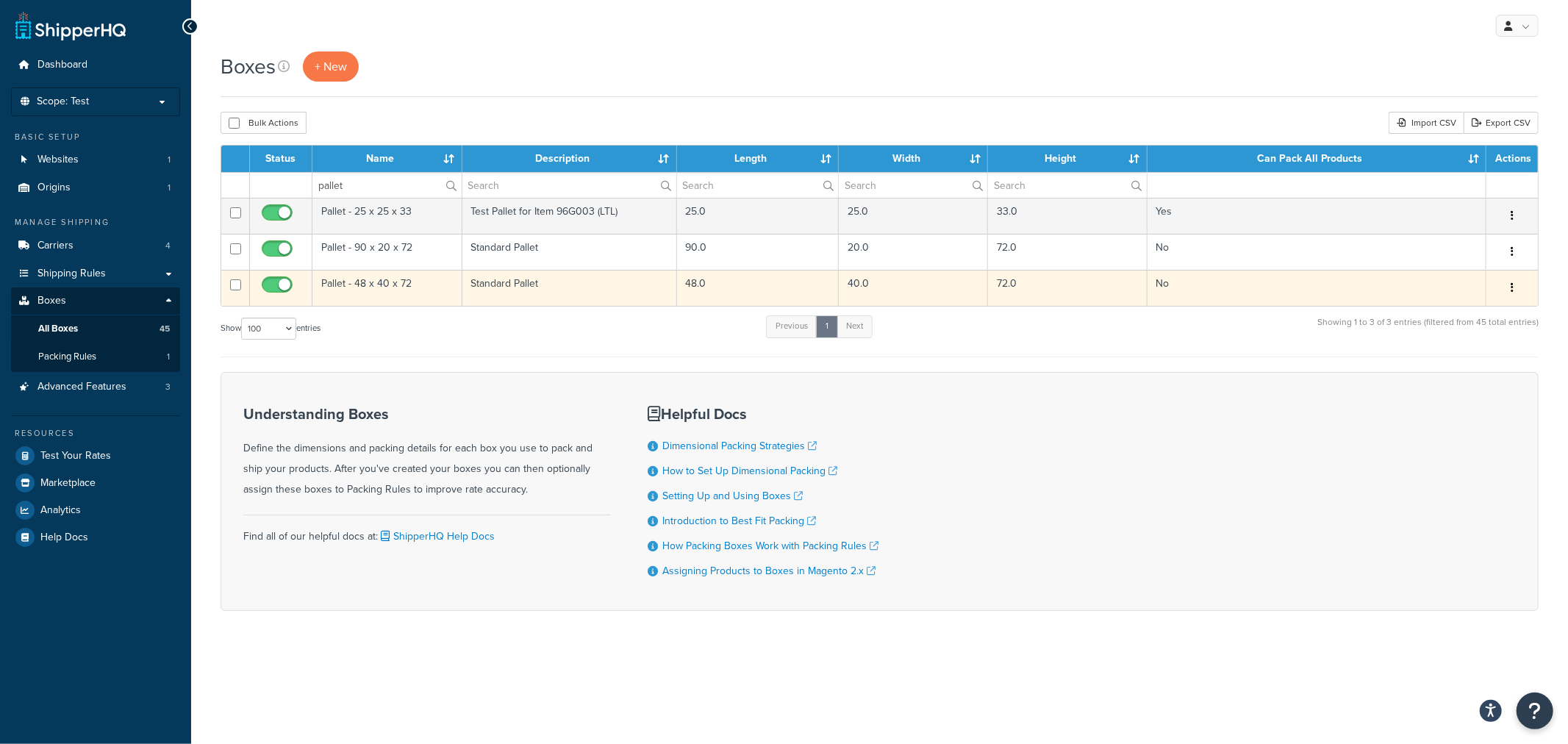
click at [1515, 284] on button "button" at bounding box center [1511, 288] width 20 height 23
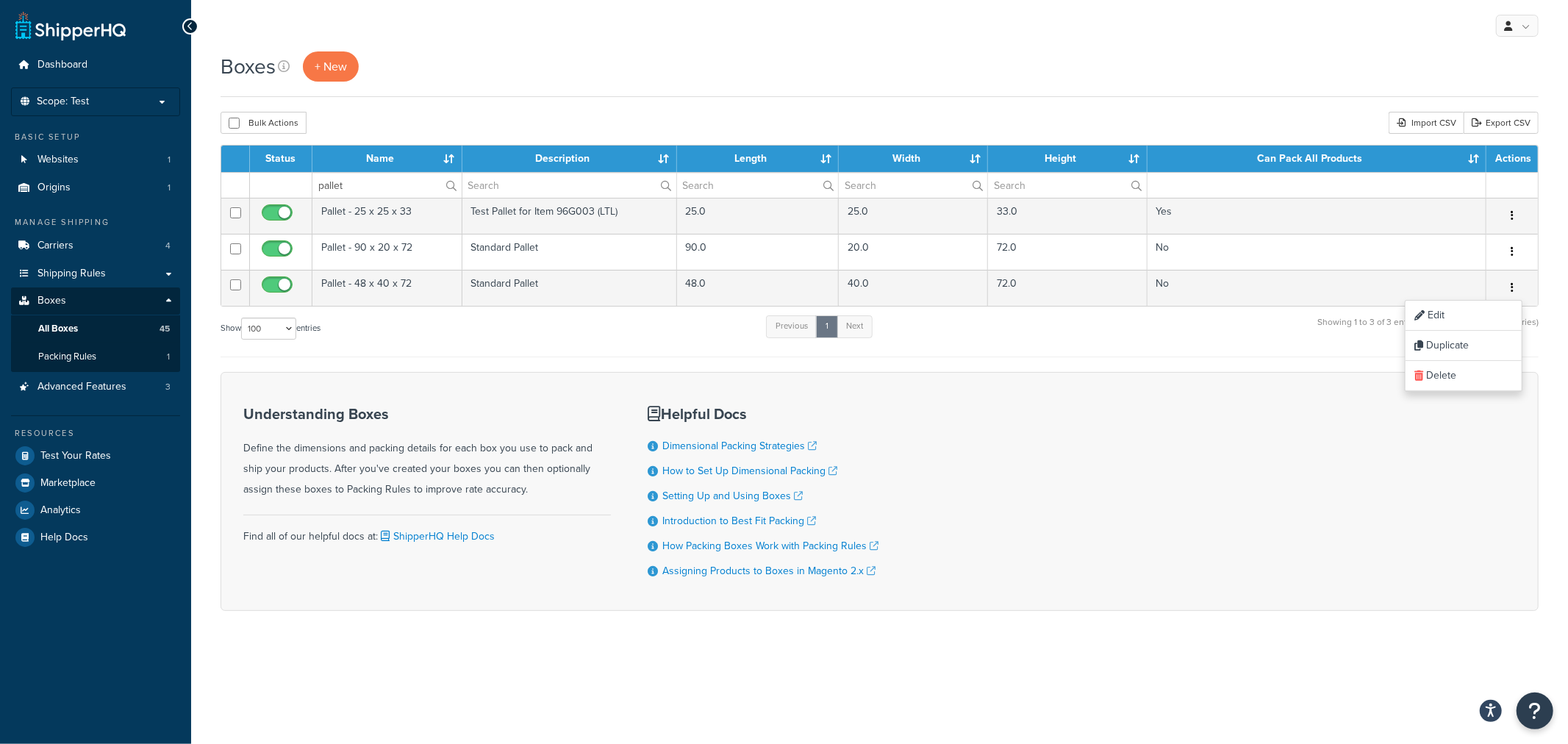
click at [1554, 292] on div "Boxes + New Bulk Actions Duplicate [GEOGRAPHIC_DATA] Import CSV Export CSV Cont…" at bounding box center [879, 356] width 1377 height 611
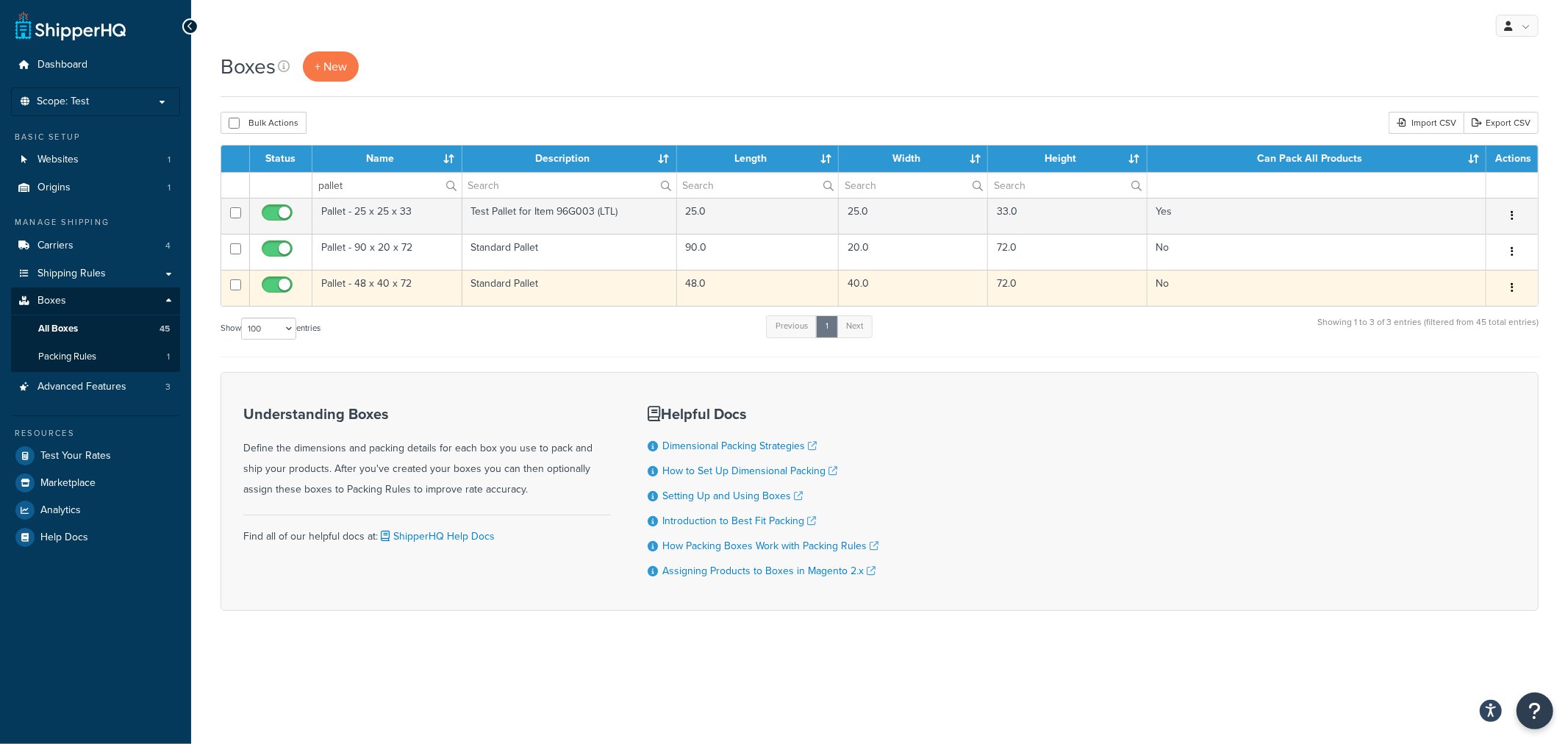
click at [1510, 291] on icon "button" at bounding box center [1512, 288] width 3 height 11
click at [1493, 346] on link "Duplicate" at bounding box center [1463, 346] width 116 height 30
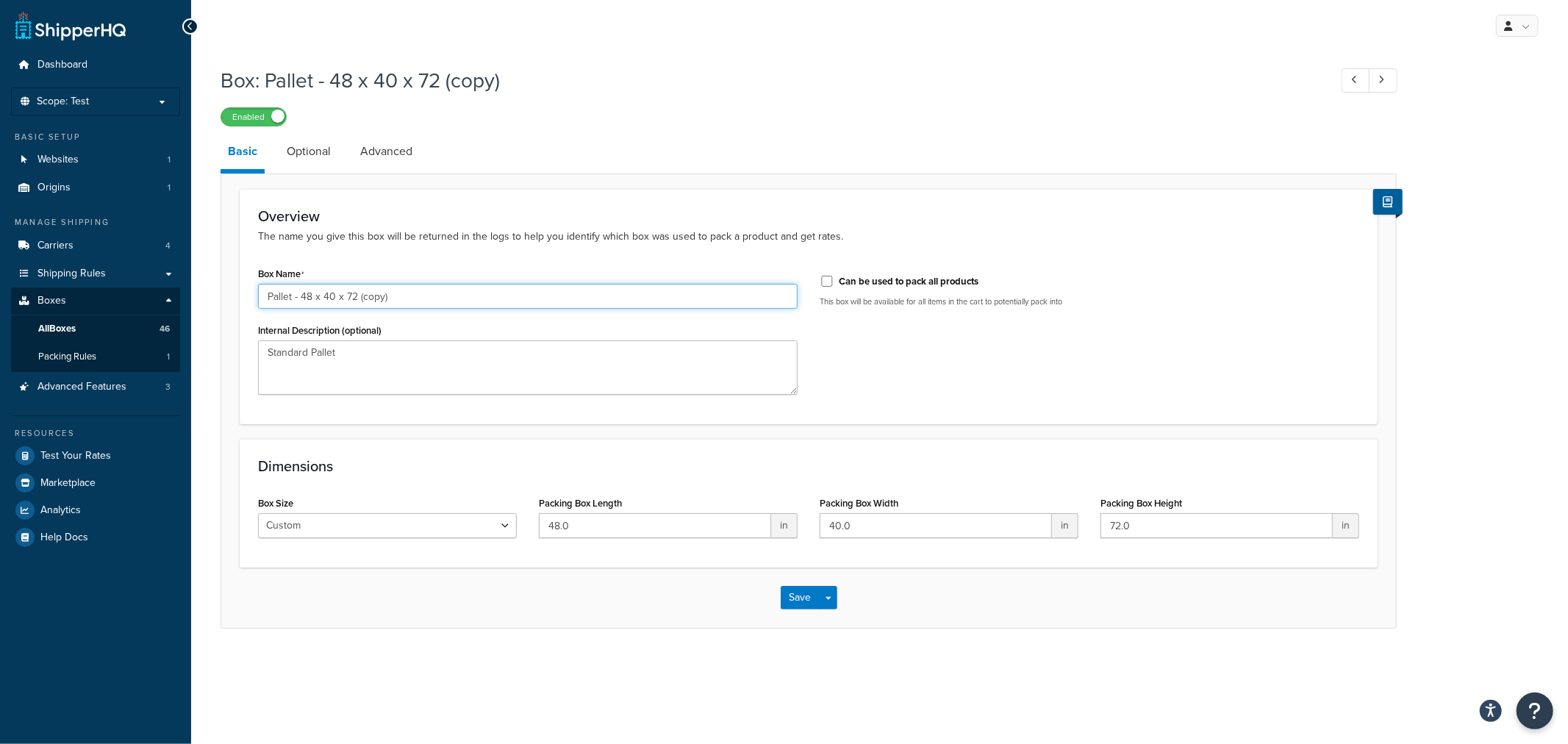
click at [312, 300] on input "Pallet - 48 x 40 x 72 (copy)" at bounding box center [527, 296] width 540 height 25
click at [399, 293] on input "Pallet - 25 x 25 x 72 (copy)" at bounding box center [527, 296] width 540 height 25
type input "Pallet - 25 x 25 x 72"
click at [443, 350] on textarea "Standard Pallet" at bounding box center [527, 368] width 540 height 54
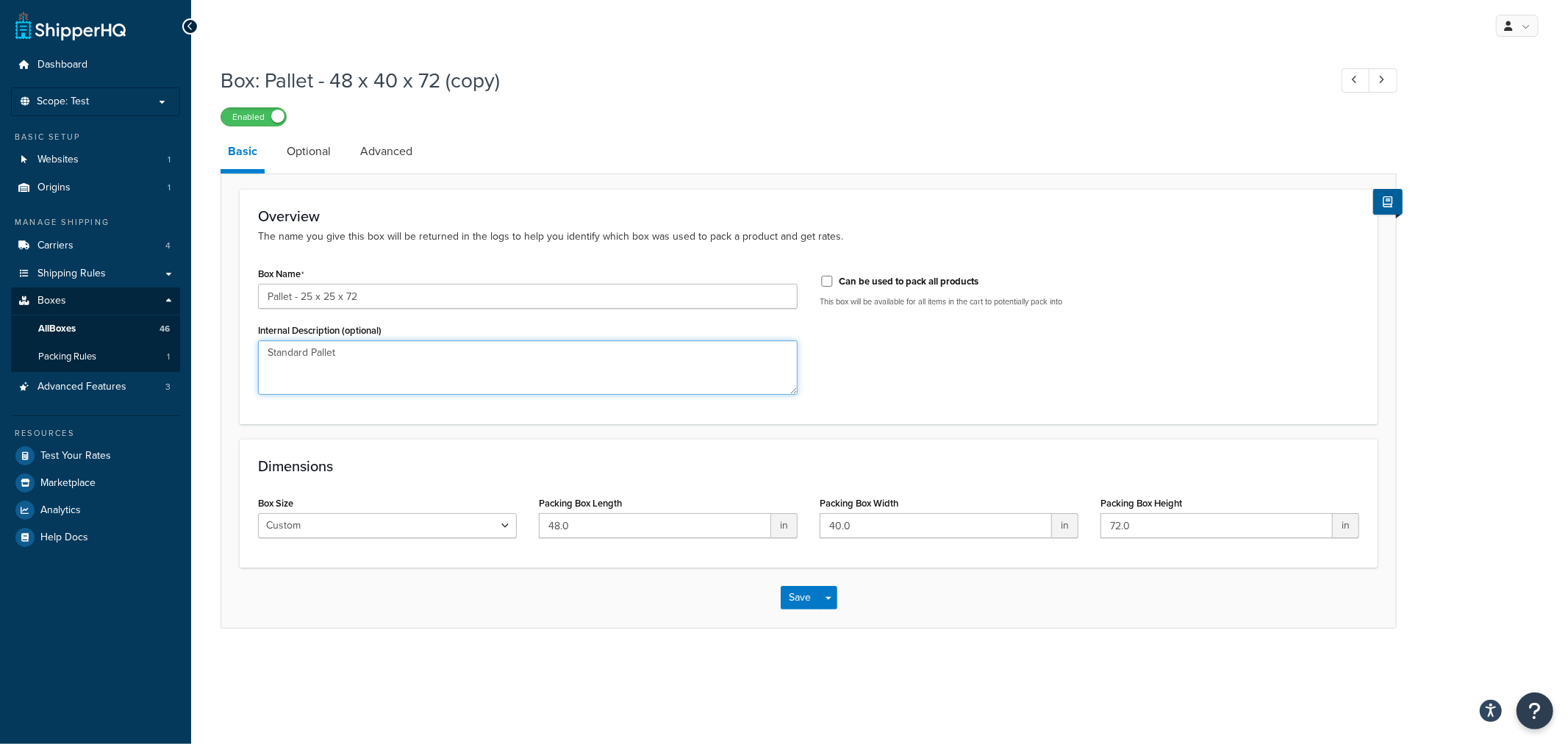
click at [443, 350] on textarea "Standard Pallet" at bounding box center [527, 368] width 540 height 54
click at [584, 523] on input "48.0" at bounding box center [655, 525] width 232 height 25
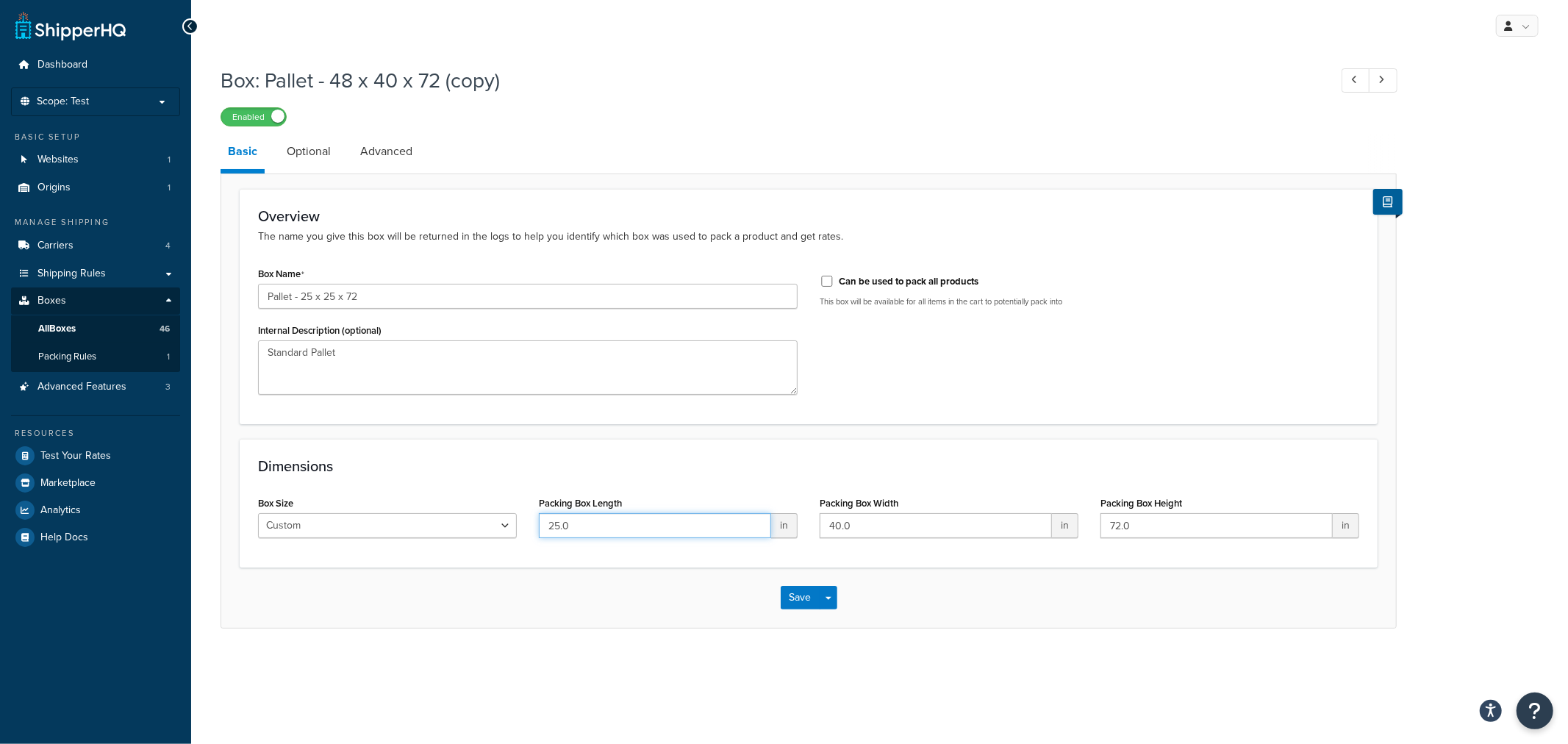
type input "25.0"
click at [897, 522] on input "40.0" at bounding box center [935, 525] width 232 height 25
type input "25.0"
click at [1149, 525] on input "72.0" at bounding box center [1216, 525] width 232 height 25
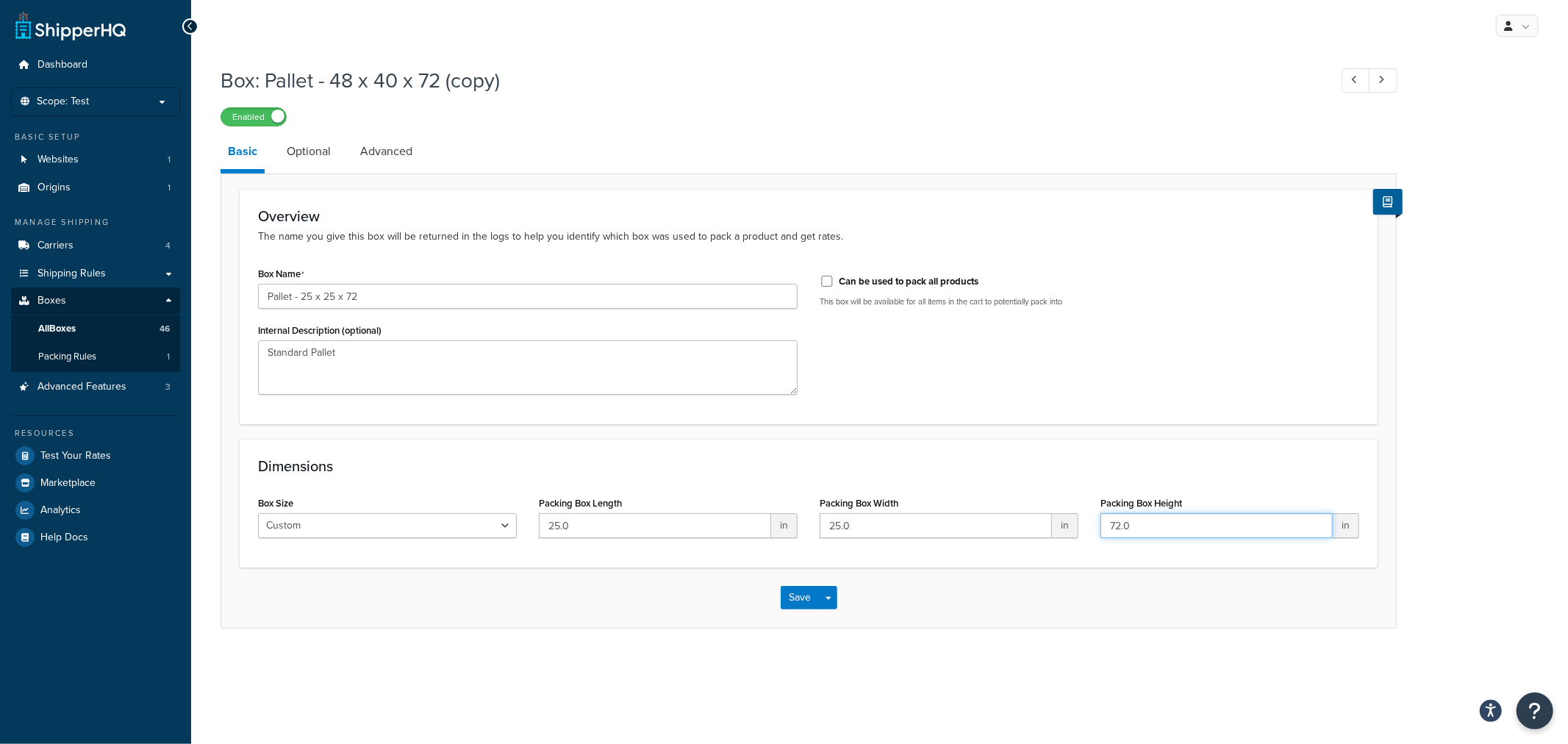
click at [1149, 525] on input "72.0" at bounding box center [1216, 525] width 232 height 25
click at [293, 148] on link "Optional" at bounding box center [309, 151] width 59 height 36
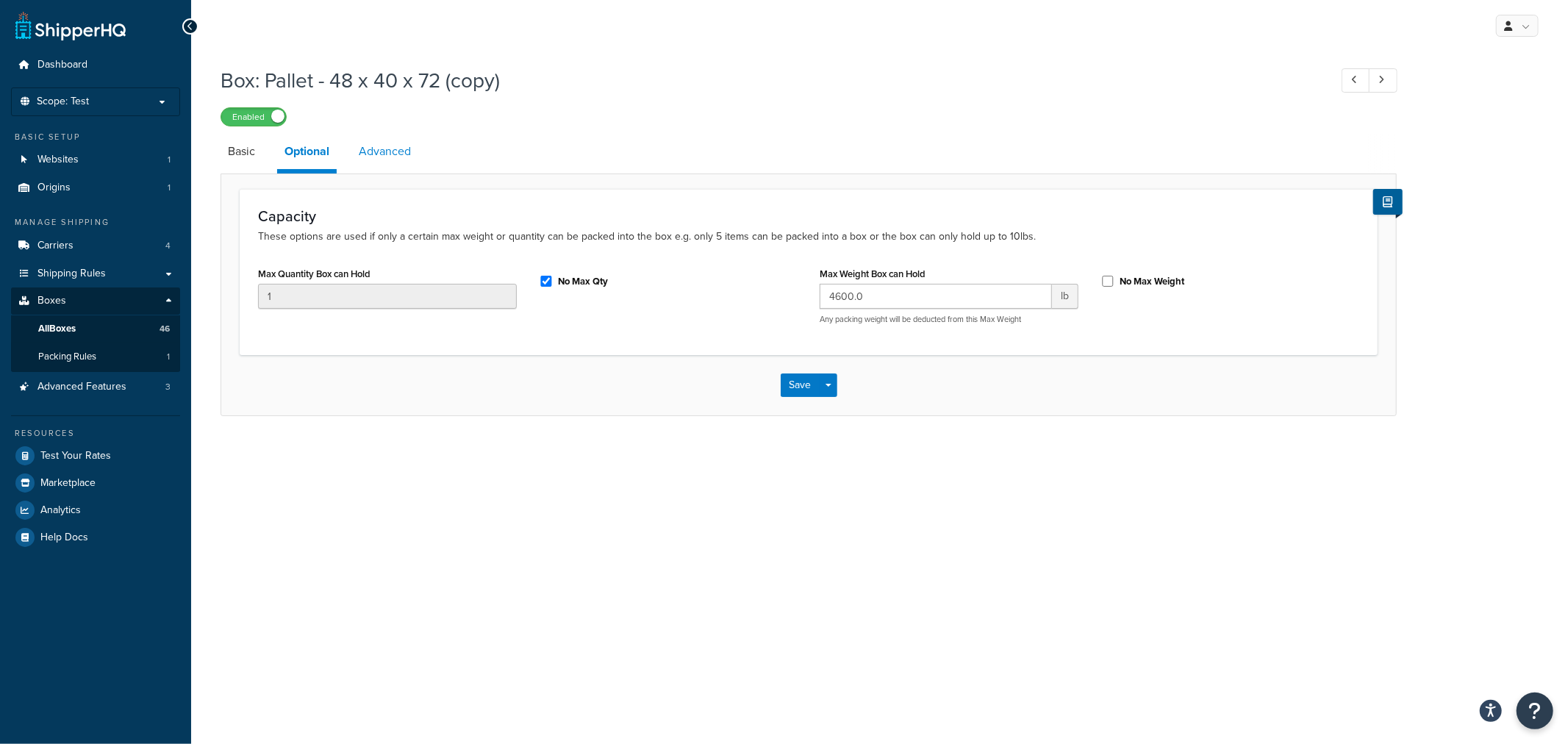
click at [354, 151] on link "Advanced" at bounding box center [384, 151] width 67 height 36
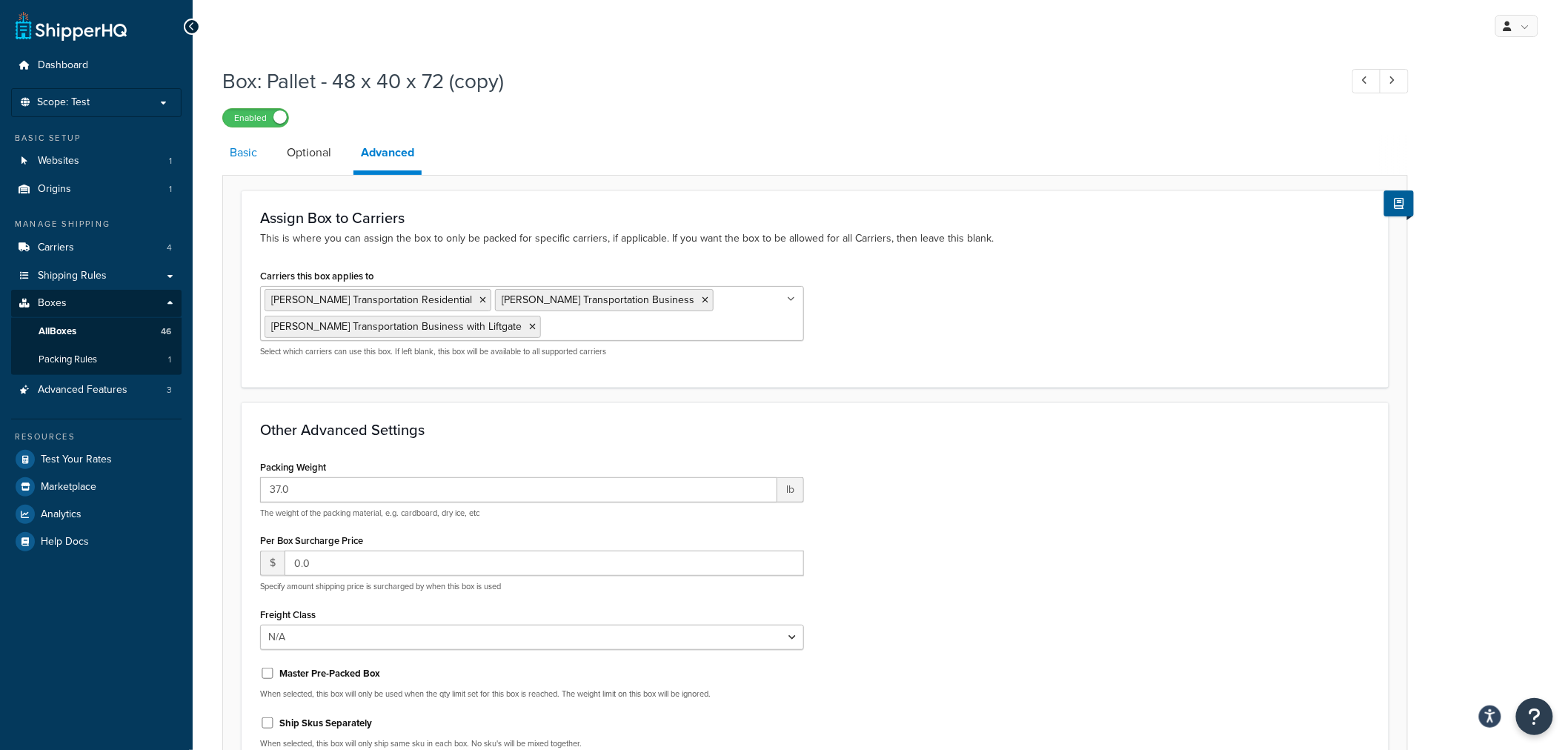
click at [249, 158] on link "Basic" at bounding box center [243, 153] width 42 height 36
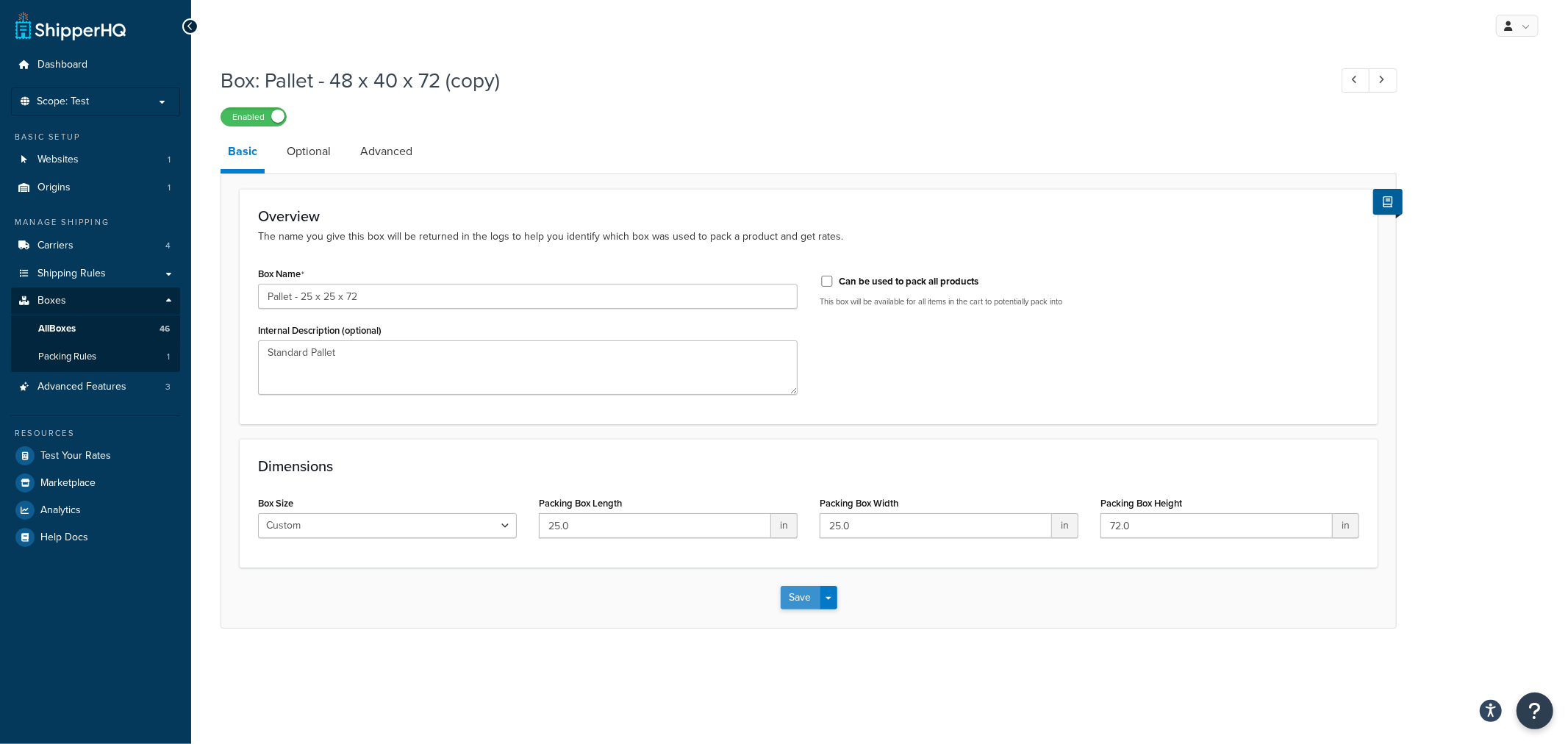
click at [803, 594] on button "Save" at bounding box center [801, 597] width 39 height 23
click at [119, 334] on link "All Boxes 46" at bounding box center [95, 329] width 169 height 27
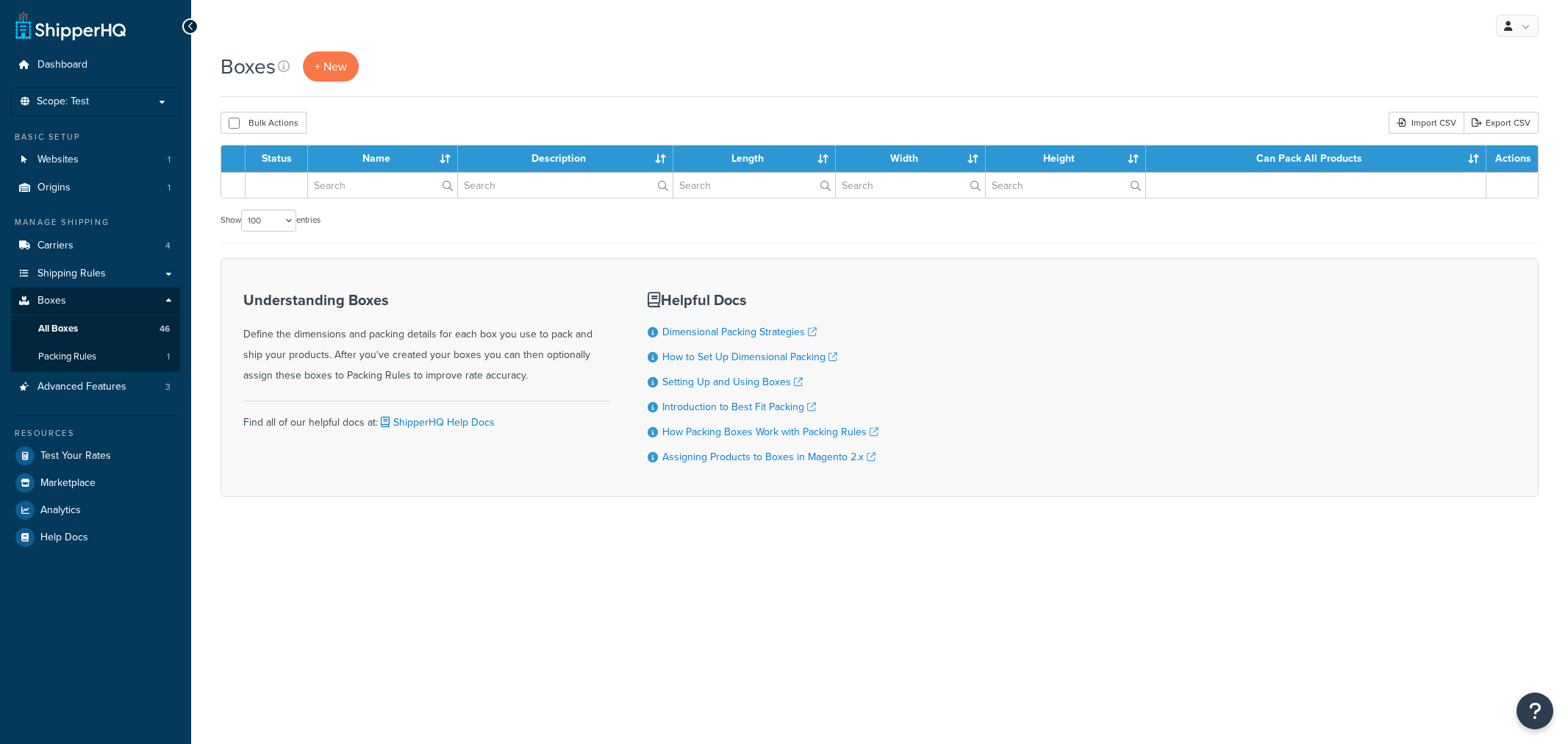
select select "100"
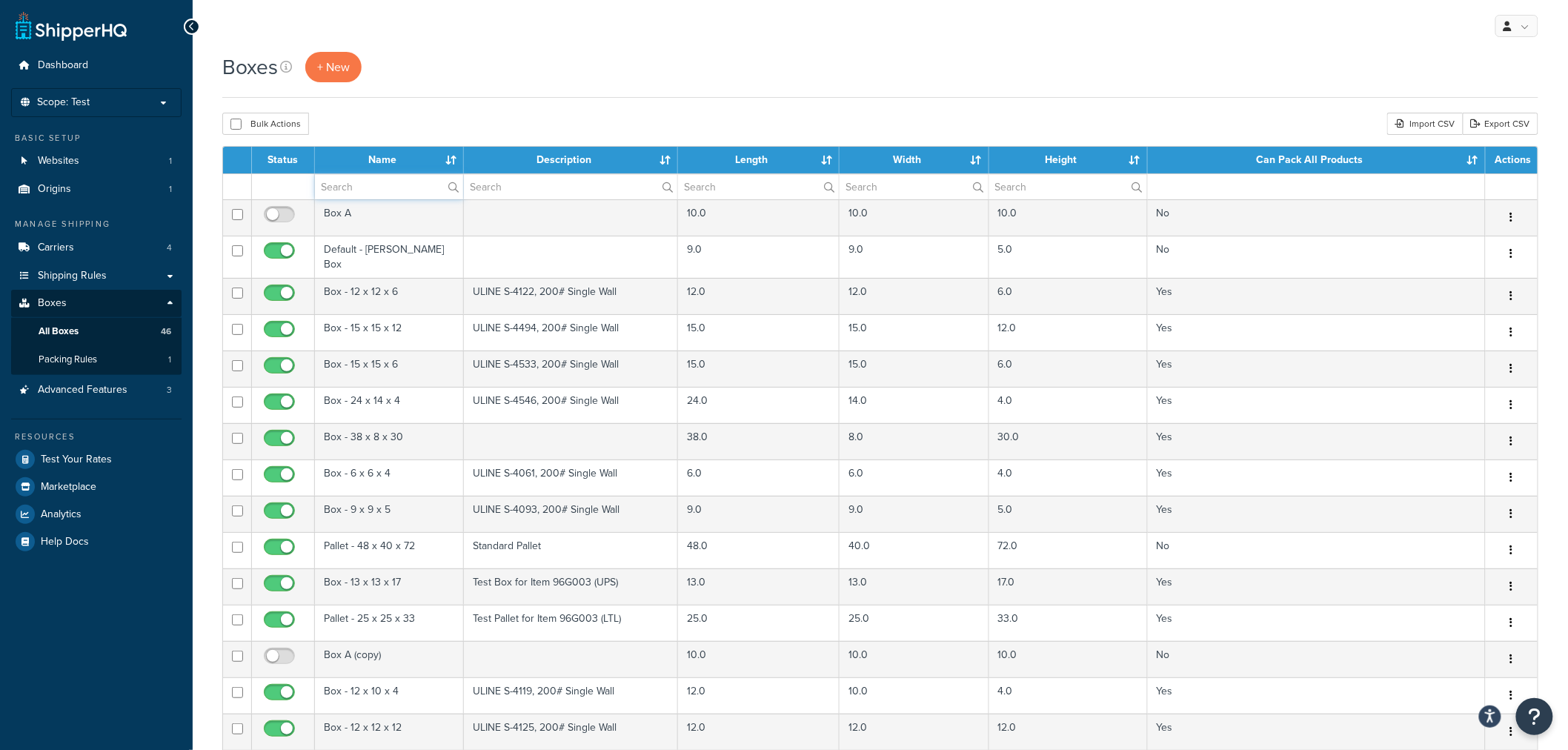
click at [371, 184] on input "text" at bounding box center [389, 186] width 148 height 25
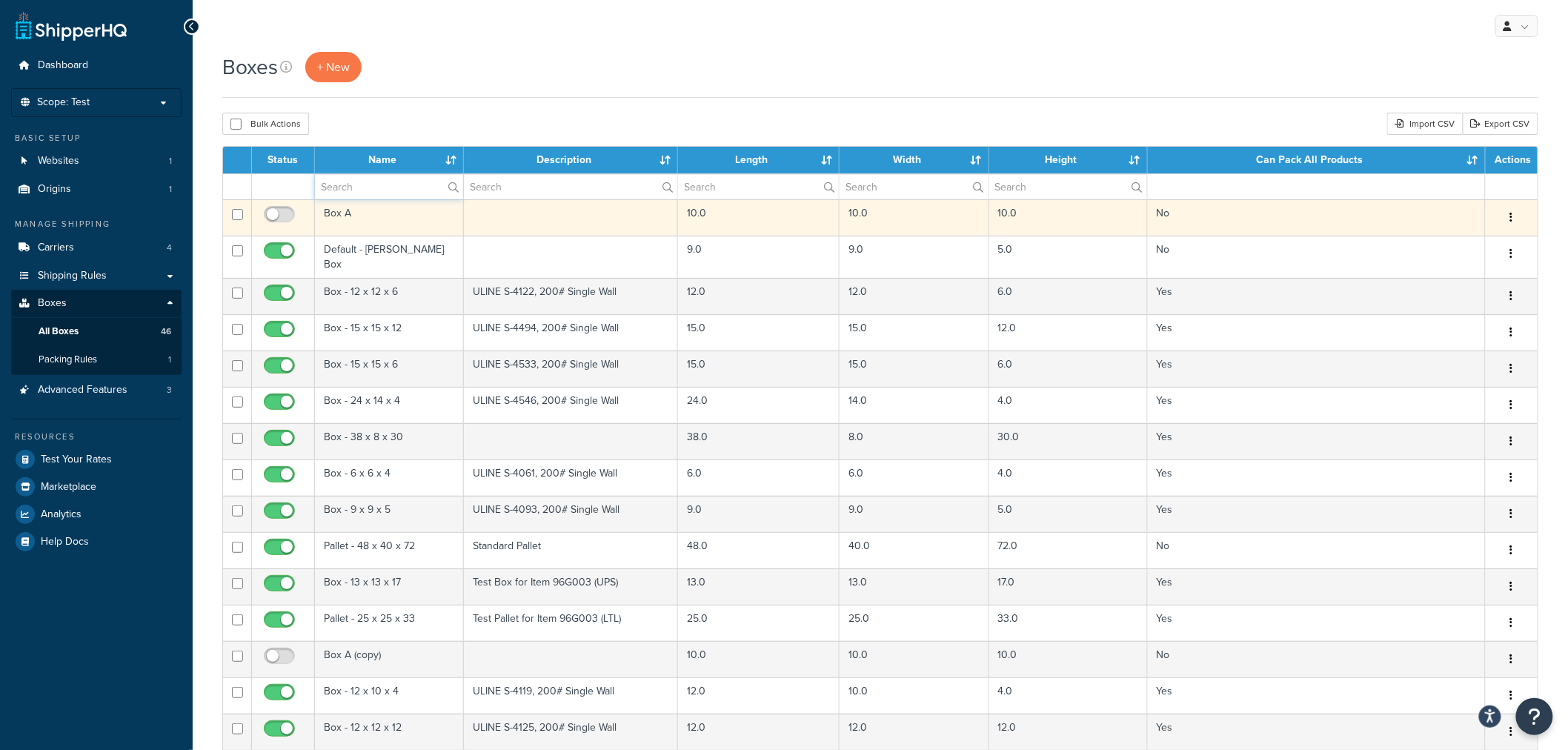
type input "pallet"
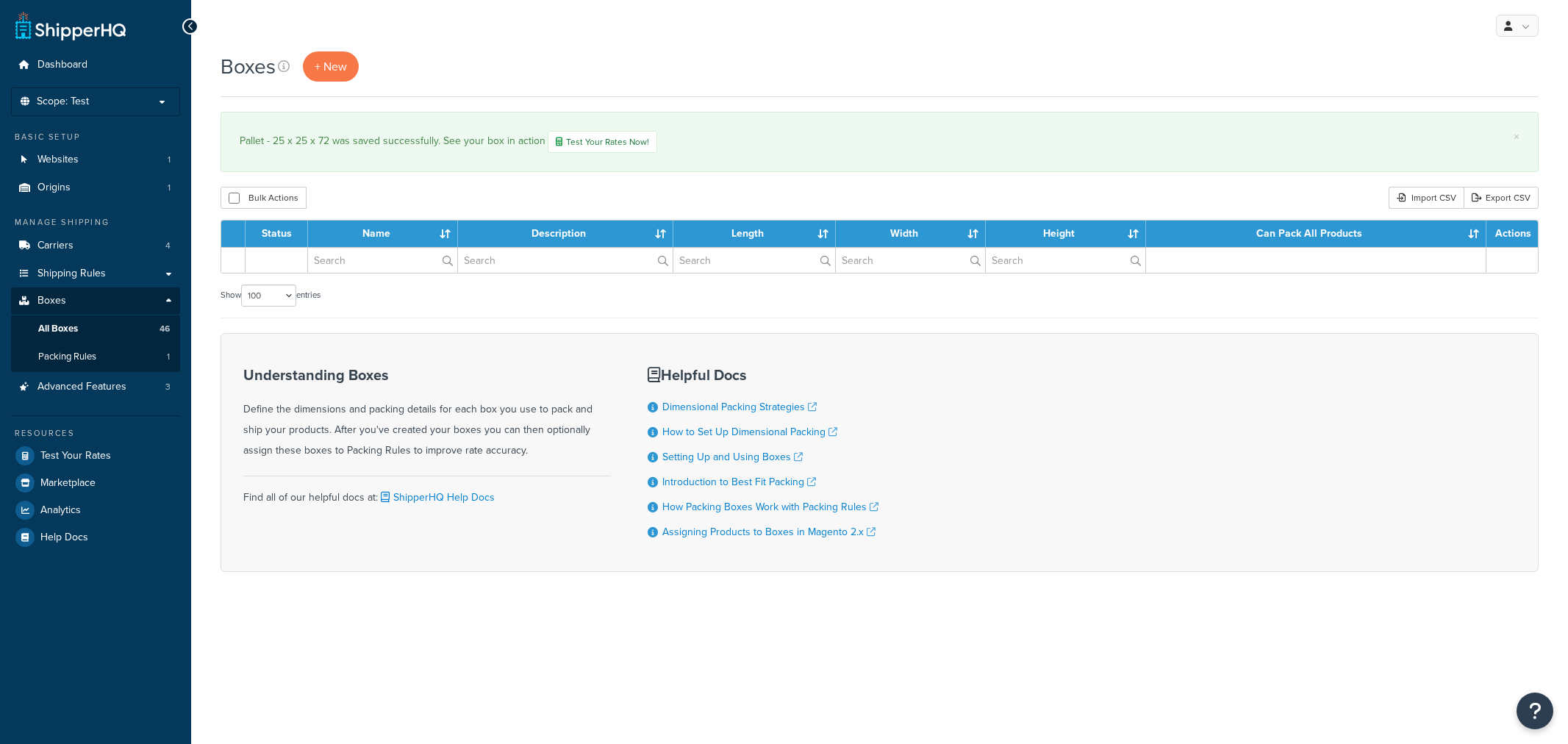
select select "100"
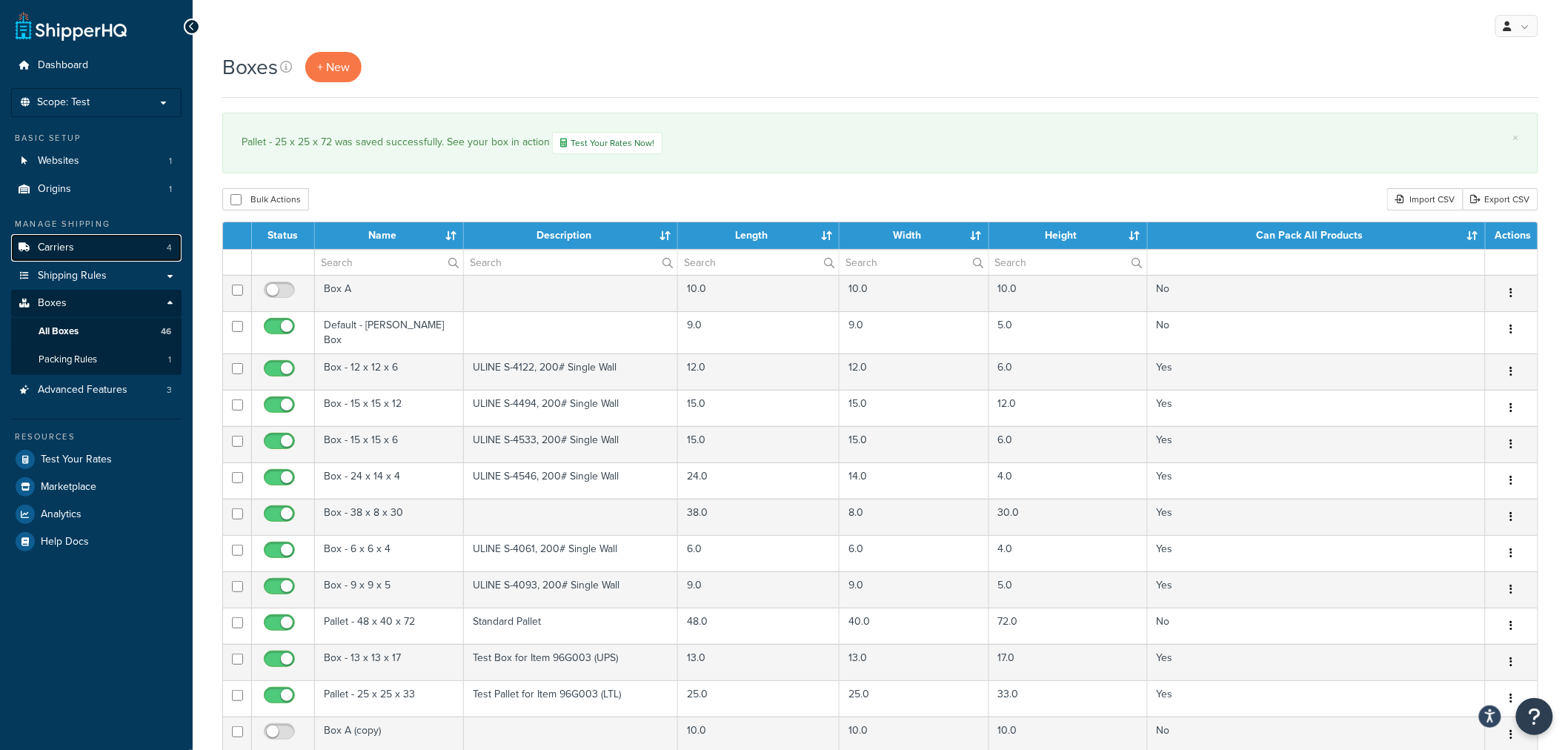
click at [108, 243] on link "Carriers 4" at bounding box center [96, 248] width 170 height 27
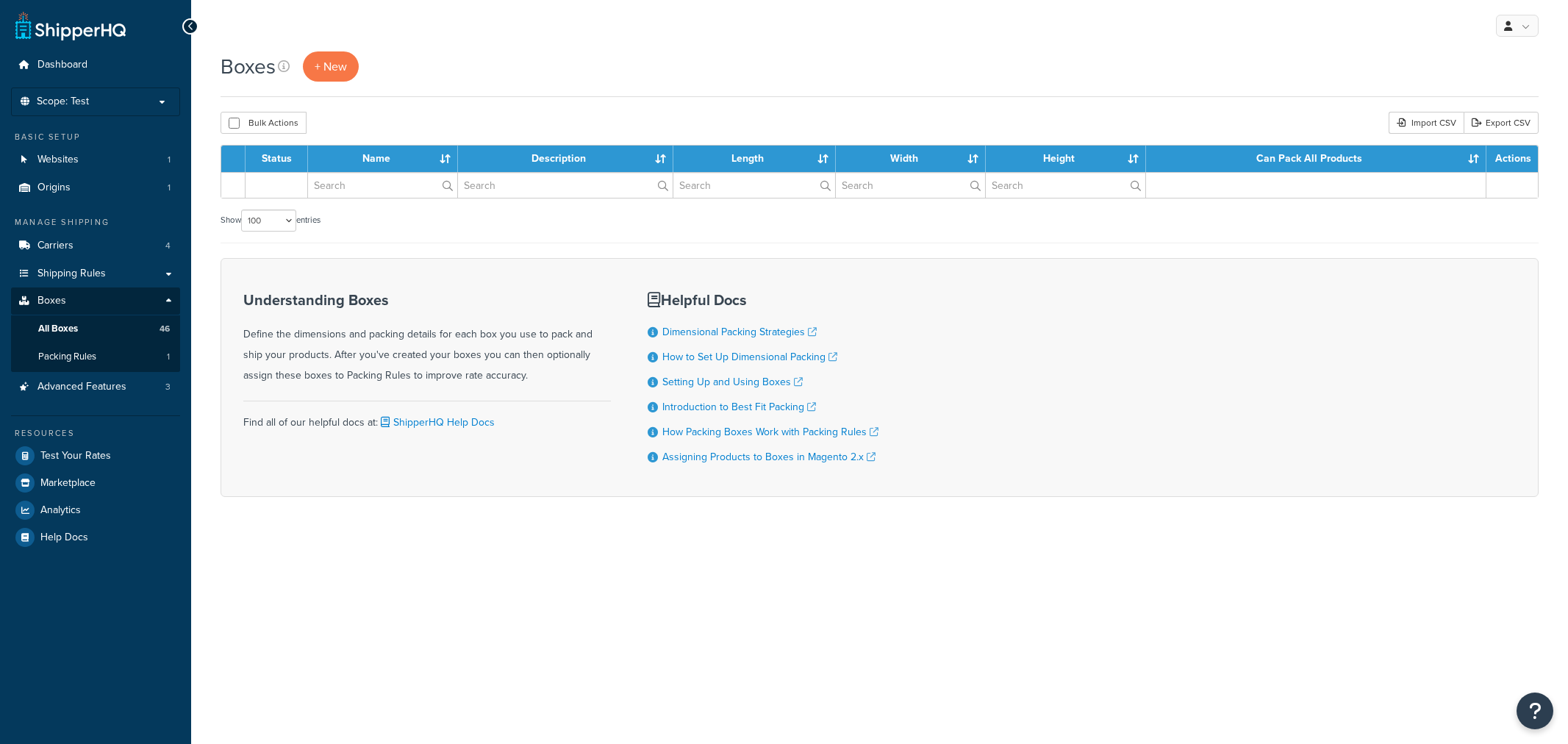
select select "100"
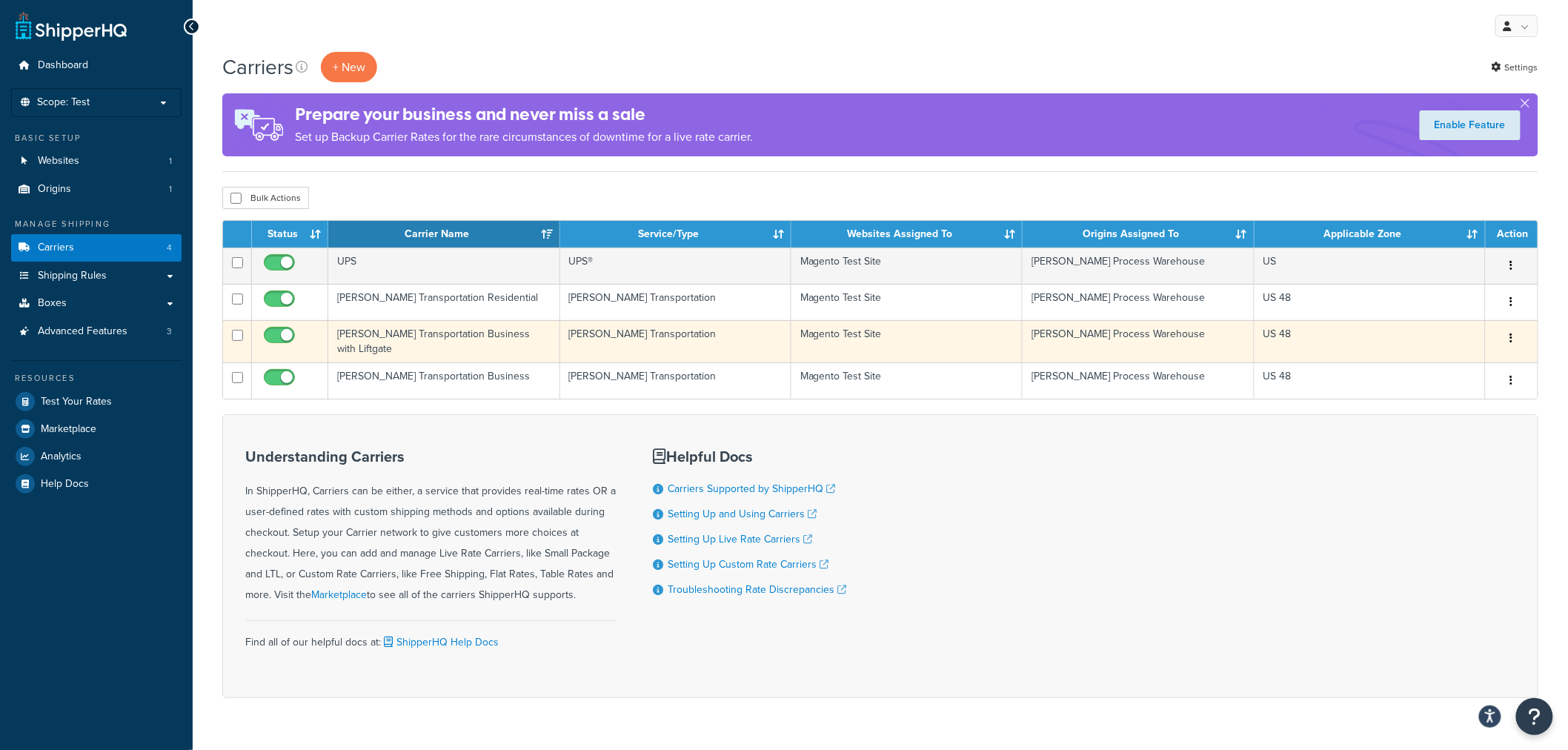
click at [501, 343] on td "[PERSON_NAME] Transportation Business with Liftgate" at bounding box center [443, 341] width 231 height 42
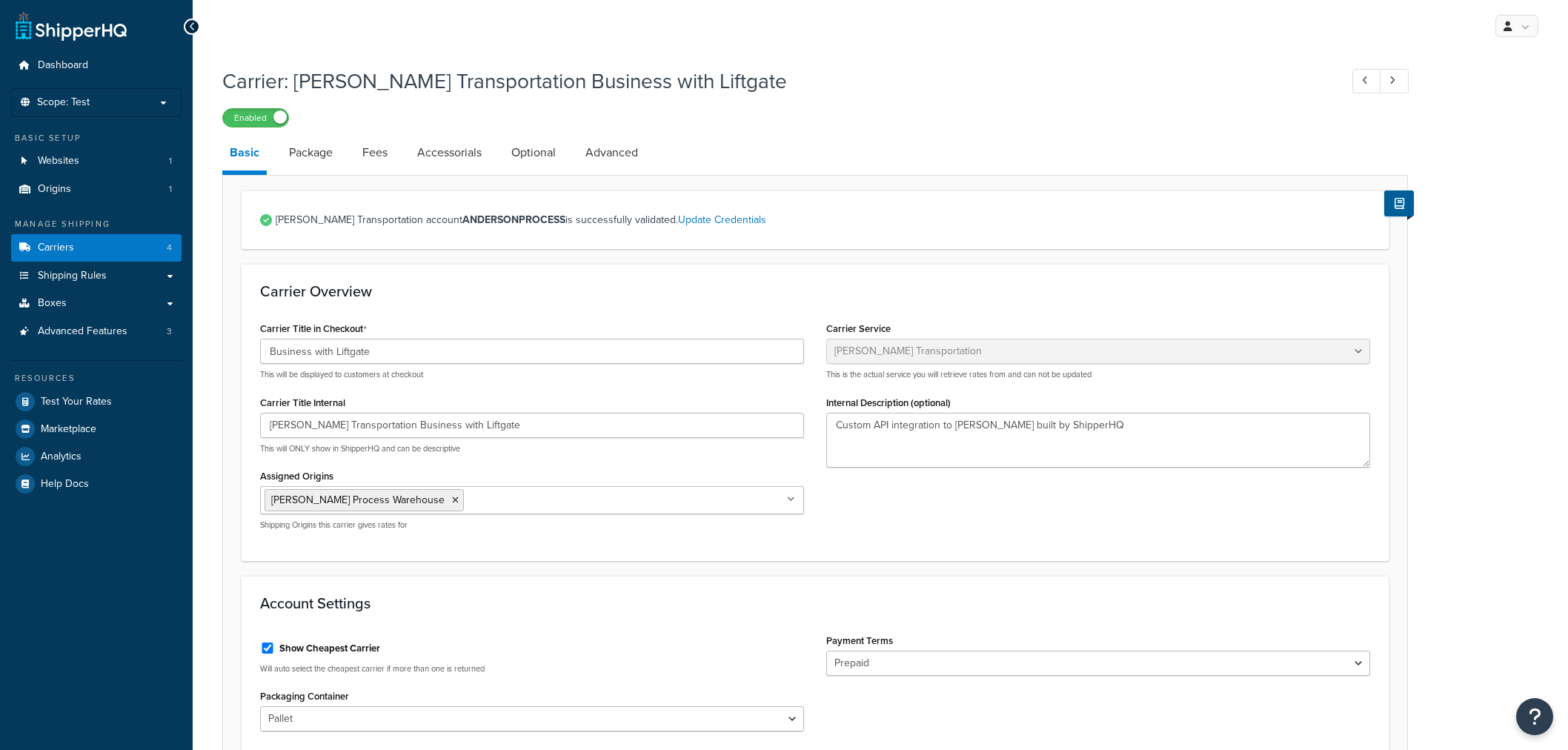
select select "evansFreight"
select select "PLT"
click at [304, 168] on link "Package" at bounding box center [311, 153] width 59 height 36
select select "734025"
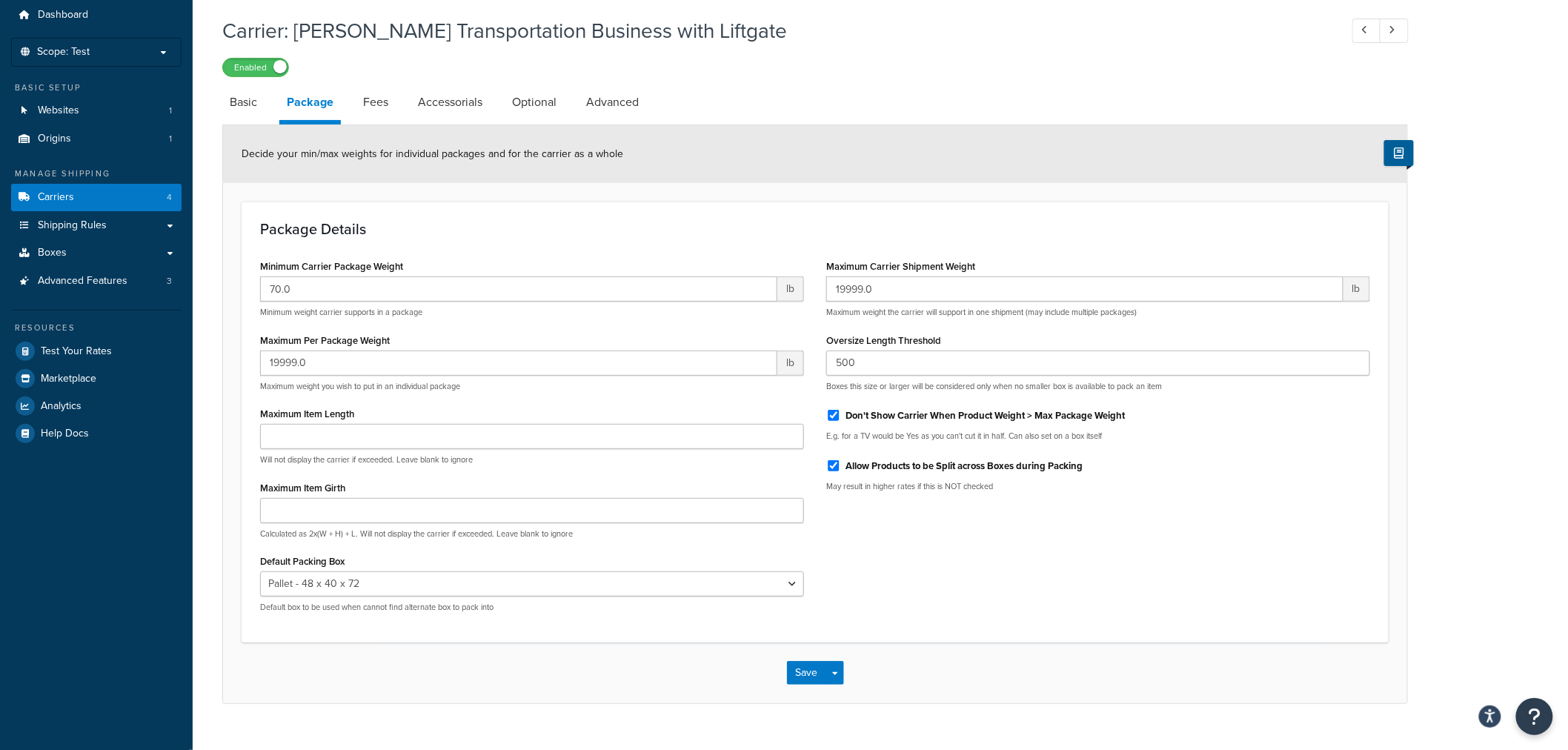
scroll to position [78, 0]
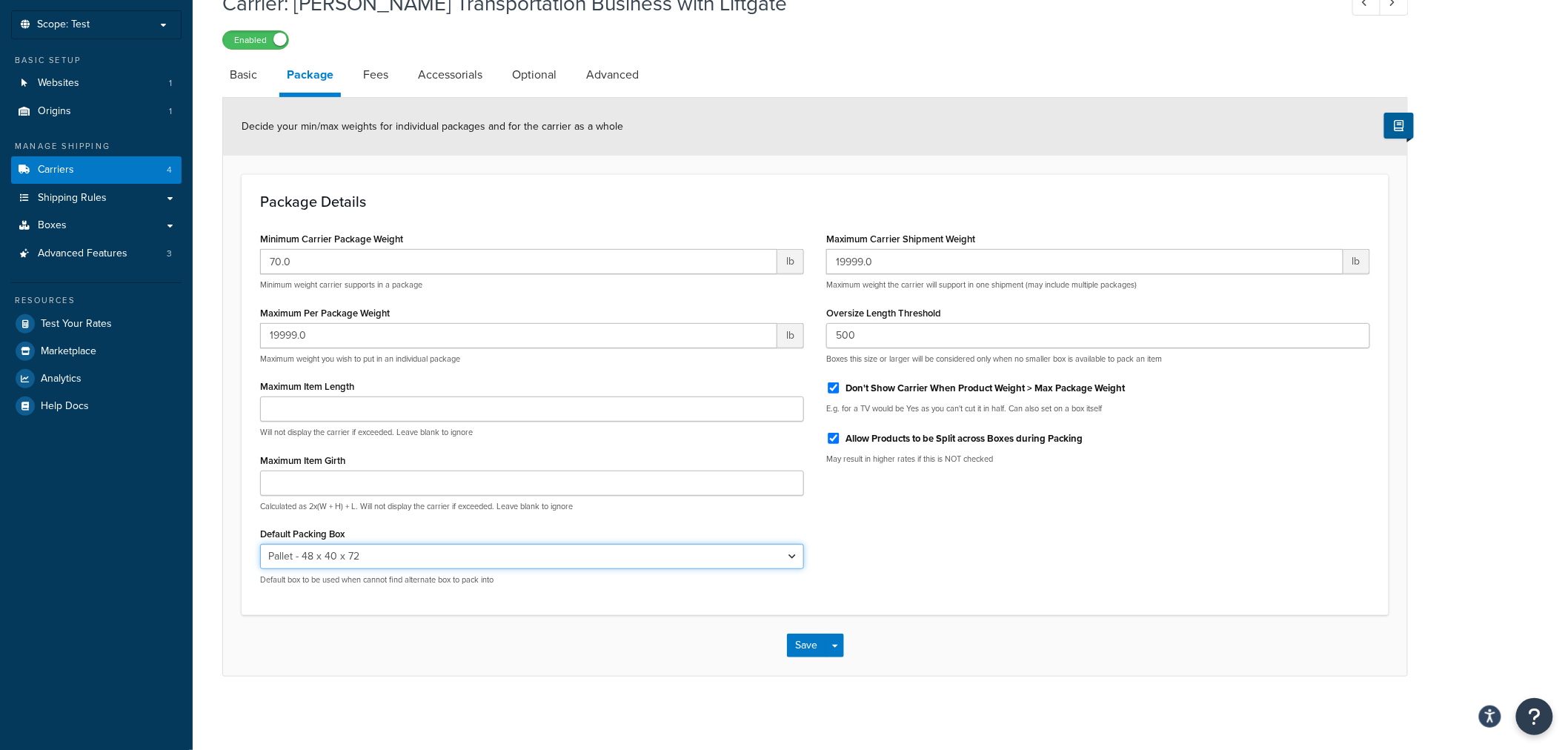
click at [545, 555] on select "N/A Box A Default - [PERSON_NAME] Box Pallet - 48 x 40 x 72 Box A (copy) Pallet…" at bounding box center [532, 556] width 544 height 25
click at [504, 556] on select "N/A Box A Default - [PERSON_NAME] Box Pallet - 48 x 40 x 72 Box A (copy) Pallet…" at bounding box center [532, 556] width 544 height 25
click at [559, 544] on select "N/A Box A Default - [PERSON_NAME] Box Pallet - 48 x 40 x 72 Box A (copy) Pallet…" at bounding box center [532, 556] width 544 height 25
click at [553, 555] on select "N/A Box A Default - [PERSON_NAME] Box Pallet - 48 x 40 x 72 Box A (copy) Pallet…" at bounding box center [532, 556] width 544 height 25
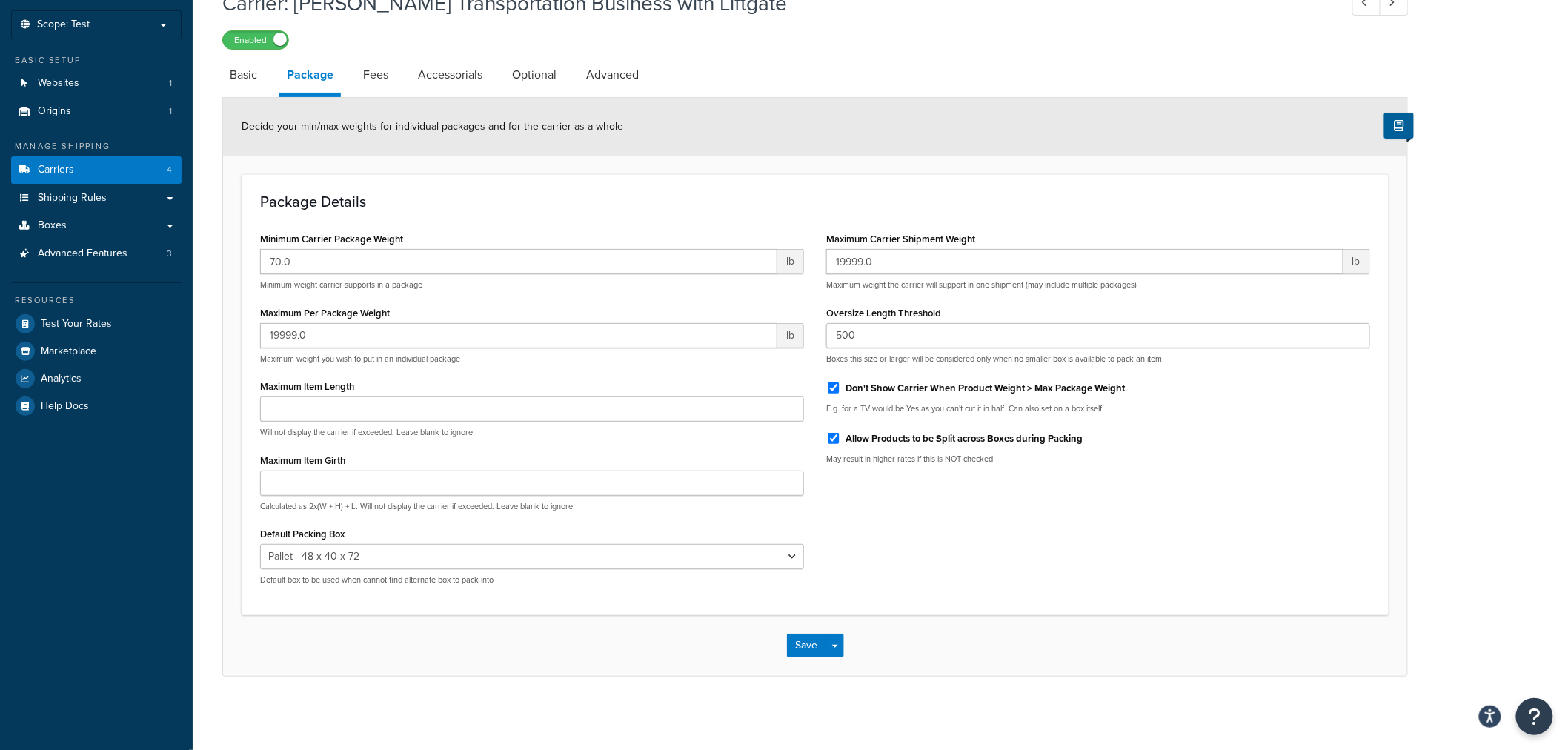
click at [260, 651] on div "Save Save Dropdown Save and Edit" at bounding box center [815, 645] width 1184 height 61
